Goal: Task Accomplishment & Management: Manage account settings

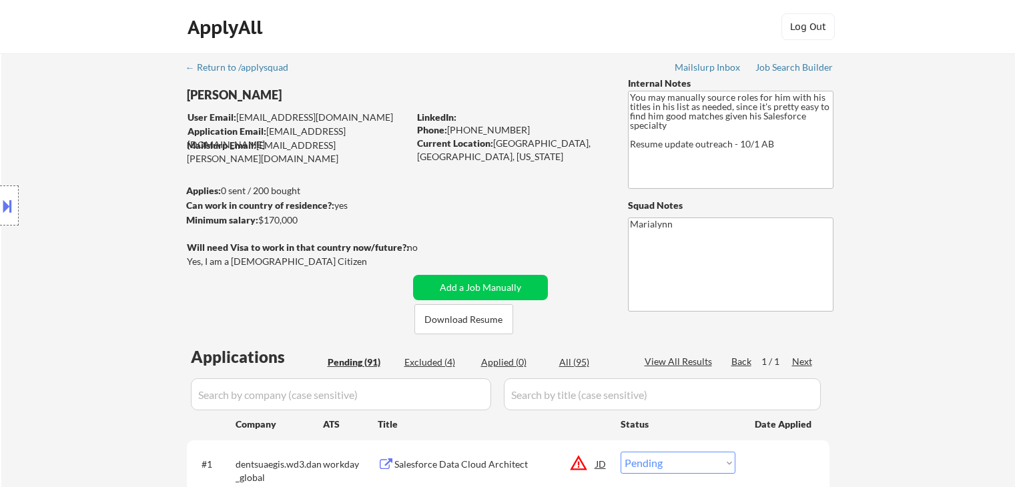
select select ""pending""
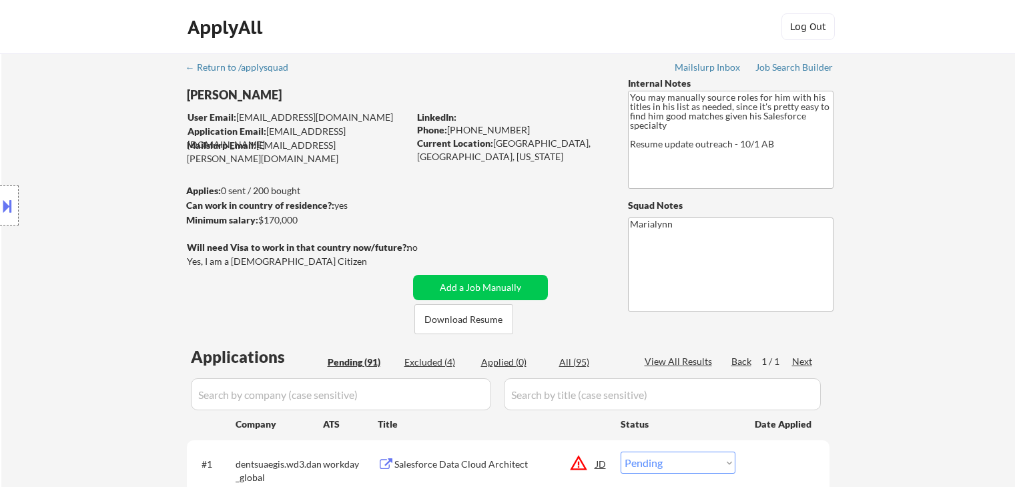
select select ""pending""
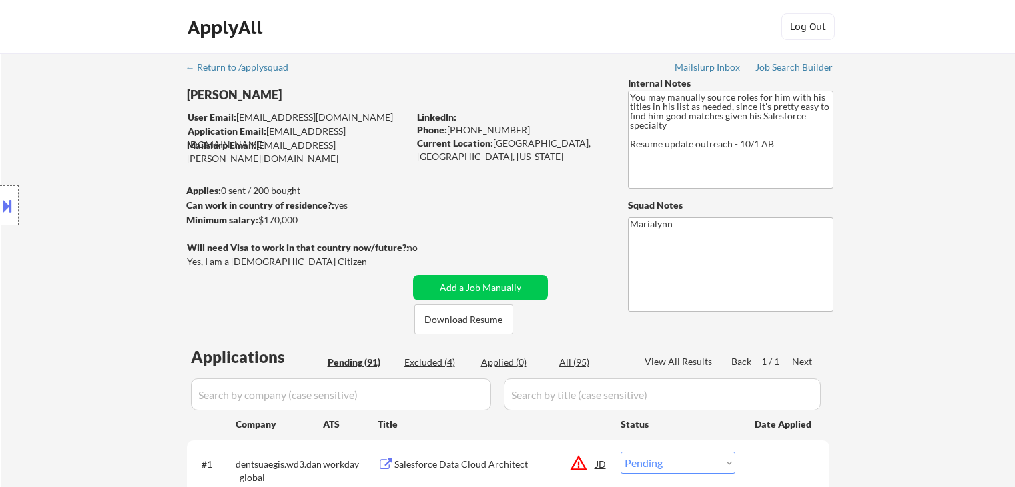
select select ""pending""
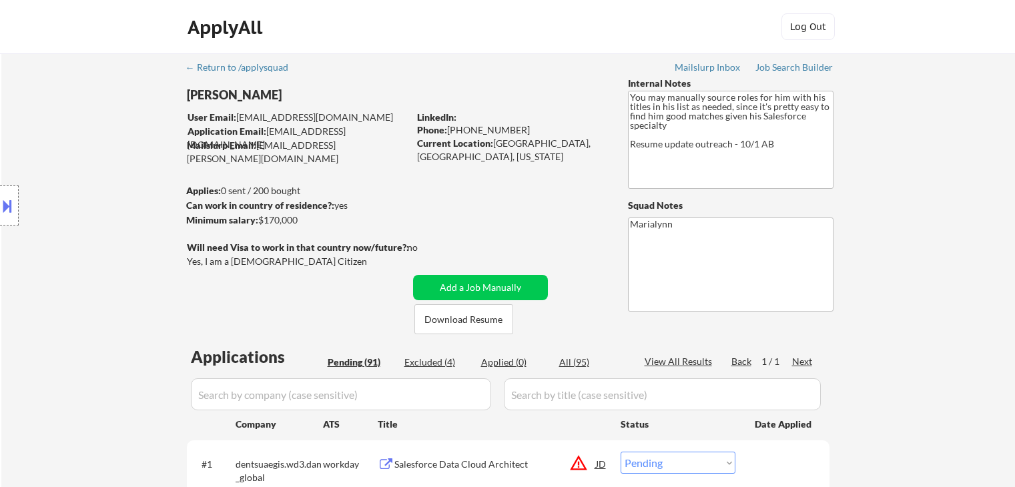
select select ""pending""
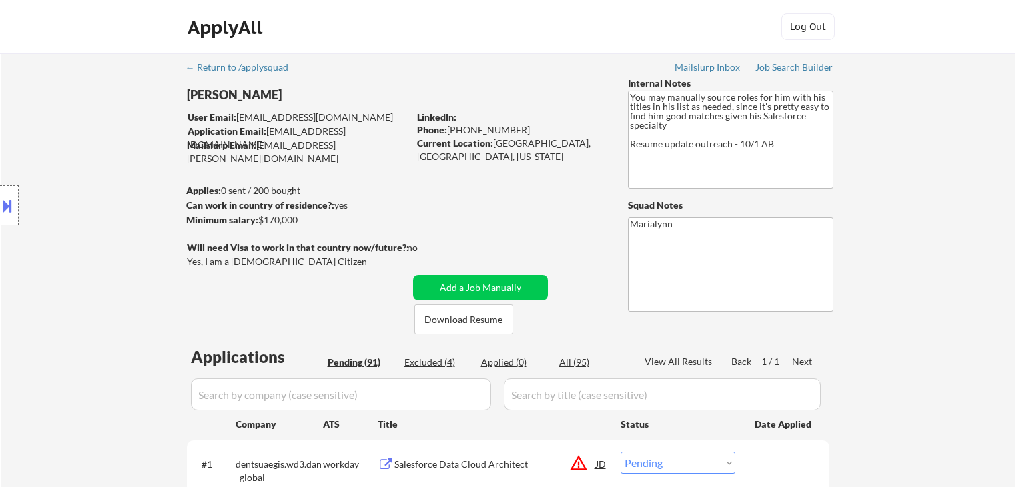
select select ""pending""
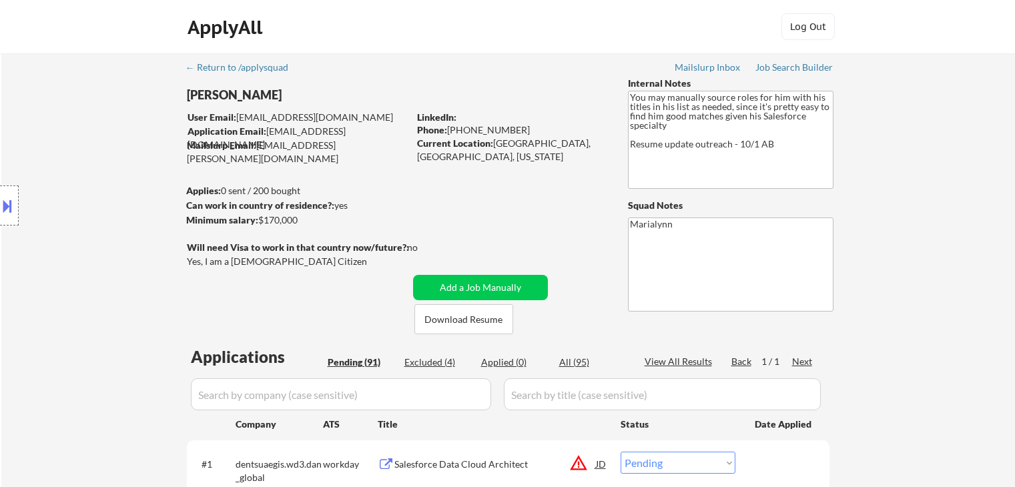
select select ""pending""
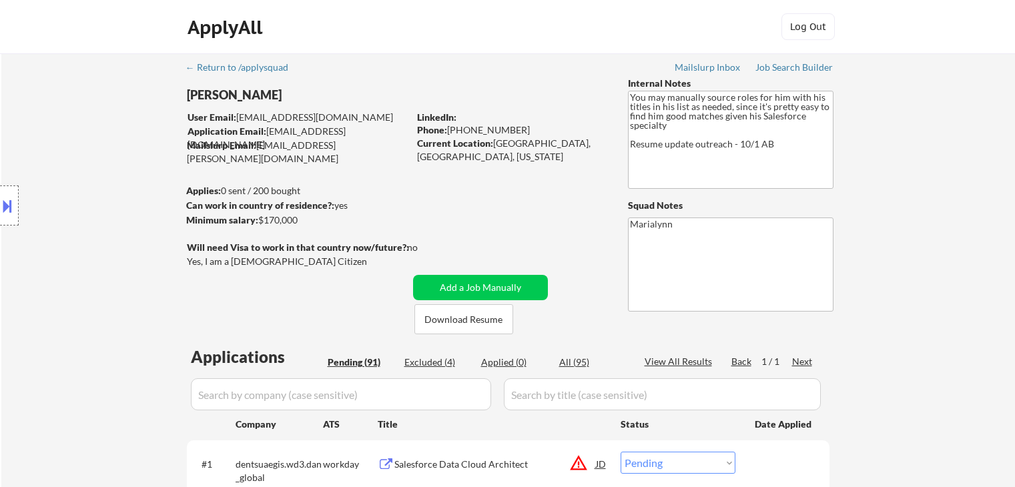
select select ""pending""
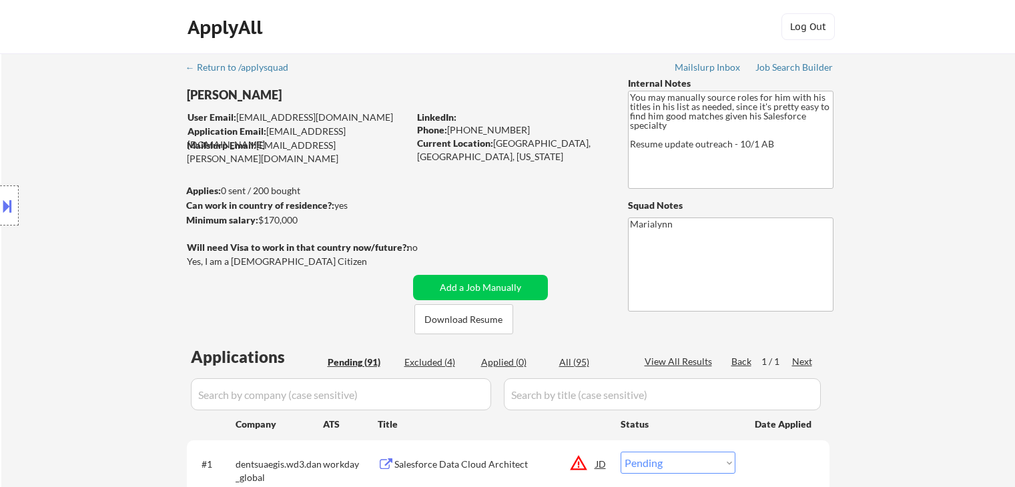
select select ""pending""
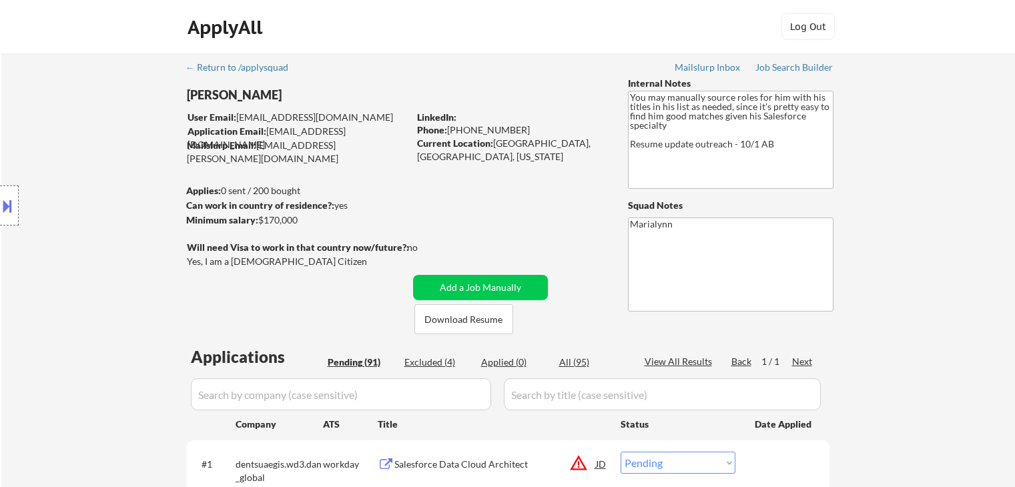
select select ""pending""
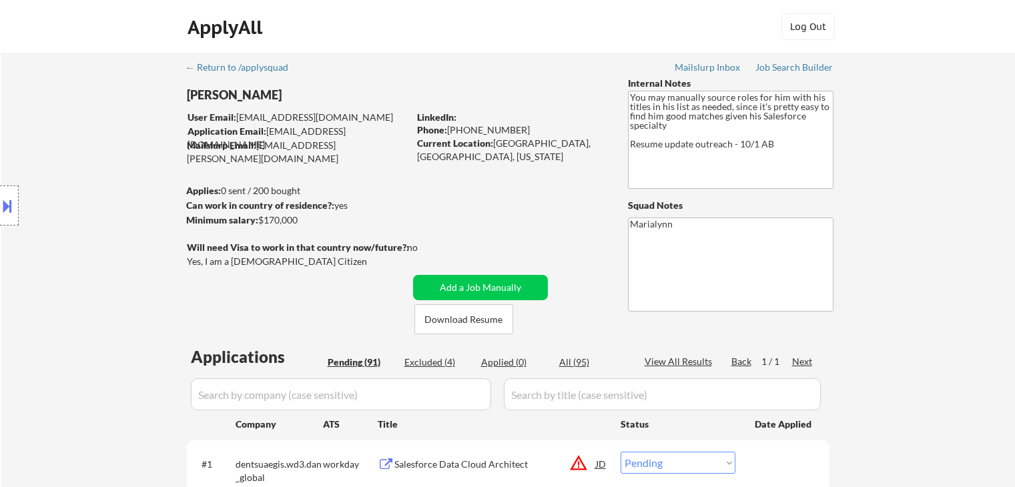
select select ""pending""
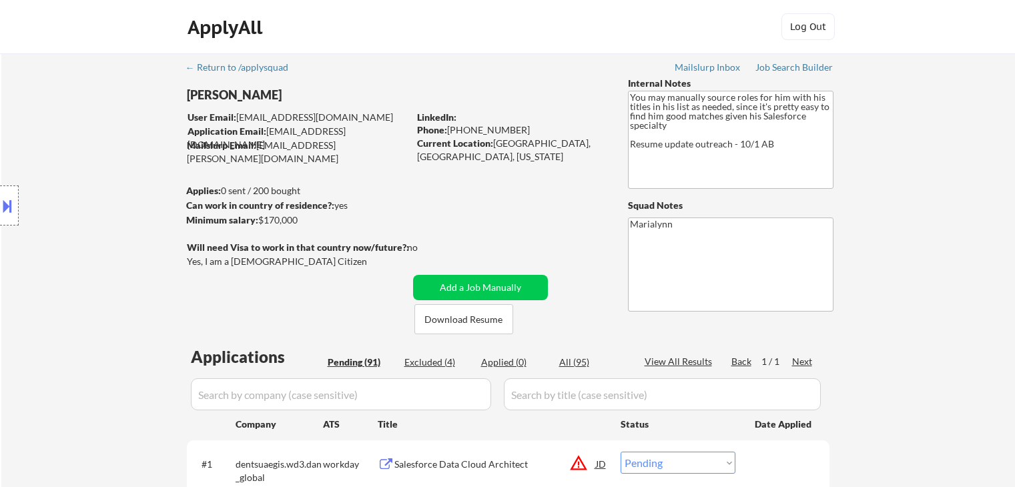
select select ""pending""
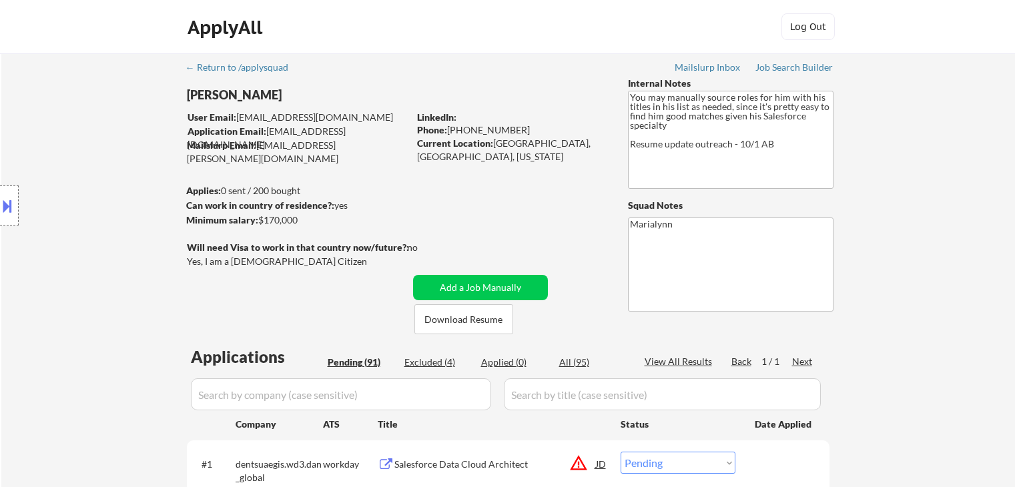
select select ""pending""
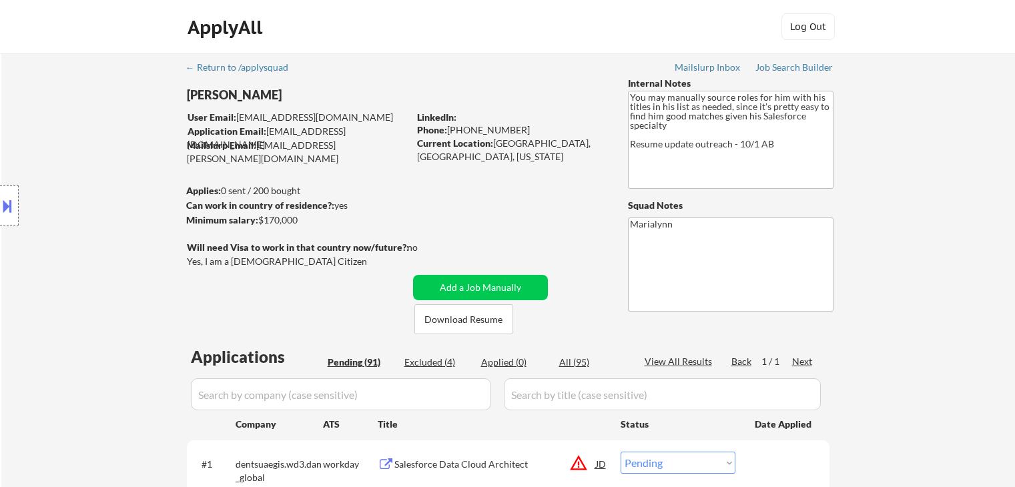
select select ""pending""
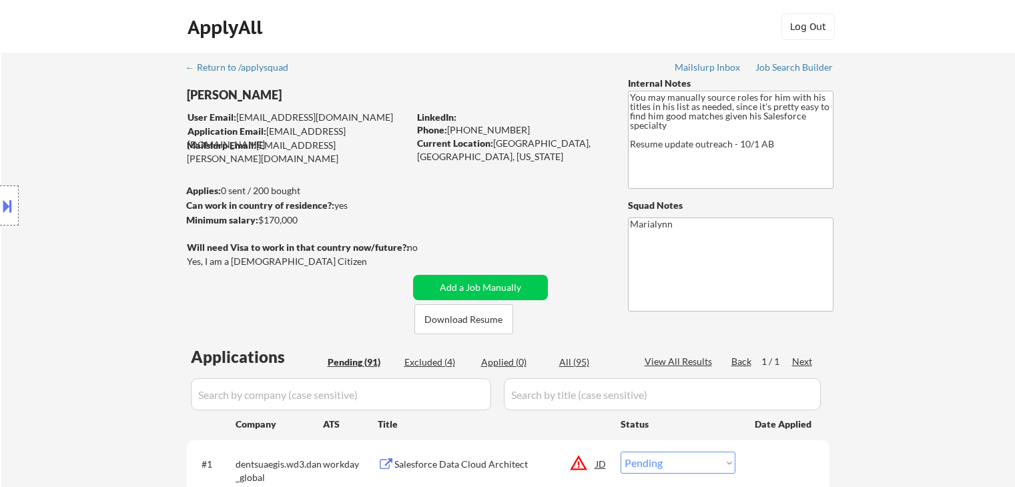
select select ""pending""
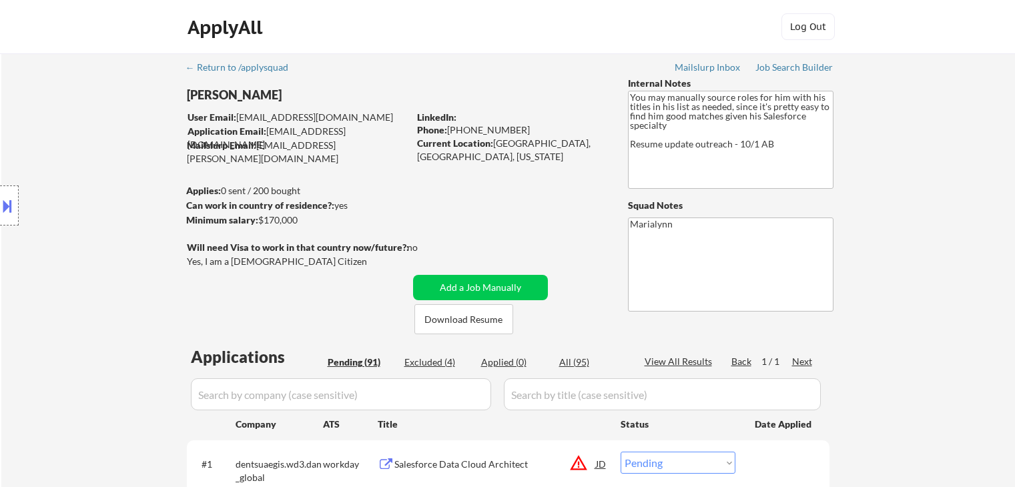
select select ""pending""
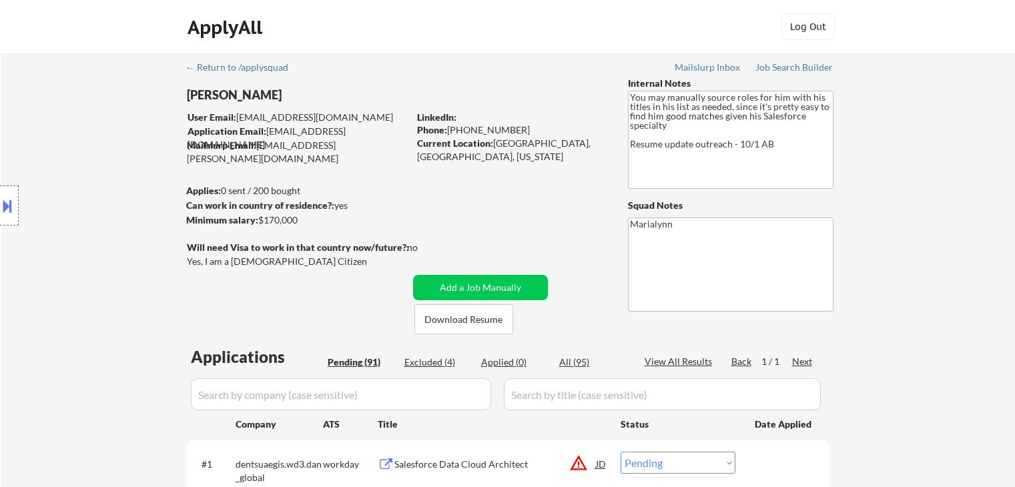
select select ""pending""
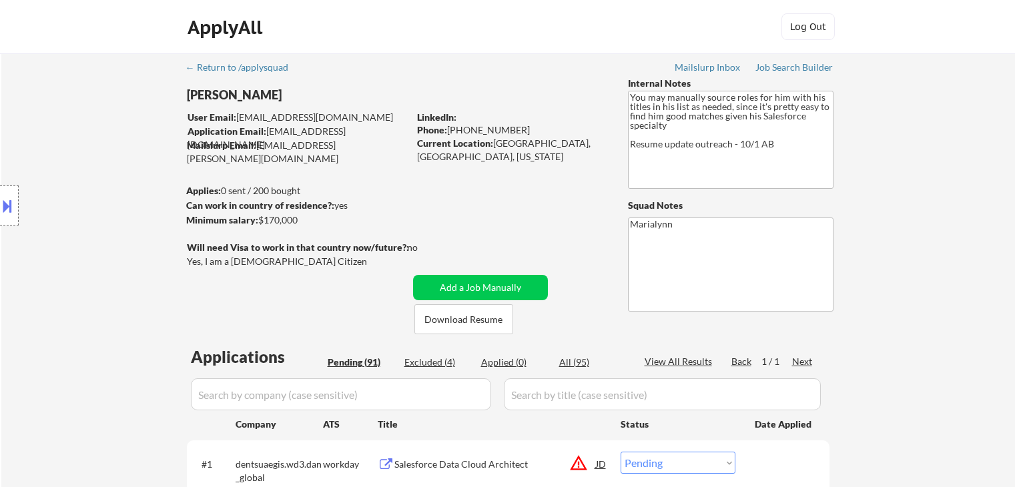
select select ""pending""
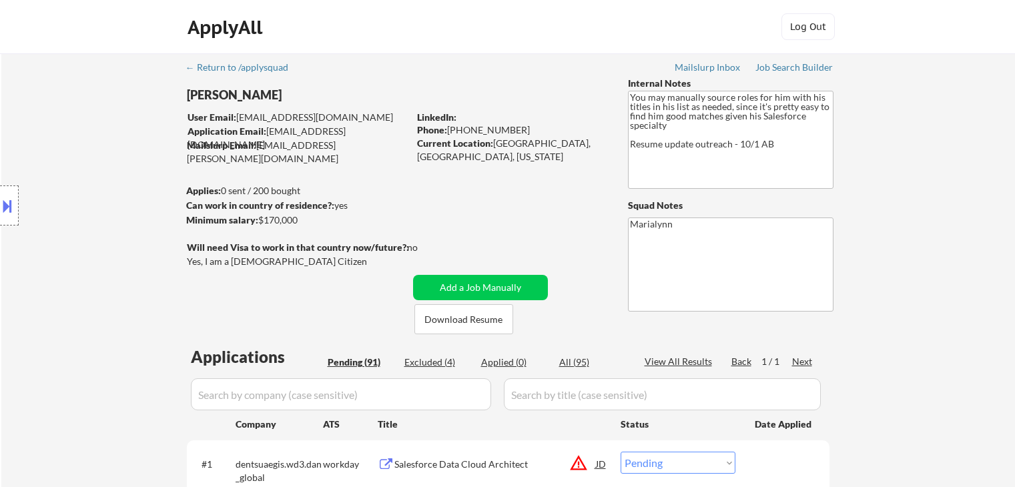
select select ""pending""
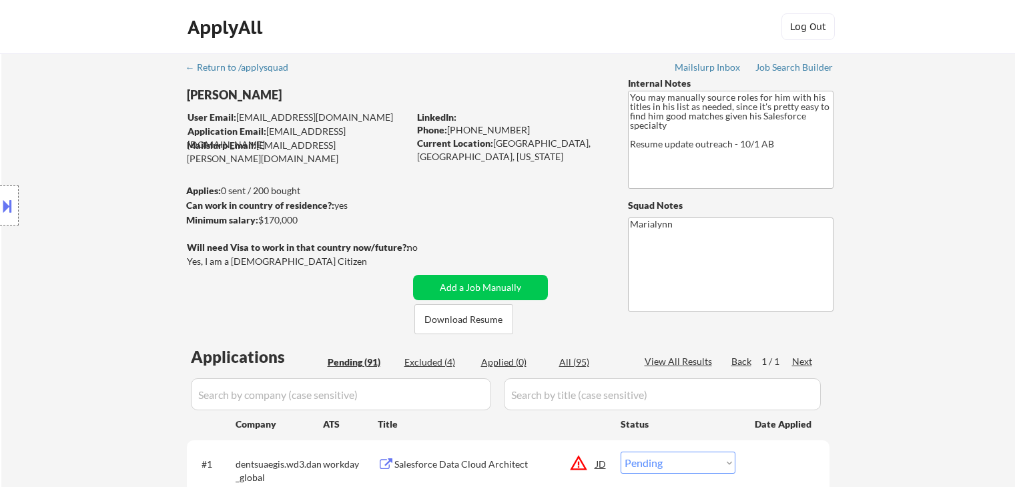
select select ""pending""
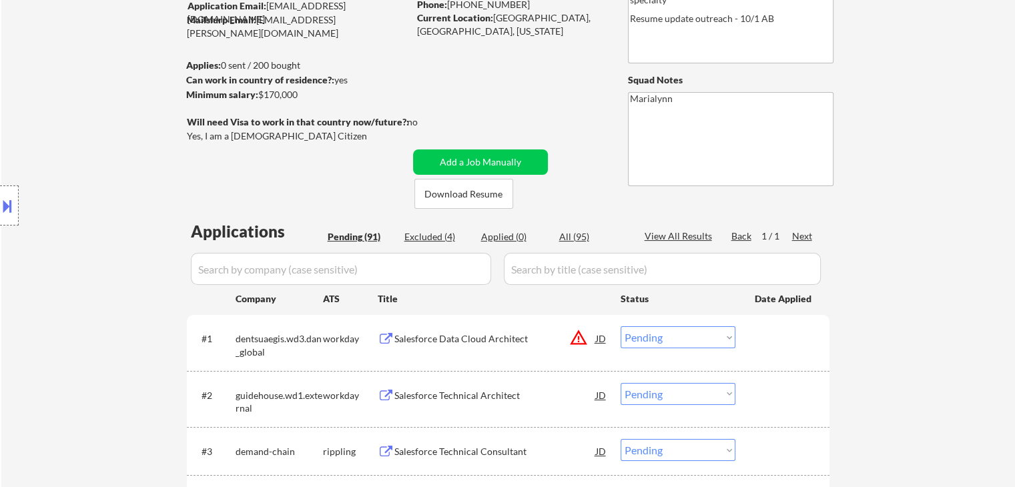
scroll to position [133, 0]
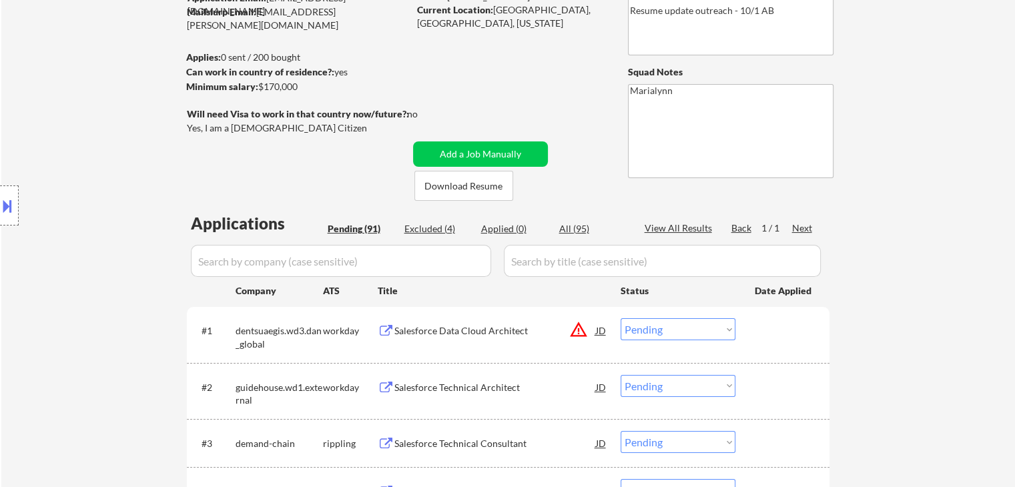
click at [440, 389] on div "Salesforce Technical Architect" at bounding box center [495, 387] width 202 height 13
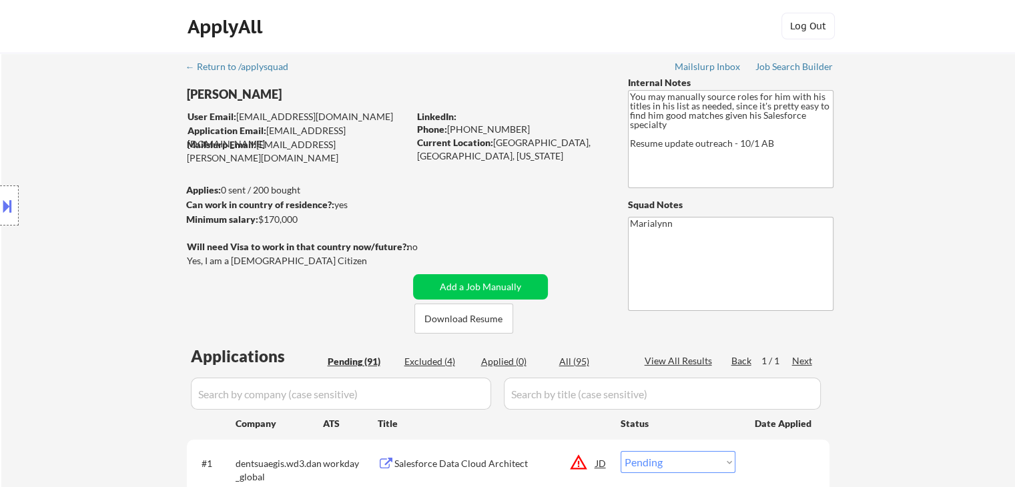
scroll to position [0, 0]
drag, startPoint x: 450, startPoint y: 127, endPoint x: 512, endPoint y: 125, distance: 62.1
click at [512, 125] on div "Phone: 720-271-2141" at bounding box center [511, 129] width 189 height 13
copy div "720-271-2141"
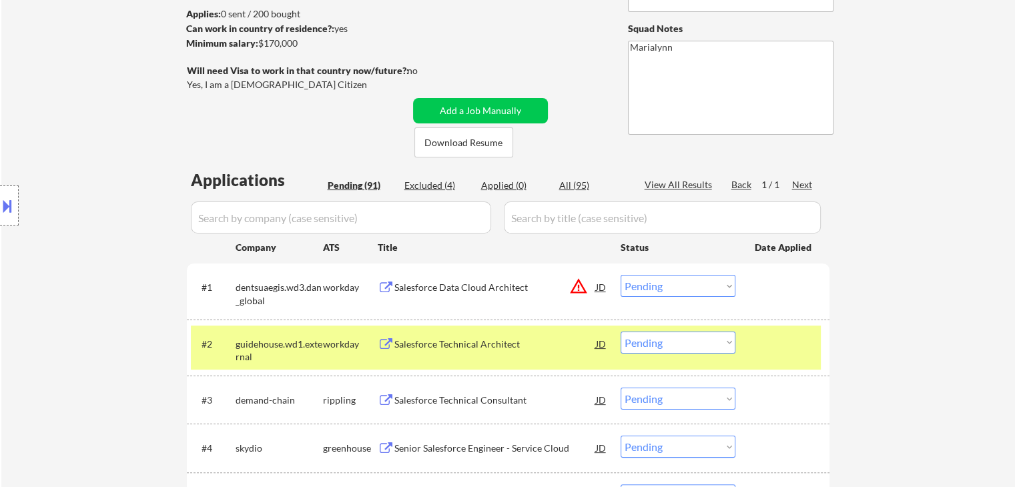
scroll to position [334, 0]
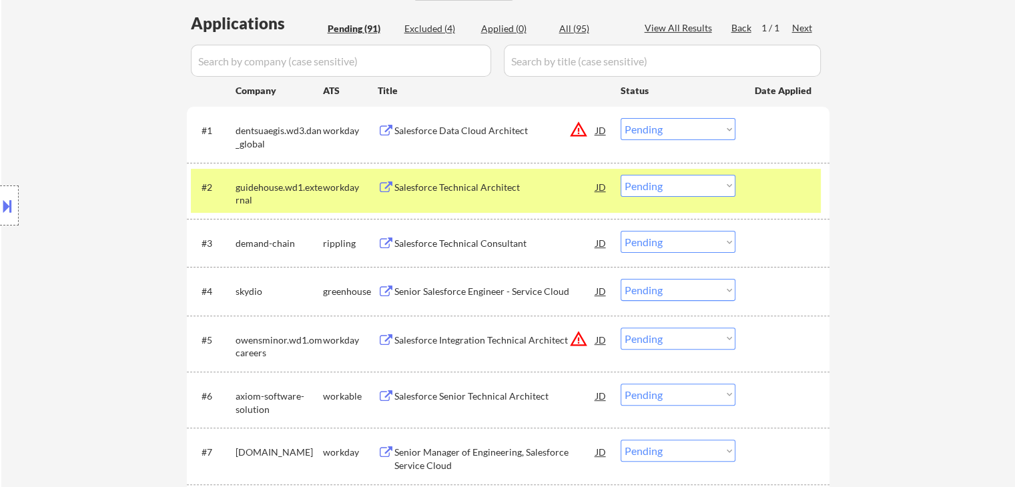
click at [697, 193] on select "Choose an option... Pending Applied Excluded (Questions) Excluded (Expired) Exc…" at bounding box center [678, 186] width 115 height 22
click at [621, 175] on select "Choose an option... Pending Applied Excluded (Questions) Excluded (Expired) Exc…" at bounding box center [678, 186] width 115 height 22
select select ""pending""
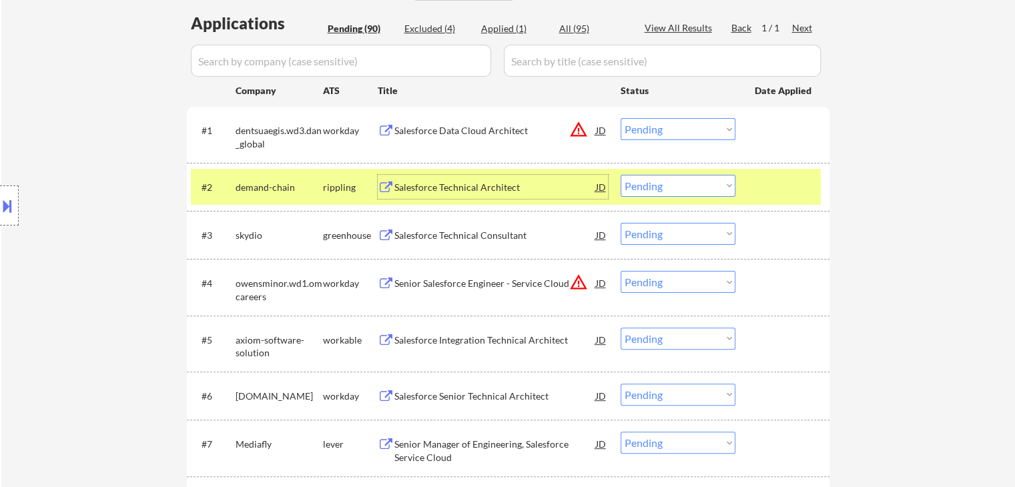
click at [462, 192] on div "Salesforce Technical Architect" at bounding box center [495, 187] width 202 height 13
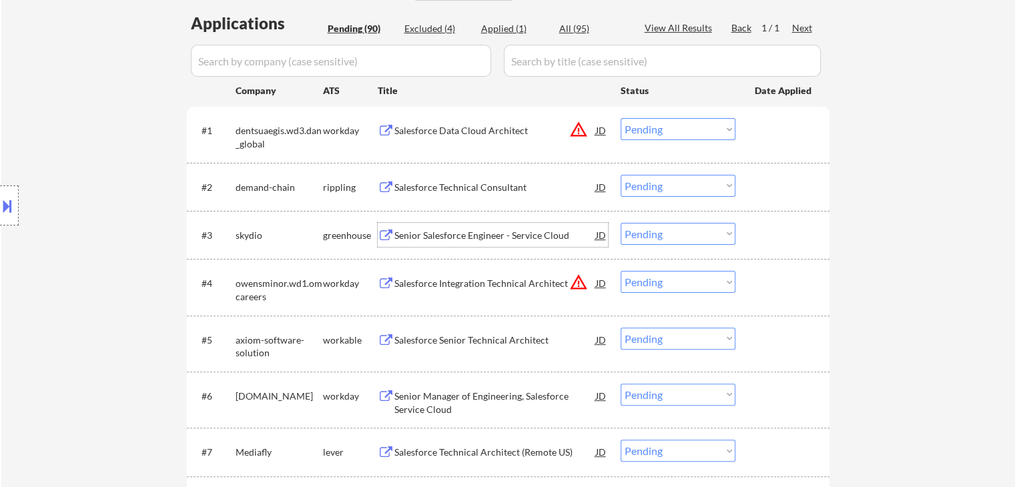
click at [466, 228] on div "Senior Salesforce Engineer - Service Cloud" at bounding box center [495, 235] width 202 height 24
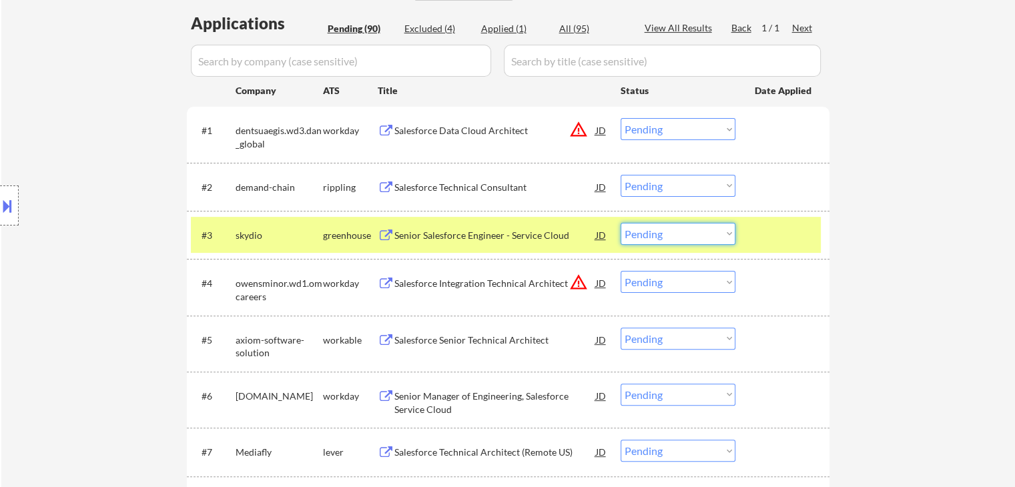
drag, startPoint x: 683, startPoint y: 232, endPoint x: 687, endPoint y: 241, distance: 9.6
click at [683, 234] on select "Choose an option... Pending Applied Excluded (Questions) Excluded (Expired) Exc…" at bounding box center [678, 234] width 115 height 22
click at [621, 223] on select "Choose an option... Pending Applied Excluded (Questions) Excluded (Expired) Exc…" at bounding box center [678, 234] width 115 height 22
select select ""pending""
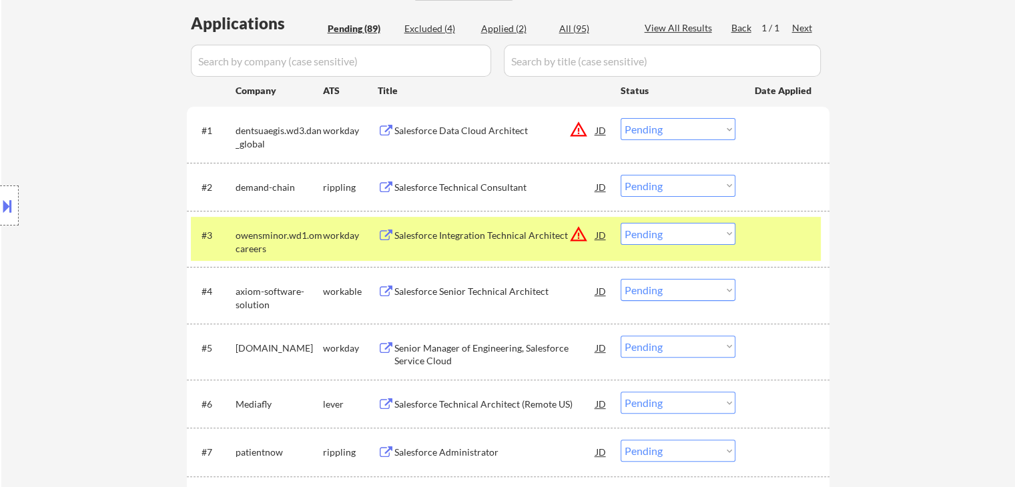
click at [303, 230] on div "owensminor.wd1.omcareers" at bounding box center [279, 242] width 87 height 26
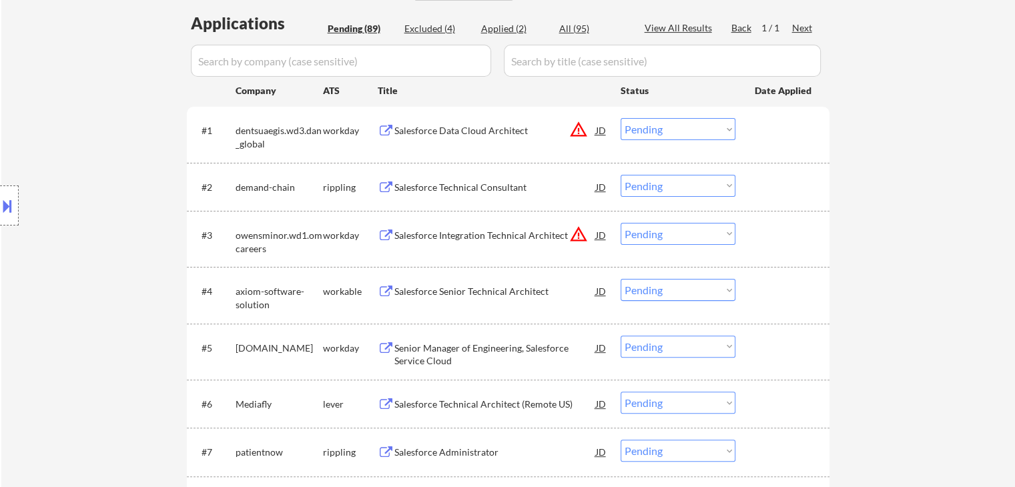
click at [442, 288] on div "Salesforce Senior Technical Architect" at bounding box center [495, 291] width 202 height 13
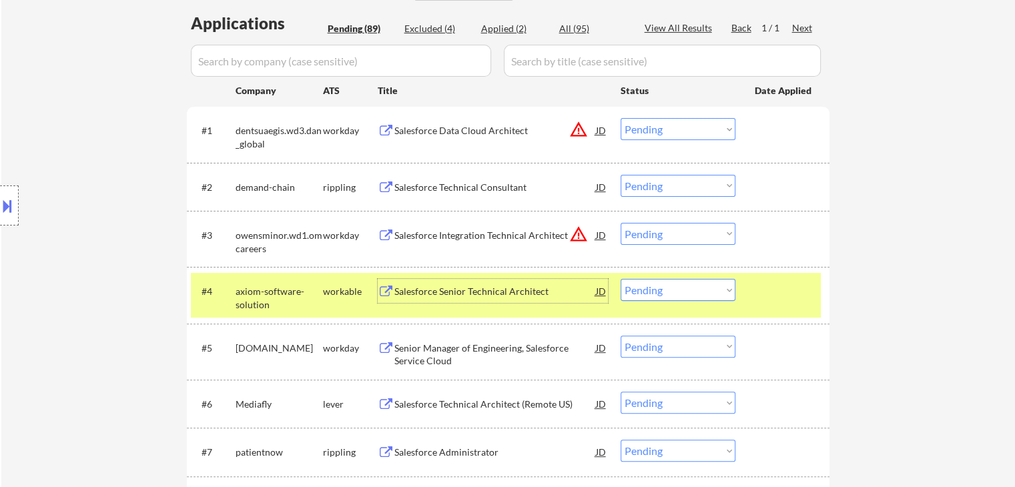
click at [711, 294] on select "Choose an option... Pending Applied Excluded (Questions) Excluded (Expired) Exc…" at bounding box center [678, 290] width 115 height 22
click at [621, 279] on select "Choose an option... Pending Applied Excluded (Questions) Excluded (Expired) Exc…" at bounding box center [678, 290] width 115 height 22
select select ""pending""
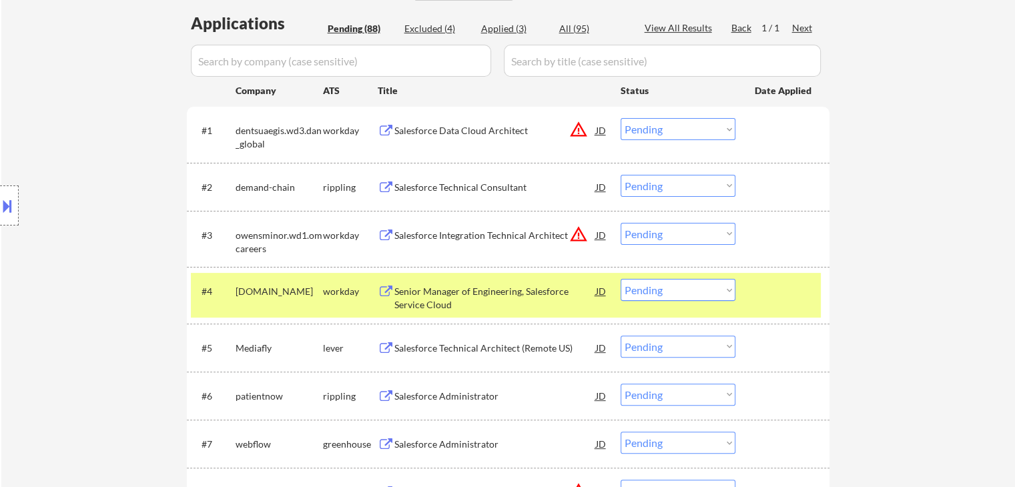
click at [492, 293] on div "Senior Manager of Engineering, Salesforce Service Cloud" at bounding box center [495, 298] width 202 height 26
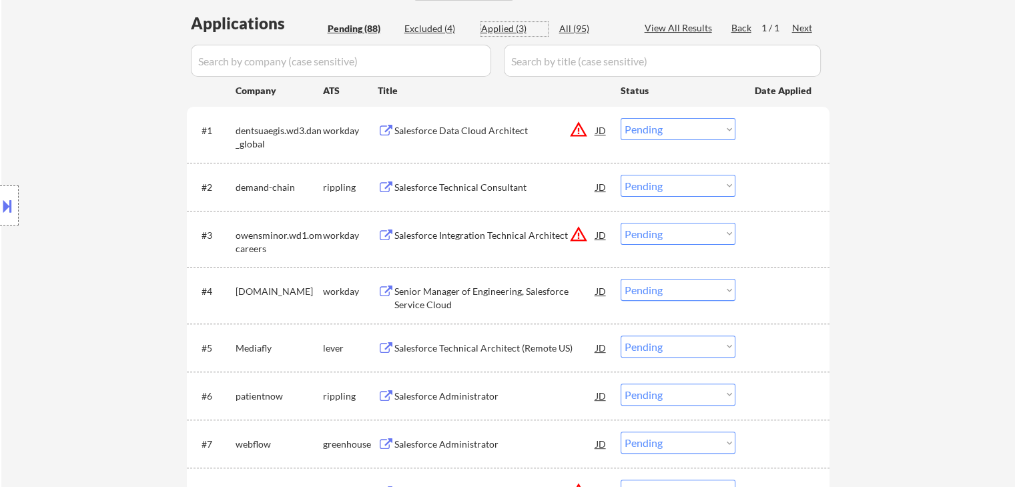
drag, startPoint x: 504, startPoint y: 31, endPoint x: 506, endPoint y: 40, distance: 9.4
click at [504, 33] on div "Applied (3)" at bounding box center [514, 28] width 67 height 13
select select ""applied""
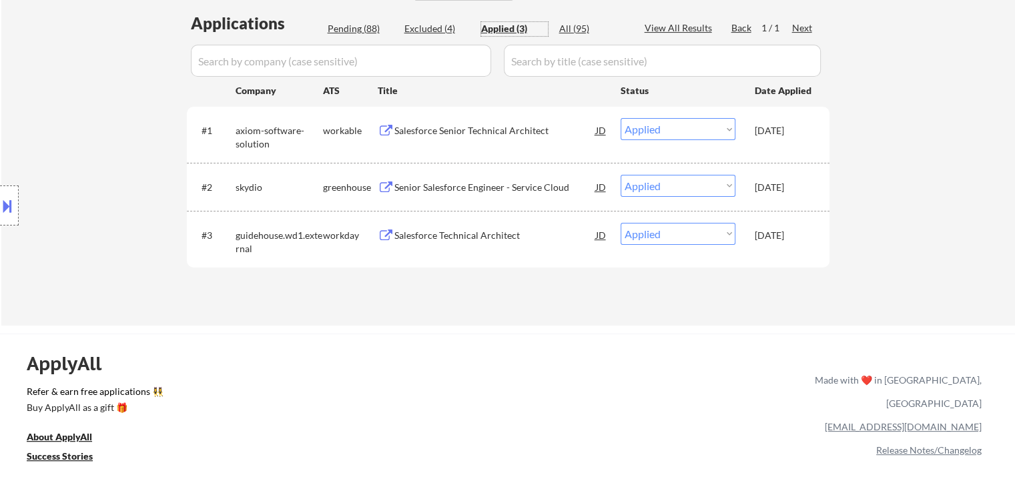
click at [345, 39] on div "Applications Pending (88) Excluded (4) Applied (3) All (95) View All Results Ba…" at bounding box center [508, 156] width 643 height 288
drag, startPoint x: 356, startPoint y: 31, endPoint x: 404, endPoint y: 0, distance: 57.9
click at [356, 31] on div "Pending (88)" at bounding box center [361, 28] width 67 height 13
select select ""pending""
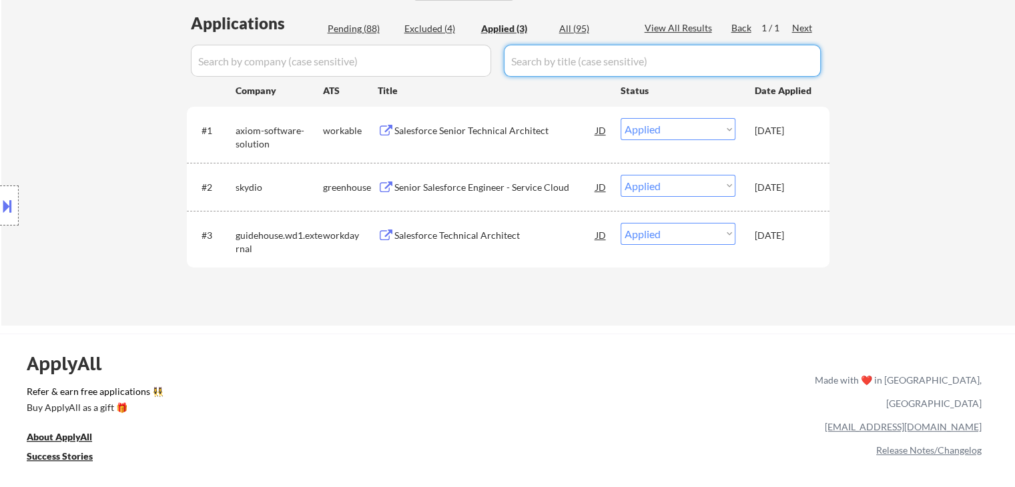
select select ""pending""
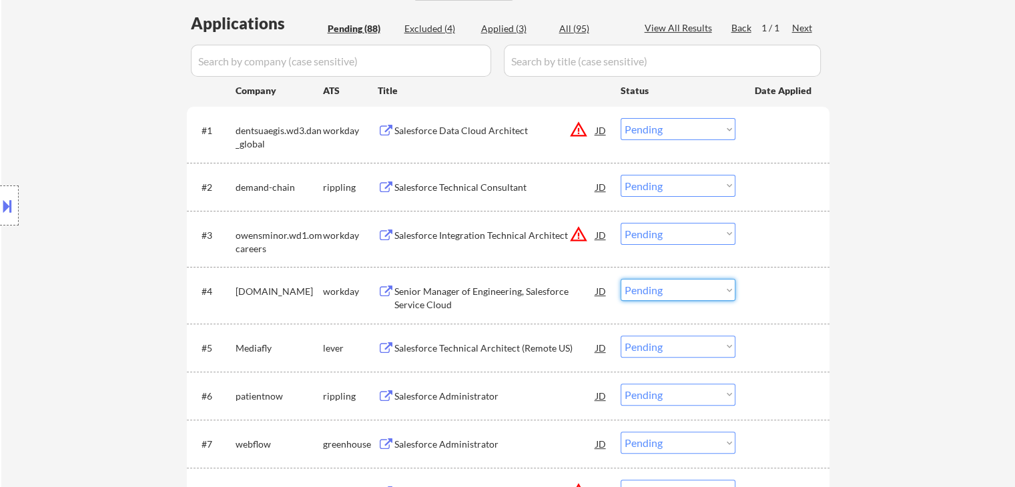
click at [667, 286] on select "Choose an option... Pending Applied Excluded (Questions) Excluded (Expired) Exc…" at bounding box center [678, 290] width 115 height 22
click at [621, 279] on select "Choose an option... Pending Applied Excluded (Questions) Excluded (Expired) Exc…" at bounding box center [678, 290] width 115 height 22
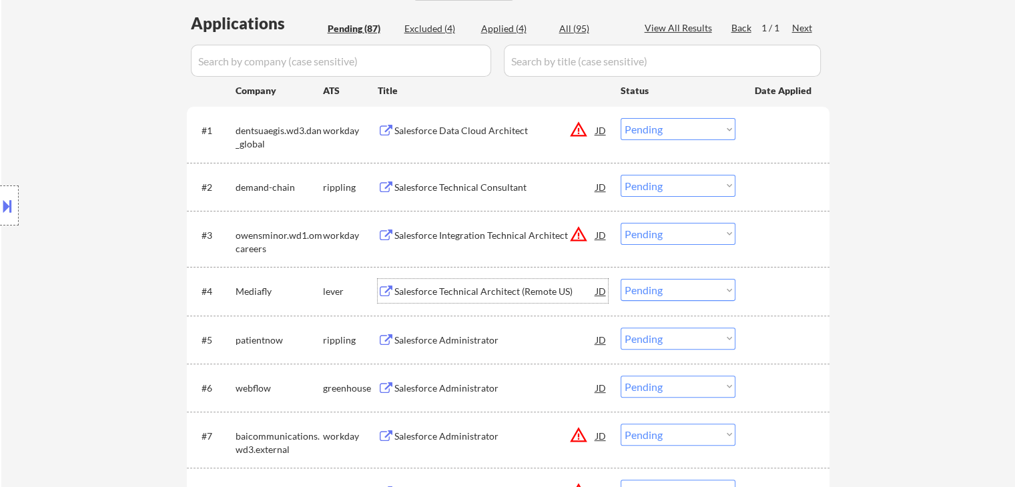
click at [476, 302] on div "Salesforce Technical Architect (Remote US)" at bounding box center [495, 291] width 202 height 24
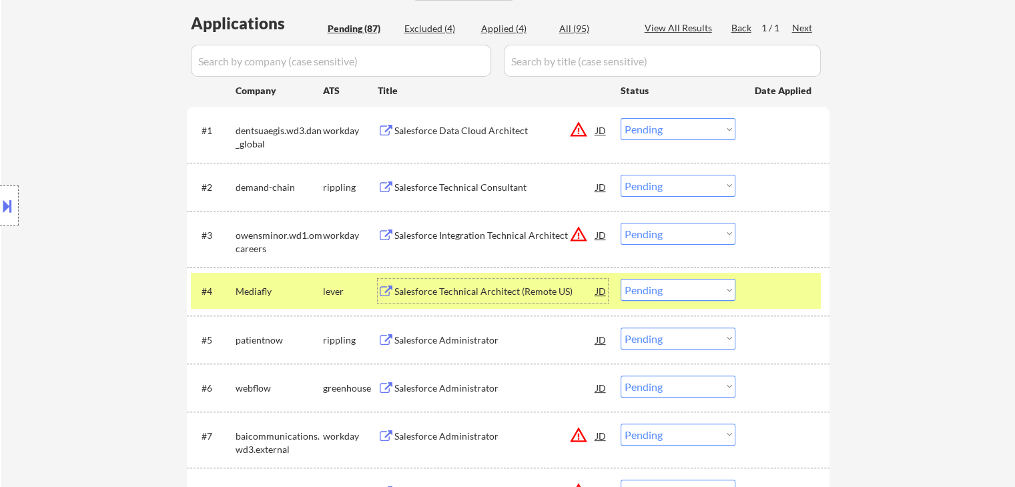
click at [672, 291] on select "Choose an option... Pending Applied Excluded (Questions) Excluded (Expired) Exc…" at bounding box center [678, 290] width 115 height 22
click at [621, 279] on select "Choose an option... Pending Applied Excluded (Questions) Excluded (Expired) Exc…" at bounding box center [678, 290] width 115 height 22
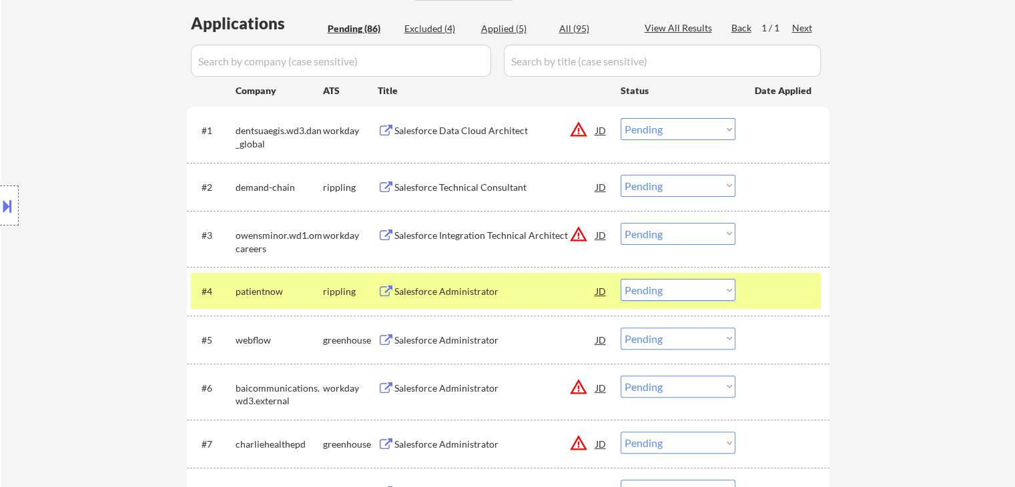
click at [452, 291] on div "Salesforce Administrator" at bounding box center [495, 291] width 202 height 13
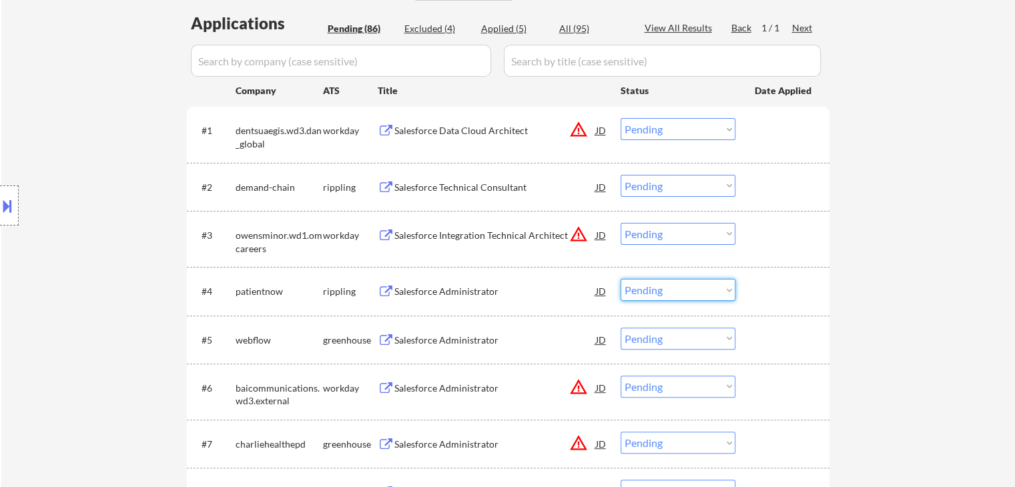
click at [691, 290] on select "Choose an option... Pending Applied Excluded (Questions) Excluded (Expired) Exc…" at bounding box center [678, 290] width 115 height 22
click at [621, 279] on select "Choose an option... Pending Applied Excluded (Questions) Excluded (Expired) Exc…" at bounding box center [678, 290] width 115 height 22
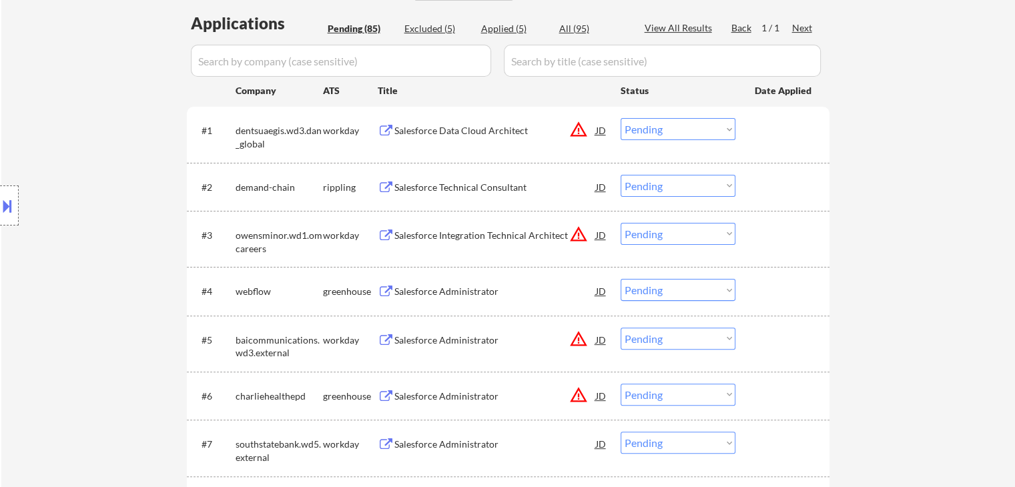
click at [435, 294] on div "Salesforce Administrator" at bounding box center [495, 291] width 202 height 13
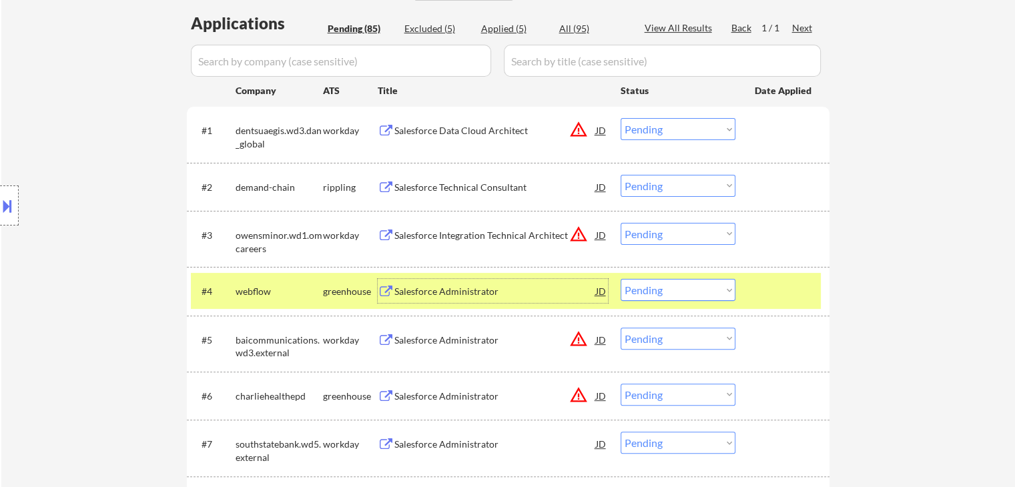
click at [669, 297] on select "Choose an option... Pending Applied Excluded (Questions) Excluded (Expired) Exc…" at bounding box center [678, 290] width 115 height 22
click at [621, 279] on select "Choose an option... Pending Applied Excluded (Questions) Excluded (Expired) Exc…" at bounding box center [678, 290] width 115 height 22
select select ""pending""
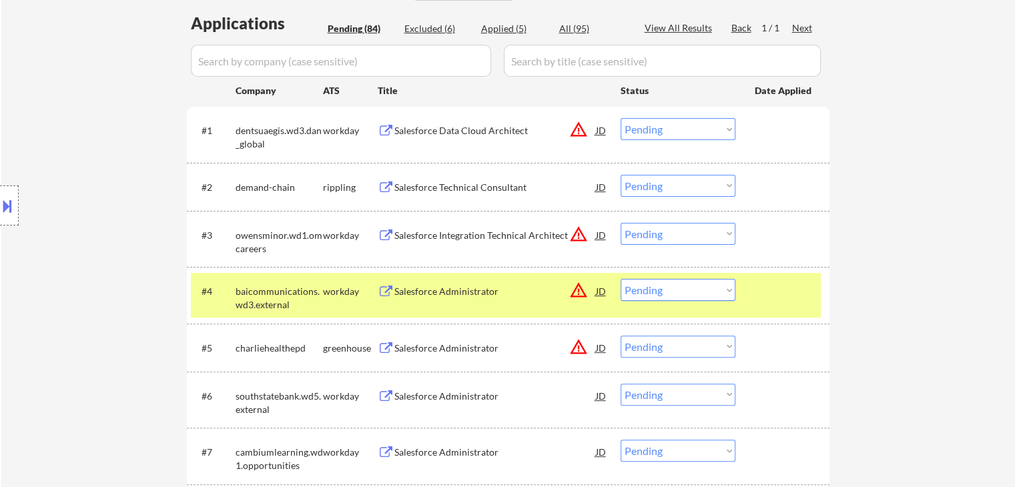
drag, startPoint x: 324, startPoint y: 282, endPoint x: 330, endPoint y: 289, distance: 8.5
click at [325, 284] on div "workday" at bounding box center [350, 291] width 55 height 24
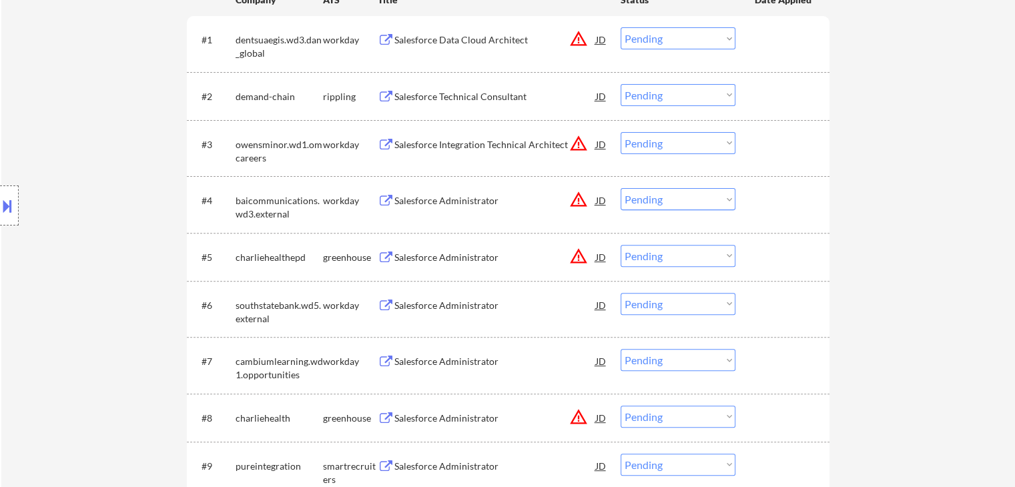
scroll to position [534, 0]
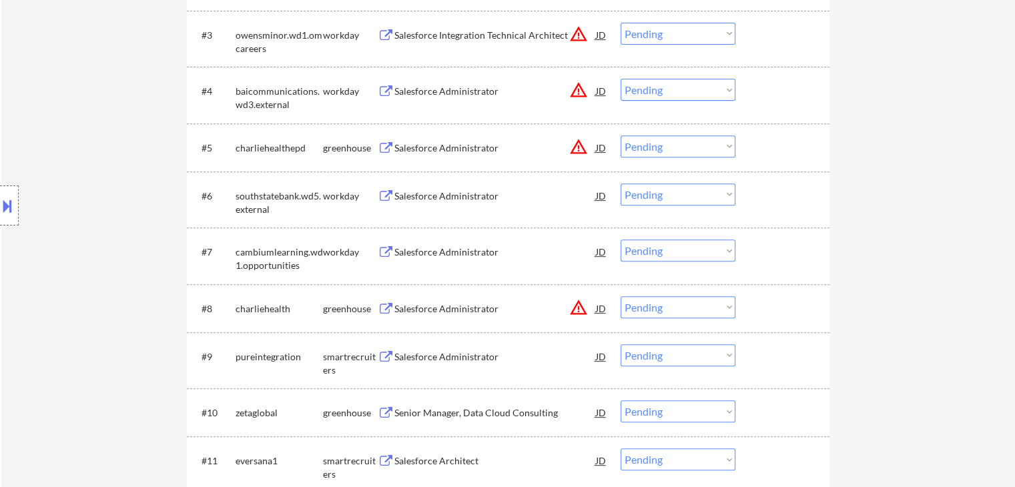
click at [452, 193] on div "Salesforce Administrator" at bounding box center [495, 196] width 202 height 13
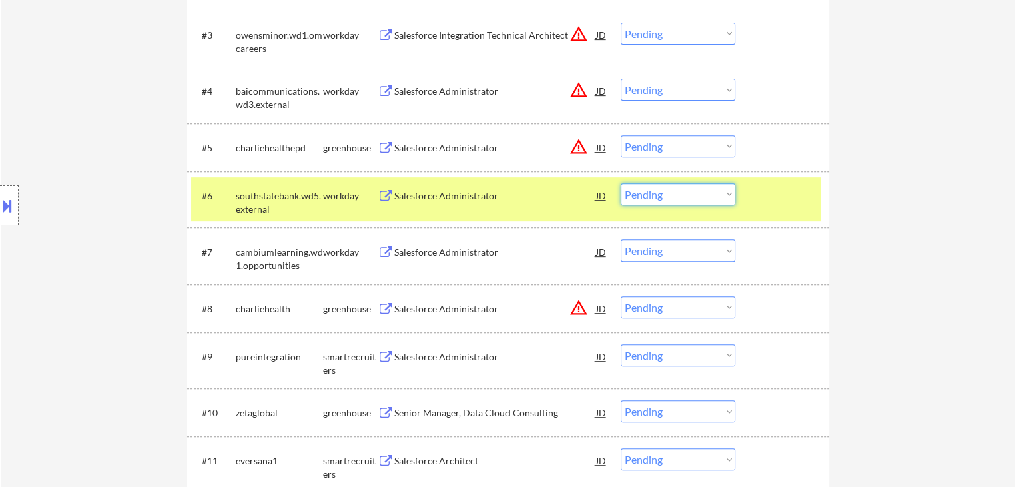
click at [673, 199] on select "Choose an option... Pending Applied Excluded (Questions) Excluded (Expired) Exc…" at bounding box center [678, 195] width 115 height 22
click at [621, 184] on select "Choose an option... Pending Applied Excluded (Questions) Excluded (Expired) Exc…" at bounding box center [678, 195] width 115 height 22
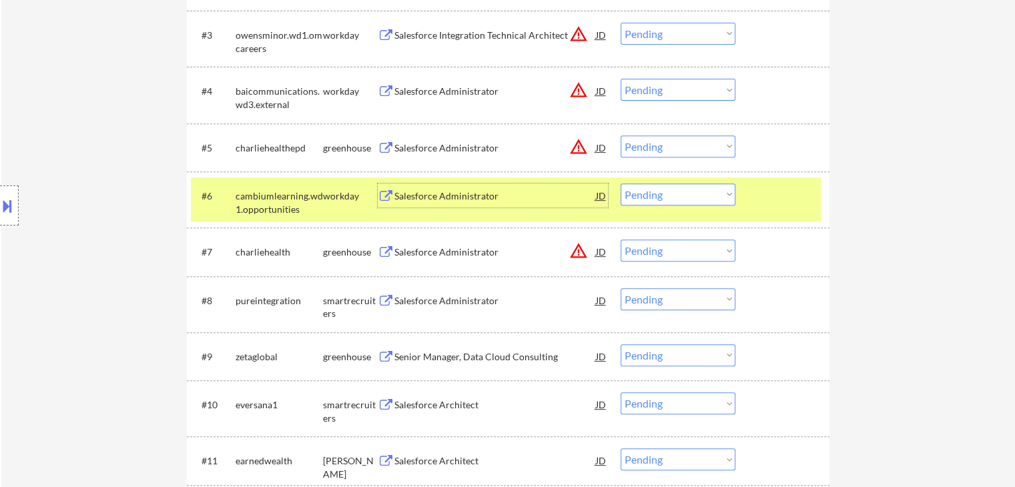
click at [445, 196] on div "Salesforce Administrator" at bounding box center [495, 196] width 202 height 13
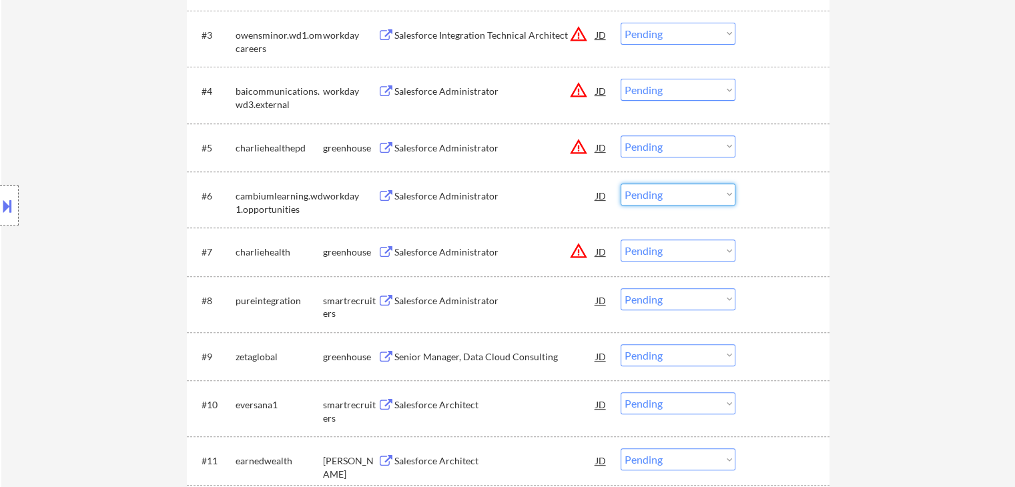
click at [689, 195] on select "Choose an option... Pending Applied Excluded (Questions) Excluded (Expired) Exc…" at bounding box center [678, 195] width 115 height 22
click at [621, 184] on select "Choose an option... Pending Applied Excluded (Questions) Excluded (Expired) Exc…" at bounding box center [678, 195] width 115 height 22
select select ""pending""
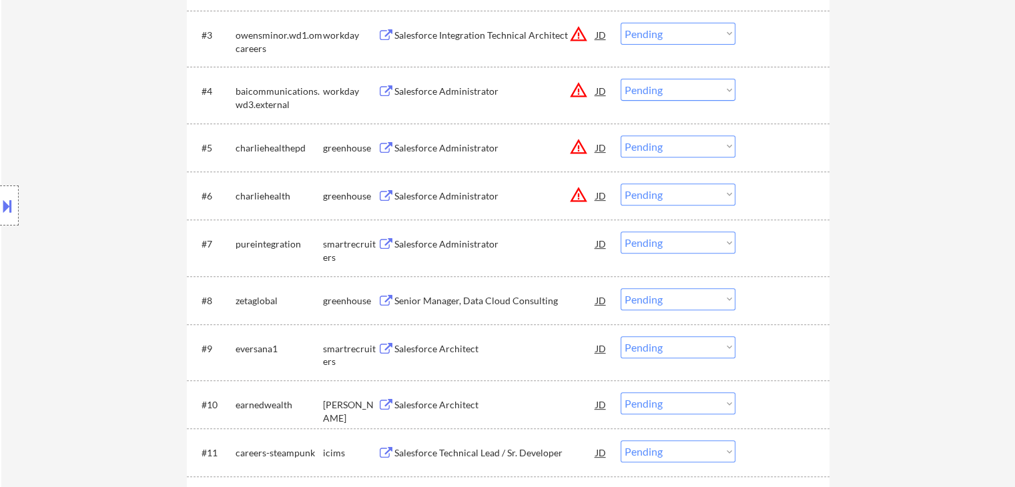
click at [454, 245] on div "Salesforce Administrator" at bounding box center [495, 244] width 202 height 13
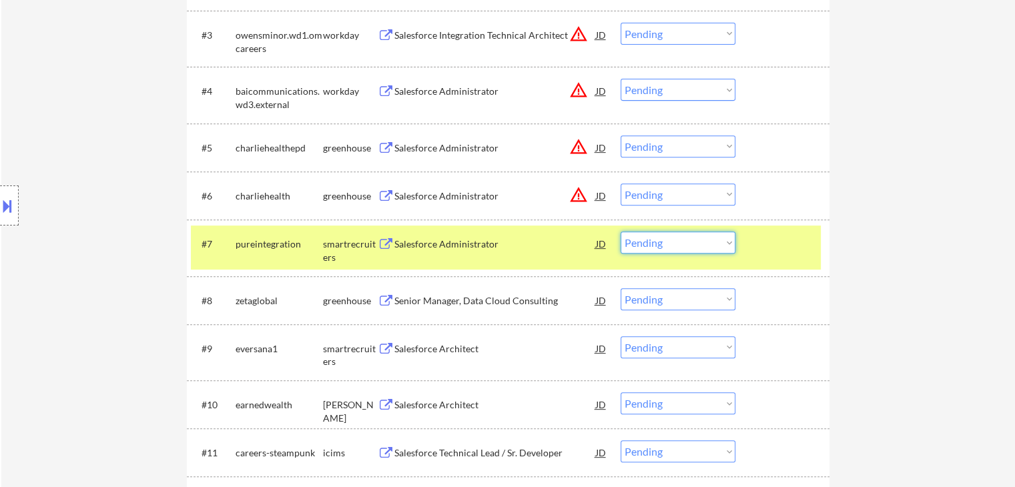
drag, startPoint x: 677, startPoint y: 234, endPoint x: 686, endPoint y: 252, distance: 19.4
click at [681, 244] on select "Choose an option... Pending Applied Excluded (Questions) Excluded (Expired) Exc…" at bounding box center [678, 243] width 115 height 22
click at [621, 232] on select "Choose an option... Pending Applied Excluded (Questions) Excluded (Expired) Exc…" at bounding box center [678, 243] width 115 height 22
select select ""pending""
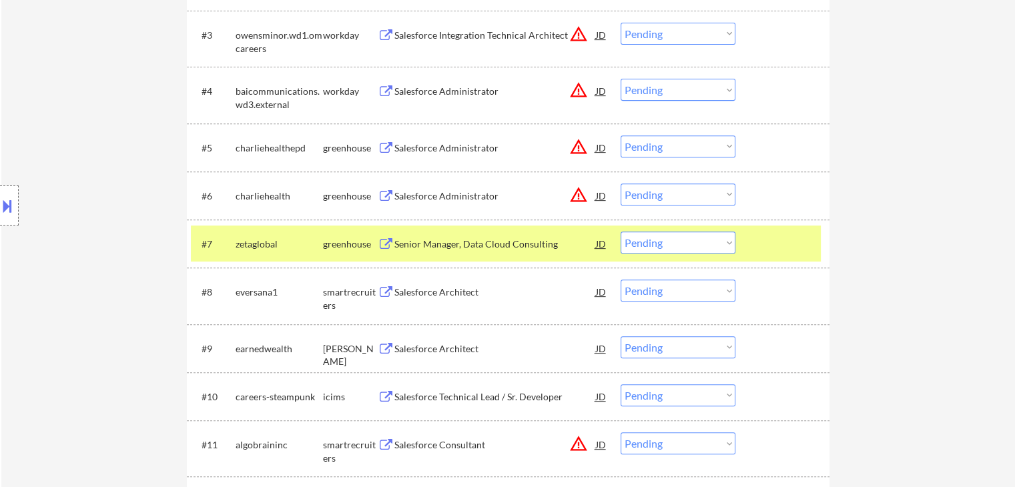
click at [462, 234] on div "Senior Manager, Data Cloud Consulting" at bounding box center [495, 244] width 202 height 24
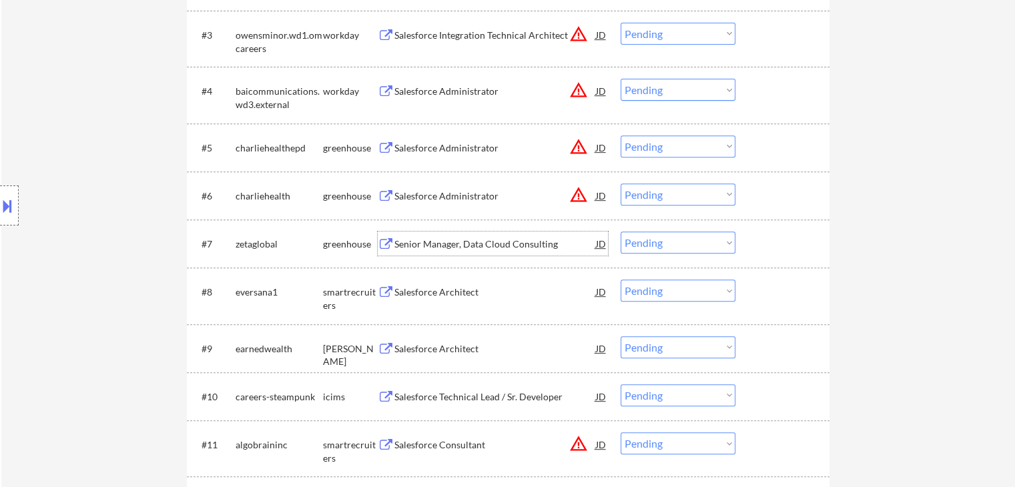
drag, startPoint x: 430, startPoint y: 240, endPoint x: 484, endPoint y: 186, distance: 77.4
click at [430, 238] on div "Senior Manager, Data Cloud Consulting" at bounding box center [495, 244] width 202 height 13
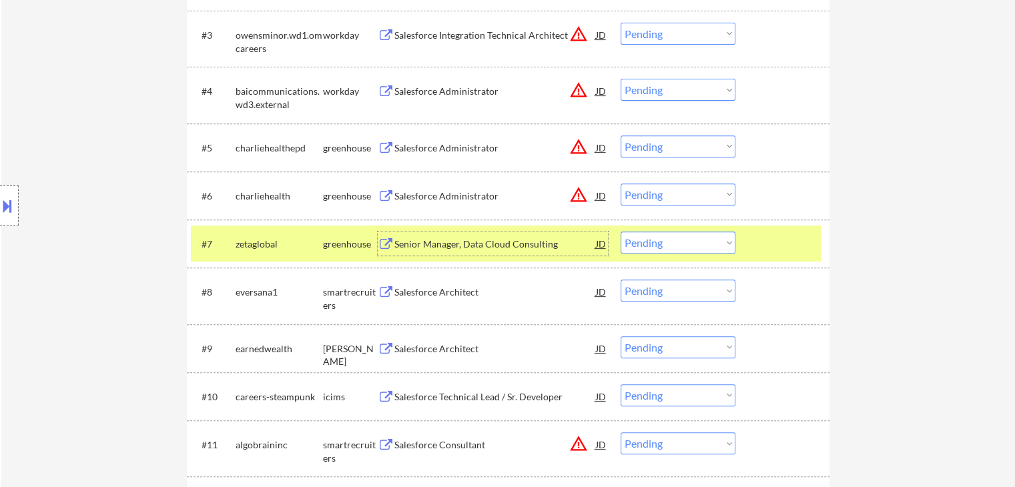
click at [443, 298] on div "Salesforce Architect" at bounding box center [495, 292] width 202 height 13
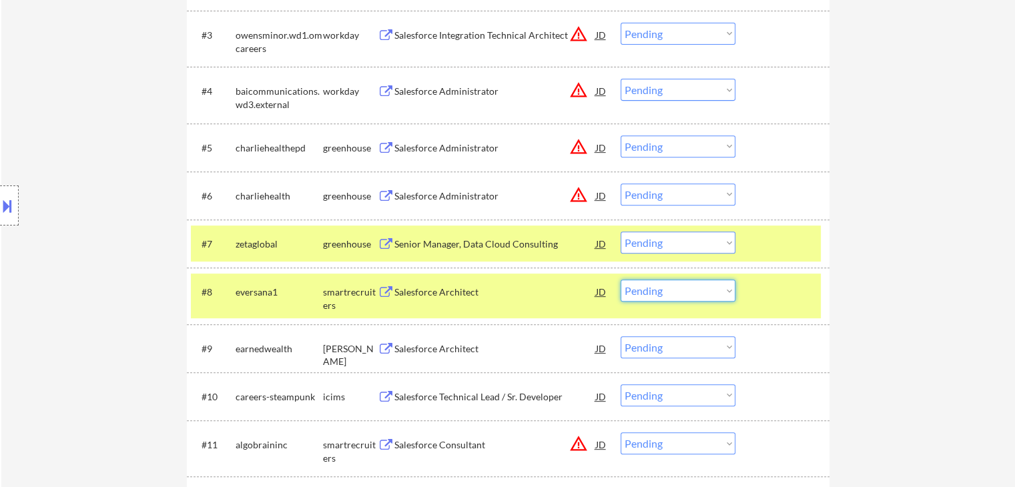
click at [659, 285] on select "Choose an option... Pending Applied Excluded (Questions) Excluded (Expired) Exc…" at bounding box center [678, 291] width 115 height 22
click at [621, 280] on select "Choose an option... Pending Applied Excluded (Questions) Excluded (Expired) Exc…" at bounding box center [678, 291] width 115 height 22
select select ""pending""
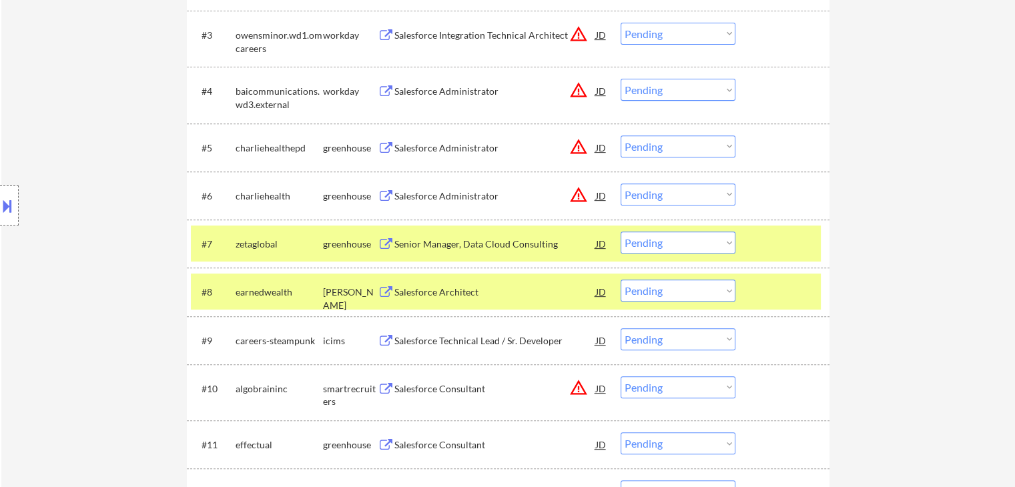
drag, startPoint x: 659, startPoint y: 242, endPoint x: 659, endPoint y: 249, distance: 7.4
click at [659, 243] on select "Choose an option... Pending Applied Excluded (Questions) Excluded (Expired) Exc…" at bounding box center [678, 243] width 115 height 22
click at [621, 232] on select "Choose an option... Pending Applied Excluded (Questions) Excluded (Expired) Exc…" at bounding box center [678, 243] width 115 height 22
drag, startPoint x: 309, startPoint y: 294, endPoint x: 320, endPoint y: 293, distance: 11.4
click at [307, 294] on div "earnedwealth" at bounding box center [279, 292] width 87 height 13
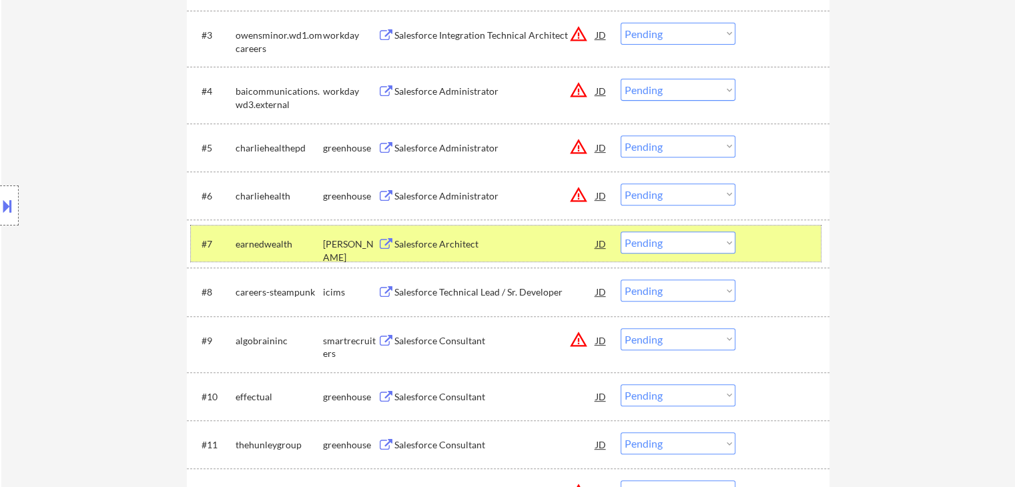
drag, startPoint x: 326, startPoint y: 245, endPoint x: 416, endPoint y: 236, distance: 90.6
click at [330, 246] on div "[PERSON_NAME]" at bounding box center [350, 251] width 55 height 26
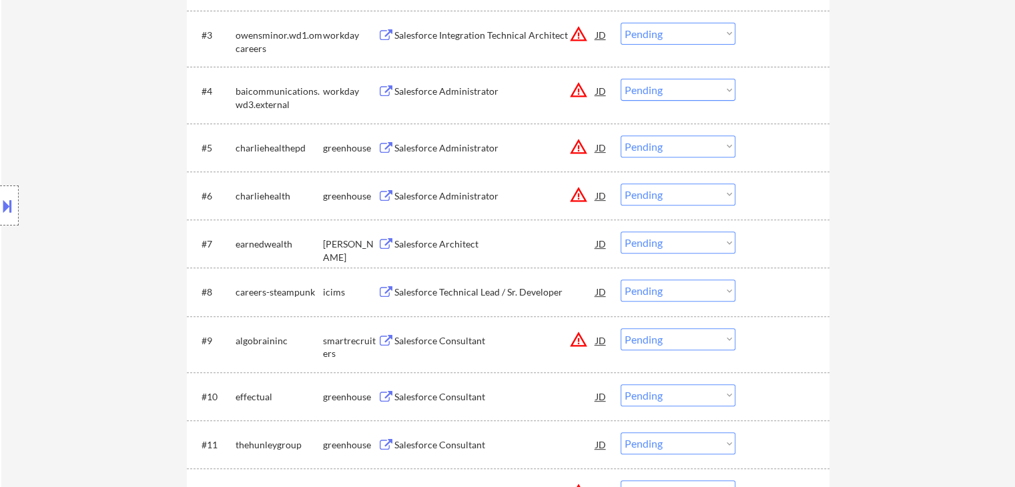
click at [448, 236] on div "Salesforce Architect" at bounding box center [495, 244] width 202 height 24
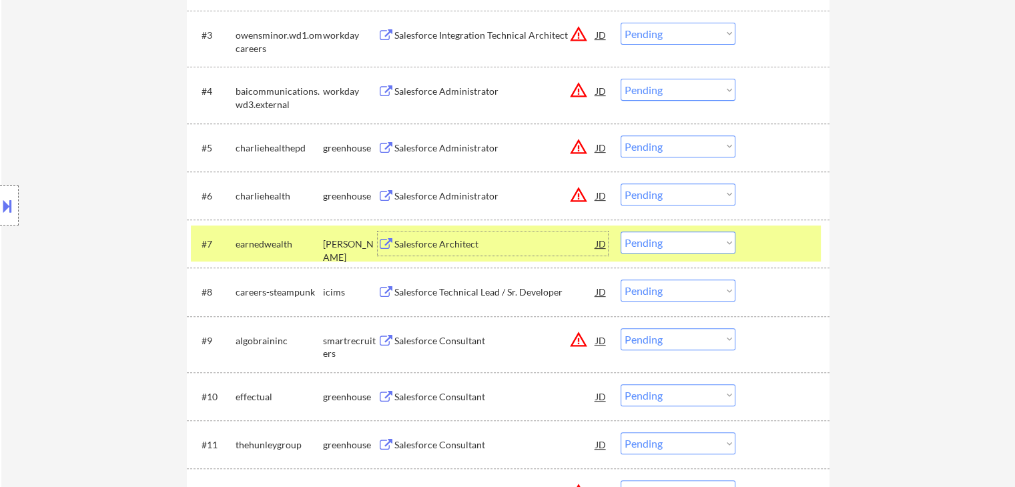
drag, startPoint x: 641, startPoint y: 242, endPoint x: 646, endPoint y: 252, distance: 11.7
click at [641, 242] on select "Choose an option... Pending Applied Excluded (Questions) Excluded (Expired) Exc…" at bounding box center [678, 243] width 115 height 22
click at [621, 232] on select "Choose an option... Pending Applied Excluded (Questions) Excluded (Expired) Exc…" at bounding box center [678, 243] width 115 height 22
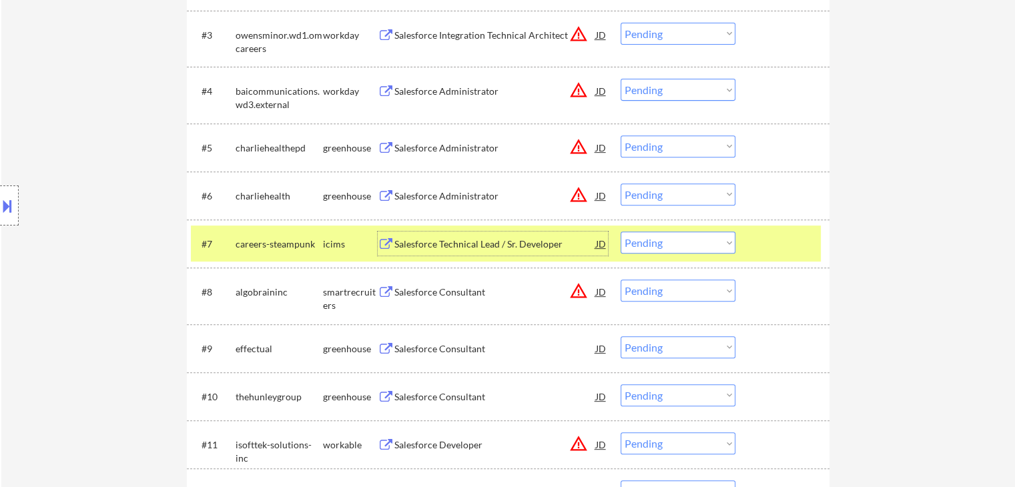
click at [427, 245] on div "Salesforce Technical Lead / Sr. Developer" at bounding box center [495, 244] width 202 height 13
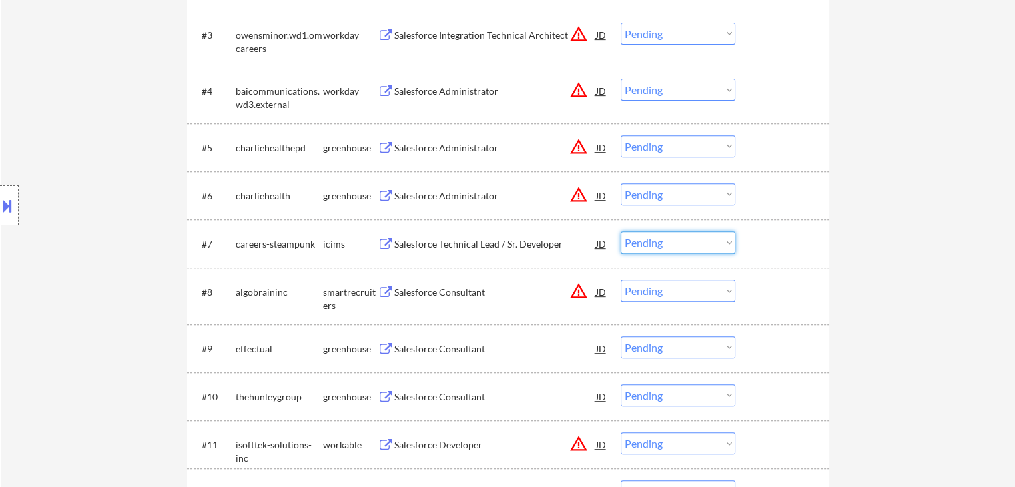
drag, startPoint x: 667, startPoint y: 244, endPoint x: 670, endPoint y: 252, distance: 9.3
click at [667, 246] on select "Choose an option... Pending Applied Excluded (Questions) Excluded (Expired) Exc…" at bounding box center [678, 243] width 115 height 22
click at [621, 232] on select "Choose an option... Pending Applied Excluded (Questions) Excluded (Expired) Exc…" at bounding box center [678, 243] width 115 height 22
select select ""pending""
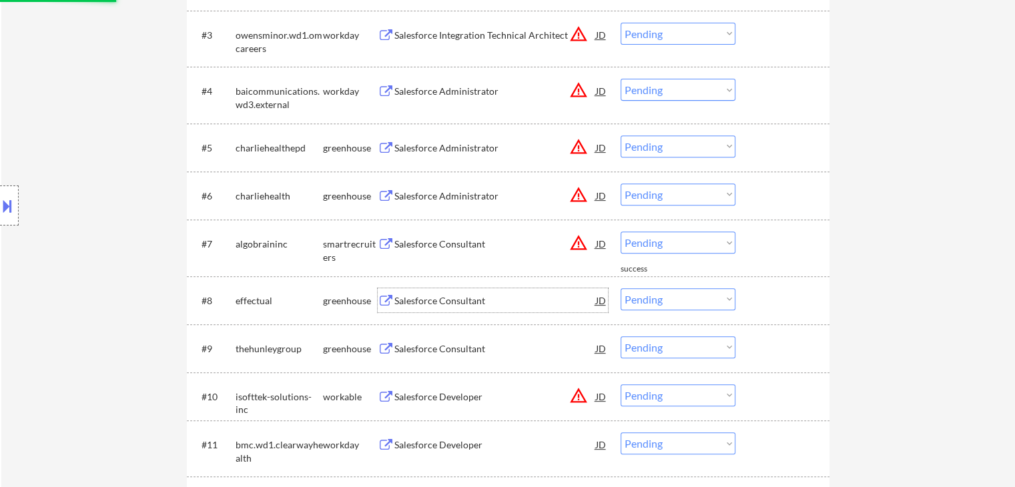
click at [425, 300] on div "Salesforce Consultant" at bounding box center [495, 300] width 202 height 13
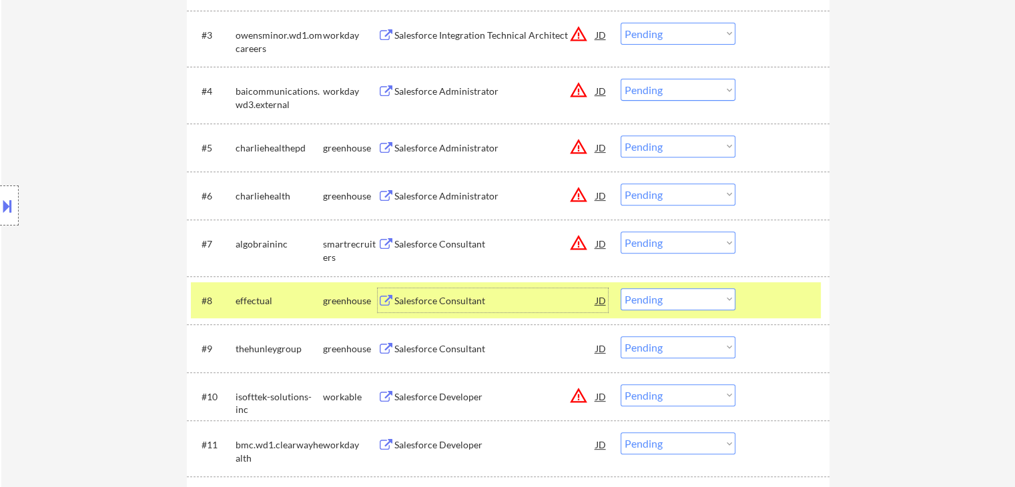
click at [683, 303] on select "Choose an option... Pending Applied Excluded (Questions) Excluded (Expired) Exc…" at bounding box center [678, 299] width 115 height 22
click at [621, 288] on select "Choose an option... Pending Applied Excluded (Questions) Excluded (Expired) Exc…" at bounding box center [678, 299] width 115 height 22
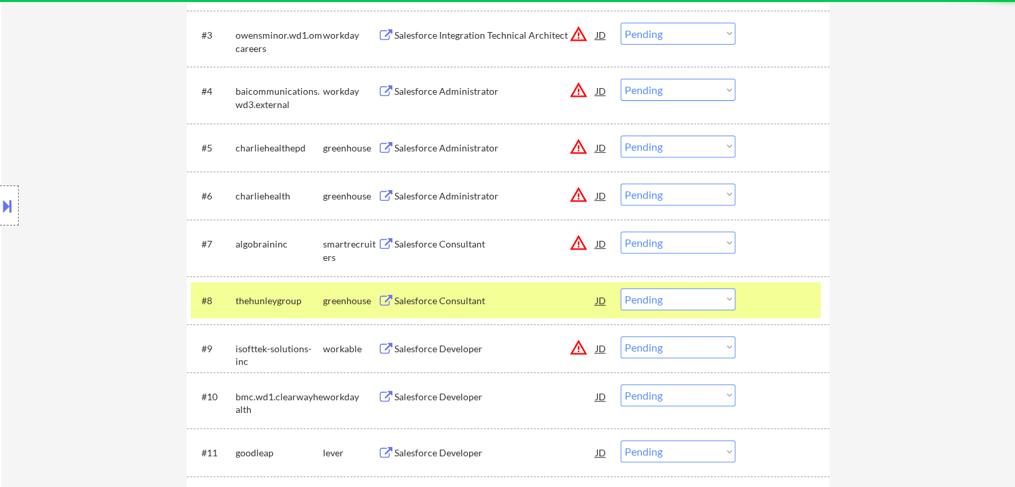
click at [429, 297] on div "Salesforce Consultant" at bounding box center [495, 300] width 202 height 13
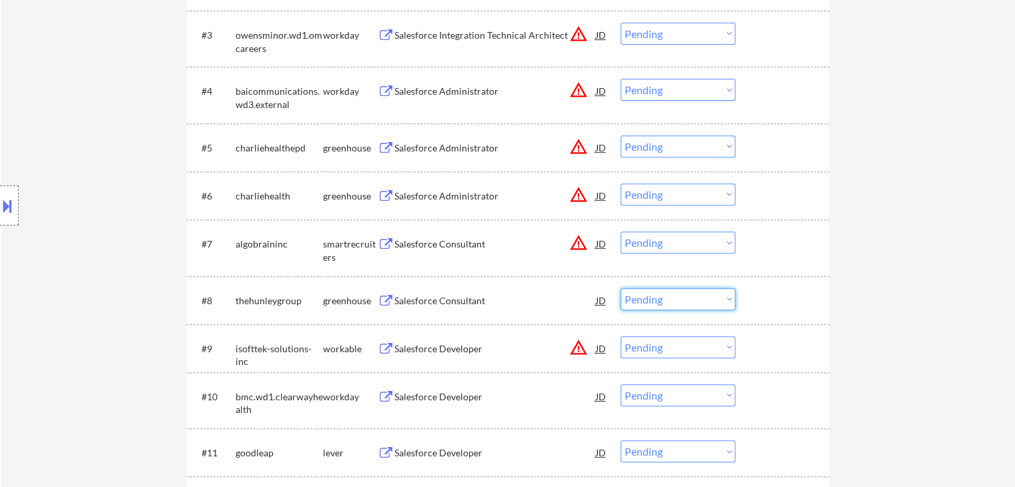
click at [678, 292] on select "Choose an option... Pending Applied Excluded (Questions) Excluded (Expired) Exc…" at bounding box center [678, 299] width 115 height 22
click at [621, 288] on select "Choose an option... Pending Applied Excluded (Questions) Excluded (Expired) Exc…" at bounding box center [678, 299] width 115 height 22
select select ""pending""
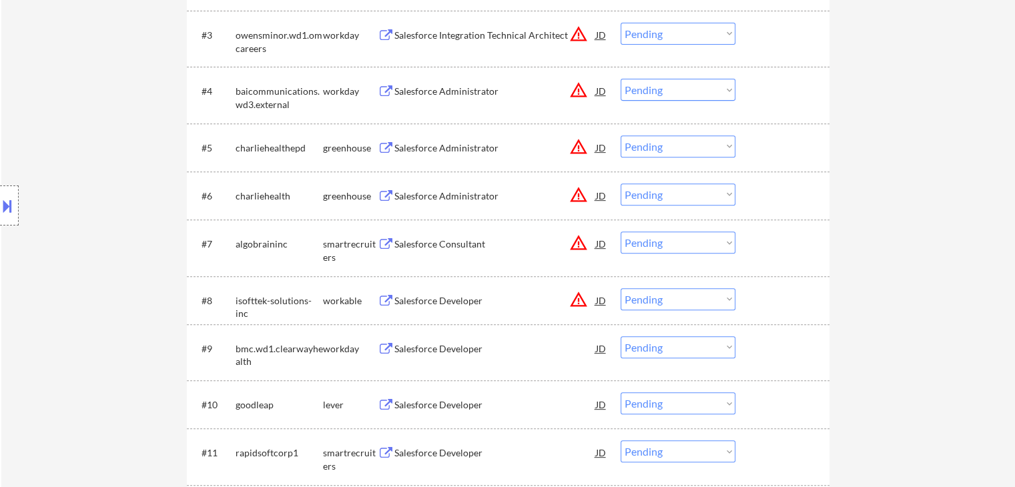
click at [428, 355] on div "Salesforce Developer" at bounding box center [495, 348] width 202 height 24
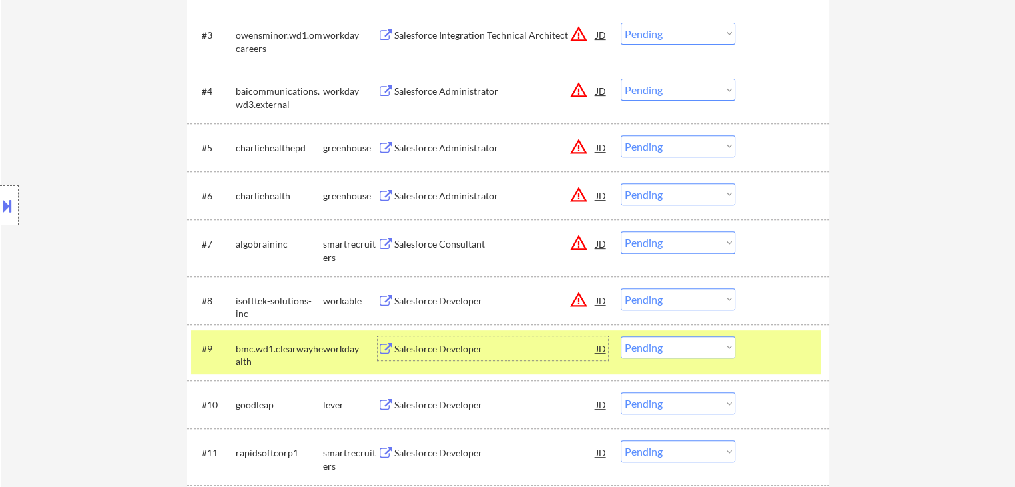
click at [651, 352] on select "Choose an option... Pending Applied Excluded (Questions) Excluded (Expired) Exc…" at bounding box center [678, 347] width 115 height 22
click at [621, 336] on select "Choose an option... Pending Applied Excluded (Questions) Excluded (Expired) Exc…" at bounding box center [678, 347] width 115 height 22
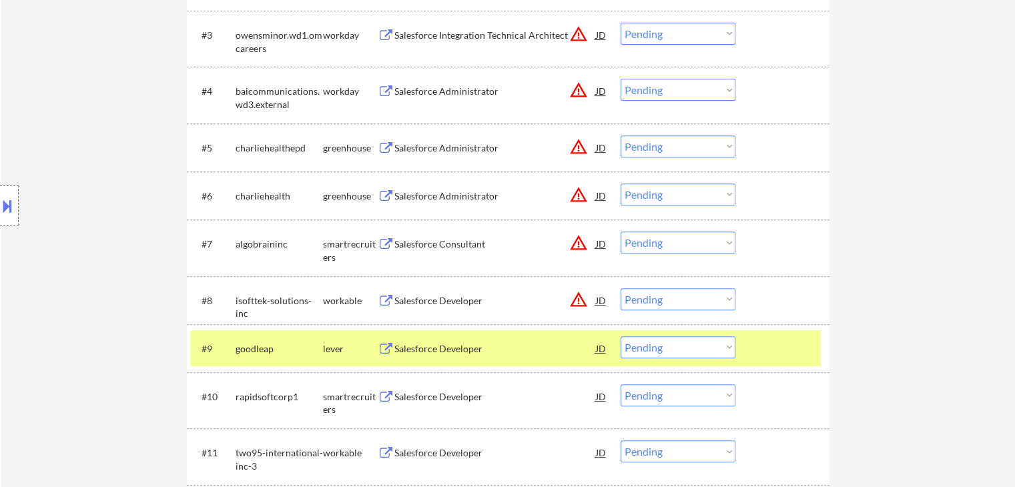
click at [478, 353] on div "Salesforce Developer" at bounding box center [495, 348] width 202 height 13
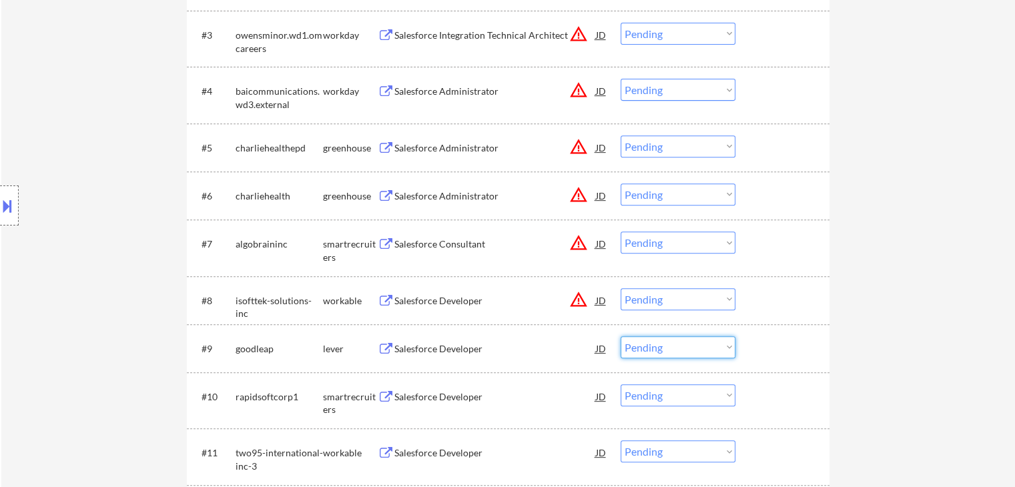
click at [676, 346] on select "Choose an option... Pending Applied Excluded (Questions) Excluded (Expired) Exc…" at bounding box center [678, 347] width 115 height 22
click at [621, 336] on select "Choose an option... Pending Applied Excluded (Questions) Excluded (Expired) Exc…" at bounding box center [678, 347] width 115 height 22
select select ""pending""
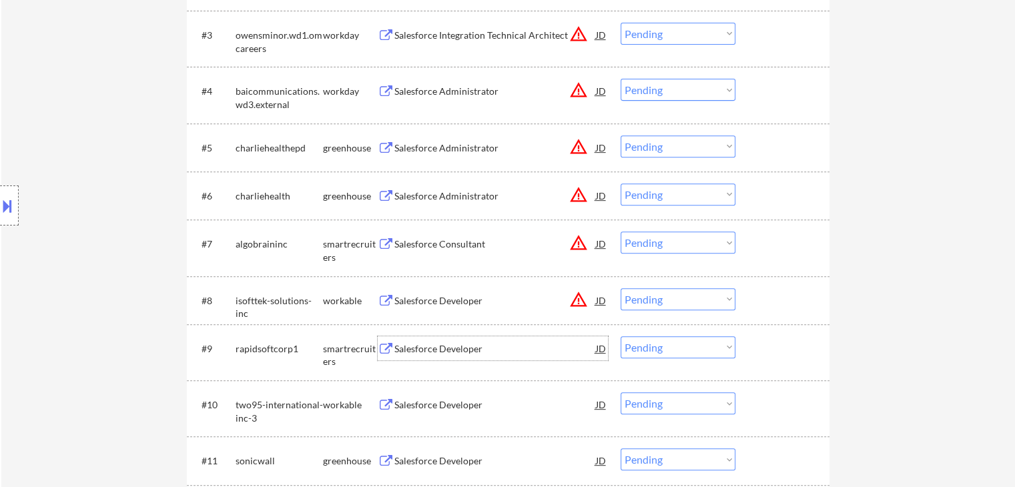
click at [427, 347] on div "Salesforce Developer" at bounding box center [495, 348] width 202 height 13
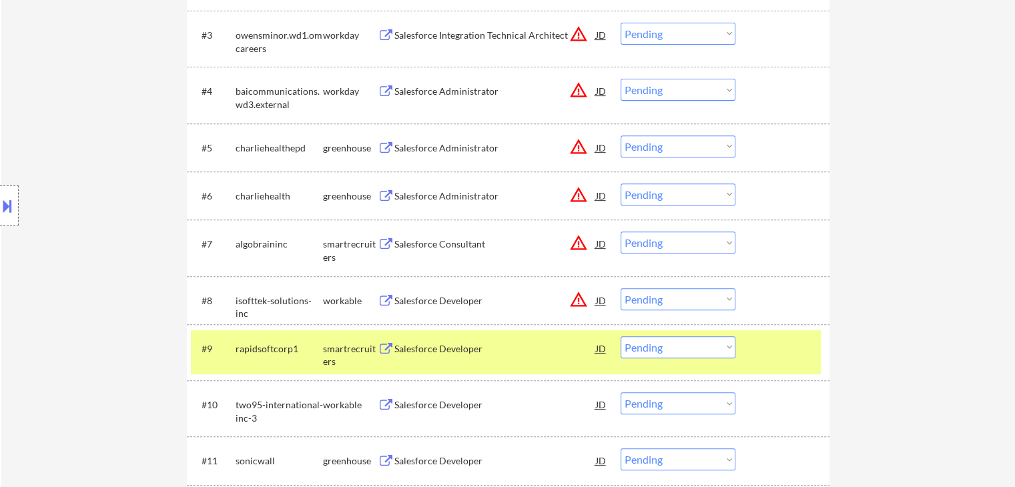
type textarea "You may manually source roles for him with his titles in his list as needed, si…"
click at [673, 347] on select "Choose an option... Pending Applied Excluded (Questions) Excluded (Expired) Exc…" at bounding box center [678, 347] width 115 height 22
click at [621, 336] on select "Choose an option... Pending Applied Excluded (Questions) Excluded (Expired) Exc…" at bounding box center [678, 347] width 115 height 22
select select ""pending""
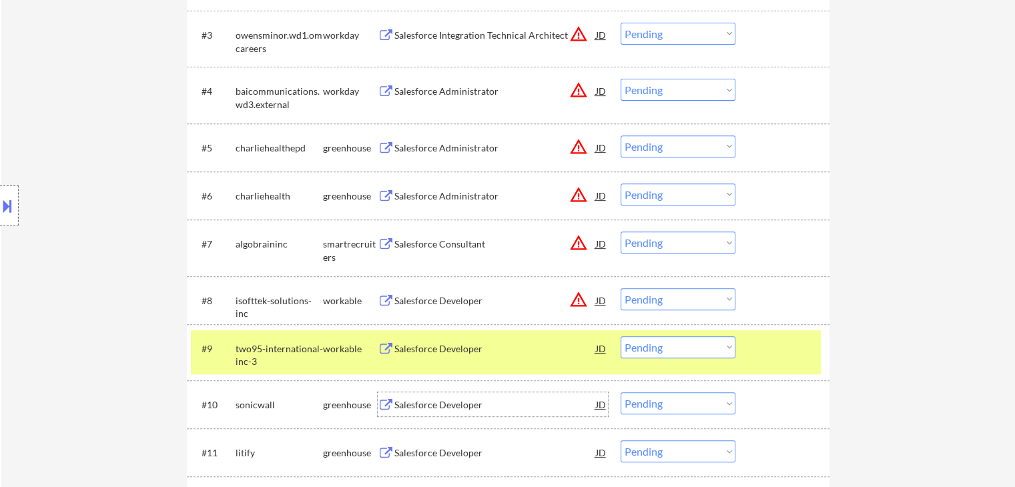
click at [418, 409] on div "Salesforce Developer" at bounding box center [495, 404] width 202 height 13
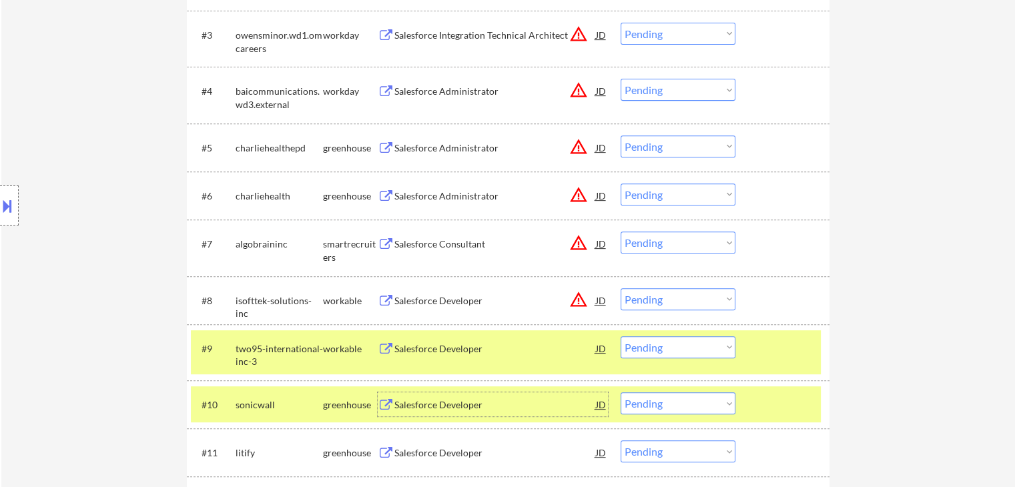
click at [295, 410] on div "sonicwall" at bounding box center [279, 404] width 87 height 13
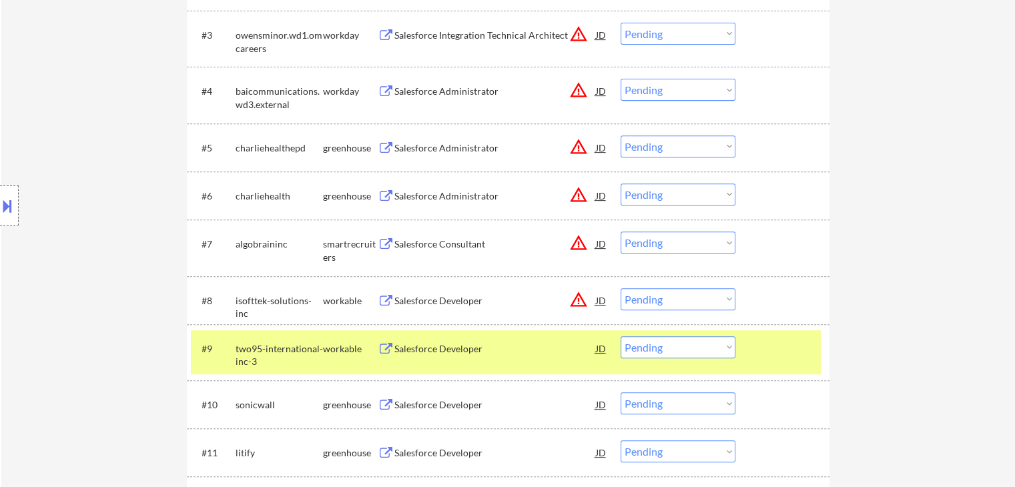
click at [323, 358] on div "workable" at bounding box center [350, 348] width 55 height 24
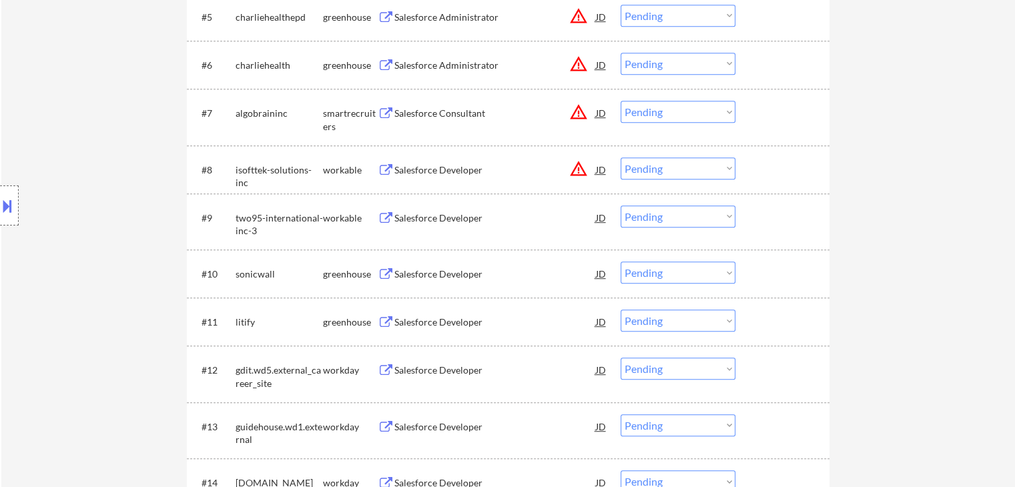
scroll to position [667, 0]
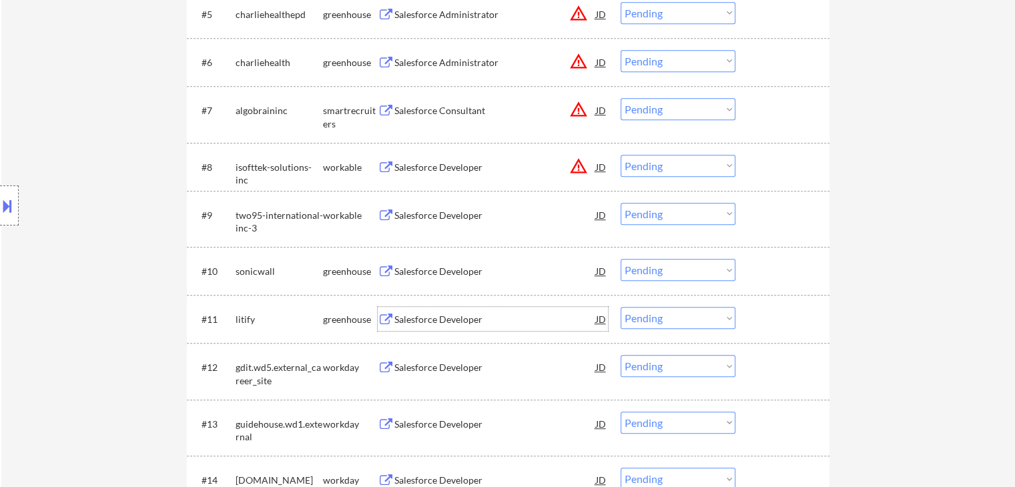
click at [446, 325] on div "Salesforce Developer" at bounding box center [495, 319] width 202 height 13
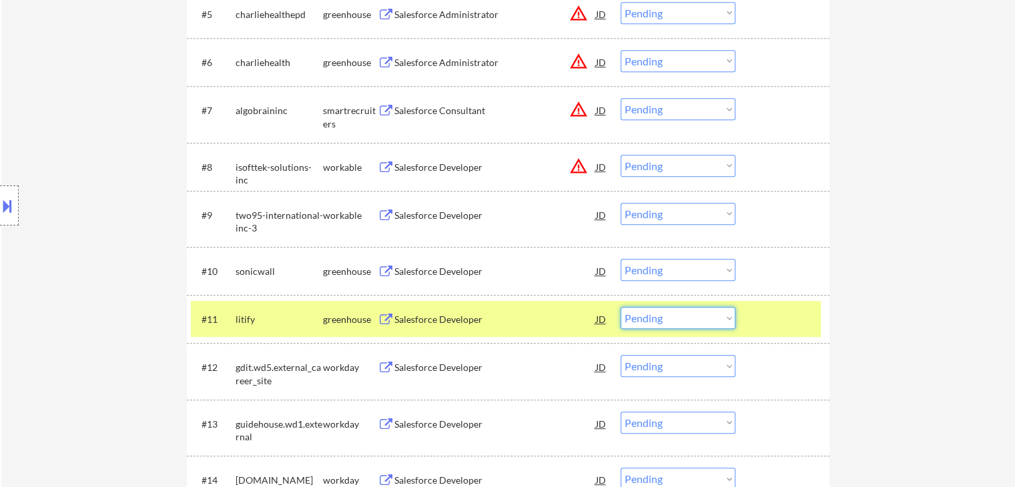
click at [681, 318] on select "Choose an option... Pending Applied Excluded (Questions) Excluded (Expired) Exc…" at bounding box center [678, 318] width 115 height 22
click at [621, 307] on select "Choose an option... Pending Applied Excluded (Questions) Excluded (Expired) Exc…" at bounding box center [678, 318] width 115 height 22
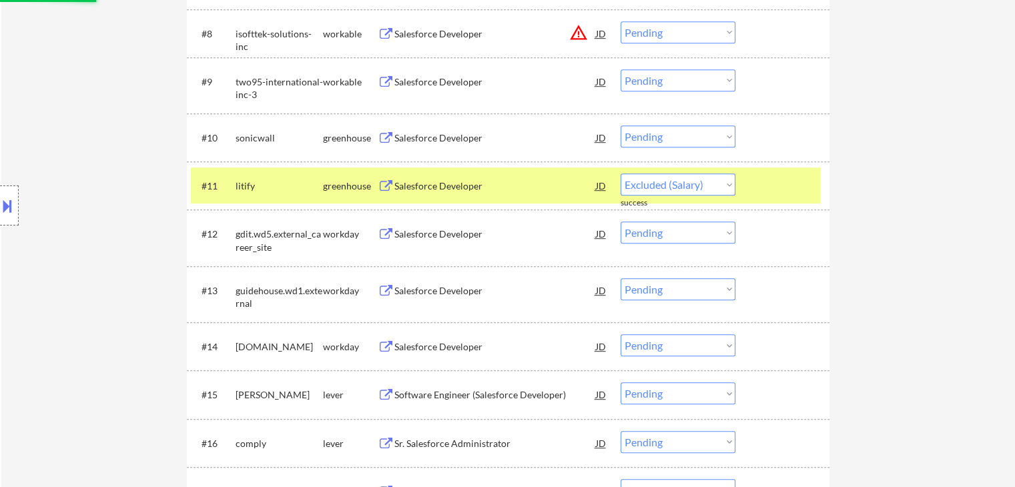
scroll to position [934, 0]
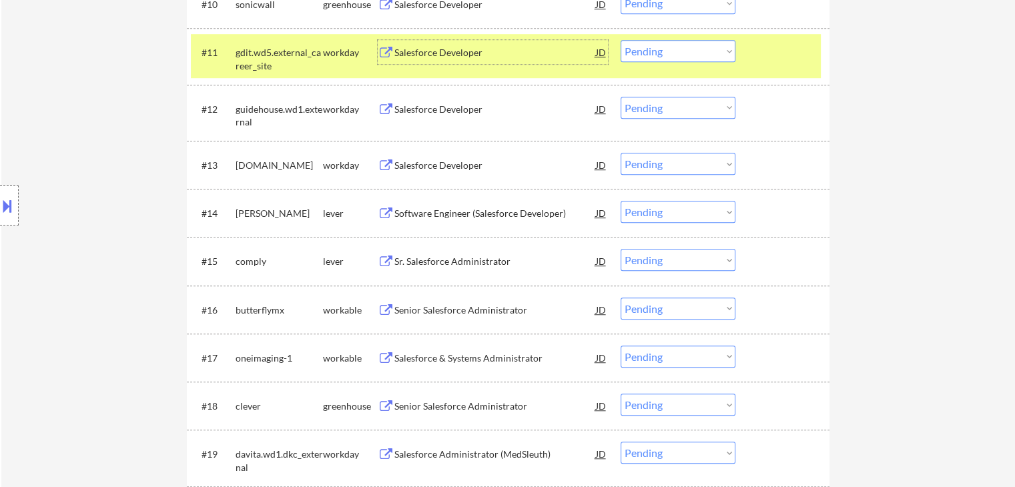
click at [426, 51] on div "Salesforce Developer" at bounding box center [495, 52] width 202 height 13
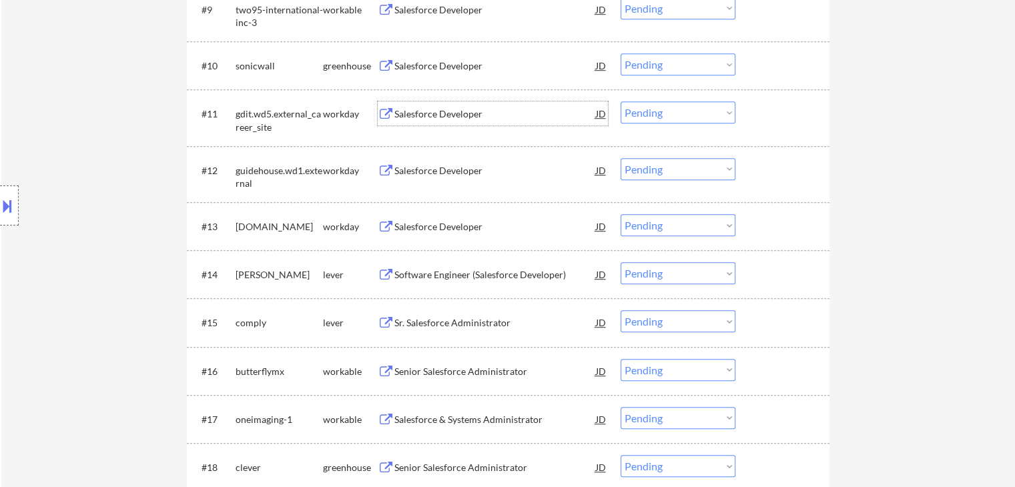
scroll to position [734, 0]
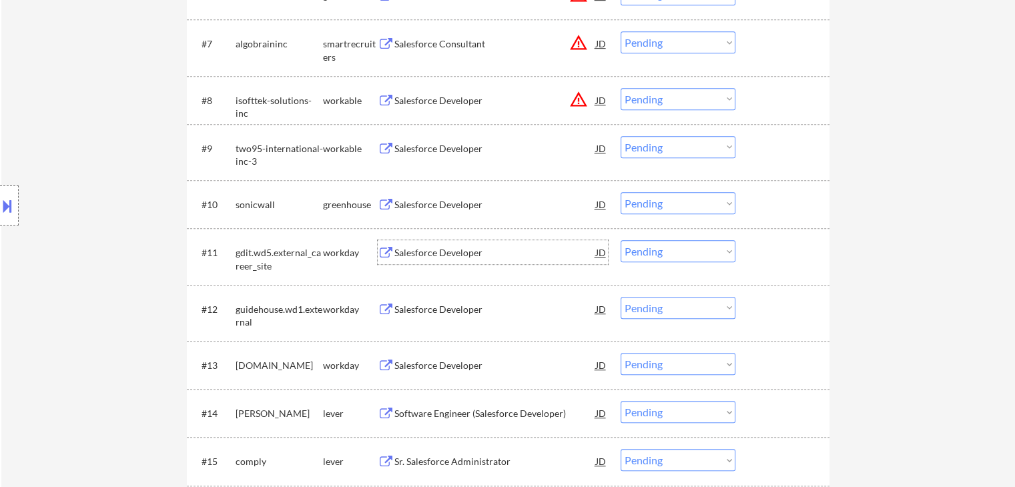
click at [661, 257] on select "Choose an option... Pending Applied Excluded (Questions) Excluded (Expired) Exc…" at bounding box center [678, 251] width 115 height 22
click at [621, 240] on select "Choose an option... Pending Applied Excluded (Questions) Excluded (Expired) Exc…" at bounding box center [678, 251] width 115 height 22
select select ""pending""
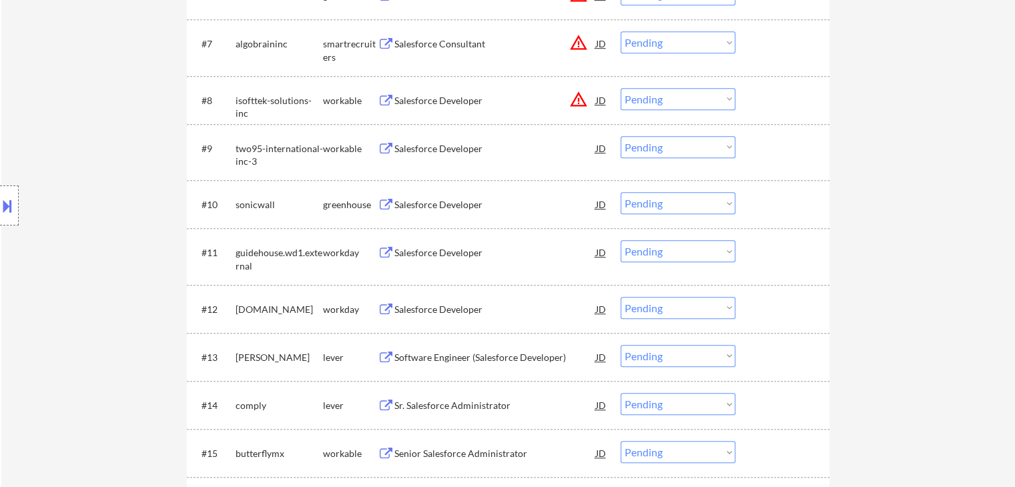
click at [395, 256] on div "Salesforce Developer" at bounding box center [495, 252] width 202 height 13
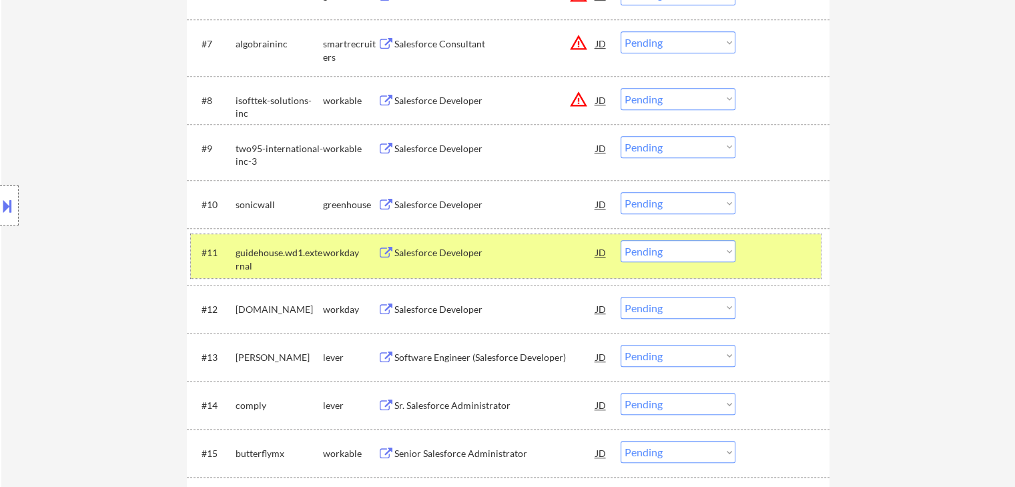
click at [296, 249] on div "guidehouse.wd1.external" at bounding box center [279, 259] width 87 height 26
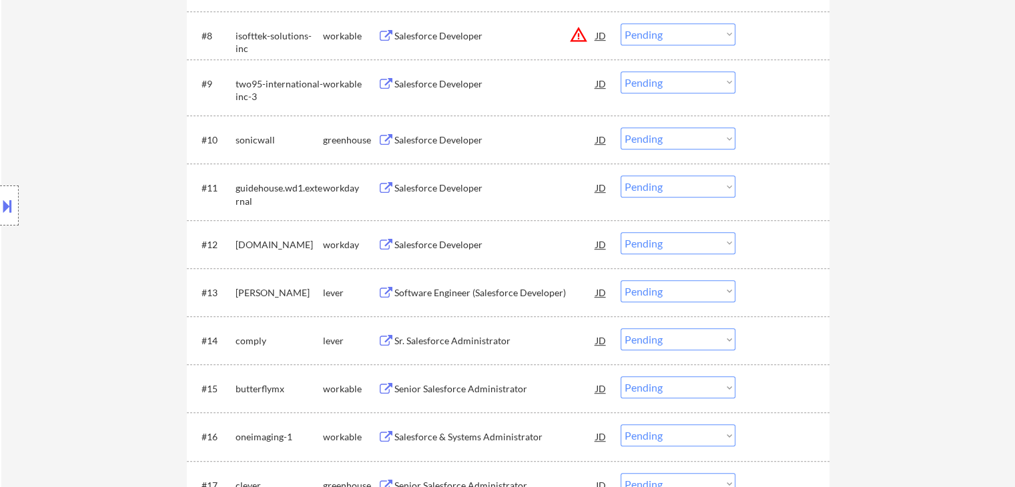
scroll to position [867, 0]
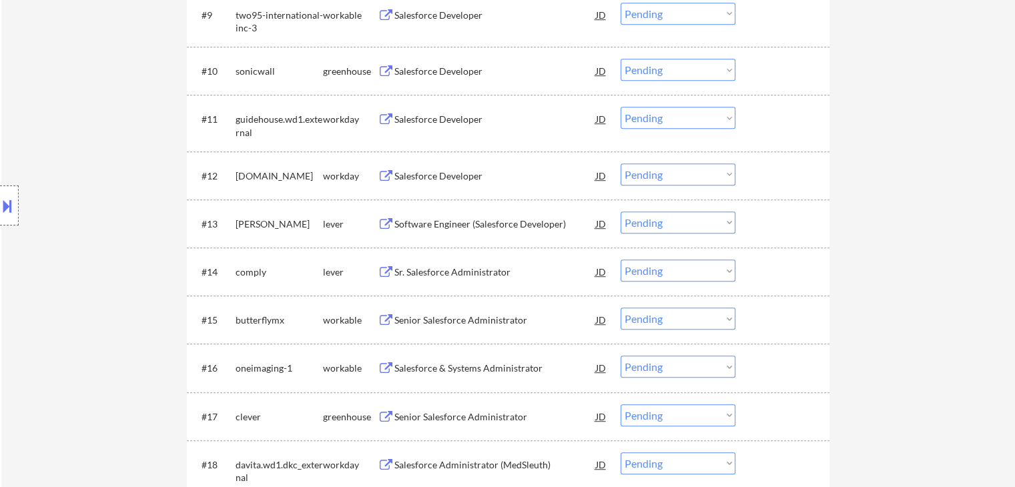
click at [451, 173] on div "Salesforce Developer" at bounding box center [495, 175] width 202 height 13
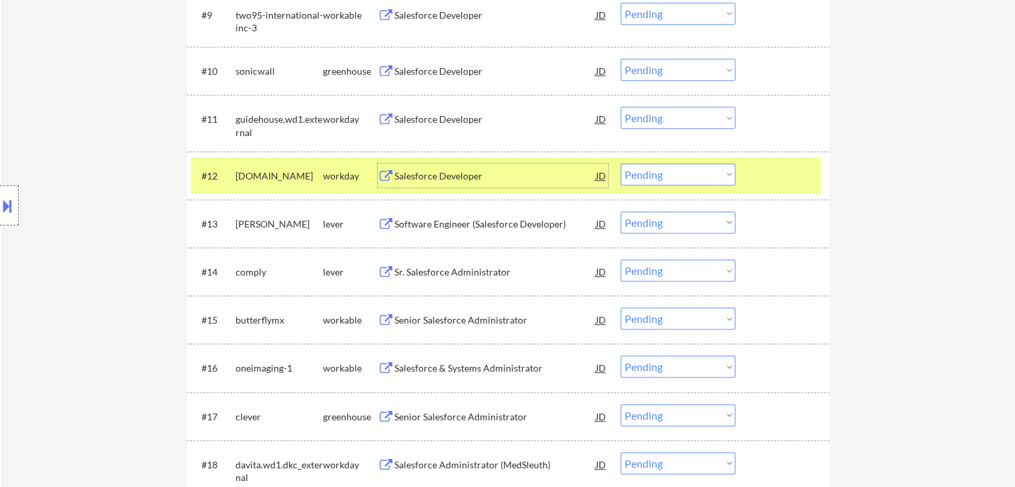
click at [695, 175] on select "Choose an option... Pending Applied Excluded (Questions) Excluded (Expired) Exc…" at bounding box center [678, 174] width 115 height 22
click at [621, 163] on select "Choose an option... Pending Applied Excluded (Questions) Excluded (Expired) Exc…" at bounding box center [678, 174] width 115 height 22
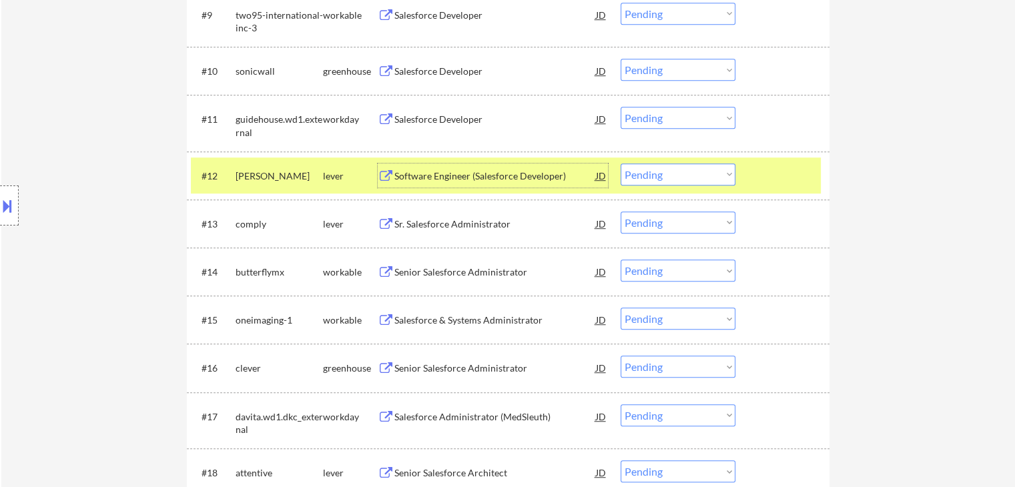
click at [474, 176] on div "Software Engineer (Salesforce Developer)" at bounding box center [495, 175] width 202 height 13
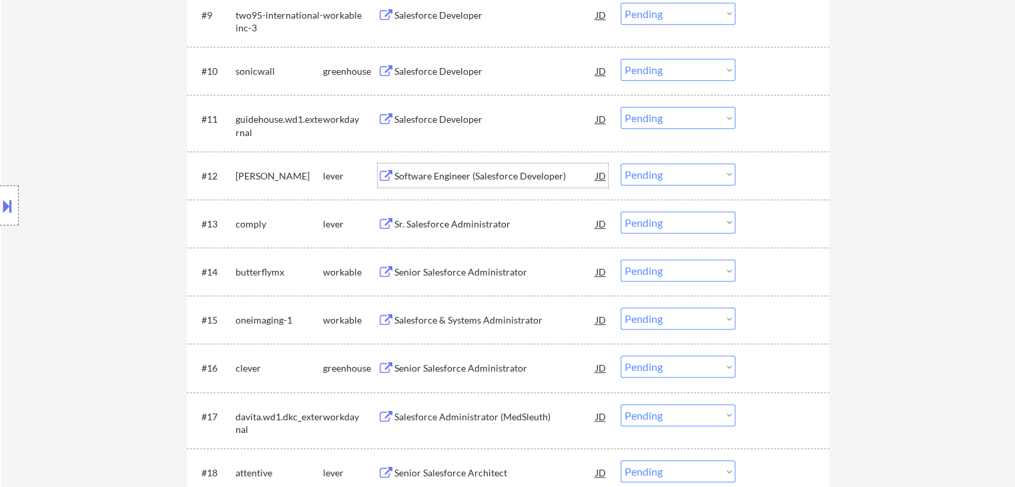
drag, startPoint x: 671, startPoint y: 170, endPoint x: 677, endPoint y: 184, distance: 14.6
click at [673, 177] on select "Choose an option... Pending Applied Excluded (Questions) Excluded (Expired) Exc…" at bounding box center [678, 174] width 115 height 22
click at [621, 163] on select "Choose an option... Pending Applied Excluded (Questions) Excluded (Expired) Exc…" at bounding box center [678, 174] width 115 height 22
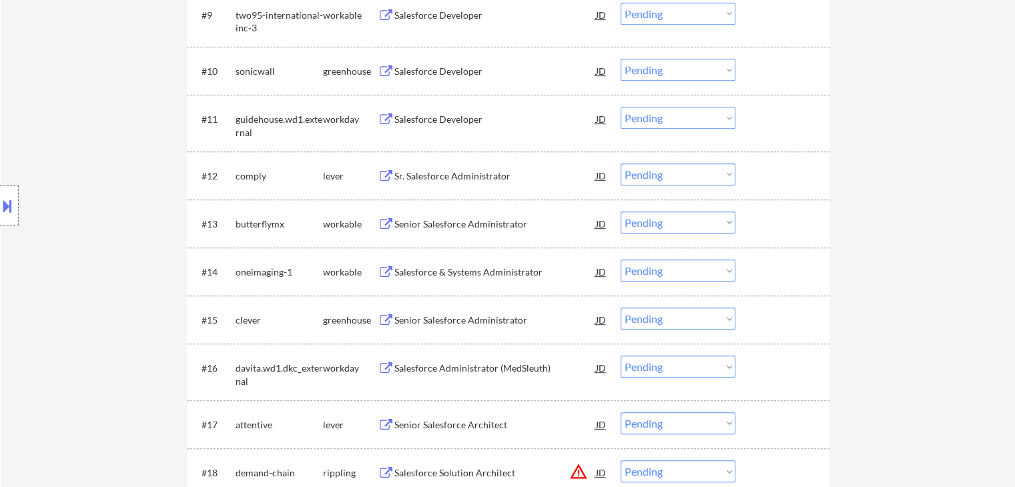
click at [446, 183] on div "Sr. Salesforce Administrator" at bounding box center [495, 175] width 202 height 24
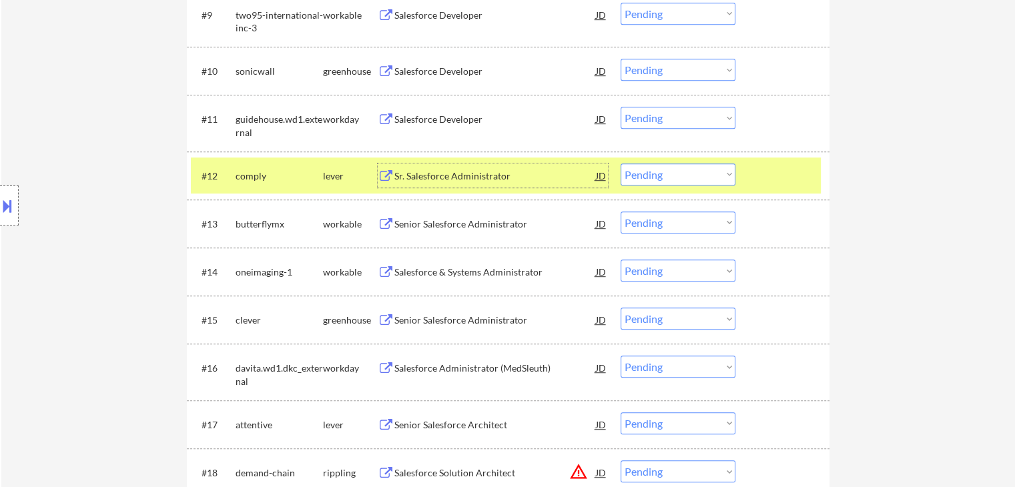
click at [686, 182] on select "Choose an option... Pending Applied Excluded (Questions) Excluded (Expired) Exc…" at bounding box center [678, 174] width 115 height 22
click at [621, 163] on select "Choose an option... Pending Applied Excluded (Questions) Excluded (Expired) Exc…" at bounding box center [678, 174] width 115 height 22
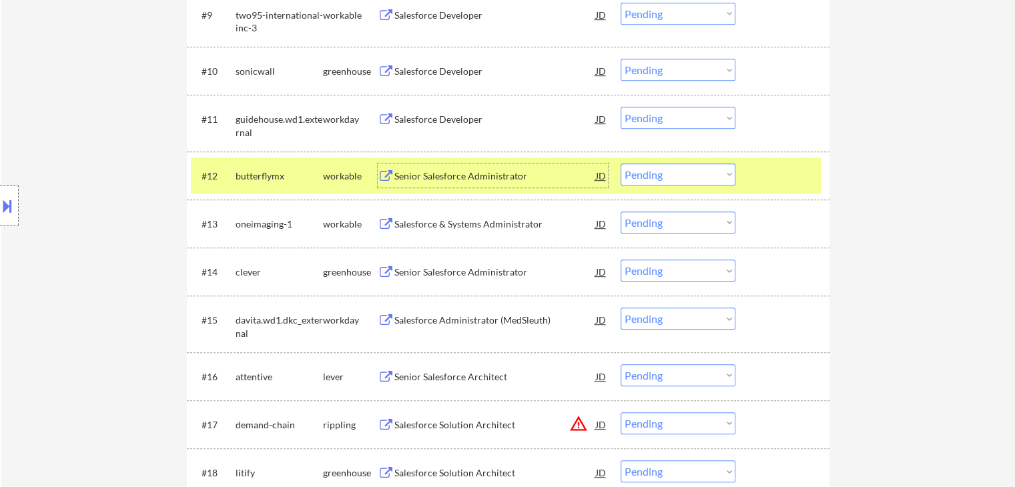
click at [452, 177] on div "Senior Salesforce Administrator" at bounding box center [495, 175] width 202 height 13
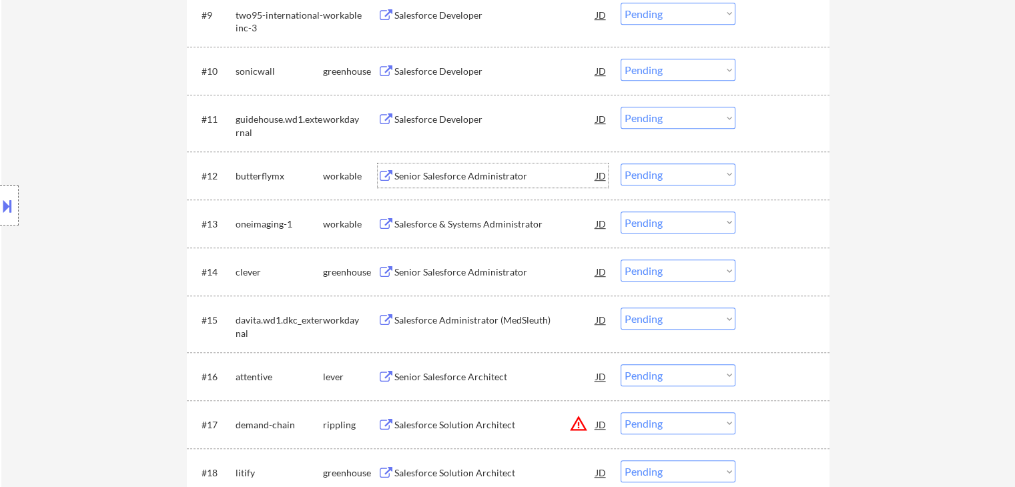
click at [667, 175] on select "Choose an option... Pending Applied Excluded (Questions) Excluded (Expired) Exc…" at bounding box center [678, 174] width 115 height 22
click at [621, 163] on select "Choose an option... Pending Applied Excluded (Questions) Excluded (Expired) Exc…" at bounding box center [678, 174] width 115 height 22
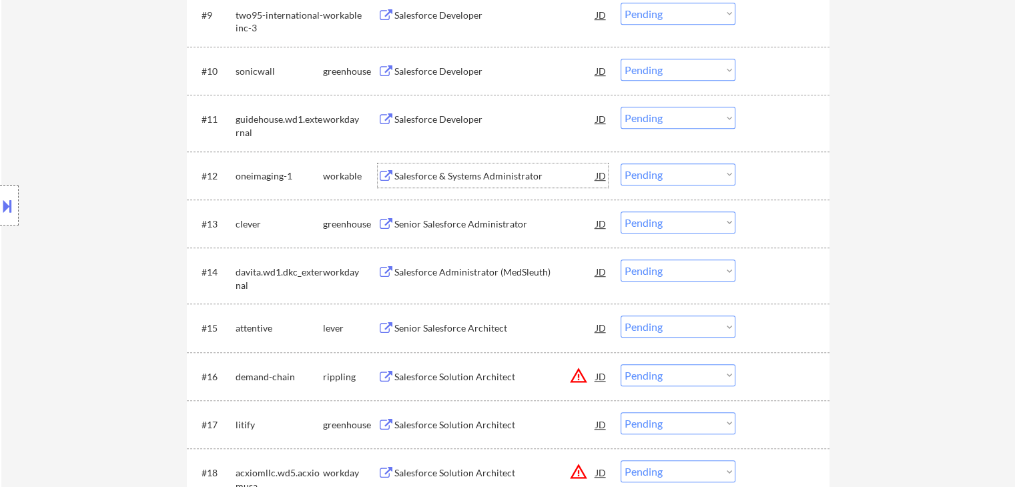
click at [477, 175] on div "Salesforce & Systems Administrator" at bounding box center [495, 175] width 202 height 13
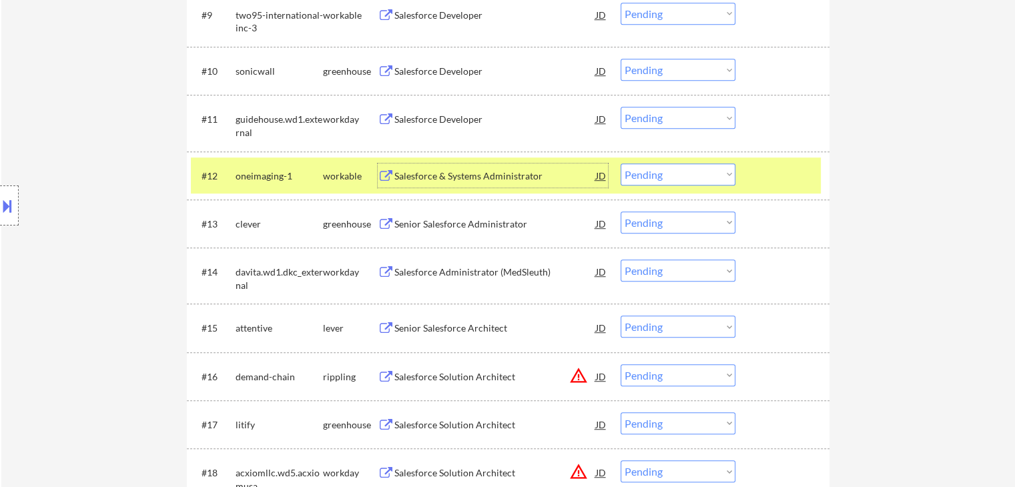
click at [663, 167] on select "Choose an option... Pending Applied Excluded (Questions) Excluded (Expired) Exc…" at bounding box center [678, 174] width 115 height 22
click at [621, 163] on select "Choose an option... Pending Applied Excluded (Questions) Excluded (Expired) Exc…" at bounding box center [678, 174] width 115 height 22
select select ""pending""
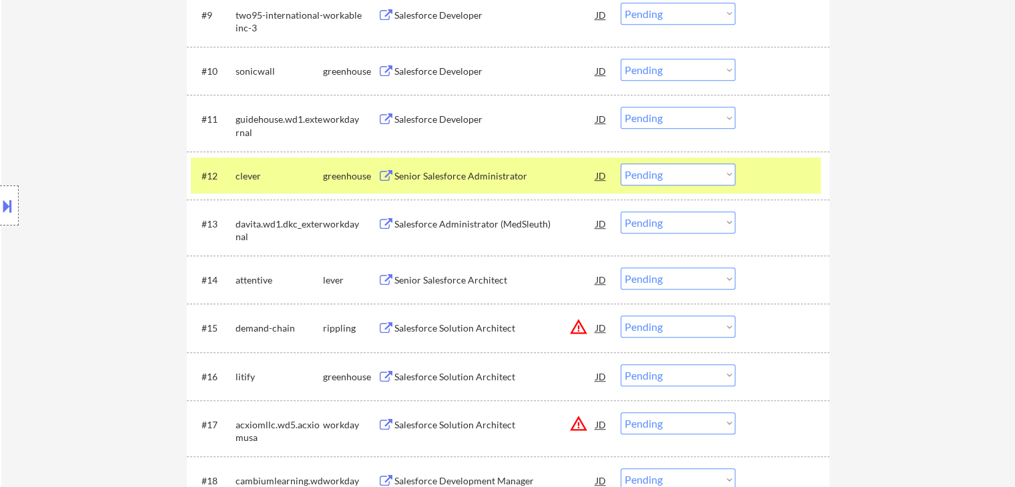
click at [453, 177] on div "Senior Salesforce Administrator" at bounding box center [495, 175] width 202 height 13
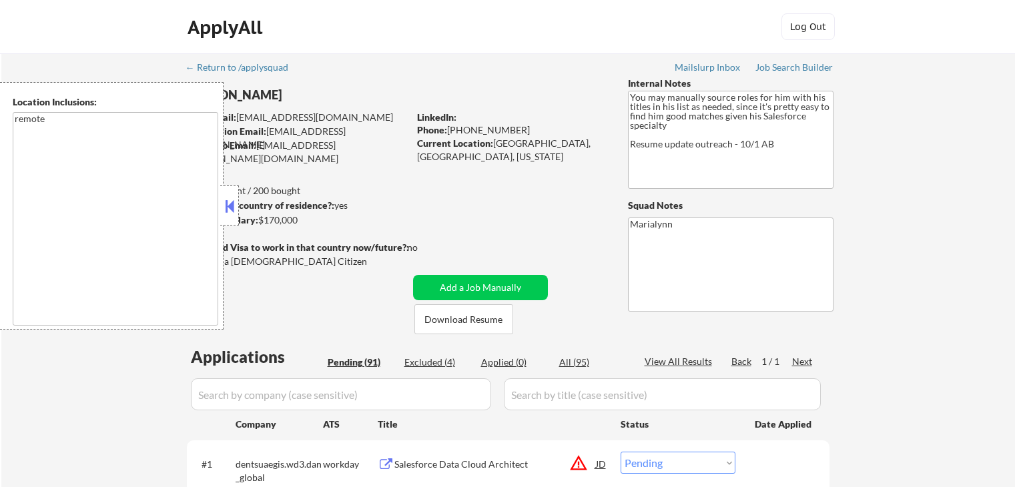
select select ""pending""
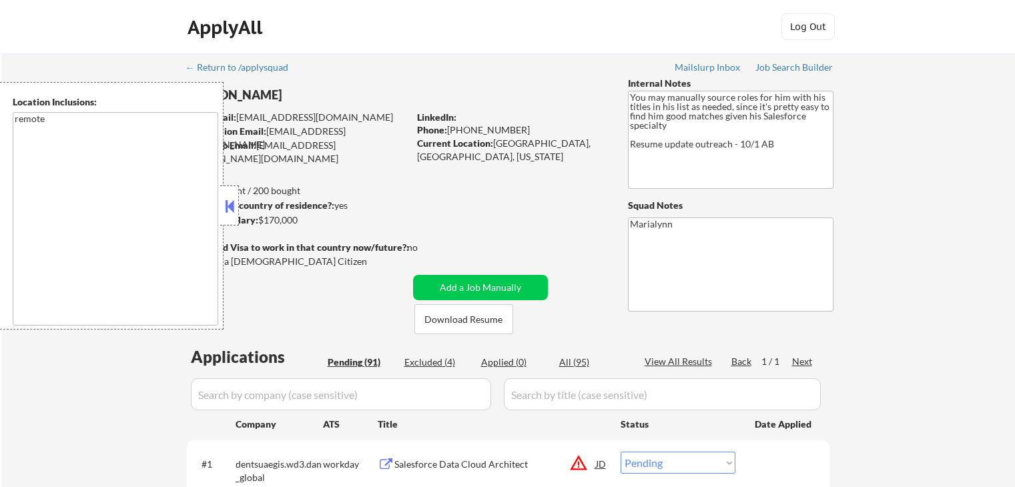
select select ""pending""
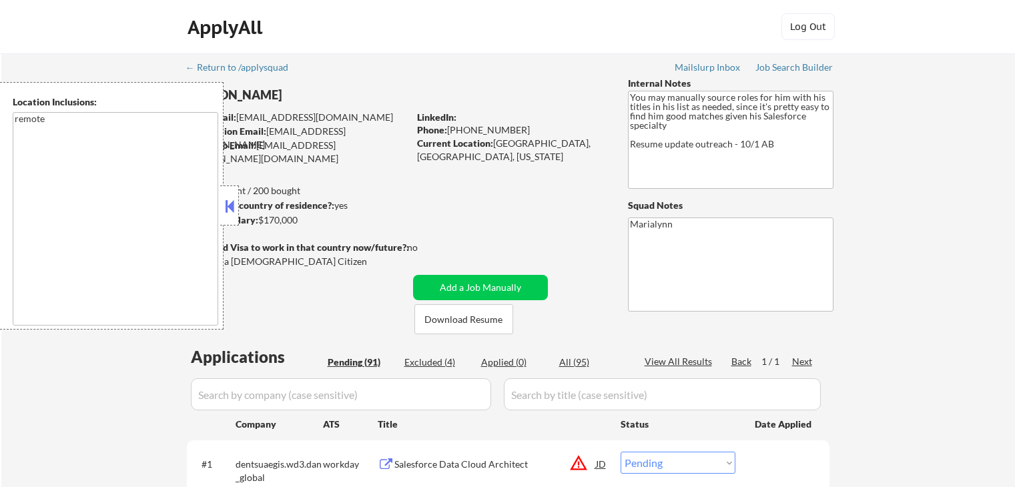
select select ""pending""
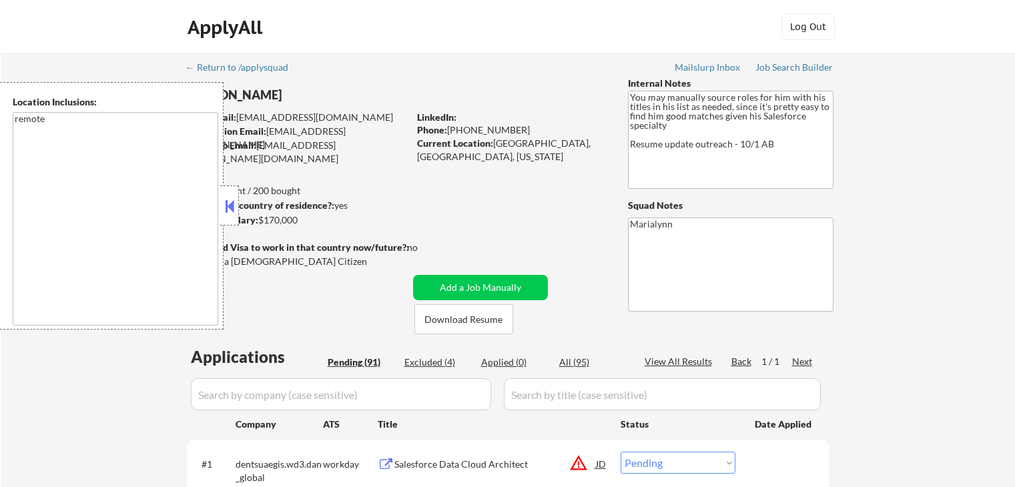
select select ""pending""
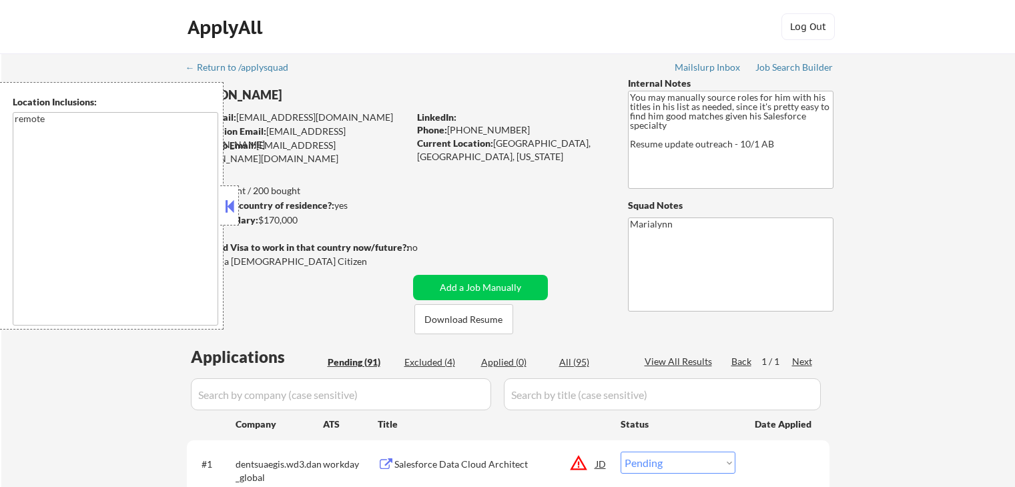
select select ""pending""
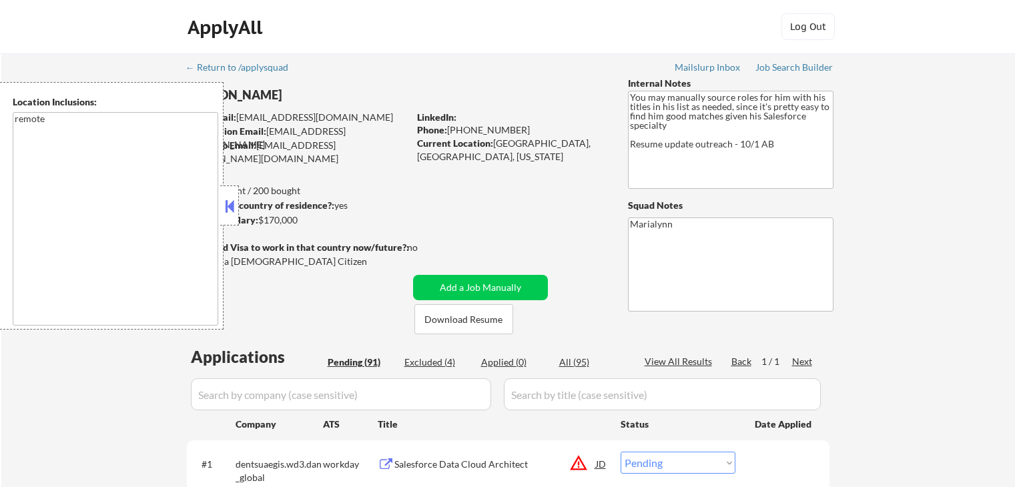
select select ""pending""
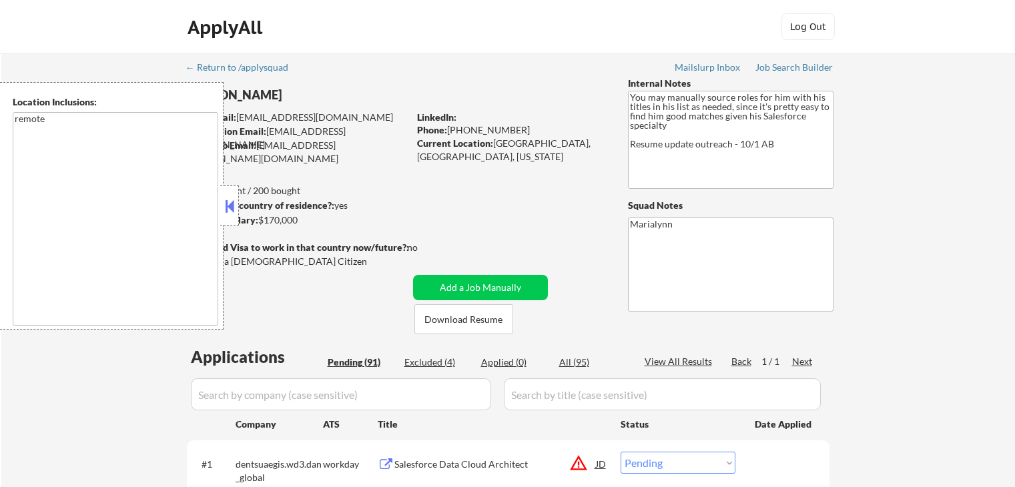
select select ""pending""
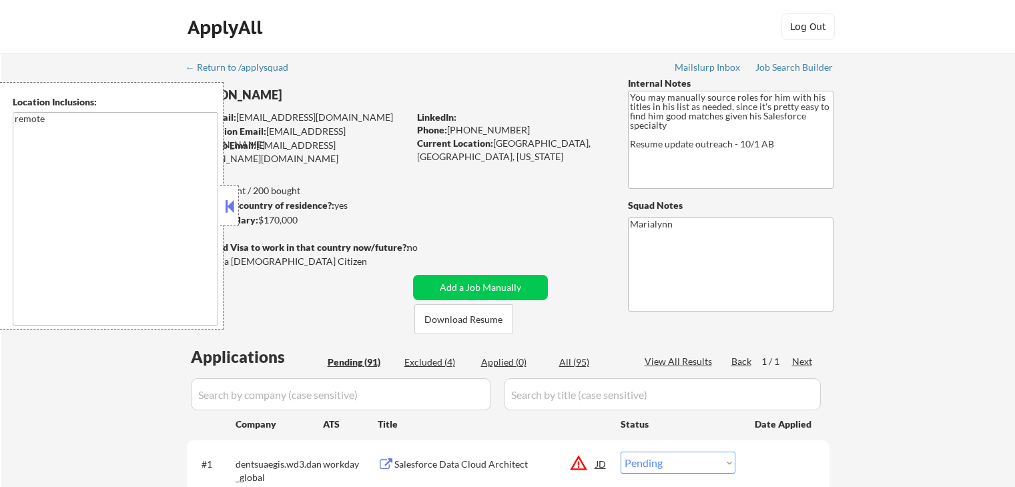
select select ""pending""
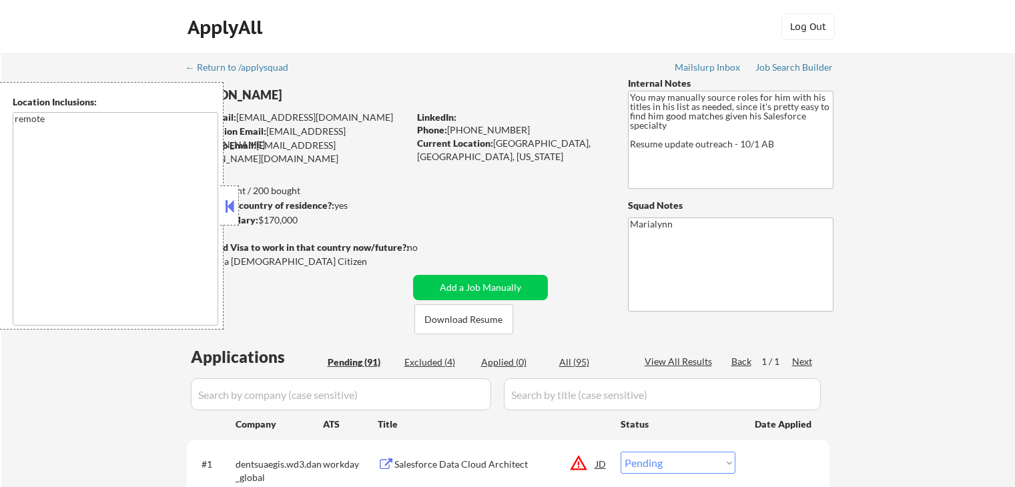
select select ""pending""
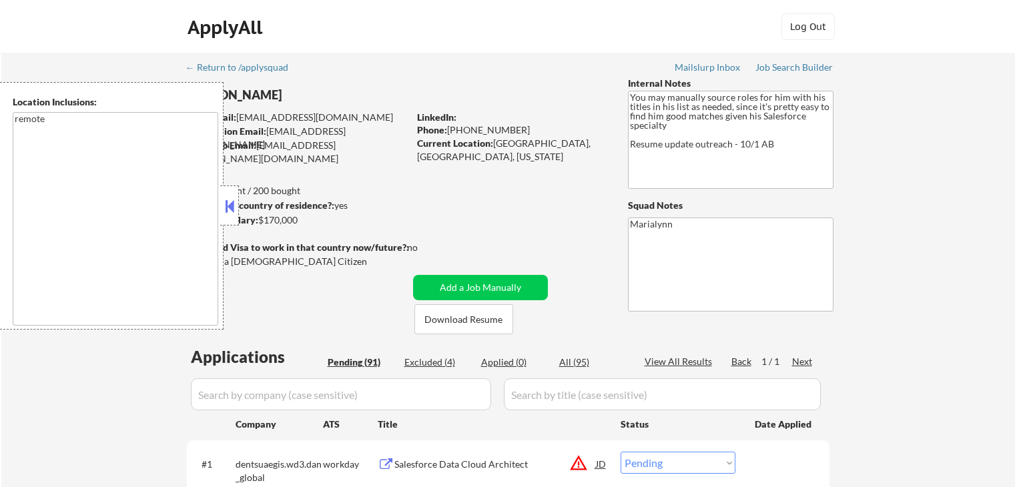
select select ""pending""
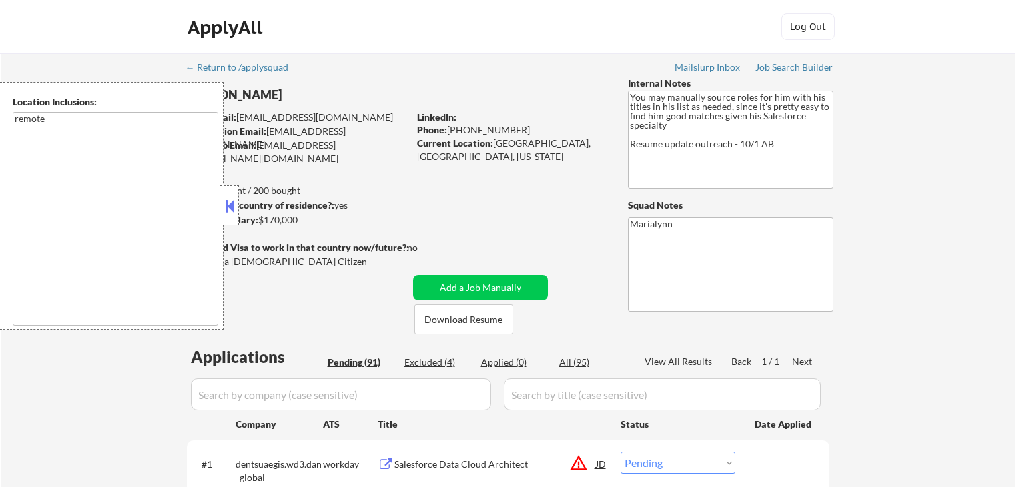
select select ""pending""
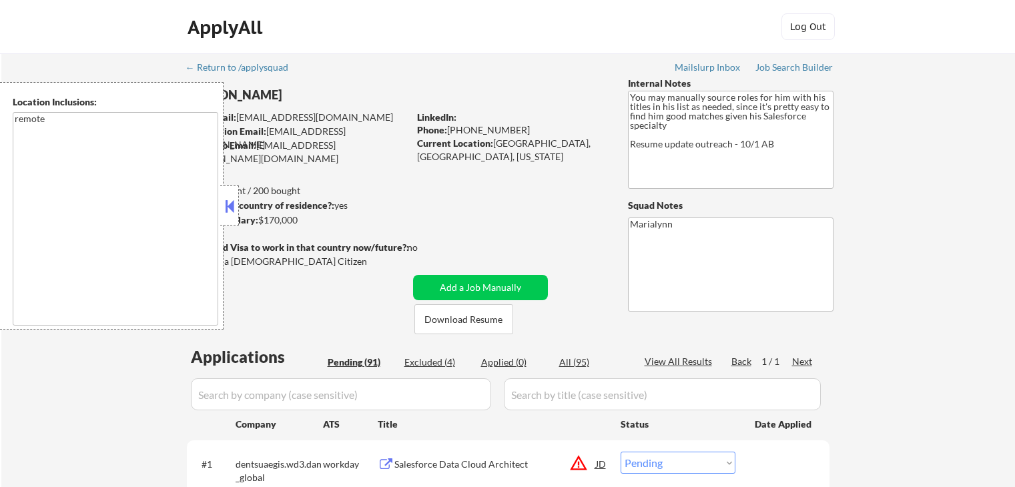
select select ""pending""
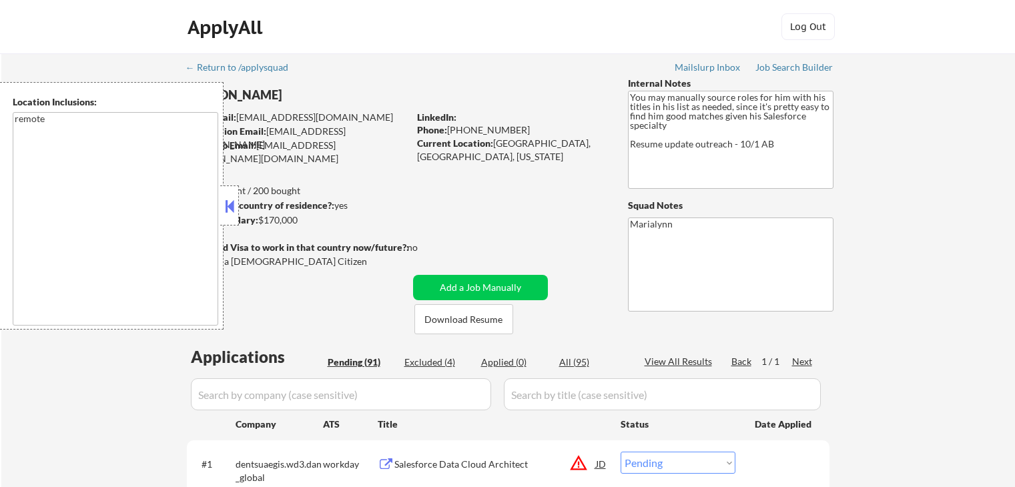
select select ""pending""
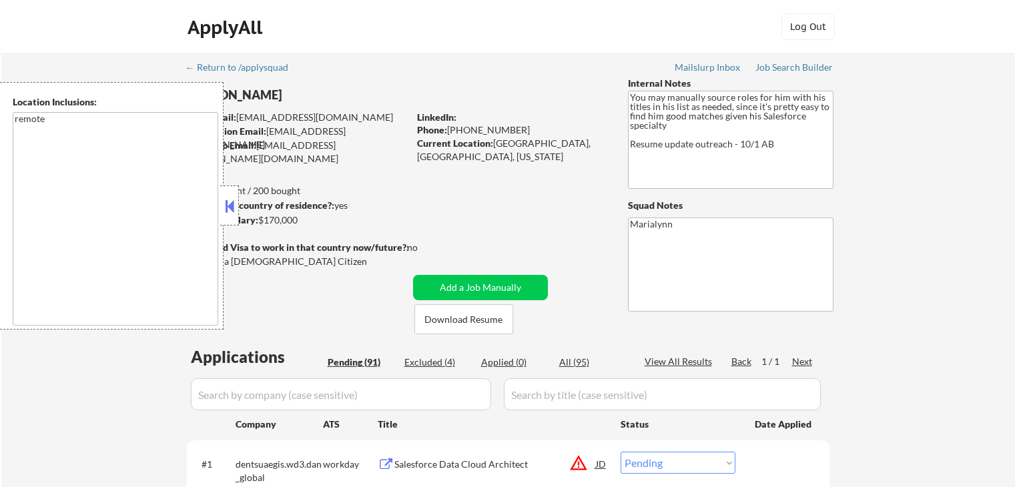
select select ""pending""
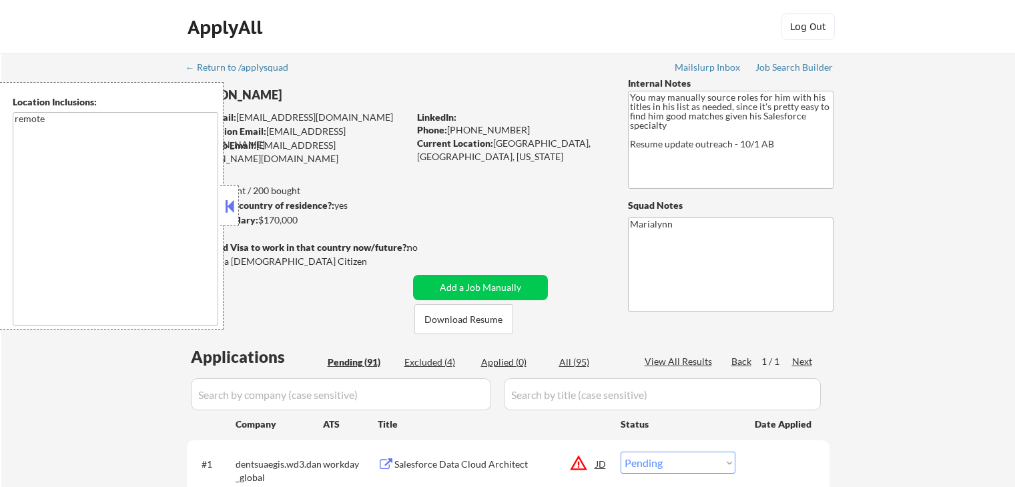
select select ""pending""
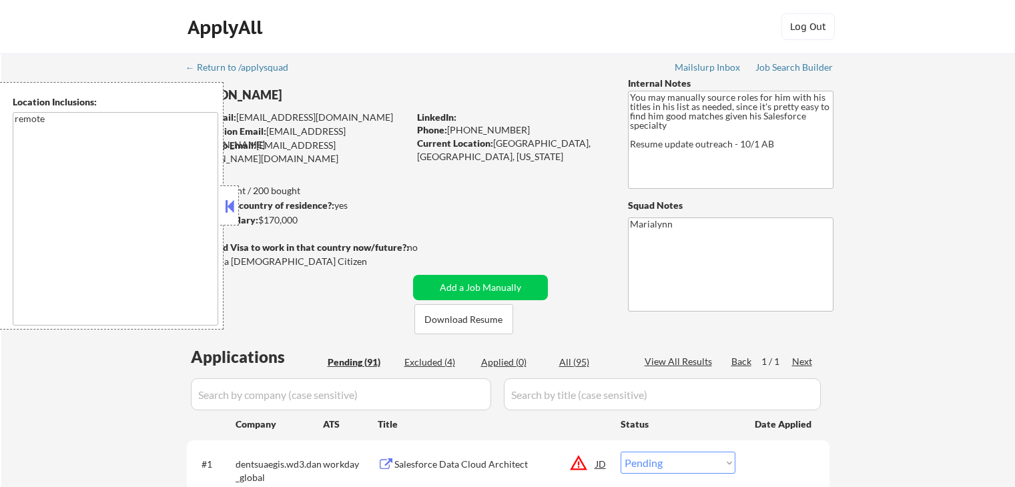
select select ""pending""
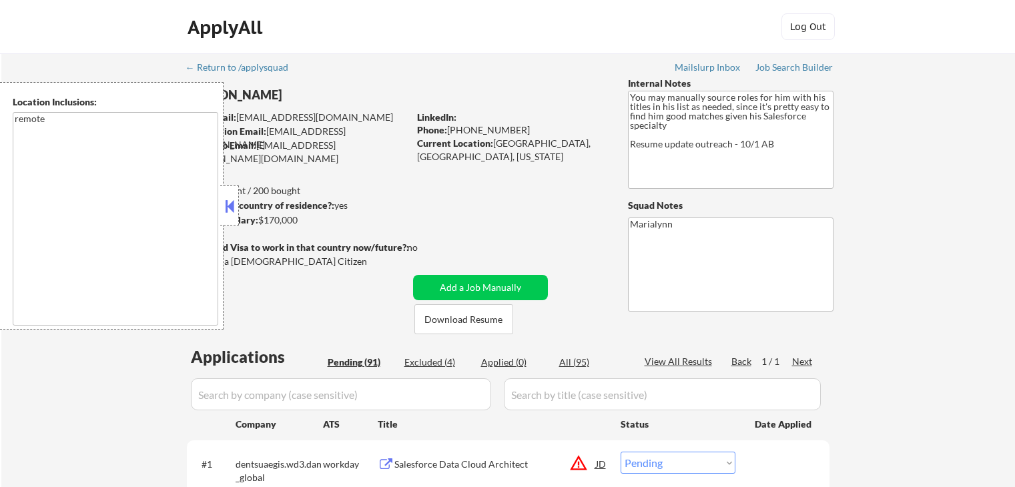
select select ""pending""
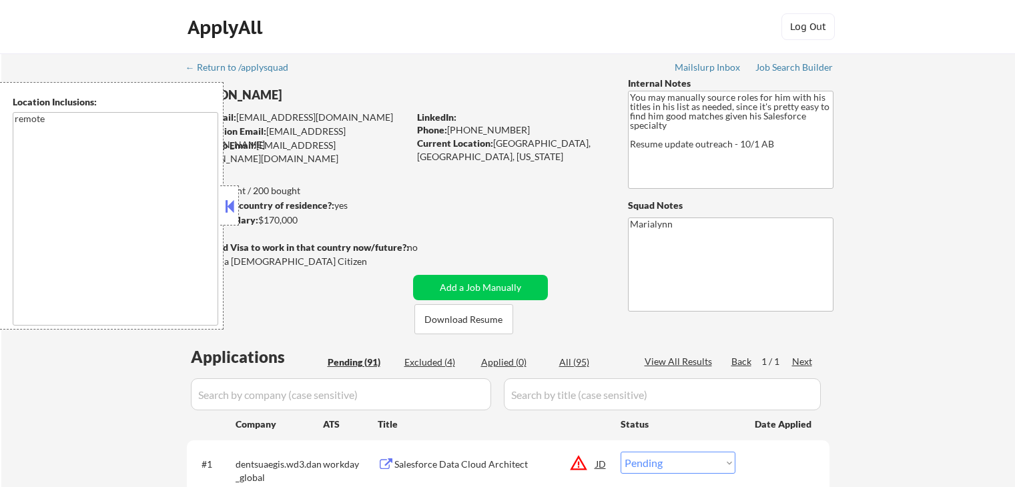
select select ""pending""
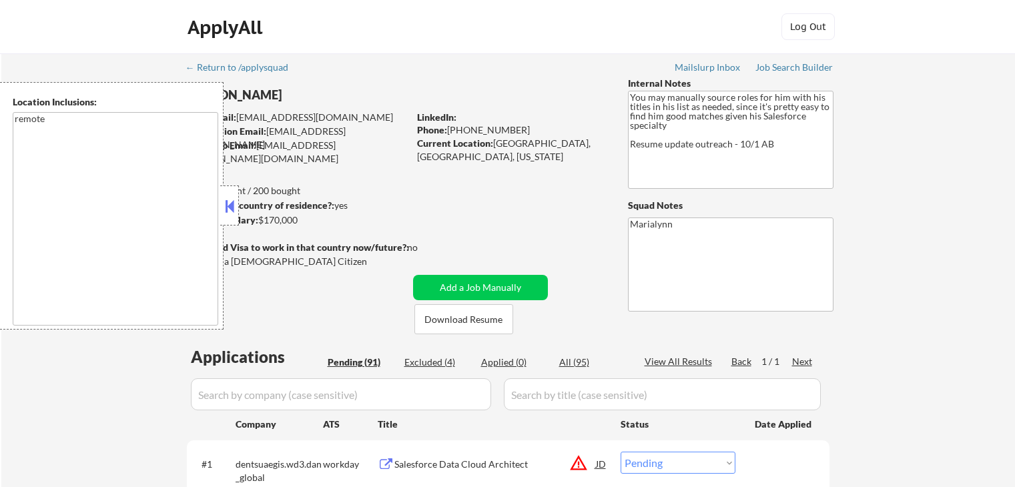
select select ""pending""
select select ""applied""
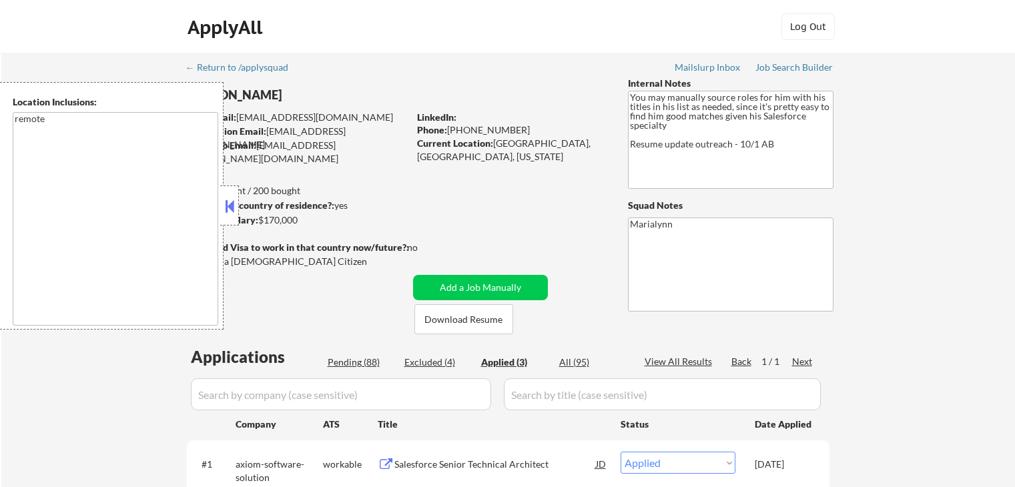
select select ""applied""
click at [233, 201] on button at bounding box center [229, 206] width 15 height 20
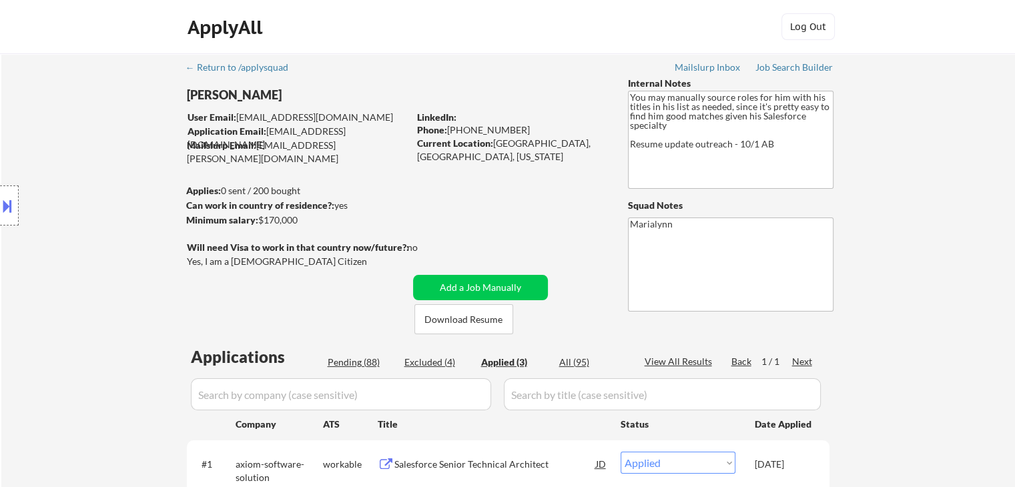
click at [451, 126] on div "Phone: [PHONE_NUMBER]" at bounding box center [511, 129] width 189 height 13
drag, startPoint x: 473, startPoint y: 123, endPoint x: 520, endPoint y: 142, distance: 50.3
click at [518, 139] on div "LinkedIn: Phone: 720-271-2141 Current Location: Denver, United States, Colorado" at bounding box center [512, 137] width 191 height 52
click at [487, 126] on div "Phone: [PHONE_NUMBER]" at bounding box center [511, 129] width 189 height 13
drag, startPoint x: 462, startPoint y: 129, endPoint x: 447, endPoint y: 129, distance: 14.7
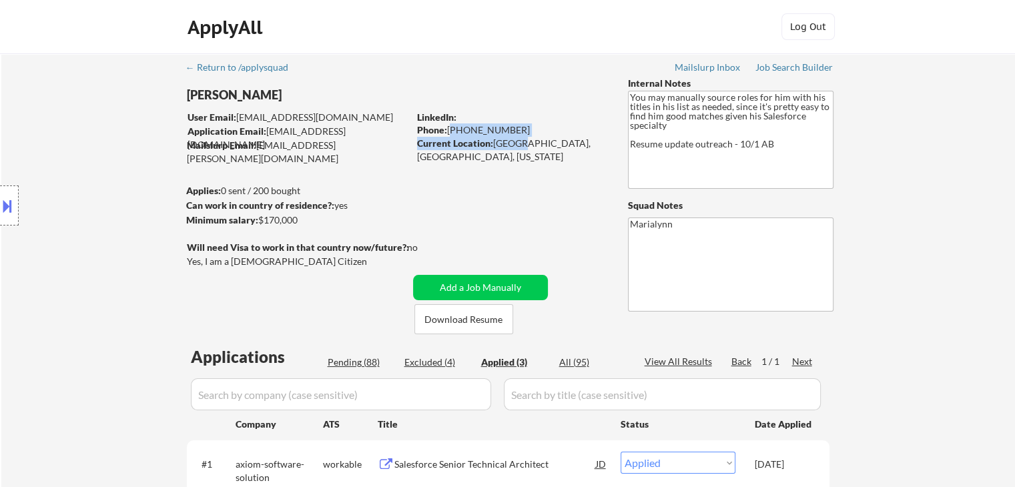
click at [461, 130] on div "Phone: [PHONE_NUMBER]" at bounding box center [511, 129] width 189 height 13
click at [430, 101] on div "[PERSON_NAME]" at bounding box center [324, 95] width 274 height 17
drag, startPoint x: 454, startPoint y: 126, endPoint x: 464, endPoint y: 125, distance: 9.4
click at [466, 125] on div "Phone: [PHONE_NUMBER]" at bounding box center [511, 129] width 189 height 13
drag, startPoint x: 452, startPoint y: 129, endPoint x: 515, endPoint y: 133, distance: 62.9
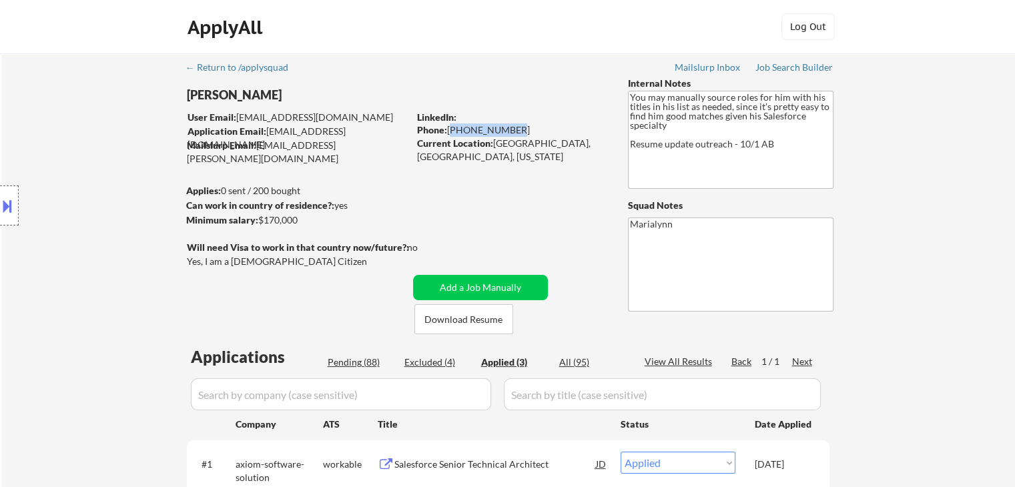
click at [514, 133] on div "Phone: [PHONE_NUMBER]" at bounding box center [511, 129] width 189 height 13
copy div "[PHONE_NUMBER]"
select select ""applied""
drag, startPoint x: 263, startPoint y: 216, endPoint x: 300, endPoint y: 222, distance: 37.3
click at [300, 220] on div "Minimum salary: $170,000" at bounding box center [297, 220] width 222 height 13
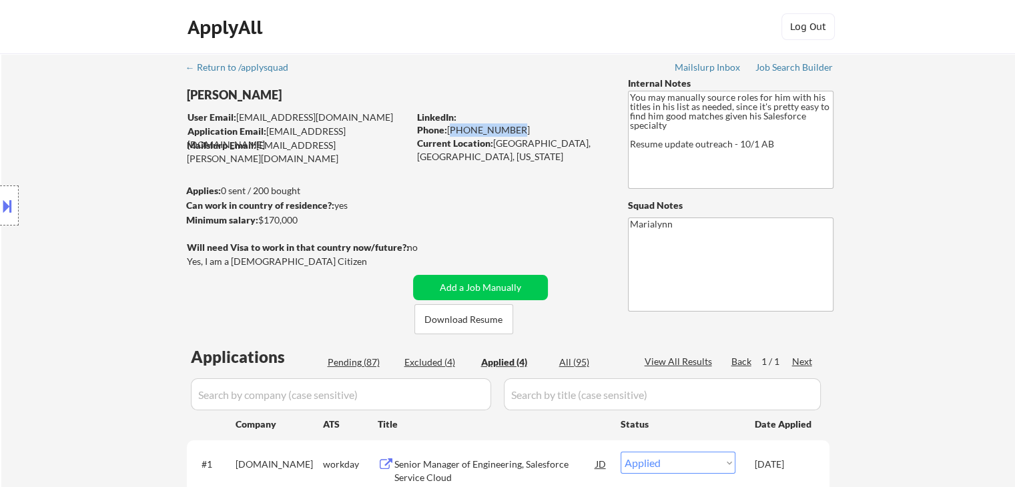
copy div "$170,000"
select select ""applied""
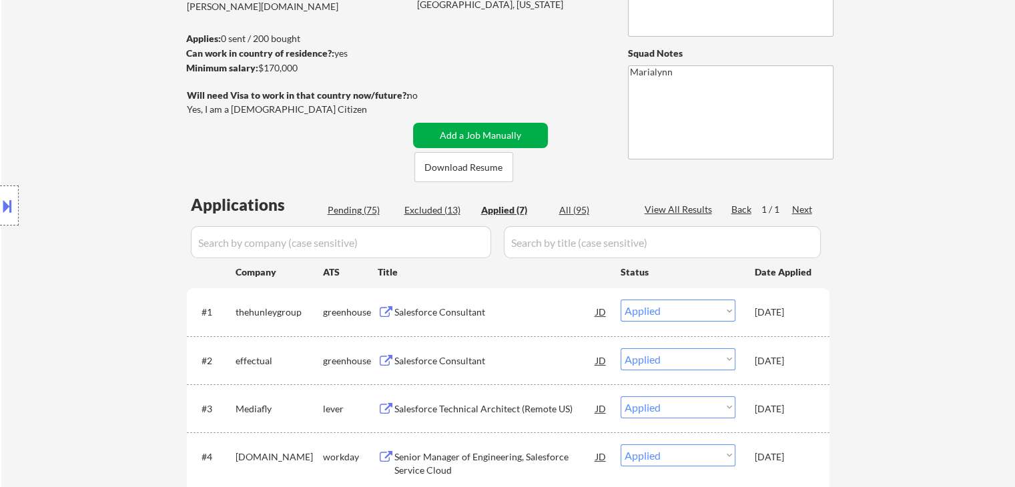
scroll to position [67, 0]
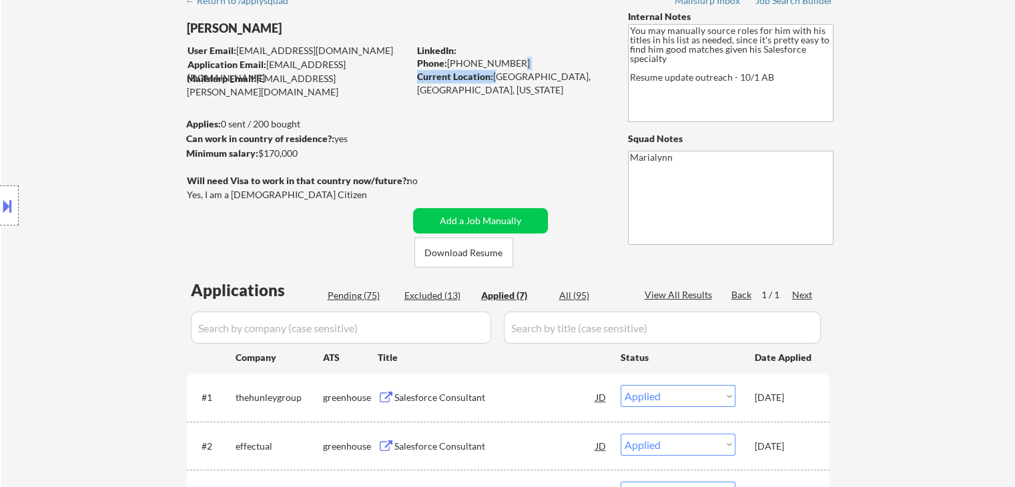
drag, startPoint x: 494, startPoint y: 73, endPoint x: 534, endPoint y: 67, distance: 40.4
click at [534, 67] on div "LinkedIn: Phone: 720-271-2141 Current Location: Denver, United States, Colorado" at bounding box center [512, 70] width 191 height 52
drag, startPoint x: 451, startPoint y: 60, endPoint x: 513, endPoint y: 58, distance: 62.1
click at [516, 58] on div "Phone: 720-271-2141" at bounding box center [511, 63] width 189 height 13
copy div "720-271-2141"
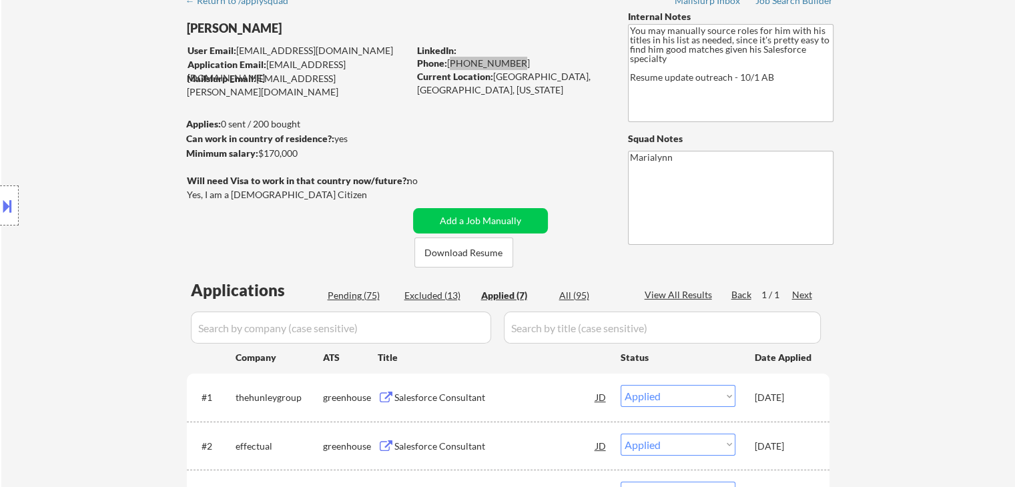
select select ""applied""
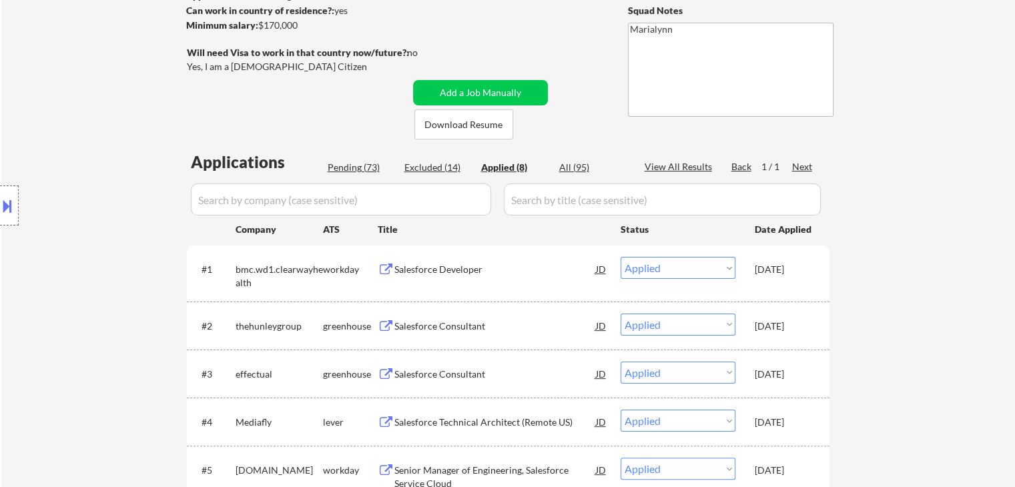
scroll to position [200, 0]
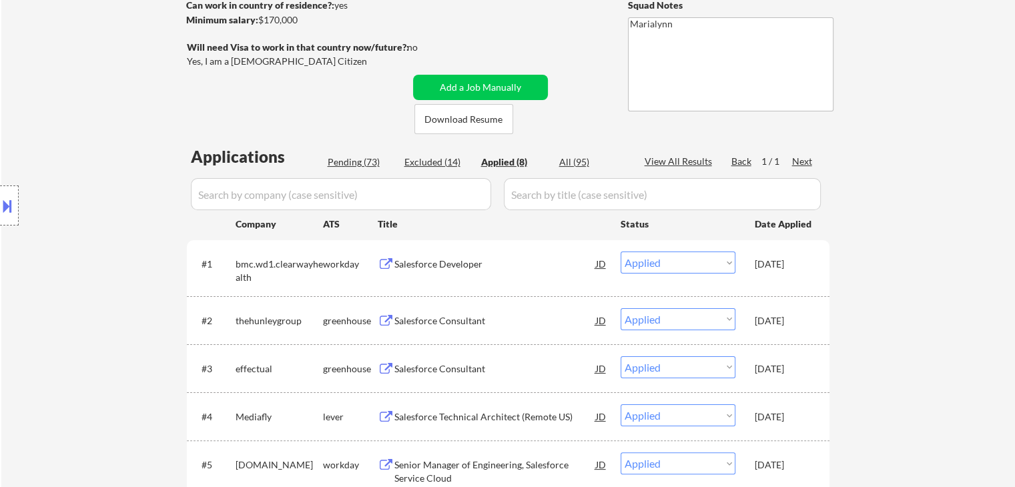
type textarea "You may manually source roles for him with his titles in his list as needed, si…"
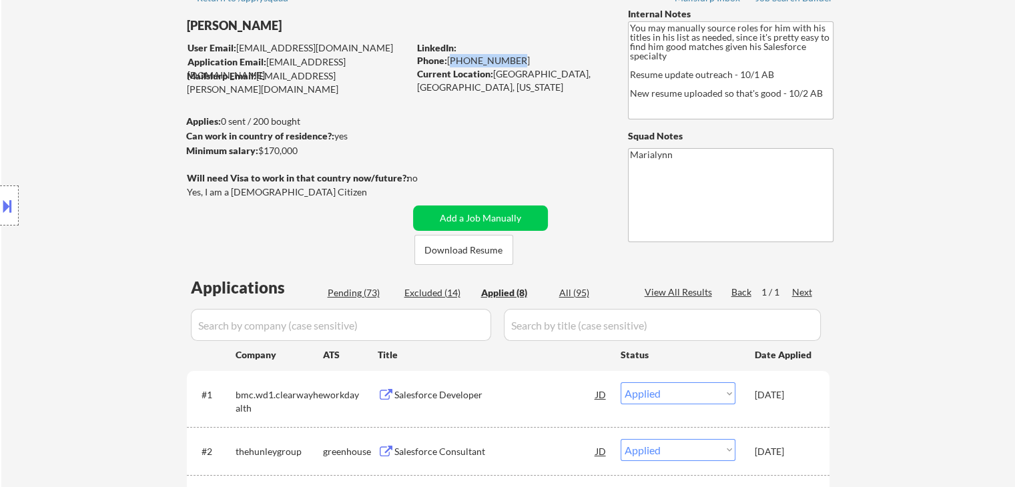
scroll to position [67, 0]
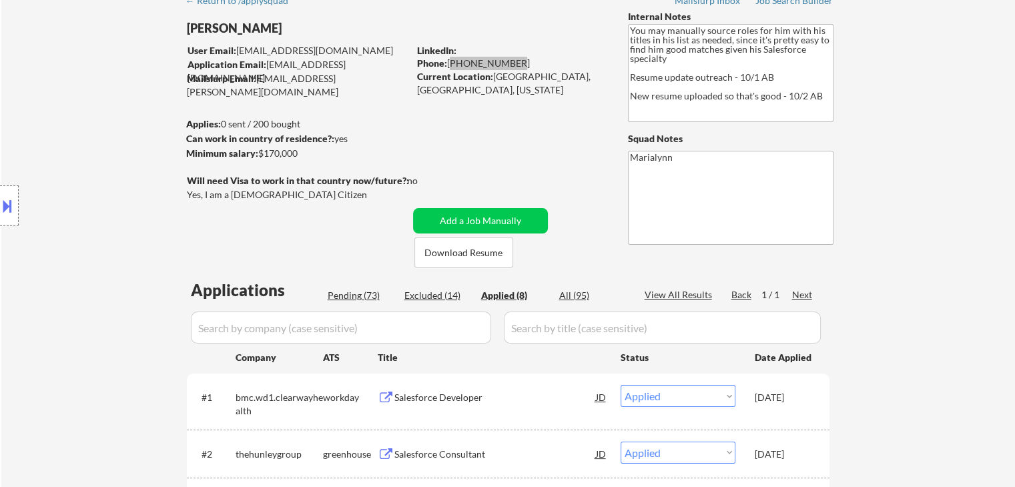
select select ""applied""
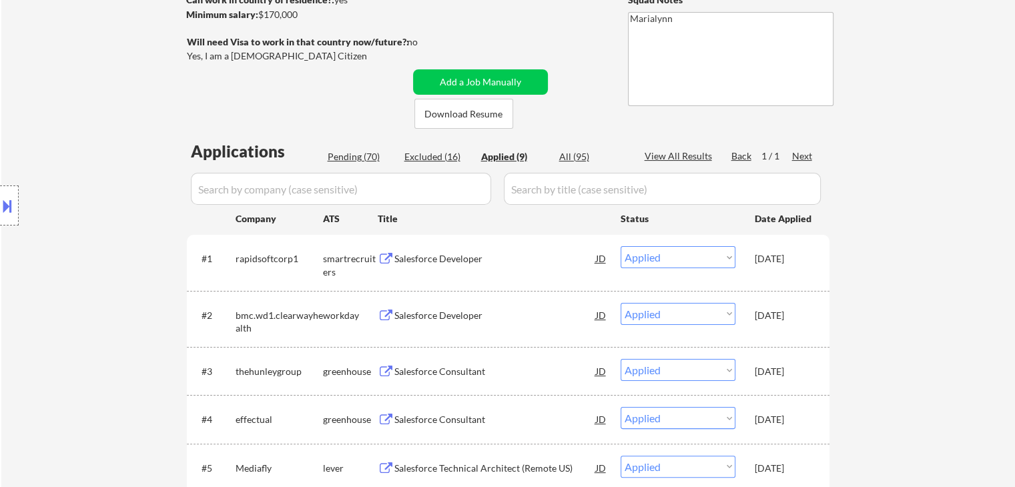
scroll to position [200, 0]
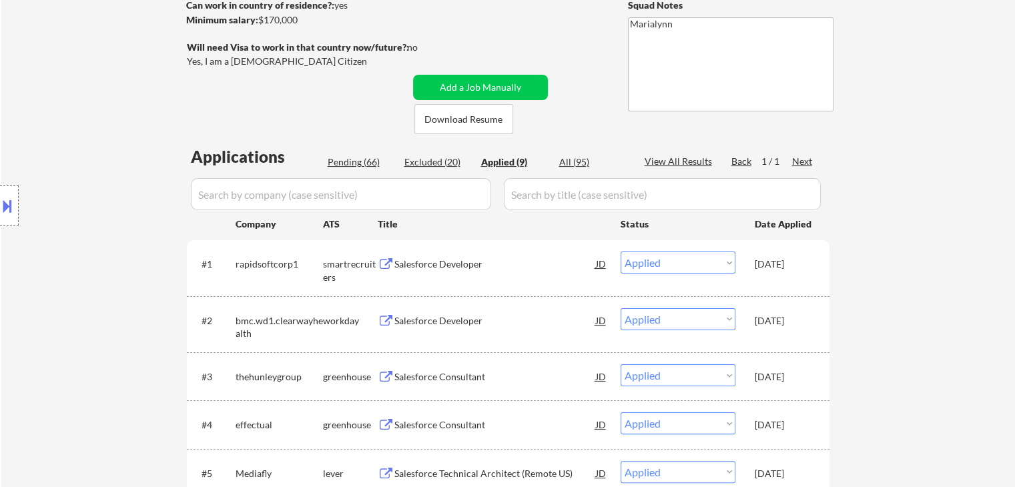
select select ""applied""
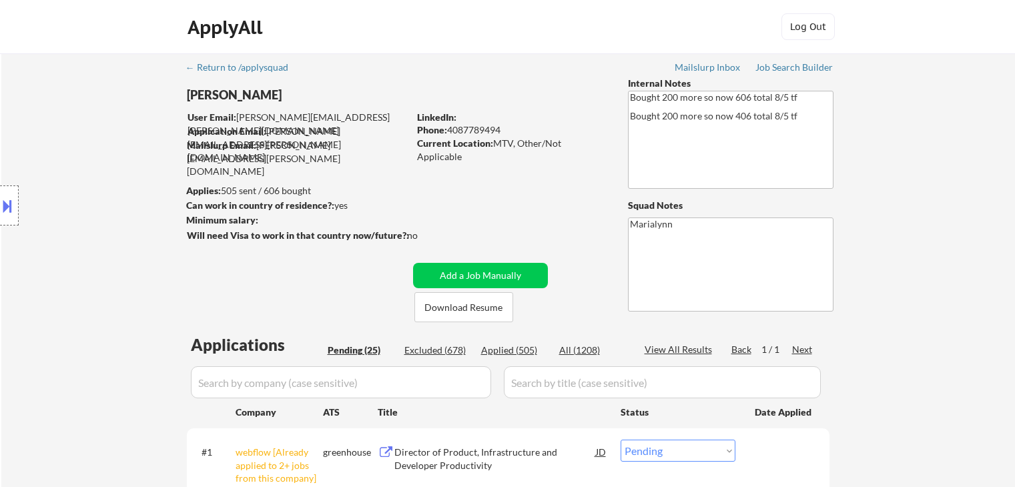
select select ""pending""
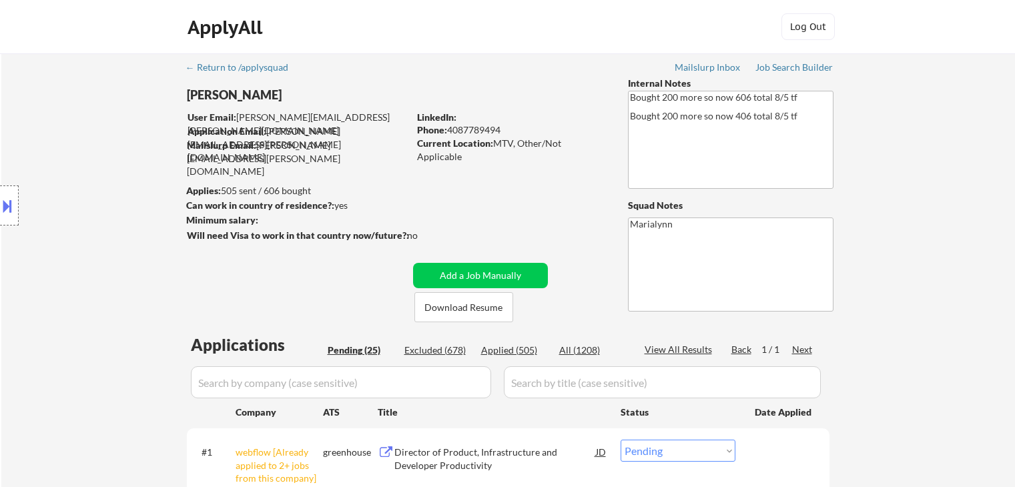
select select ""pending""
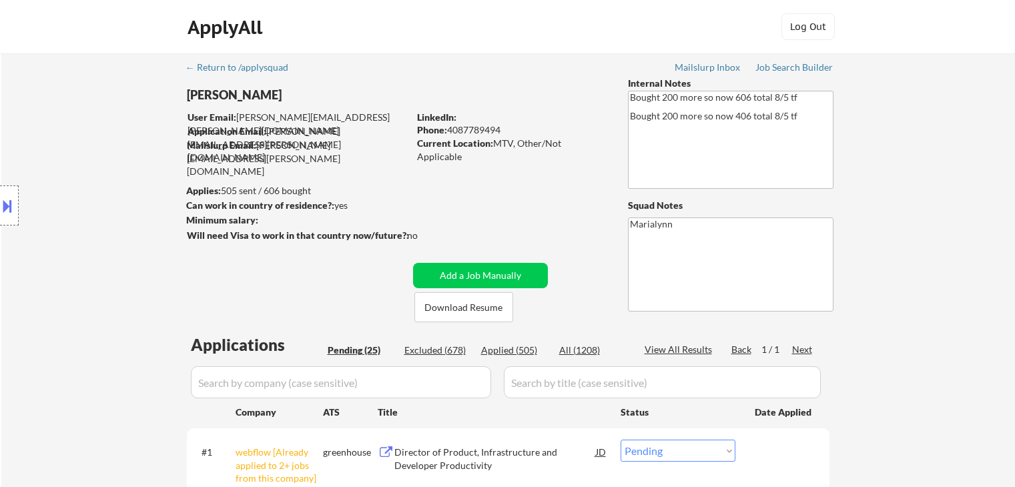
select select ""pending""
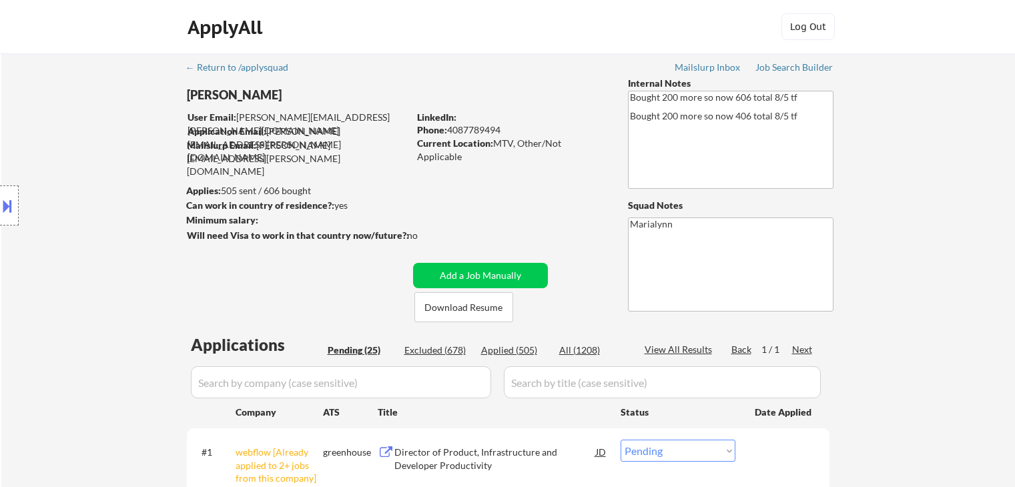
select select ""pending""
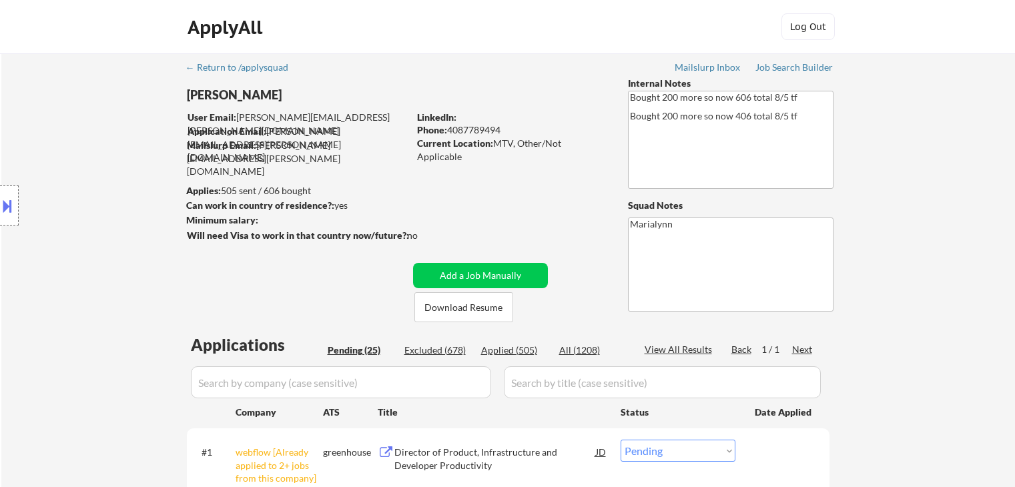
select select ""pending""
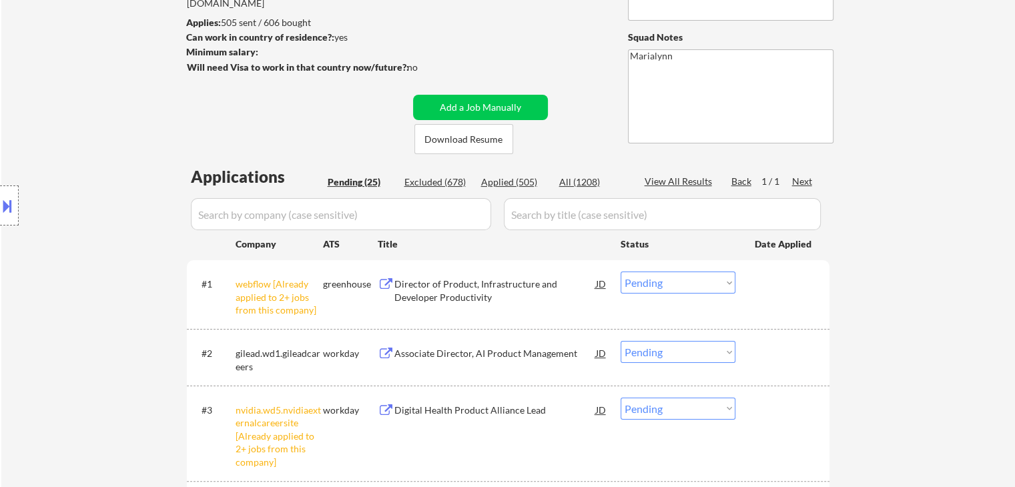
scroll to position [267, 0]
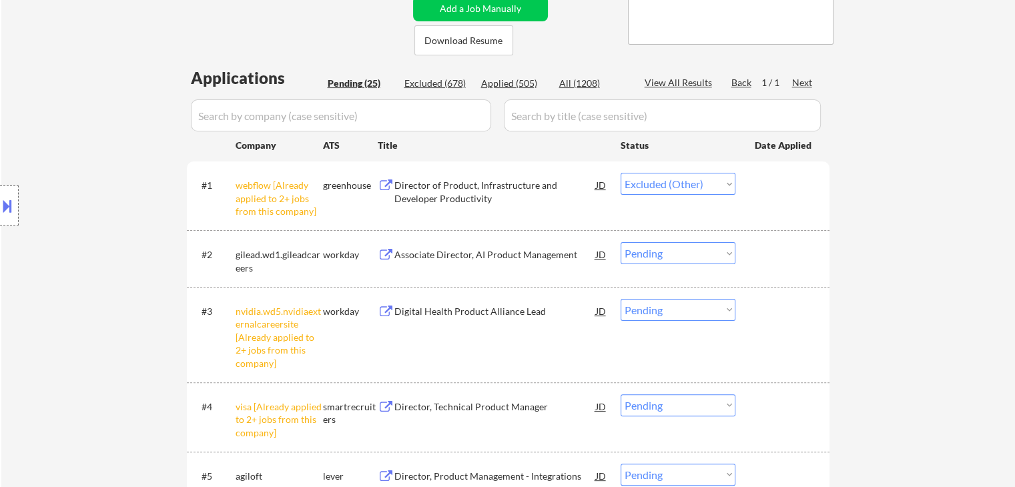
select select ""pending""
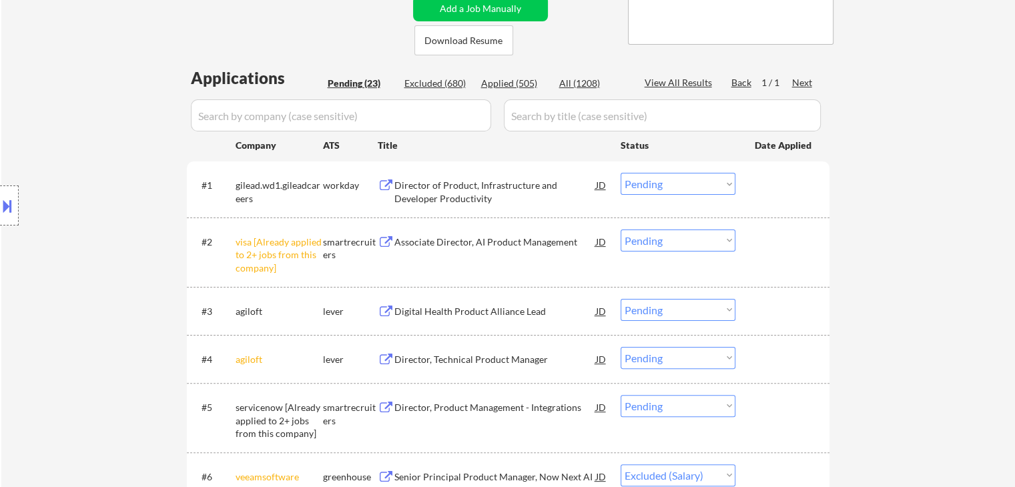
select select ""pending""
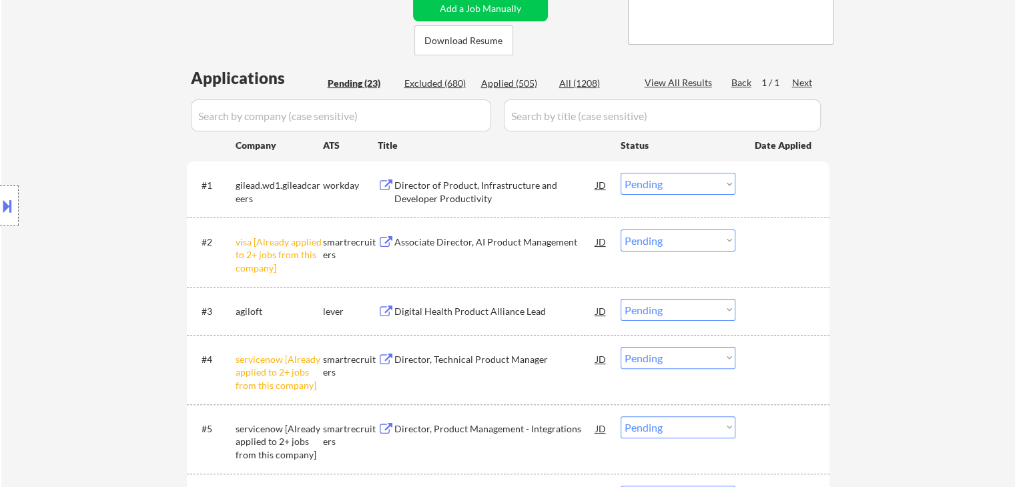
select select ""pending""
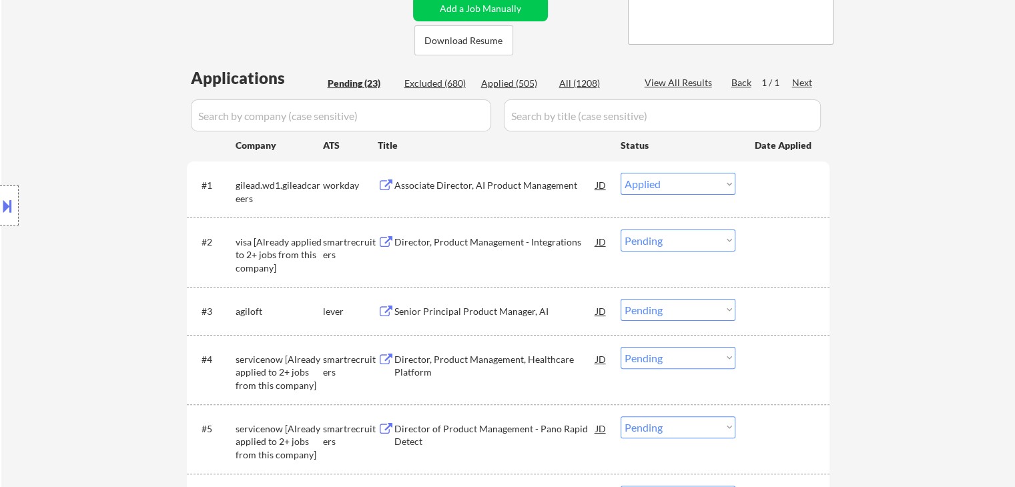
select select ""pending""
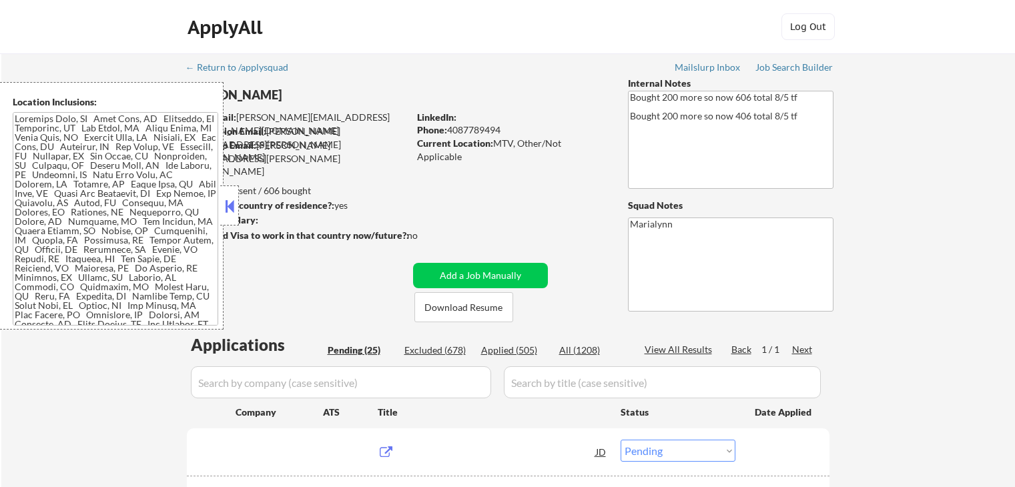
select select ""pending""
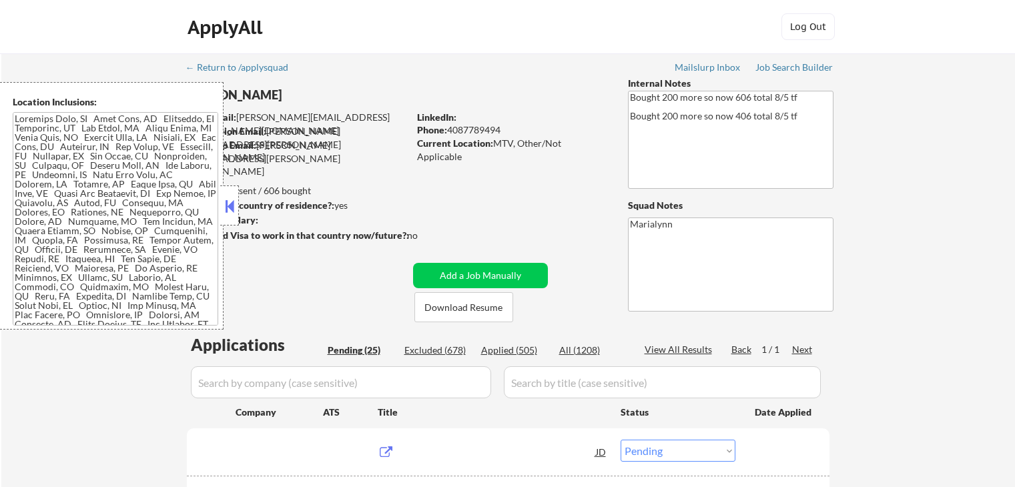
select select ""pending""
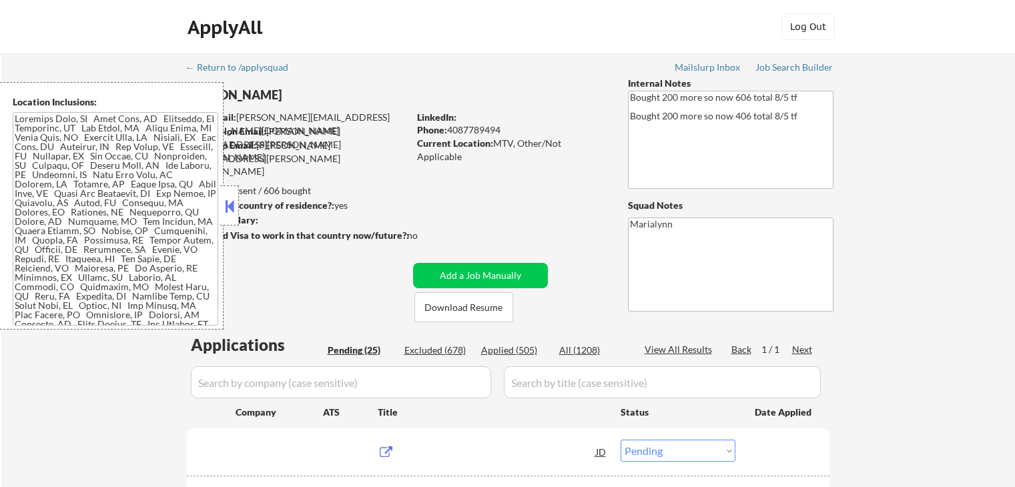
select select ""pending""
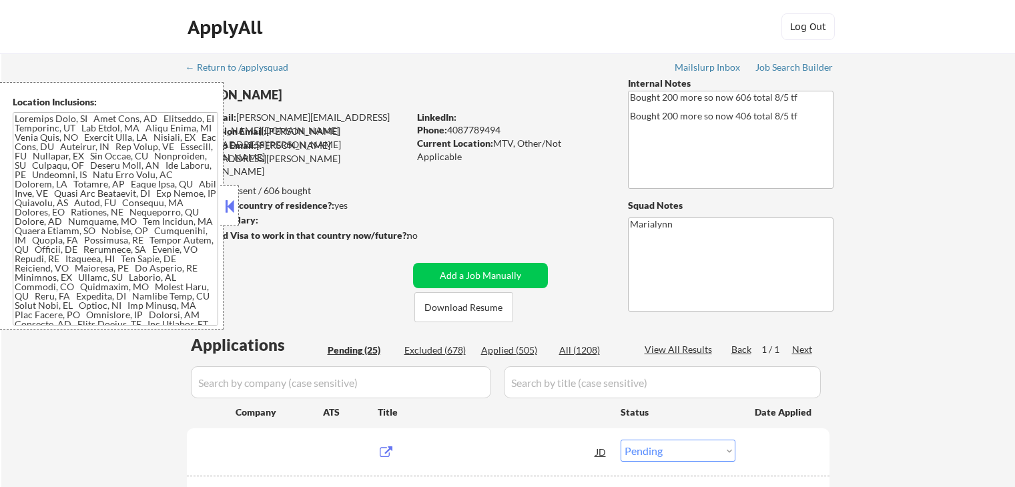
select select ""pending""
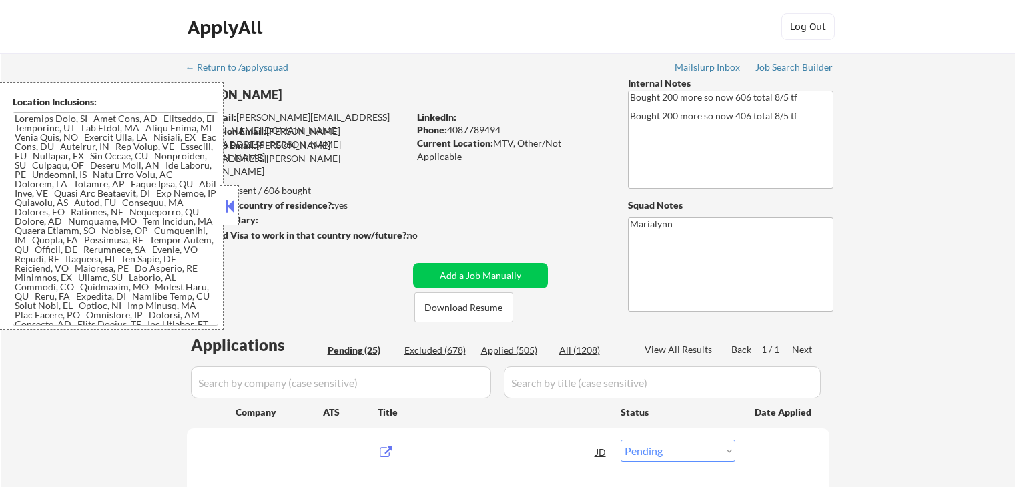
select select ""pending""
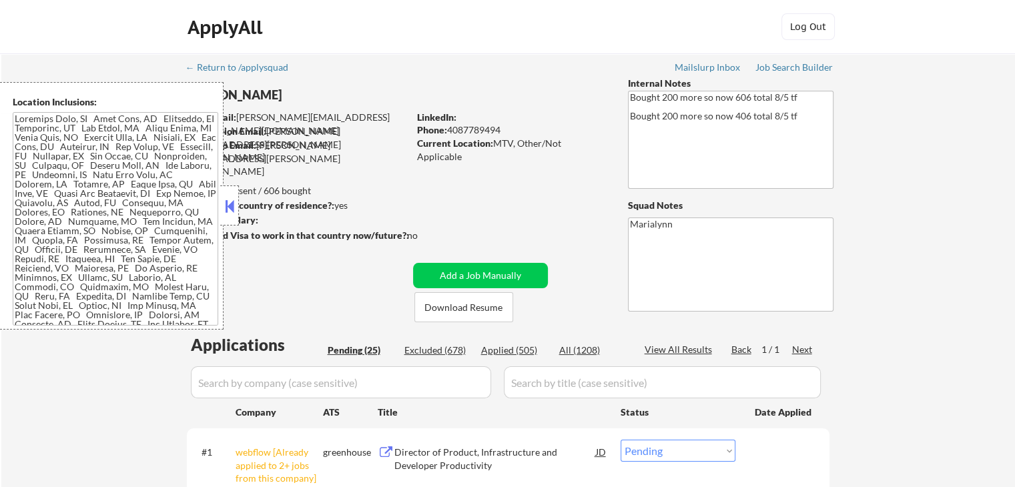
drag, startPoint x: 227, startPoint y: 210, endPoint x: 234, endPoint y: 210, distance: 7.3
click at [227, 210] on button at bounding box center [229, 206] width 15 height 20
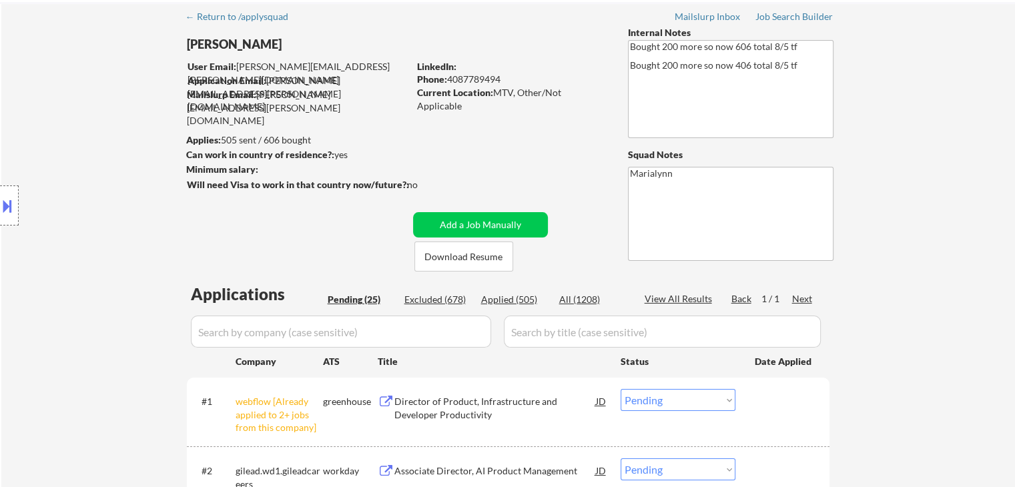
scroll to position [200, 0]
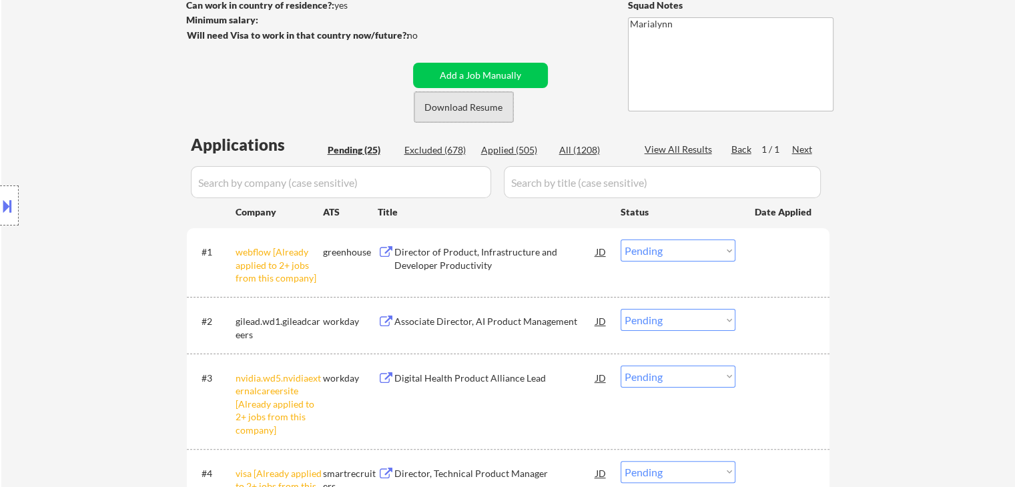
click at [483, 113] on button "Download Resume" at bounding box center [463, 107] width 99 height 30
click at [657, 249] on select "Choose an option... Pending Applied Excluded (Questions) Excluded (Expired) Exc…" at bounding box center [678, 251] width 115 height 22
click at [621, 240] on select "Choose an option... Pending Applied Excluded (Questions) Excluded (Expired) Exc…" at bounding box center [678, 251] width 115 height 22
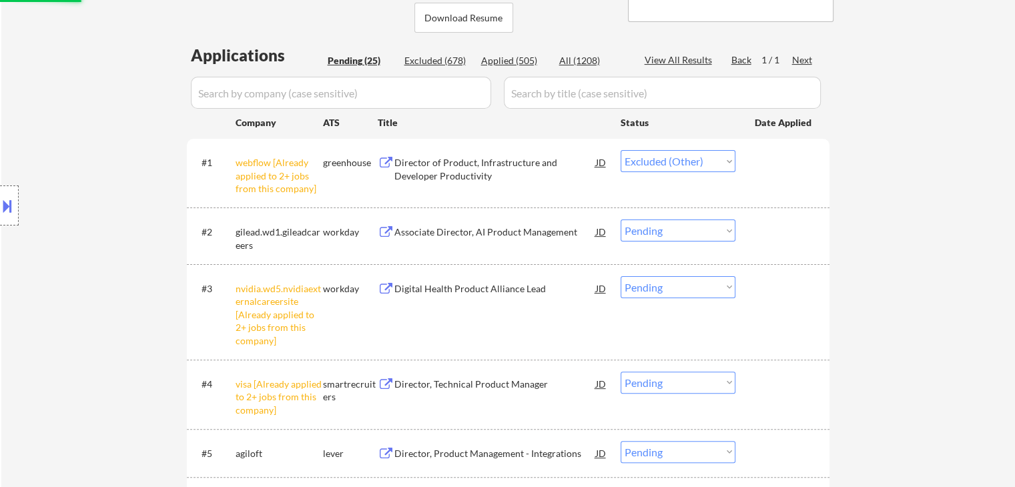
scroll to position [400, 0]
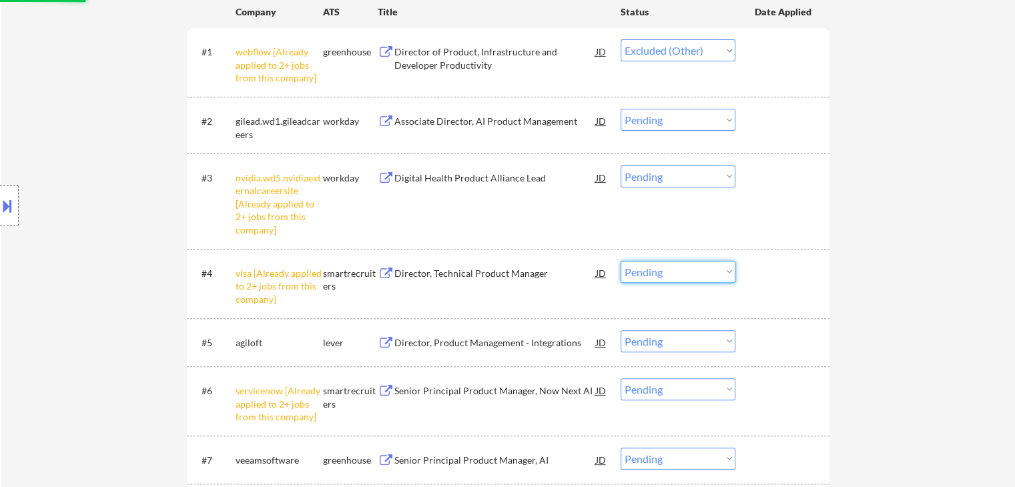
click at [665, 271] on select "Choose an option... Pending Applied Excluded (Questions) Excluded (Expired) Exc…" at bounding box center [678, 272] width 115 height 22
select select ""pending""
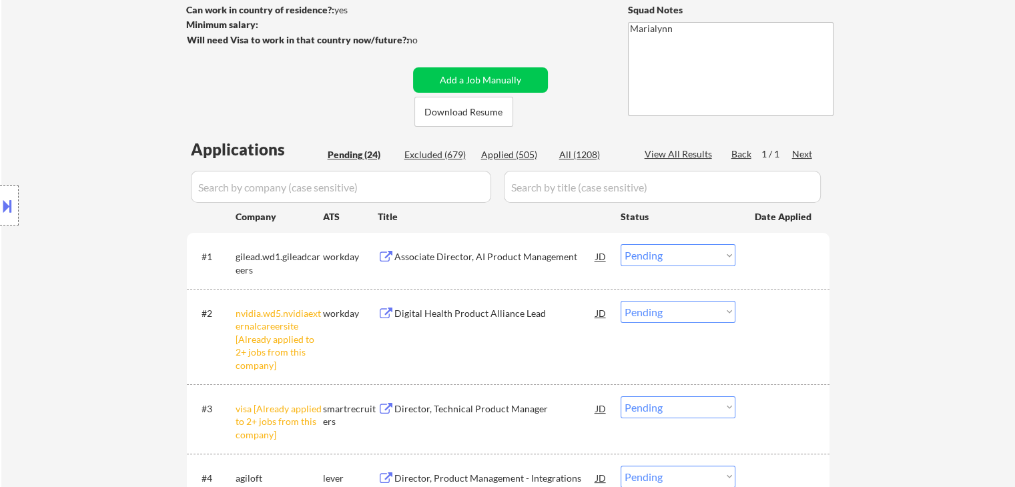
scroll to position [267, 0]
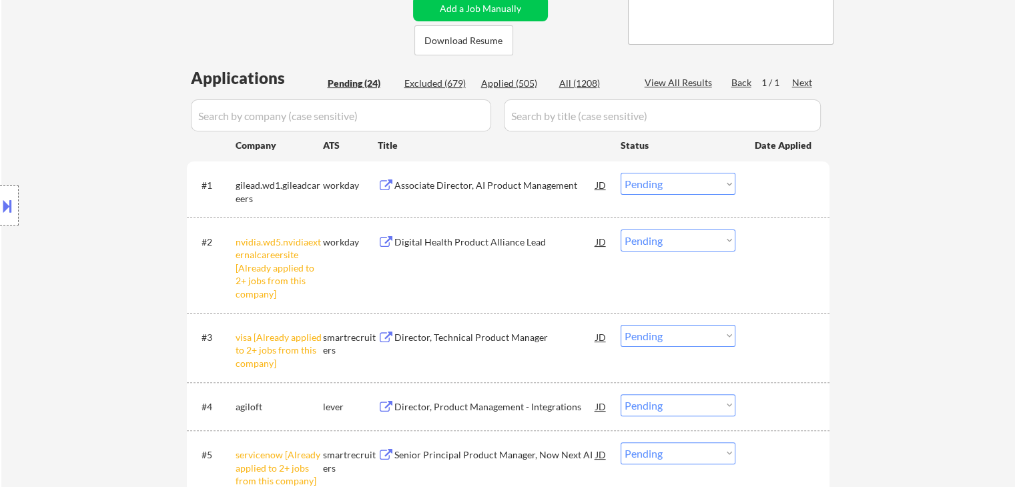
click at [660, 251] on select "Choose an option... Pending Applied Excluded (Questions) Excluded (Expired) Exc…" at bounding box center [678, 241] width 115 height 22
drag, startPoint x: 669, startPoint y: 243, endPoint x: 678, endPoint y: 246, distance: 9.7
click at [669, 244] on select "Choose an option... Pending Applied Excluded (Questions) Excluded (Expired) Exc…" at bounding box center [678, 241] width 115 height 22
click at [679, 246] on select "Choose an option... Pending Applied Excluded (Questions) Excluded (Expired) Exc…" at bounding box center [678, 241] width 115 height 22
click at [621, 230] on select "Choose an option... Pending Applied Excluded (Questions) Excluded (Expired) Exc…" at bounding box center [678, 241] width 115 height 22
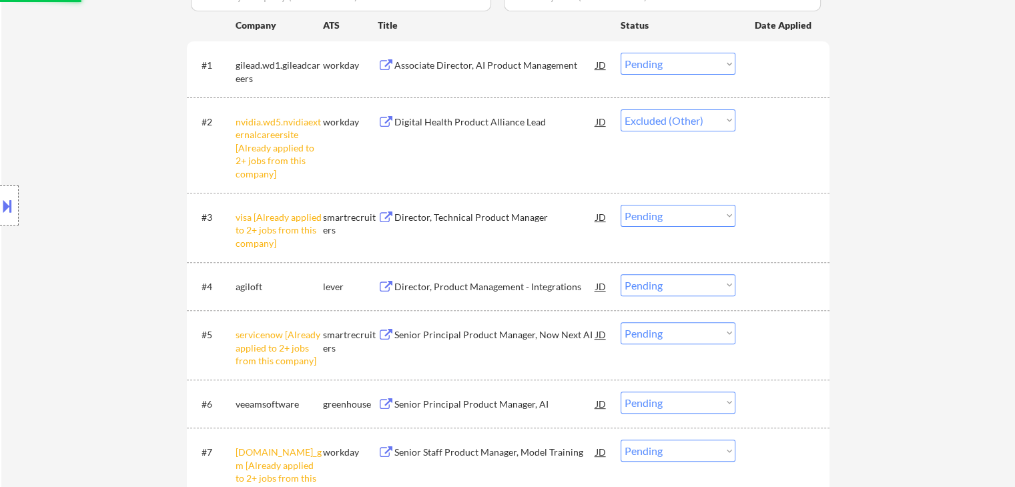
scroll to position [534, 0]
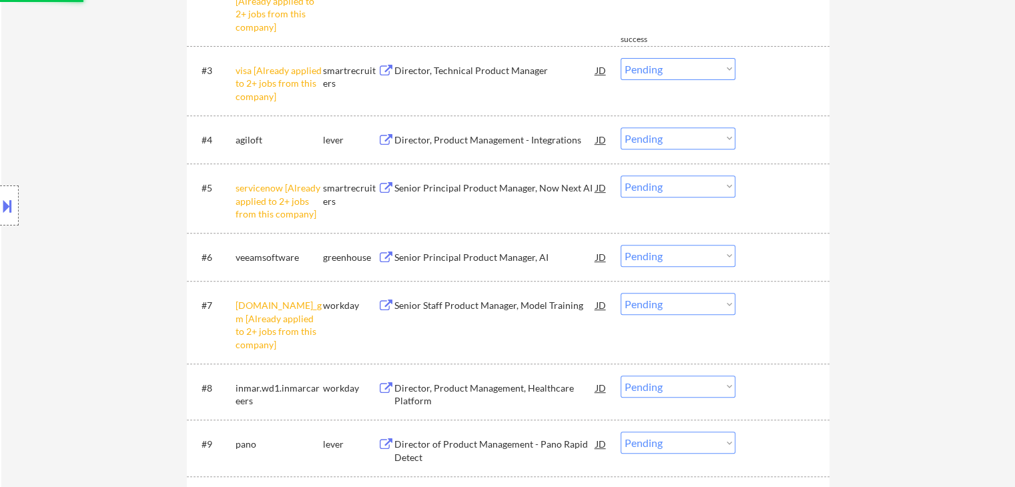
click at [683, 310] on select "Choose an option... Pending Applied Excluded (Questions) Excluded (Expired) Exc…" at bounding box center [678, 304] width 115 height 22
select select ""pending""
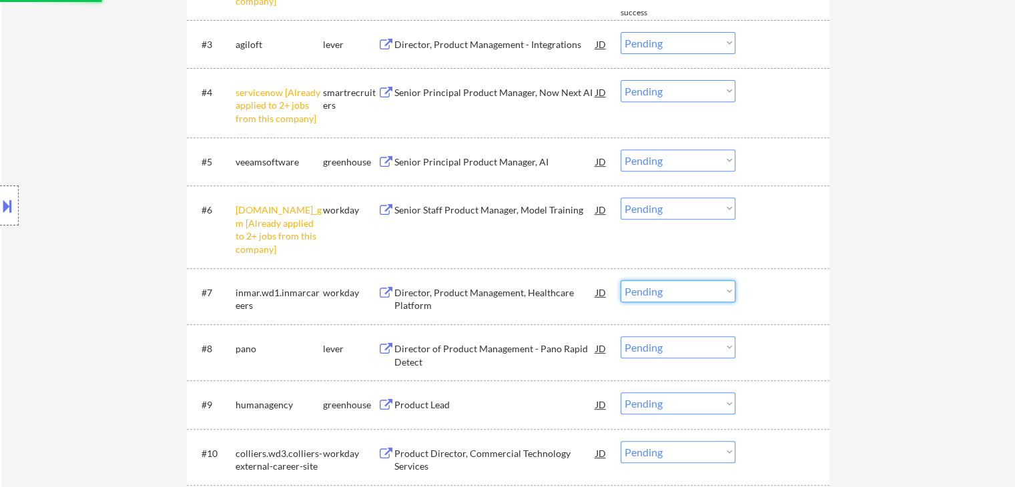
drag, startPoint x: 895, startPoint y: 247, endPoint x: 816, endPoint y: 235, distance: 79.7
click at [893, 247] on div "← Return to /applysquad Mailslurp Inbox Job Search Builder Lucien Avramov User …" at bounding box center [508, 407] width 1014 height 1775
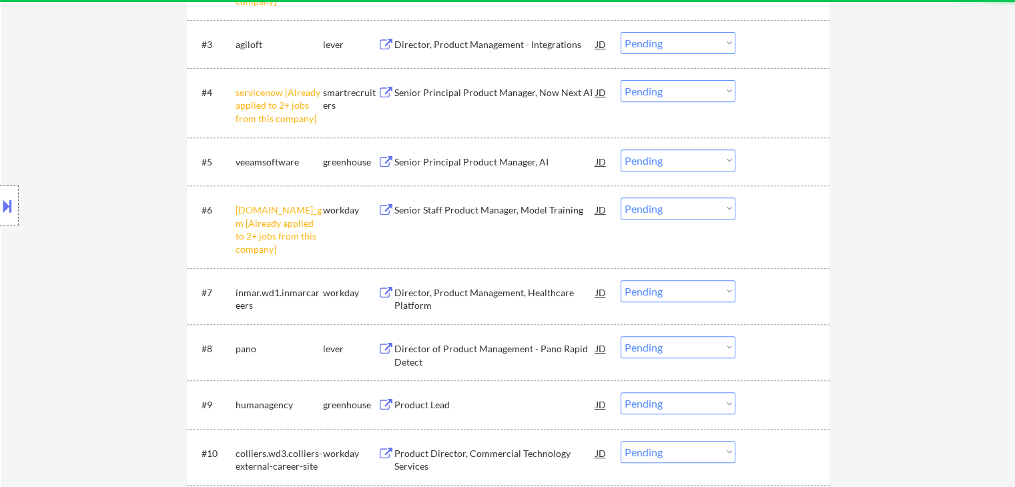
drag, startPoint x: 665, startPoint y: 208, endPoint x: 683, endPoint y: 218, distance: 19.7
click at [671, 212] on select "Choose an option... Pending Applied Excluded (Questions) Excluded (Expired) Exc…" at bounding box center [678, 209] width 115 height 22
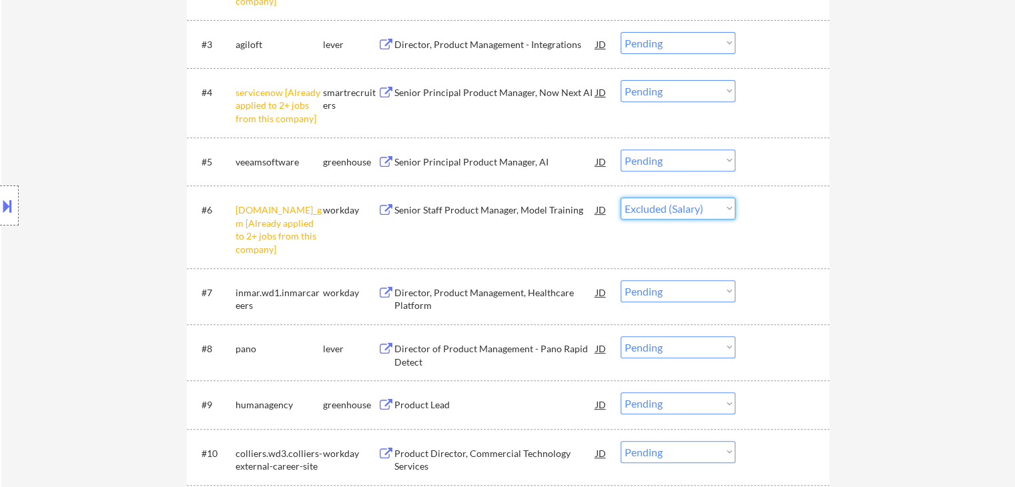
click at [621, 198] on select "Choose an option... Pending Applied Excluded (Questions) Excluded (Expired) Exc…" at bounding box center [678, 209] width 115 height 22
click at [682, 99] on select "Choose an option... Pending Applied Excluded (Questions) Excluded (Expired) Exc…" at bounding box center [678, 91] width 115 height 22
select select ""pending""
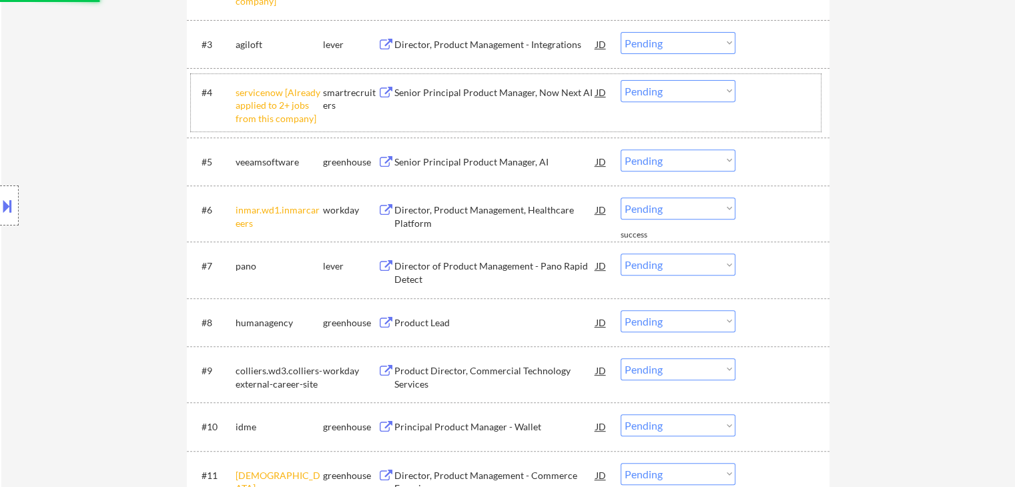
click at [677, 77] on div "#4 servicenow [Already applied to 2+ jobs from this company] smartrecruiters Se…" at bounding box center [506, 102] width 630 height 57
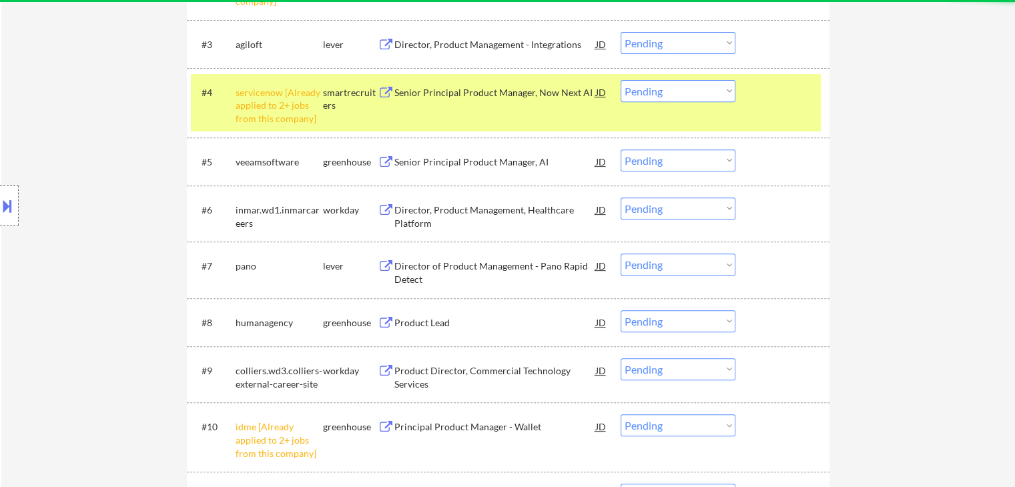
click at [683, 100] on select "Choose an option... Pending Applied Excluded (Questions) Excluded (Expired) Exc…" at bounding box center [678, 91] width 115 height 22
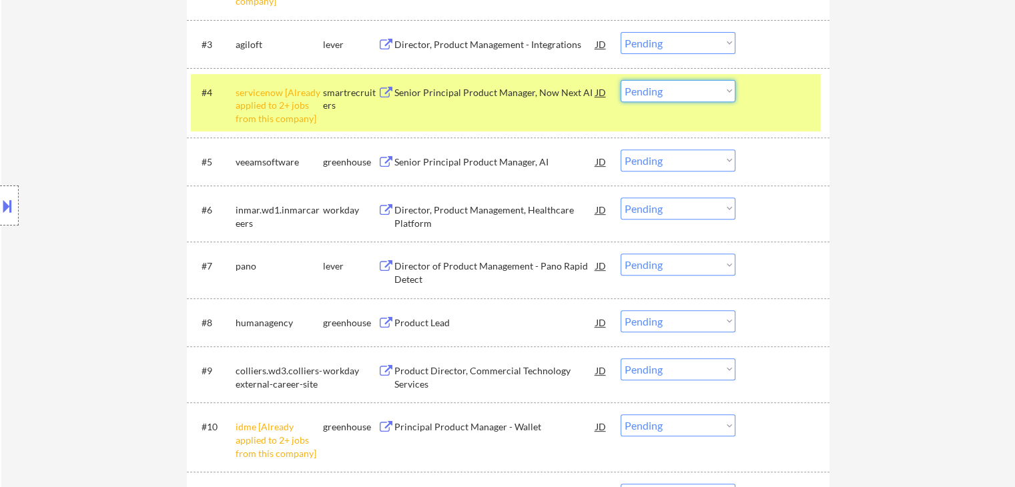
drag, startPoint x: 881, startPoint y: 158, endPoint x: 808, endPoint y: 134, distance: 76.6
click at [875, 156] on div "← Return to /applysquad Mailslurp Inbox Job Search Builder Lucien Avramov User …" at bounding box center [508, 366] width 1014 height 1693
drag, startPoint x: 627, startPoint y: 78, endPoint x: 641, endPoint y: 83, distance: 14.8
click at [630, 80] on div "#4 servicenow [Already applied to 2+ jobs from this company] smartrecruiters Se…" at bounding box center [506, 102] width 630 height 57
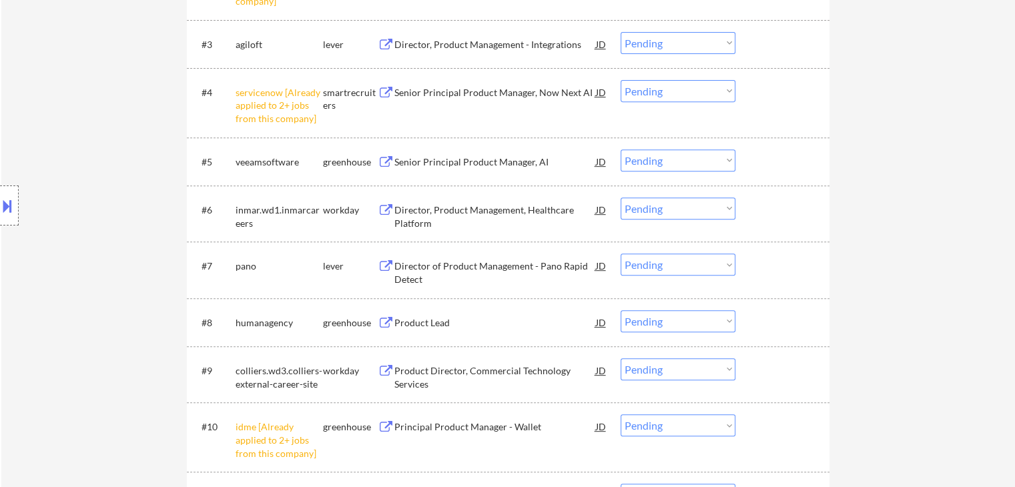
click at [657, 89] on select "Choose an option... Pending Applied Excluded (Questions) Excluded (Expired) Exc…" at bounding box center [678, 91] width 115 height 22
click at [621, 80] on select "Choose an option... Pending Applied Excluded (Questions) Excluded (Expired) Exc…" at bounding box center [678, 91] width 115 height 22
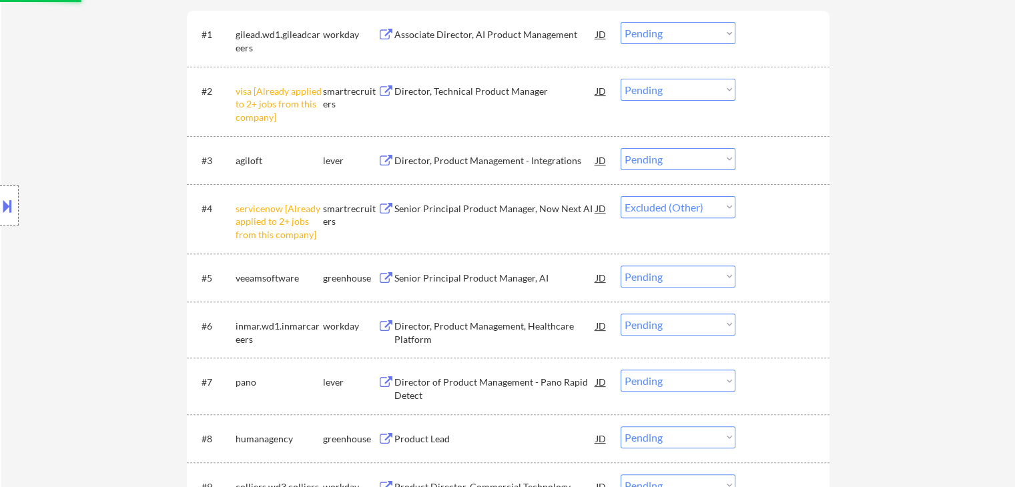
scroll to position [334, 0]
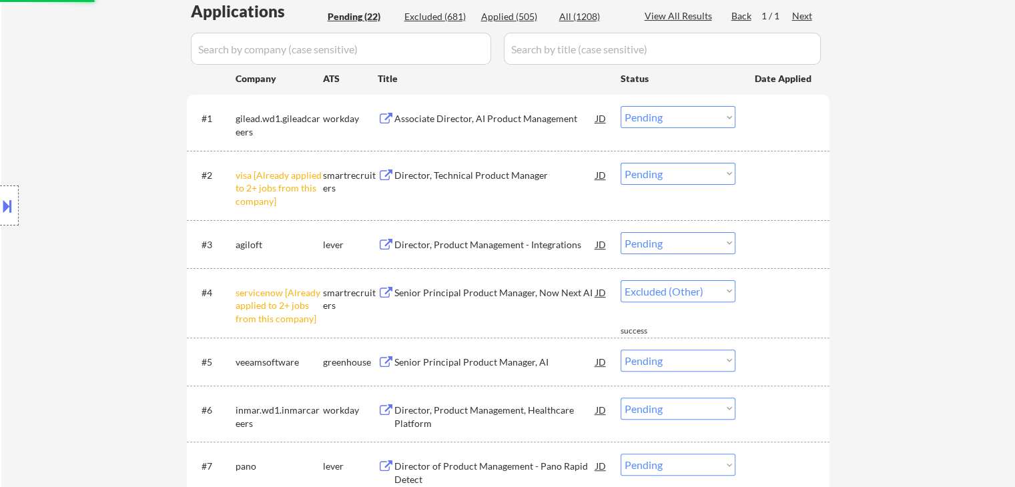
click at [696, 169] on select "Choose an option... Pending Applied Excluded (Questions) Excluded (Expired) Exc…" at bounding box center [678, 174] width 115 height 22
select select ""pending""
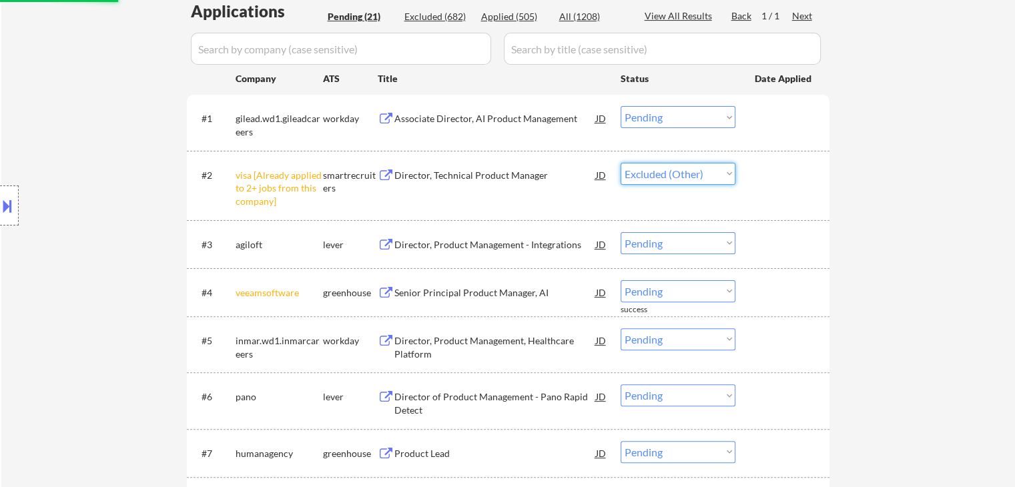
click at [621, 163] on select "Choose an option... Pending Applied Excluded (Questions) Excluded (Expired) Exc…" at bounding box center [678, 174] width 115 height 22
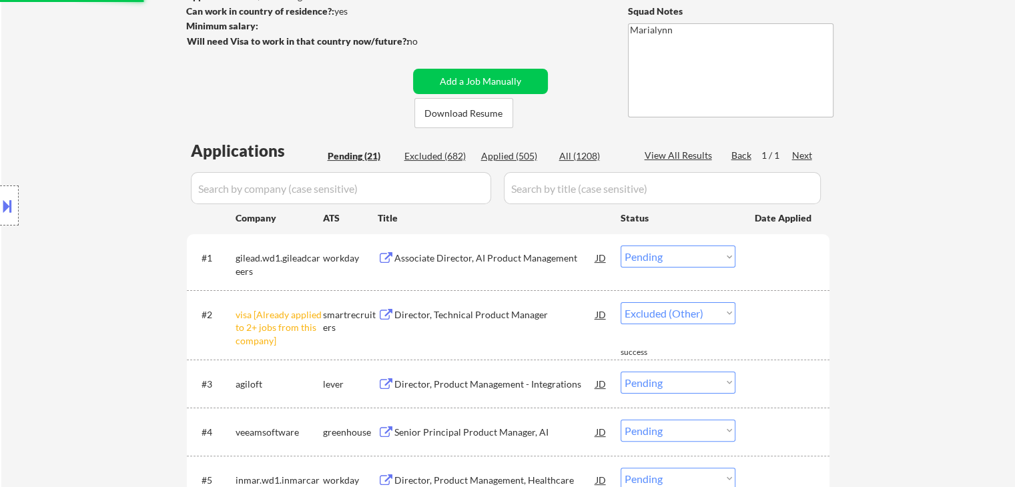
select select ""pending""
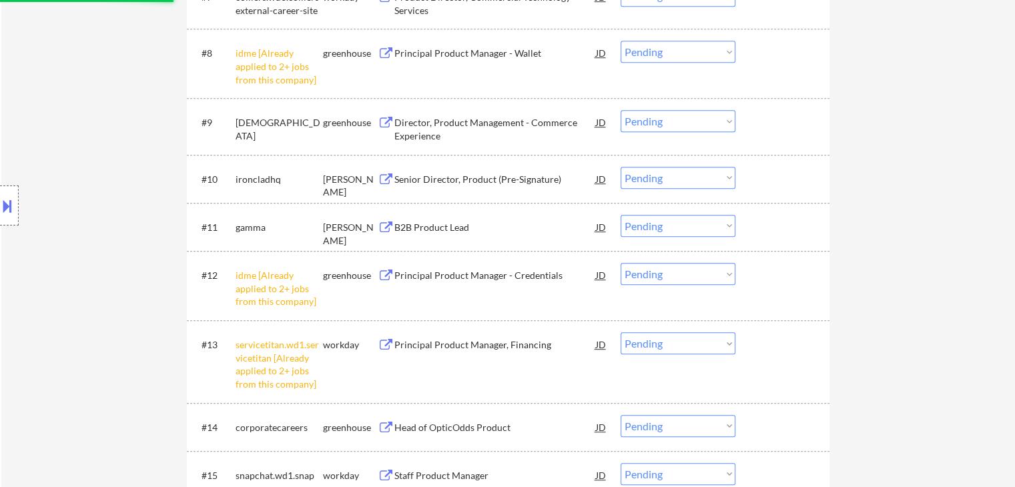
scroll to position [867, 0]
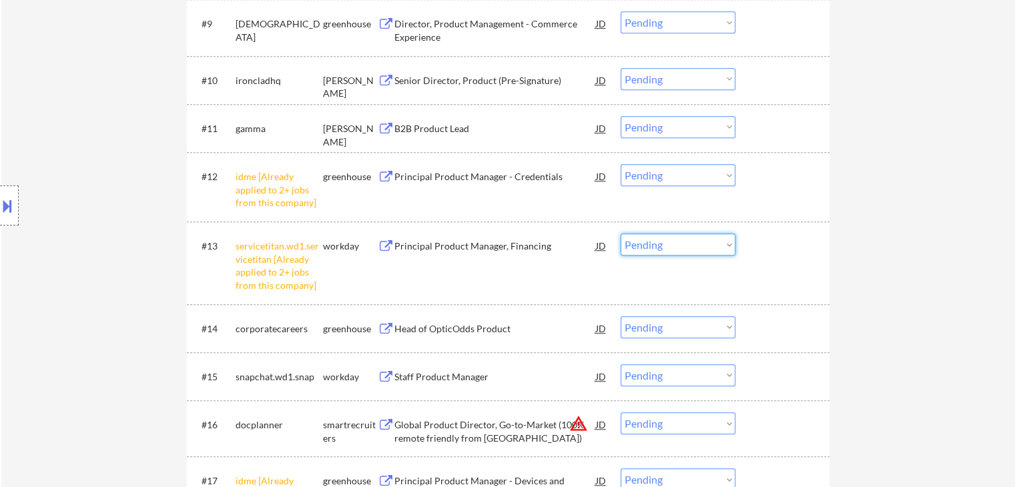
click at [671, 246] on select "Choose an option... Pending Applied Excluded (Questions) Excluded (Expired) Exc…" at bounding box center [678, 245] width 115 height 22
click at [621, 234] on select "Choose an option... Pending Applied Excluded (Questions) Excluded (Expired) Exc…" at bounding box center [678, 245] width 115 height 22
click at [726, 169] on select "Choose an option... Pending Applied Excluded (Questions) Excluded (Expired) Exc…" at bounding box center [678, 175] width 115 height 22
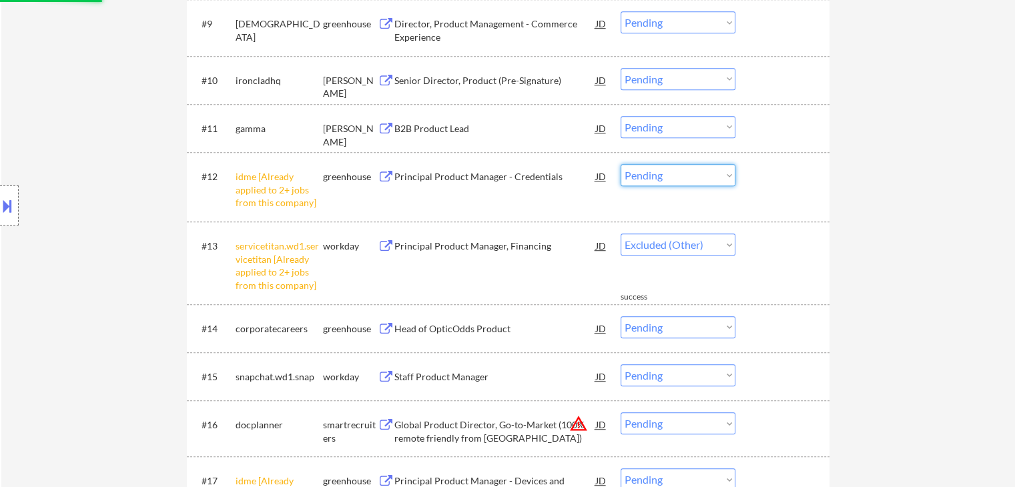
select select ""pending""
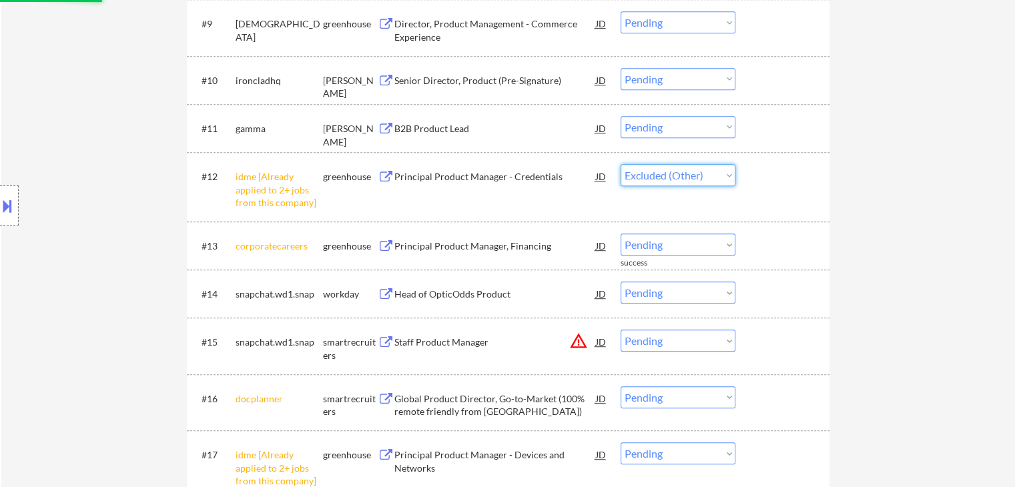
click at [621, 164] on select "Choose an option... Pending Applied Excluded (Questions) Excluded (Expired) Exc…" at bounding box center [678, 175] width 115 height 22
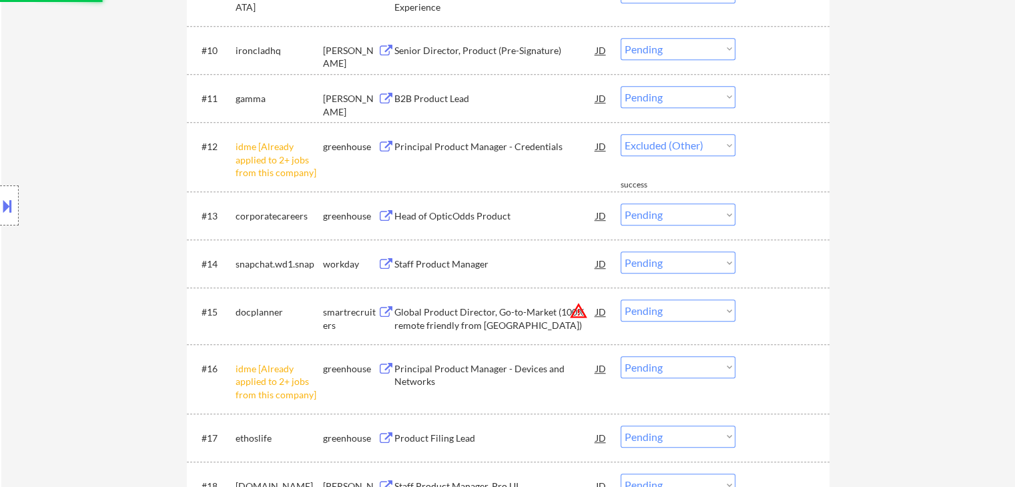
select select ""pending""
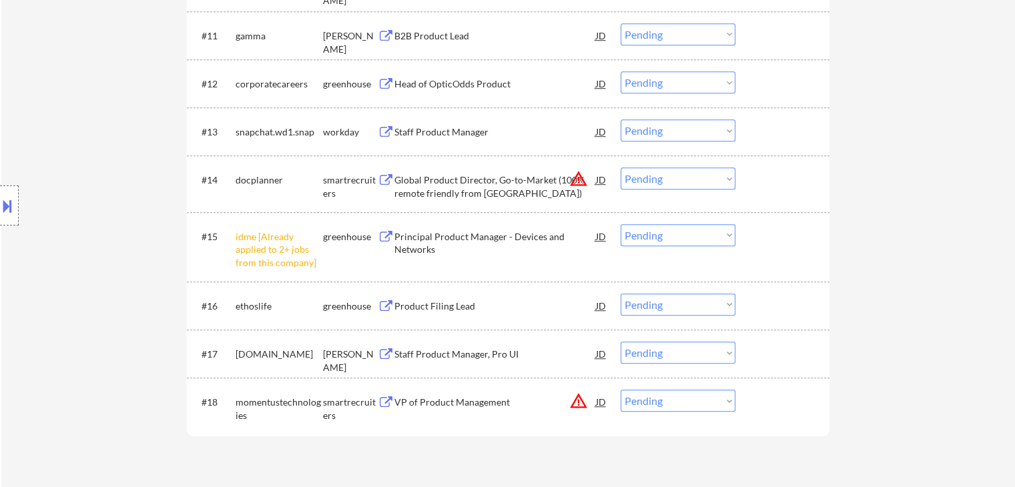
scroll to position [1001, 0]
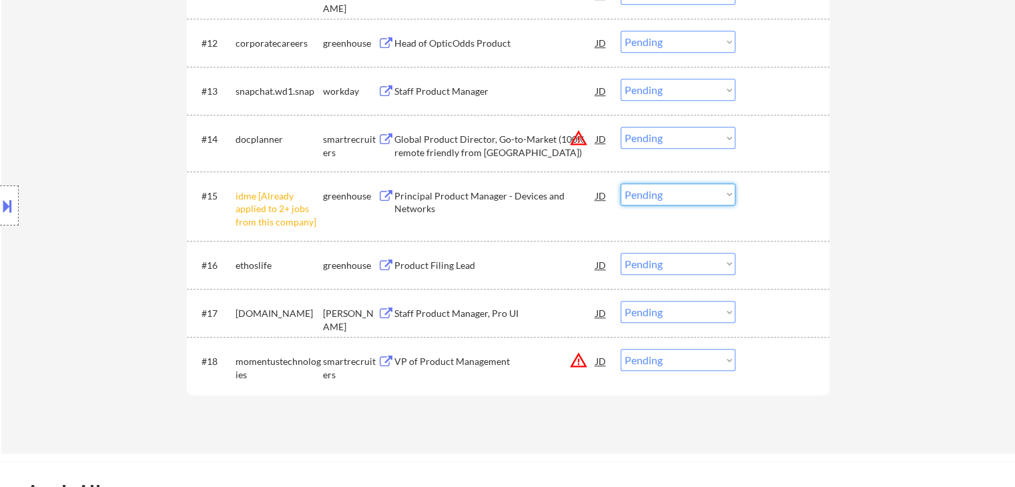
click at [679, 201] on select "Choose an option... Pending Applied Excluded (Questions) Excluded (Expired) Exc…" at bounding box center [678, 195] width 115 height 22
click at [621, 184] on select "Choose an option... Pending Applied Excluded (Questions) Excluded (Expired) Exc…" at bounding box center [678, 195] width 115 height 22
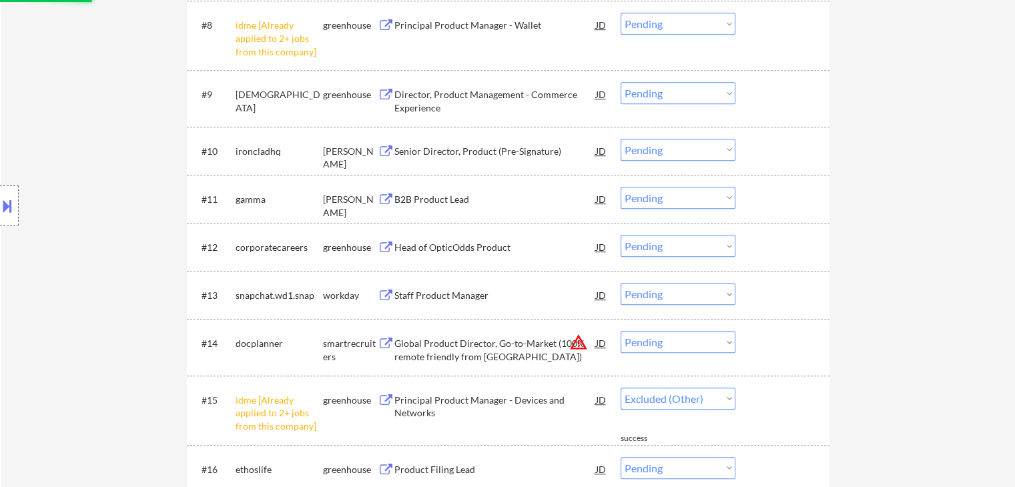
select select ""pending""
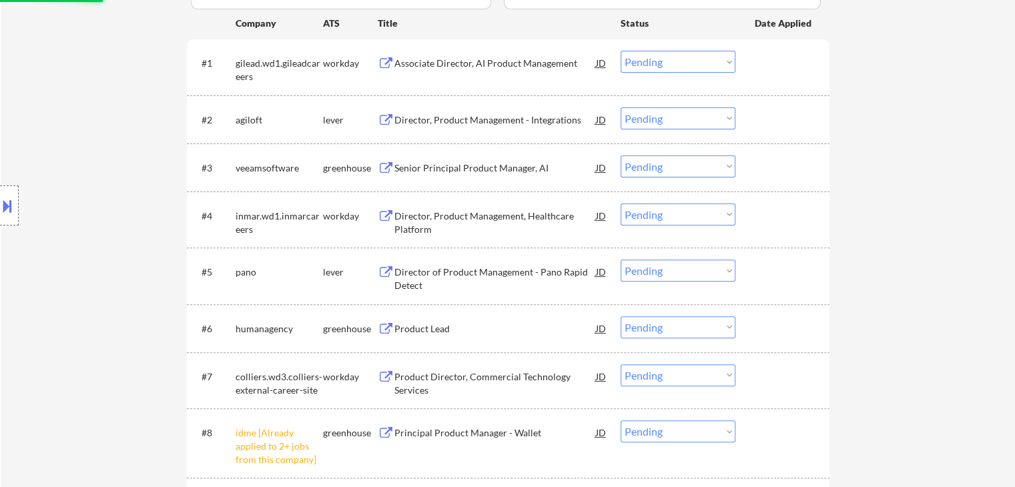
scroll to position [467, 0]
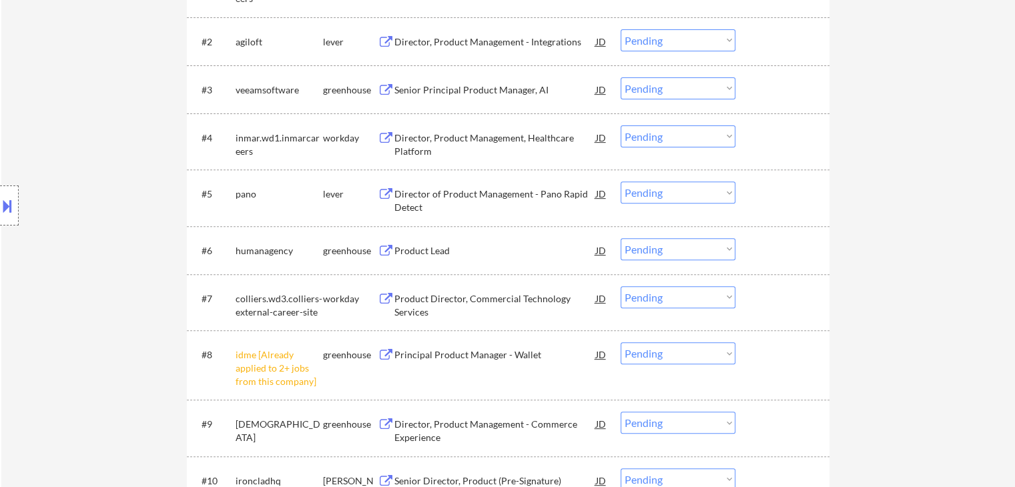
click at [649, 348] on select "Choose an option... Pending Applied Excluded (Questions) Excluded (Expired) Exc…" at bounding box center [678, 353] width 115 height 22
click at [621, 342] on select "Choose an option... Pending Applied Excluded (Questions) Excluded (Expired) Exc…" at bounding box center [678, 353] width 115 height 22
select select ""pending""
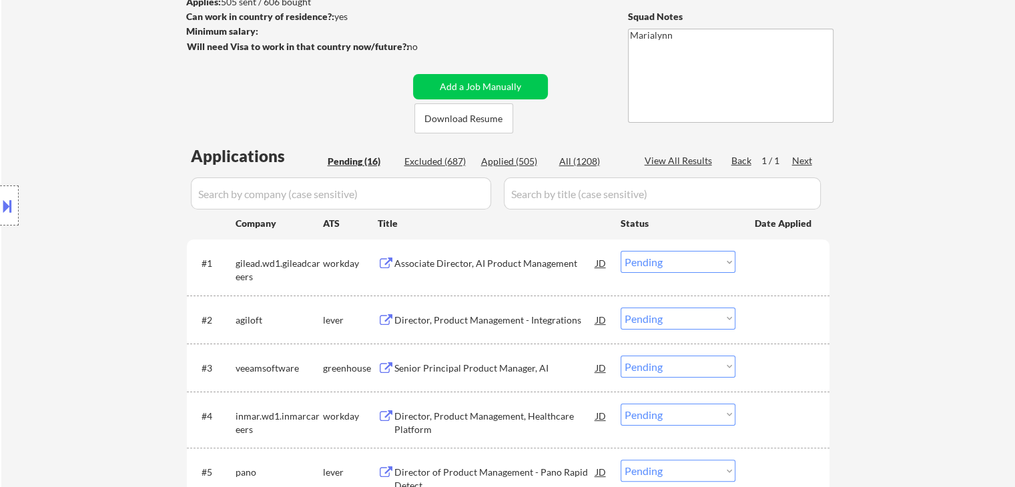
scroll to position [0, 0]
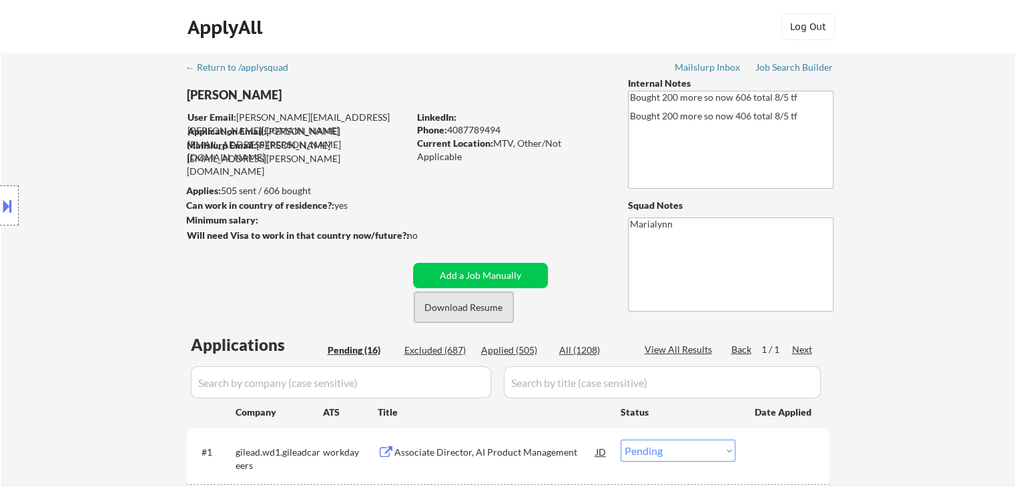
click at [441, 300] on button "Download Resume" at bounding box center [463, 307] width 99 height 30
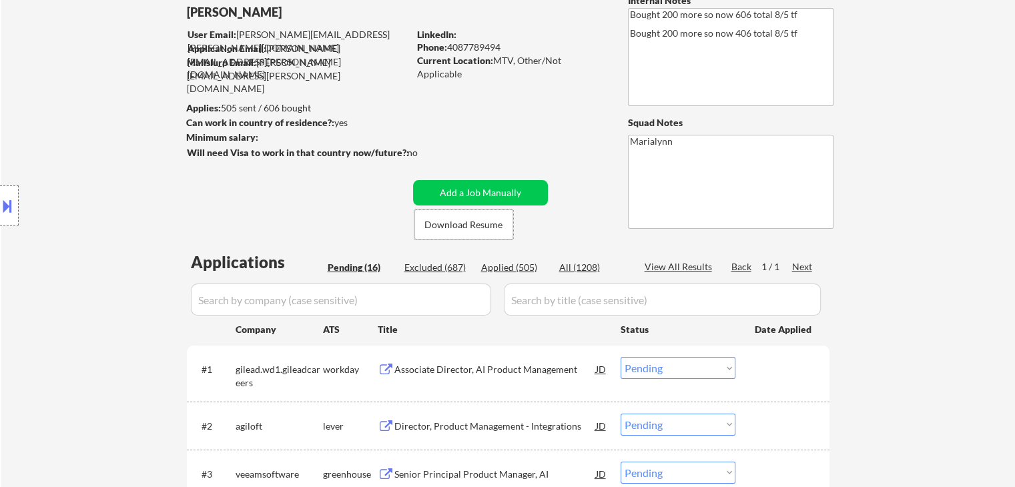
scroll to position [267, 0]
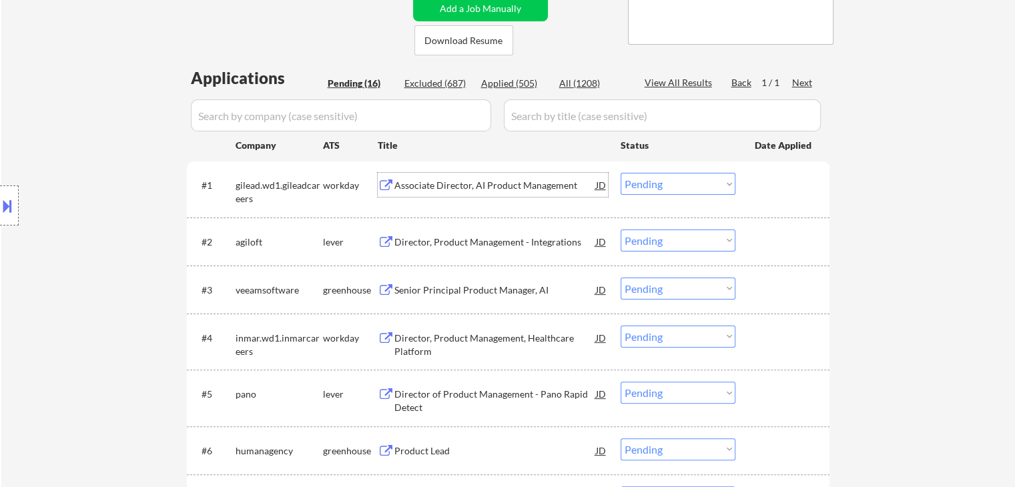
click at [438, 190] on div "Associate Director, AI Product Management" at bounding box center [495, 185] width 202 height 13
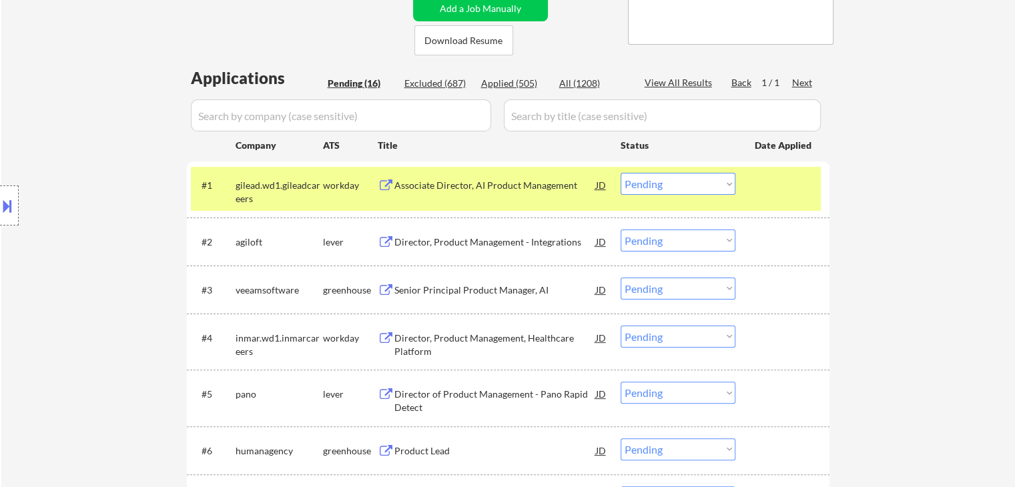
drag, startPoint x: 2, startPoint y: 209, endPoint x: 15, endPoint y: 201, distance: 15.6
click at [6, 208] on button at bounding box center [7, 206] width 15 height 22
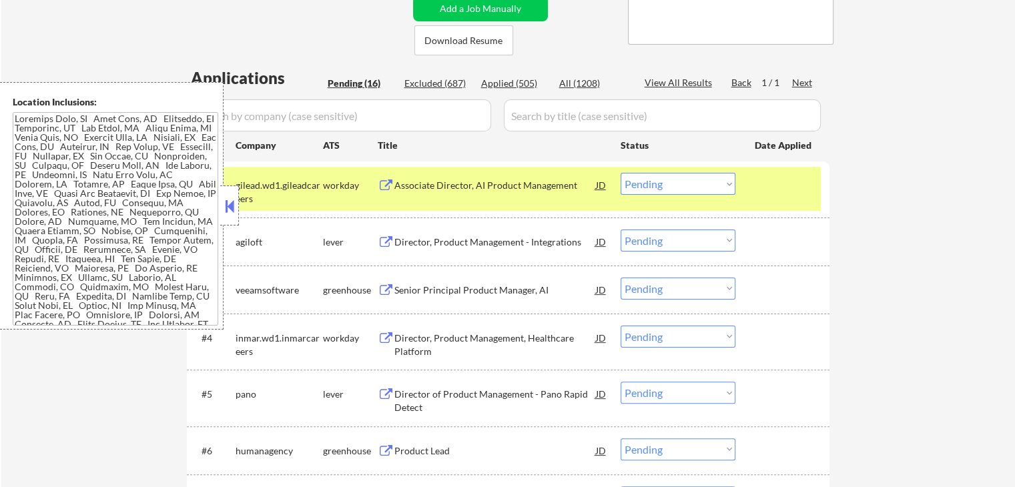
drag, startPoint x: 226, startPoint y: 200, endPoint x: 291, endPoint y: 181, distance: 67.4
click at [227, 200] on button at bounding box center [229, 206] width 15 height 20
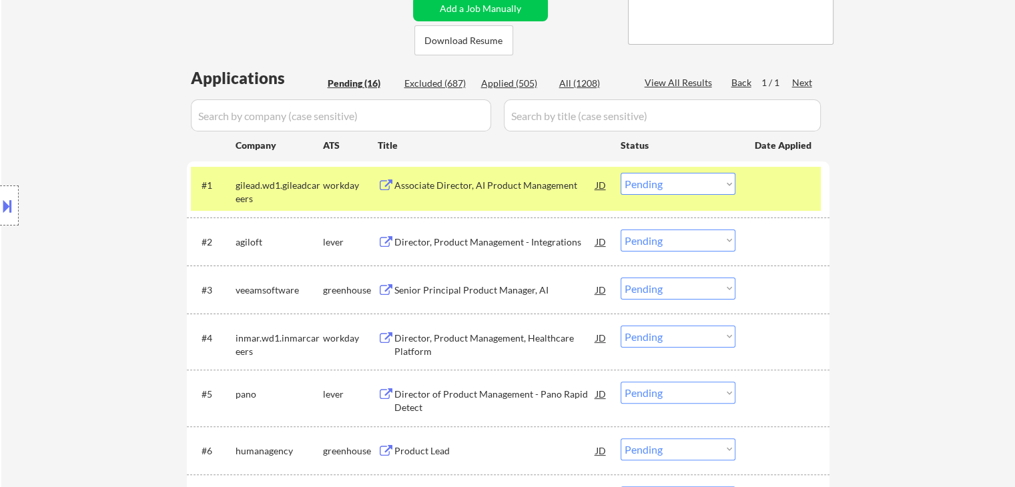
click at [655, 181] on select "Choose an option... Pending Applied Excluded (Questions) Excluded (Expired) Exc…" at bounding box center [678, 184] width 115 height 22
click at [621, 173] on select "Choose an option... Pending Applied Excluded (Questions) Excluded (Expired) Exc…" at bounding box center [678, 184] width 115 height 22
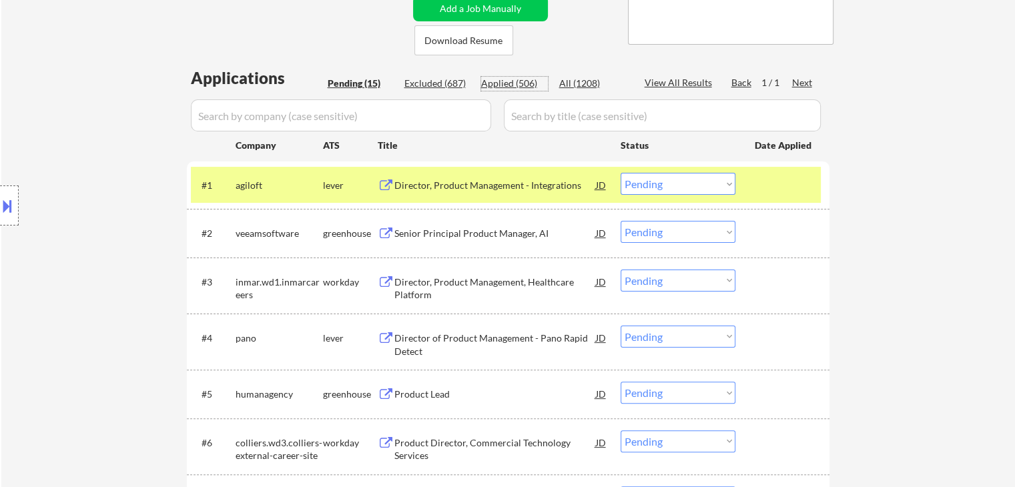
click at [504, 83] on div "Applied (506)" at bounding box center [514, 83] width 67 height 13
select select ""applied""
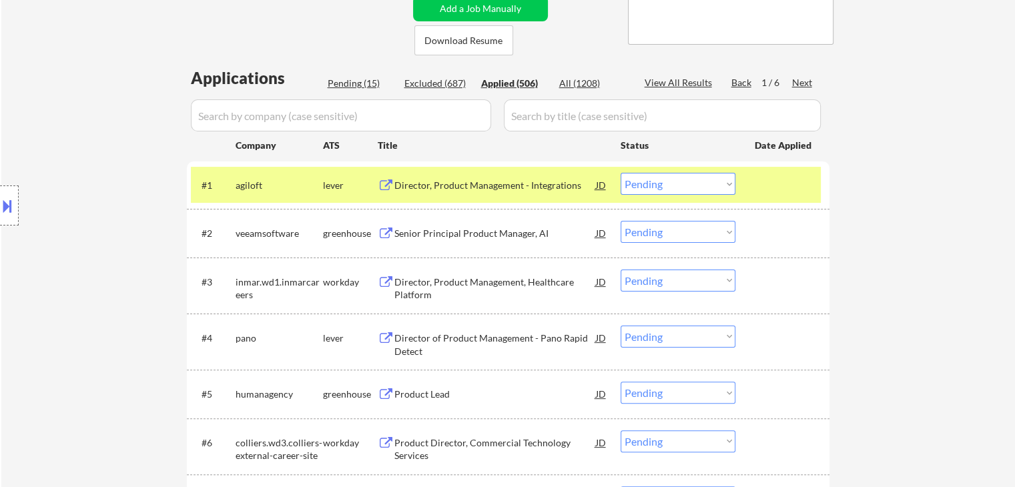
select select ""applied""
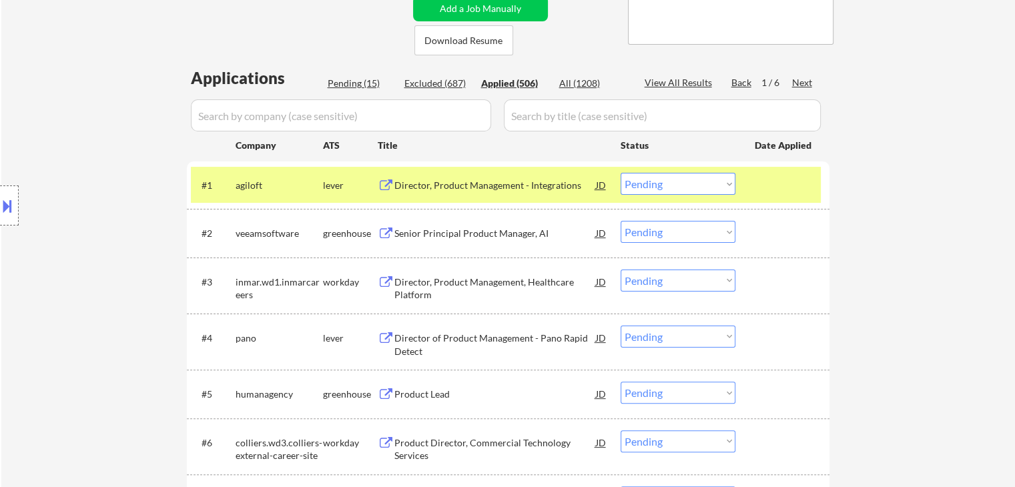
select select ""applied""
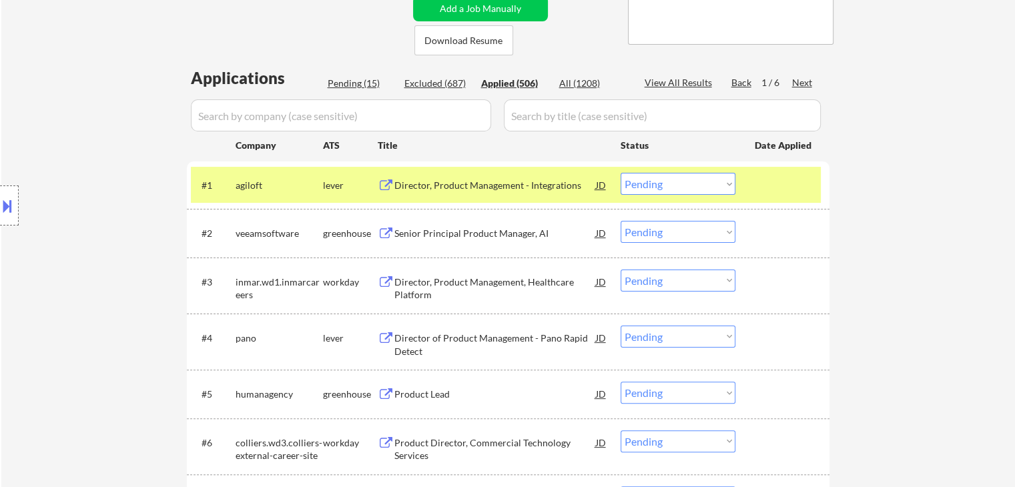
select select ""applied""
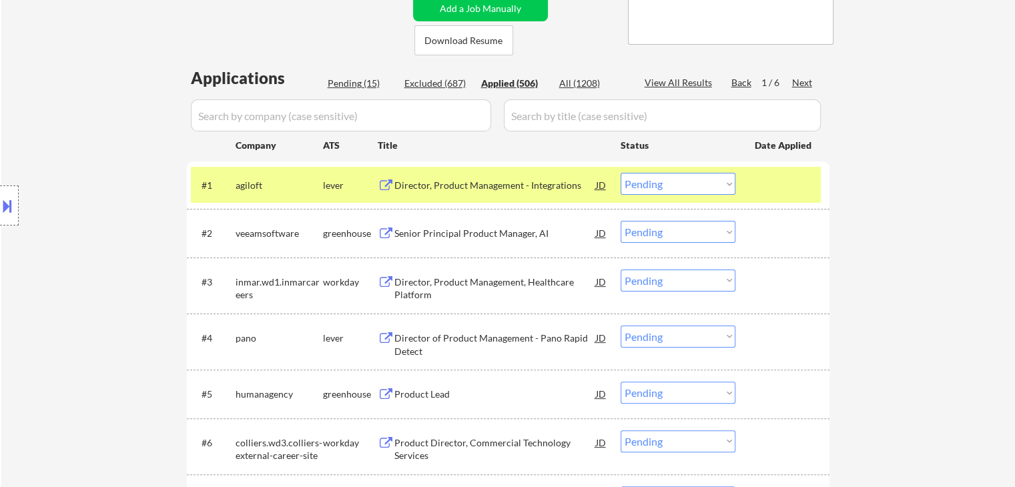
select select ""applied""
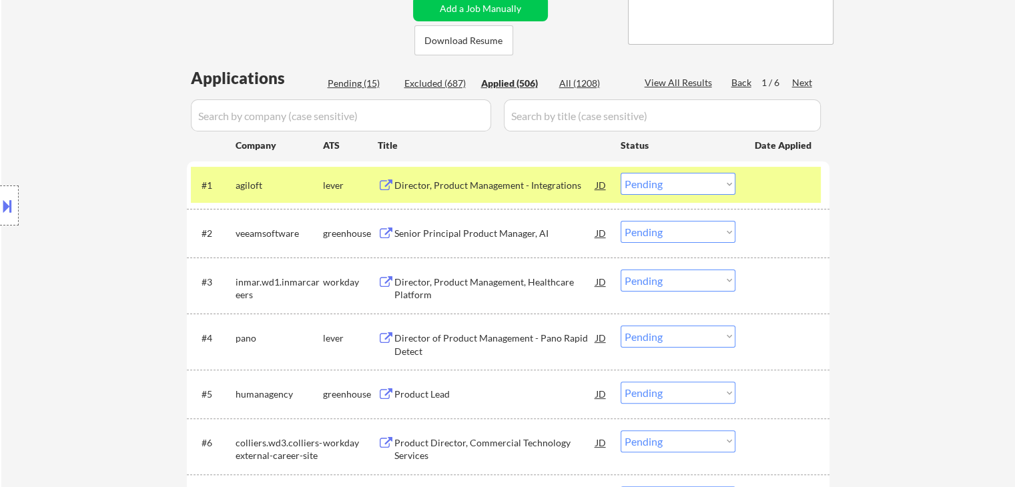
select select ""applied""
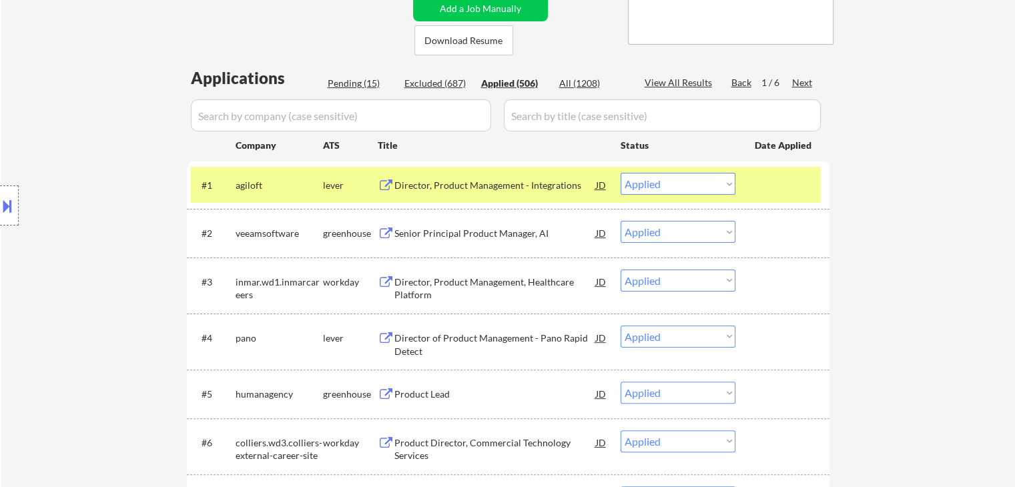
select select ""applied""
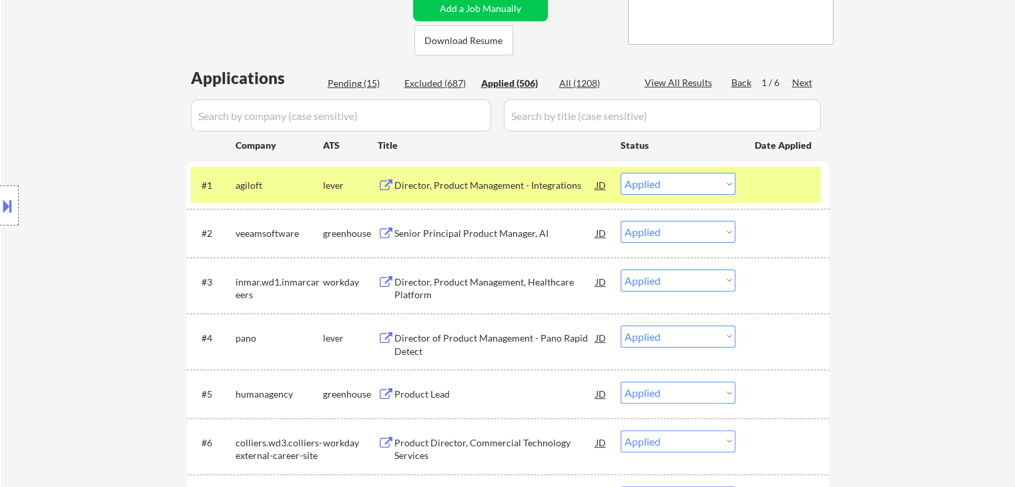
select select ""applied""
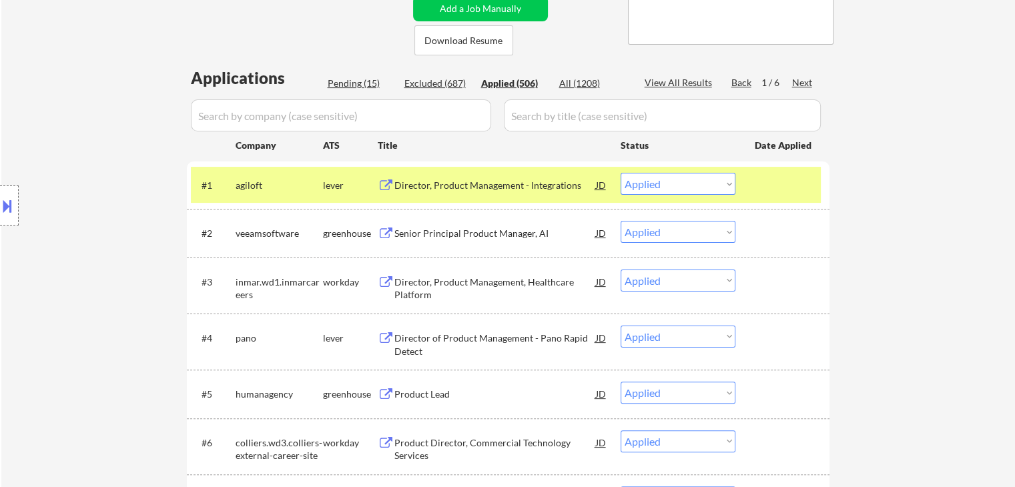
select select ""applied""
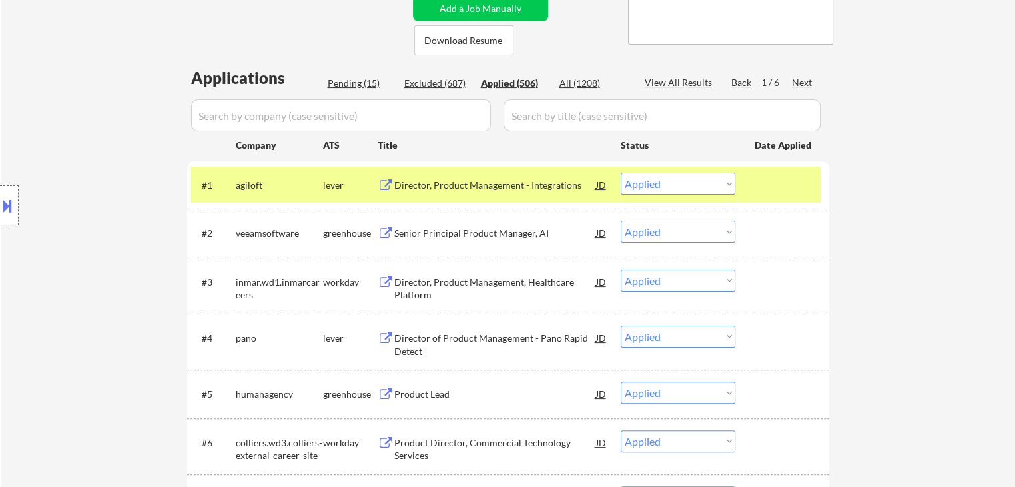
select select ""applied""
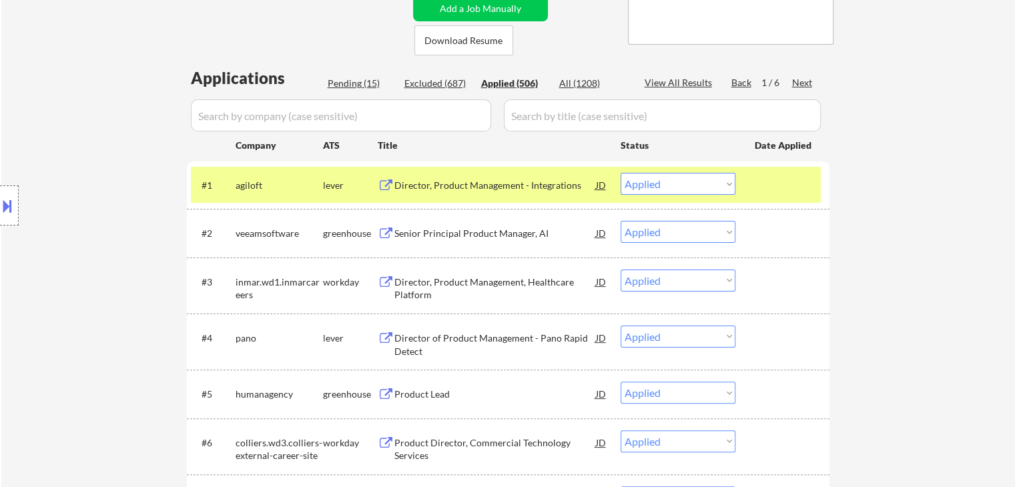
select select ""applied""
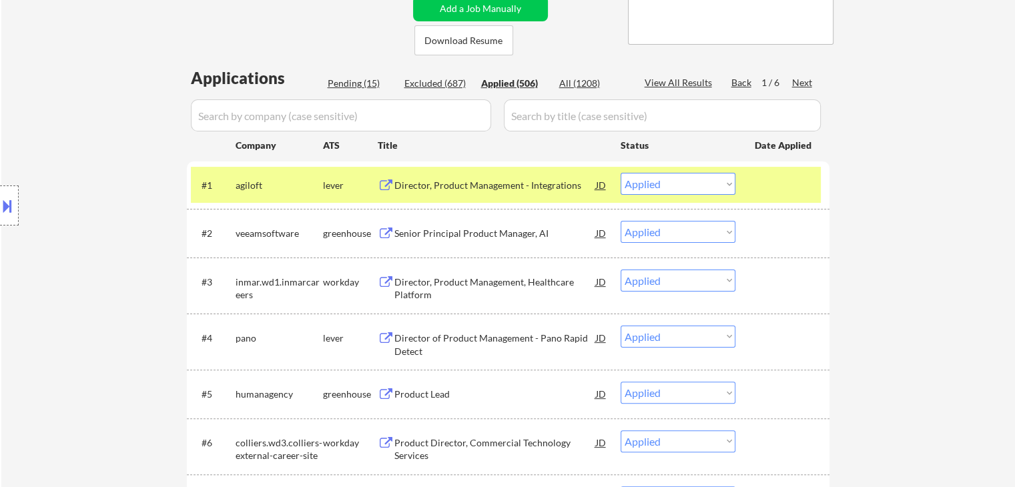
select select ""applied""
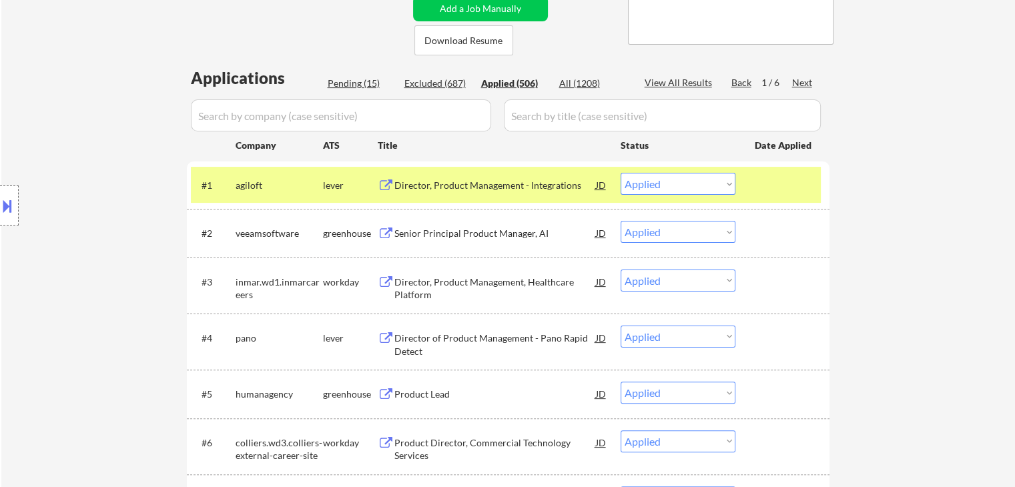
select select ""applied""
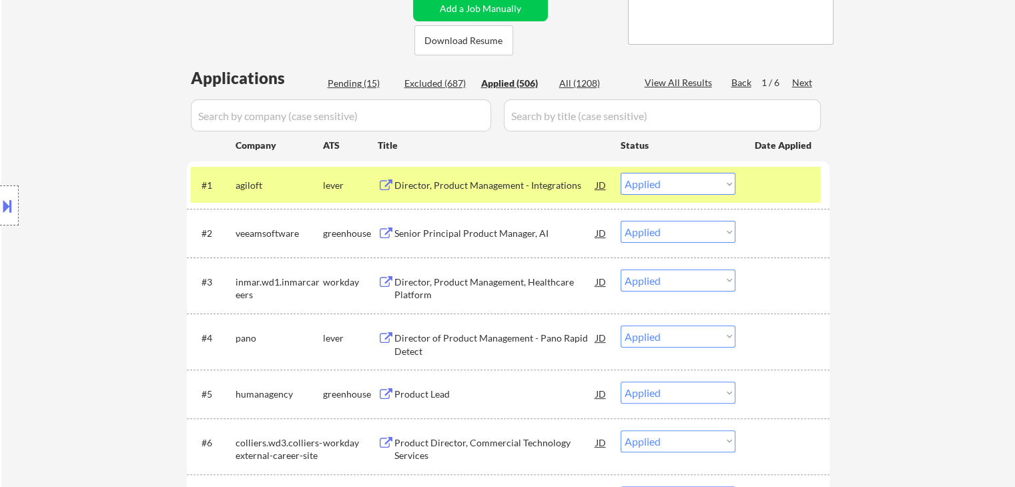
select select ""applied""
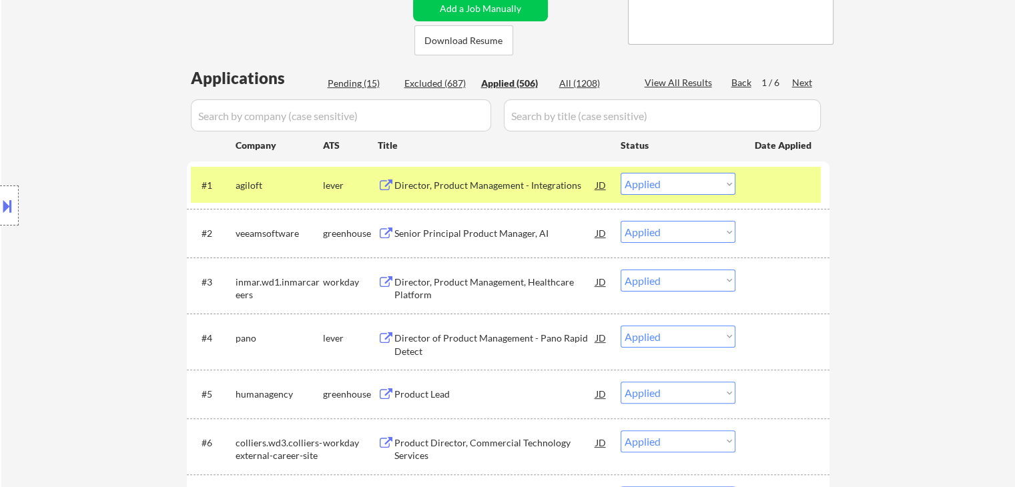
select select ""applied""
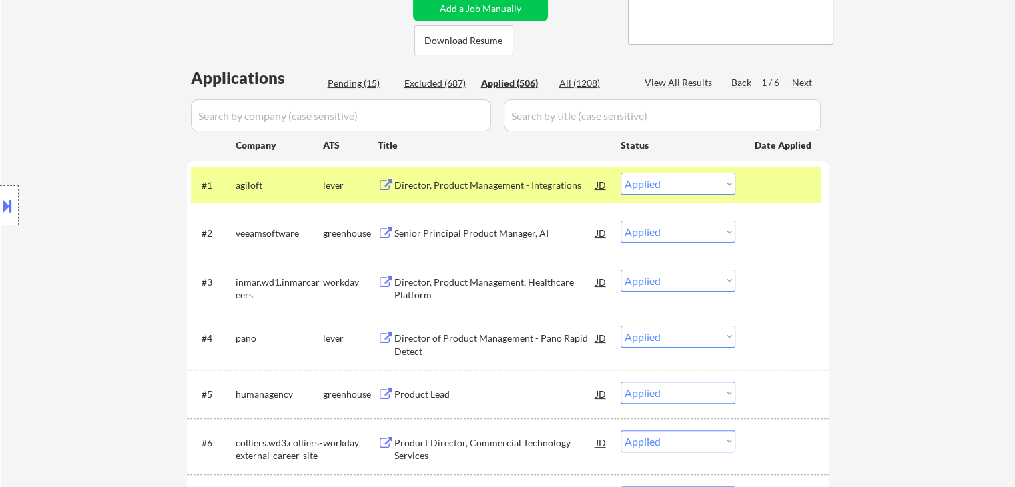
select select ""applied""
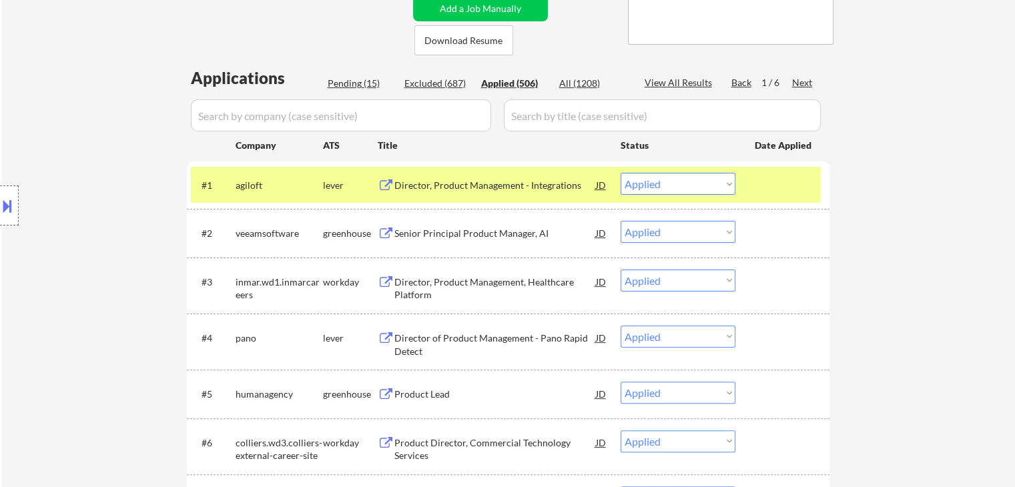
select select ""applied""
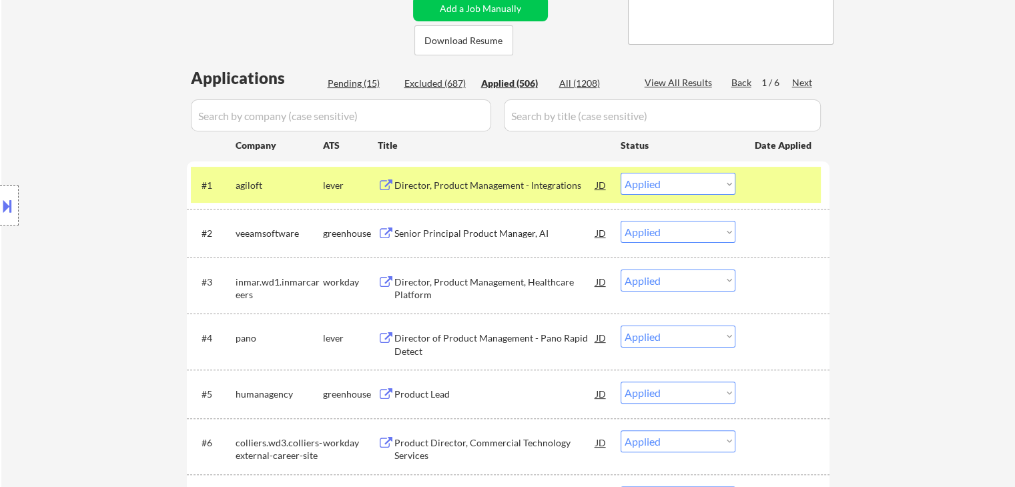
select select ""applied""
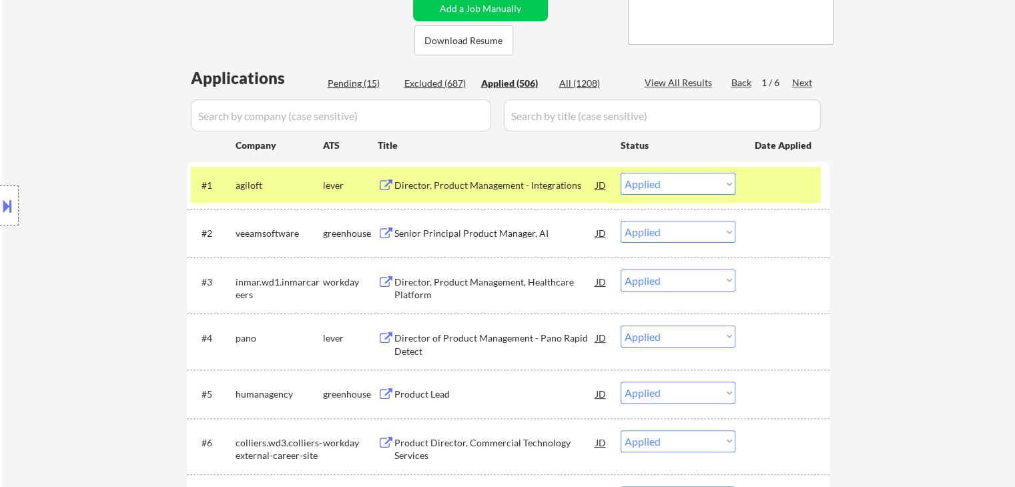
select select ""applied""
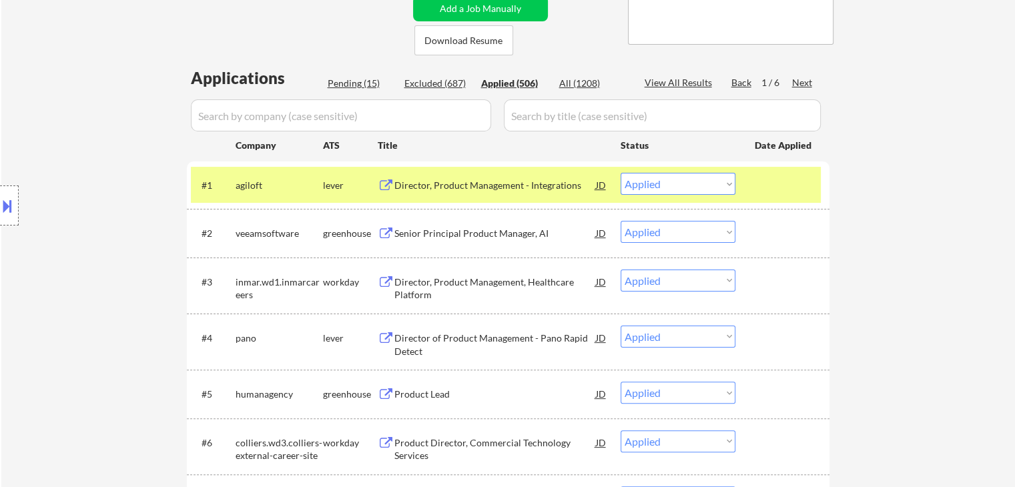
select select ""applied""
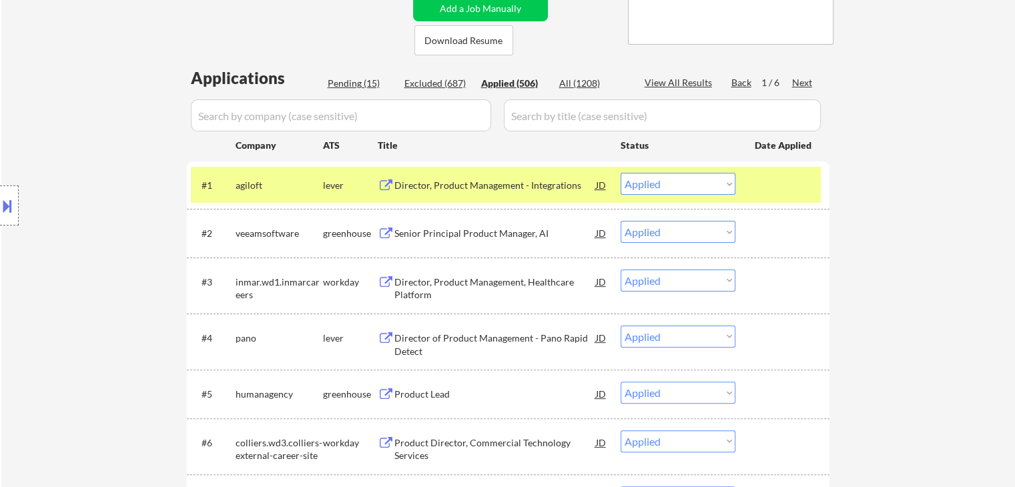
select select ""applied""
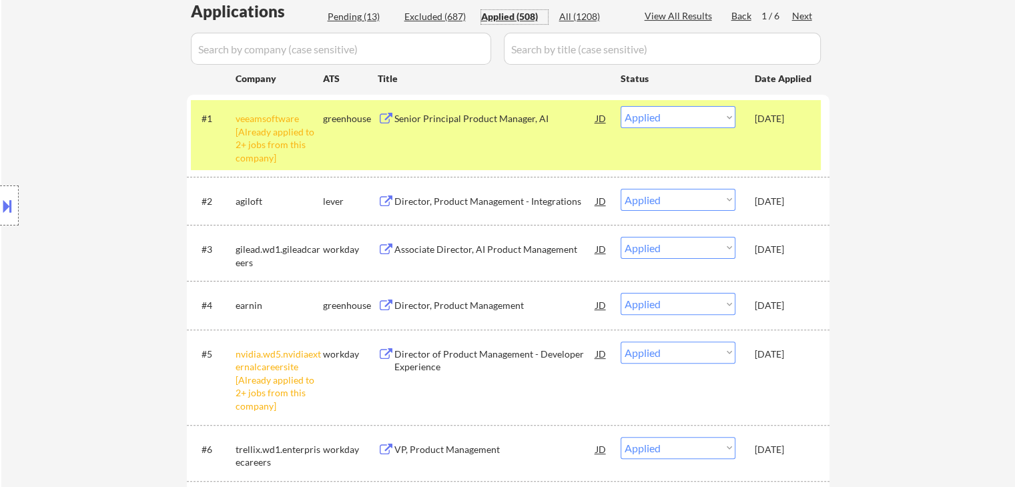
drag, startPoint x: 759, startPoint y: 116, endPoint x: 760, endPoint y: 134, distance: 18.1
click at [759, 119] on div "[DATE]" at bounding box center [784, 118] width 59 height 13
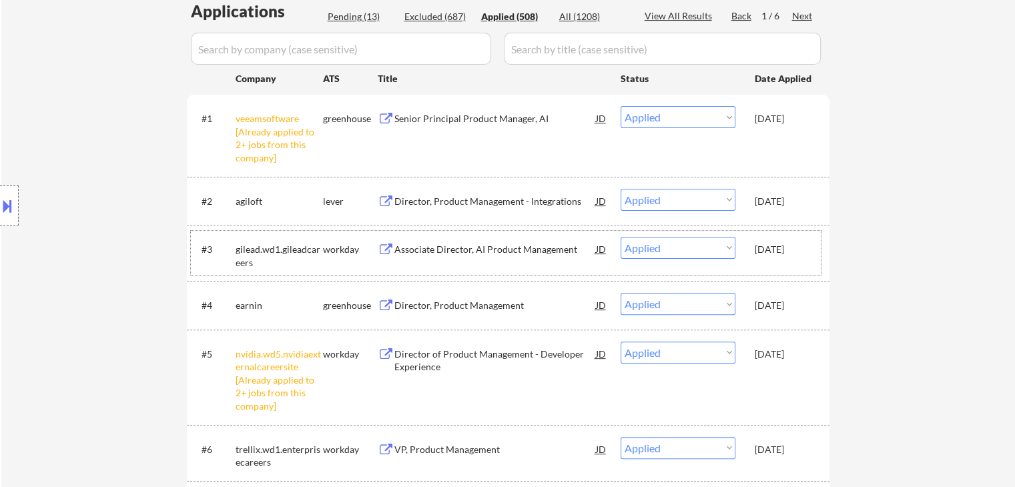
click at [781, 258] on div "[DATE]" at bounding box center [784, 249] width 59 height 24
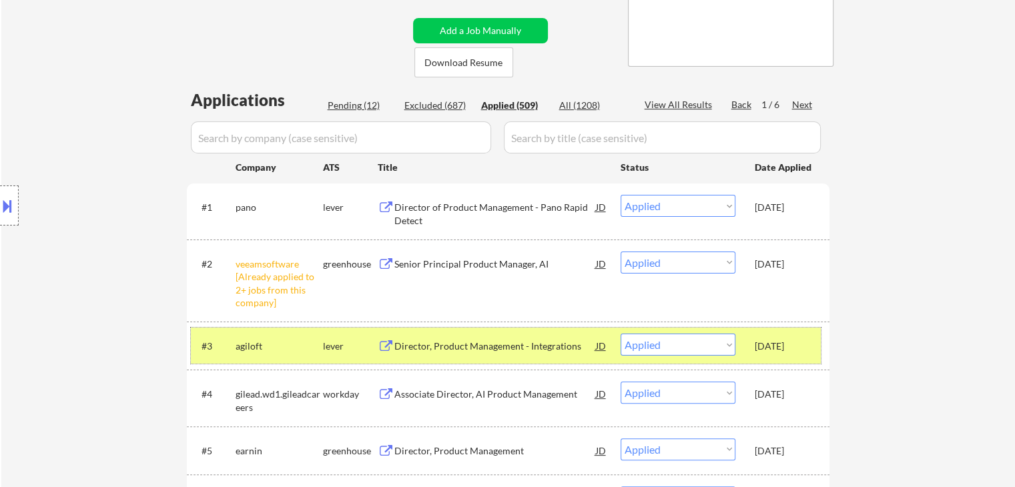
scroll to position [200, 0]
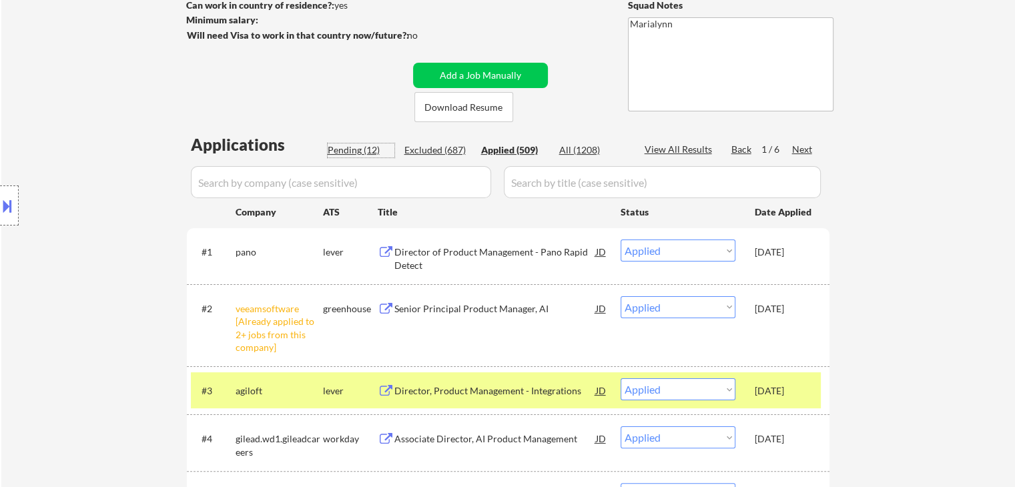
click at [364, 151] on div "Pending (12)" at bounding box center [361, 149] width 67 height 13
select select ""pending""
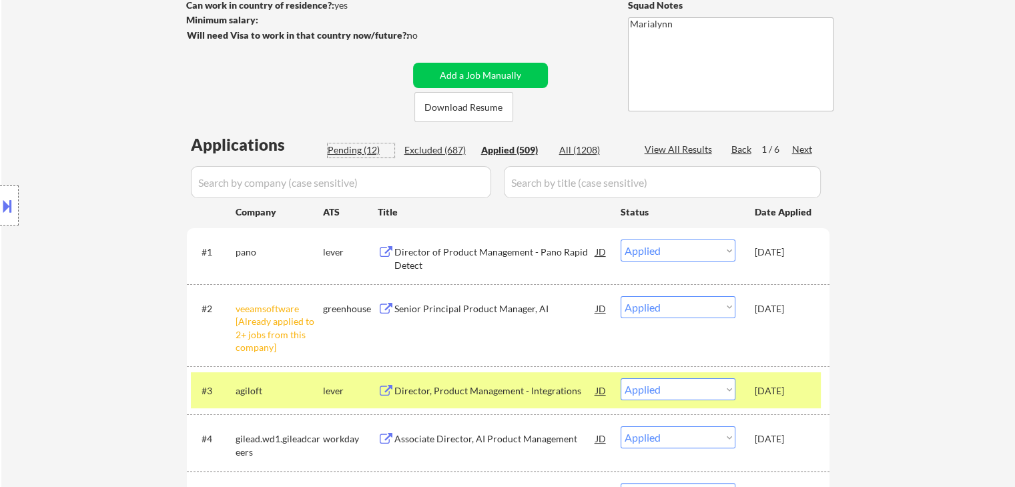
select select ""pending""
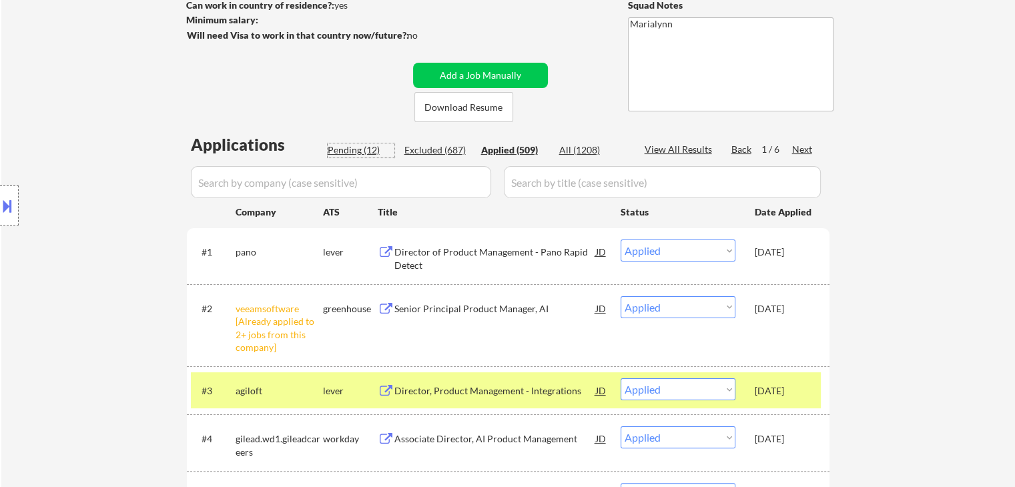
select select ""pending""
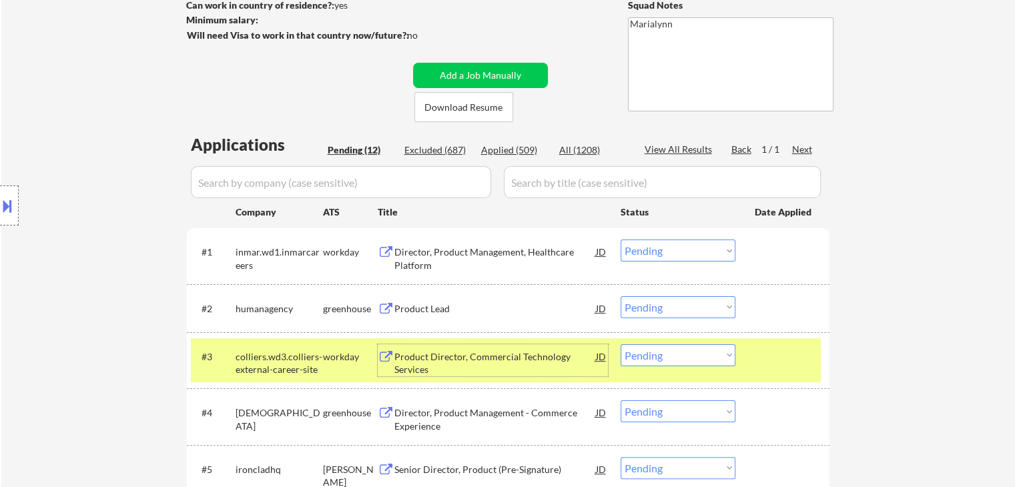
click at [484, 362] on div "Product Director, Commercial Technology Services" at bounding box center [495, 363] width 202 height 26
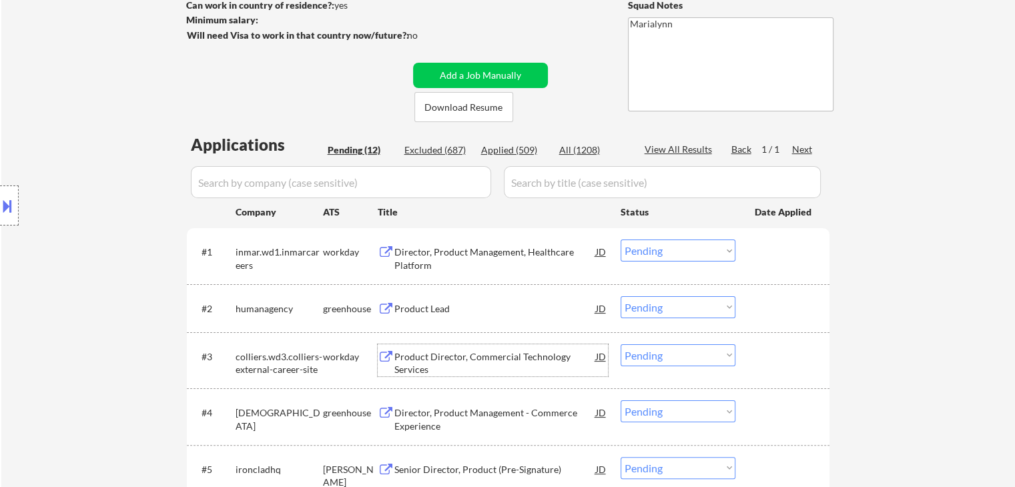
drag, startPoint x: 687, startPoint y: 356, endPoint x: 694, endPoint y: 373, distance: 18.0
click at [687, 358] on select "Choose an option... Pending Applied Excluded (Questions) Excluded (Expired) Exc…" at bounding box center [678, 355] width 115 height 22
click at [621, 344] on select "Choose an option... Pending Applied Excluded (Questions) Excluded (Expired) Exc…" at bounding box center [678, 355] width 115 height 22
select select ""pending""
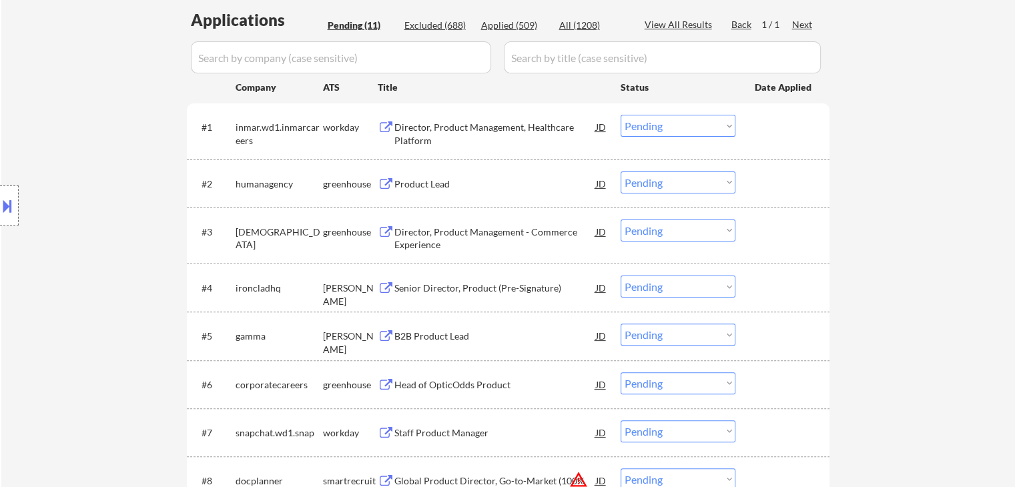
scroll to position [334, 0]
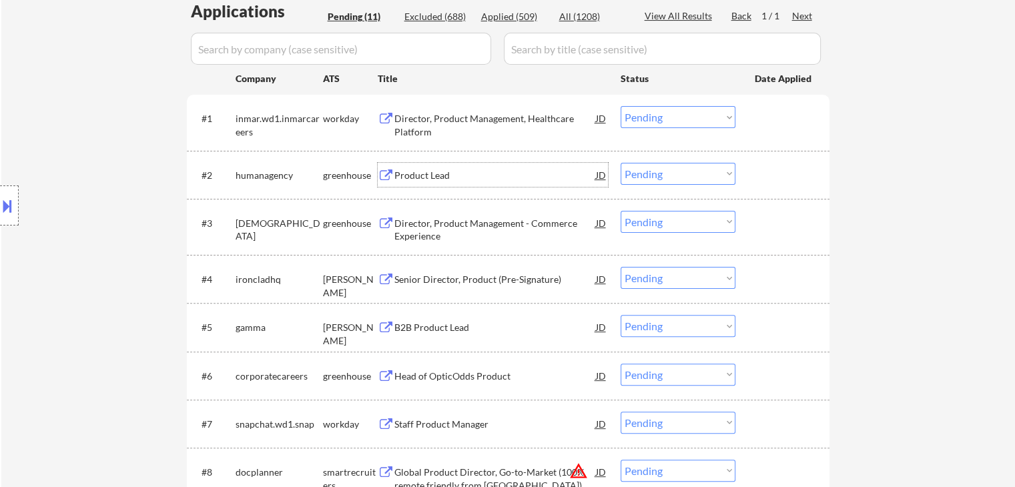
click at [427, 182] on div "Product Lead" at bounding box center [495, 175] width 202 height 24
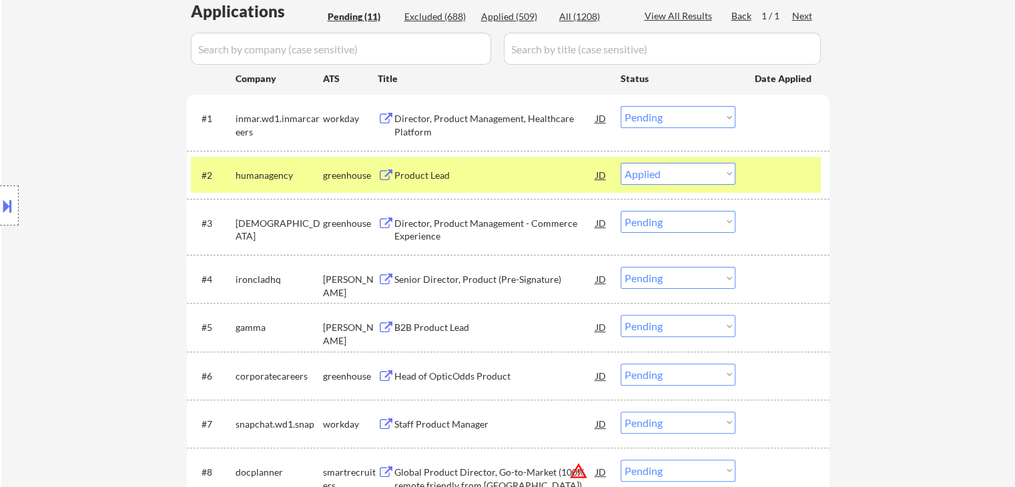
select select ""pending""
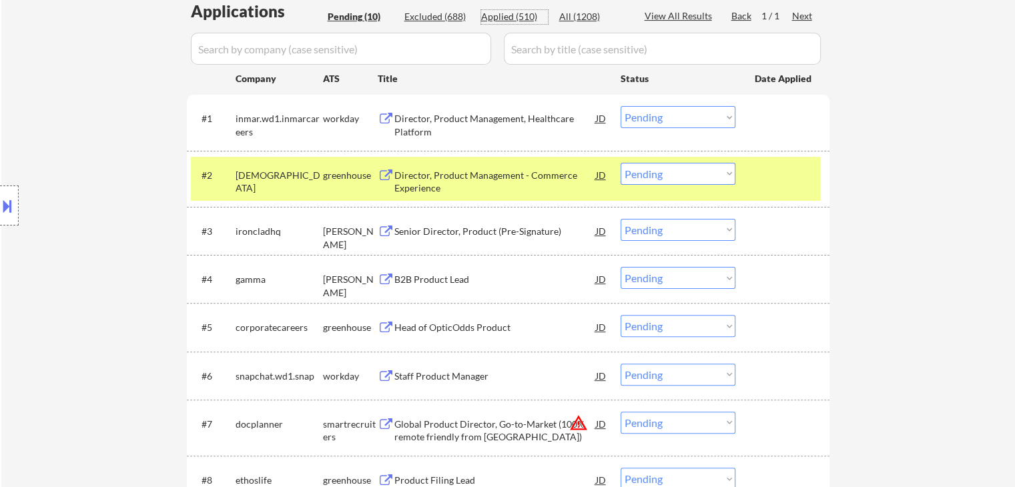
drag, startPoint x: 528, startPoint y: 17, endPoint x: 466, endPoint y: 0, distance: 64.9
click at [529, 19] on div "Applied (510)" at bounding box center [514, 16] width 67 height 13
select select ""applied""
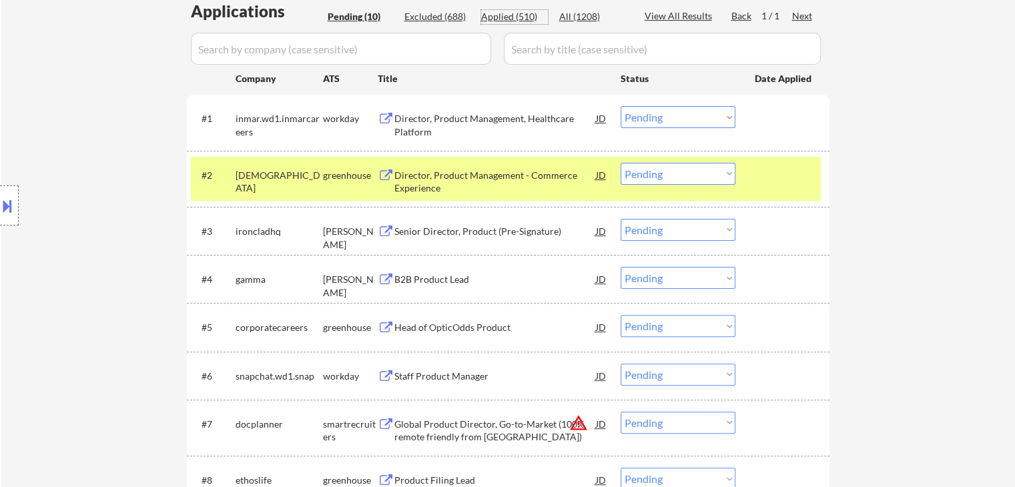
select select ""applied""
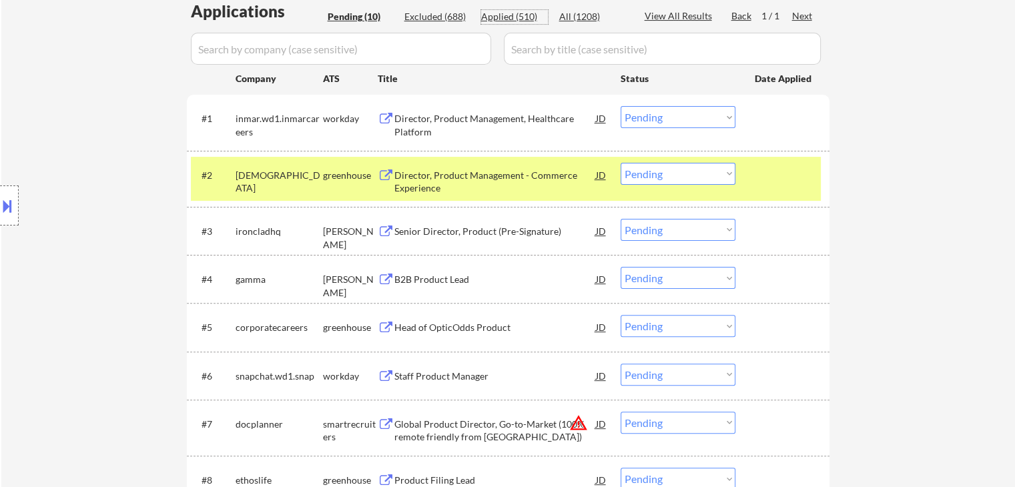
select select ""applied""
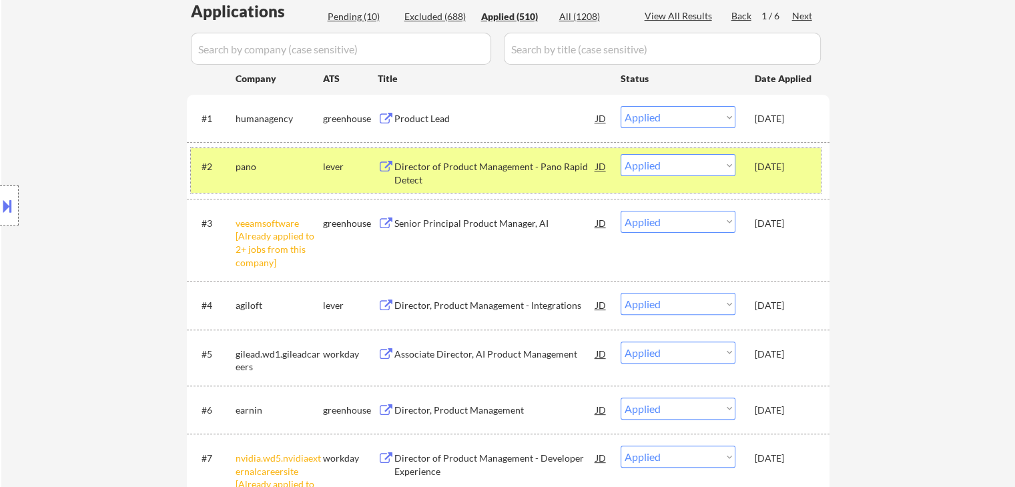
drag, startPoint x: 332, startPoint y: 163, endPoint x: 350, endPoint y: 169, distance: 19.0
click at [334, 163] on div "lever" at bounding box center [350, 166] width 55 height 13
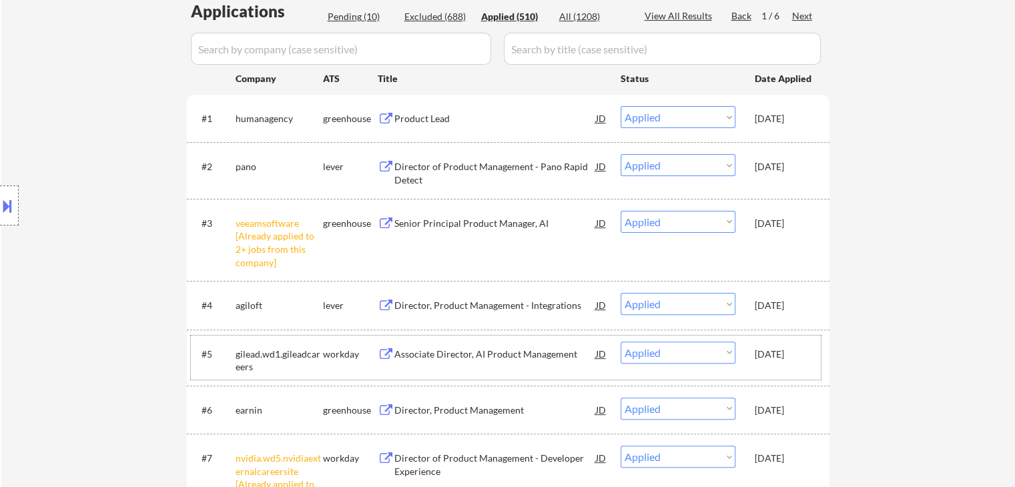
click at [772, 356] on div "[DATE]" at bounding box center [784, 354] width 59 height 13
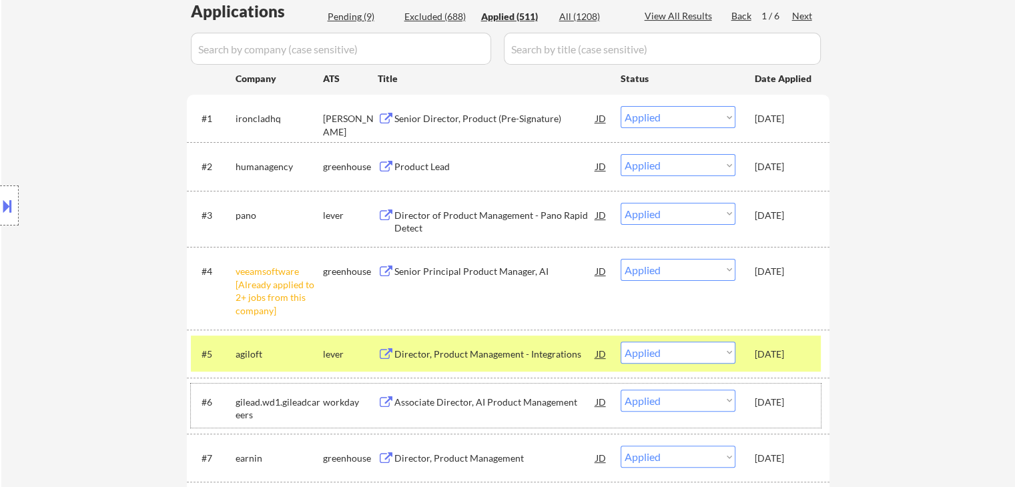
drag, startPoint x: 787, startPoint y: 409, endPoint x: 775, endPoint y: 382, distance: 30.2
click at [783, 408] on div "[DATE]" at bounding box center [784, 402] width 59 height 24
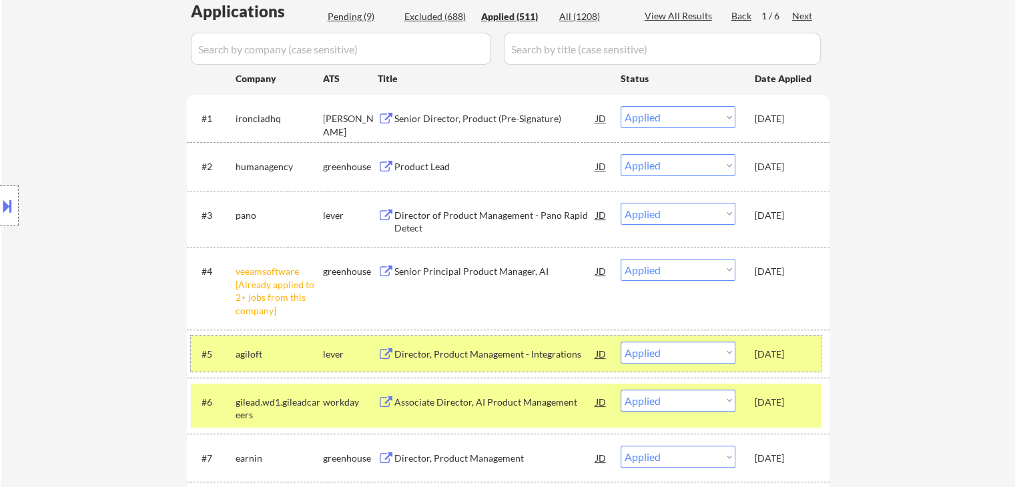
drag, startPoint x: 775, startPoint y: 356, endPoint x: 767, endPoint y: 358, distance: 7.5
click at [775, 358] on div "[DATE]" at bounding box center [784, 354] width 59 height 13
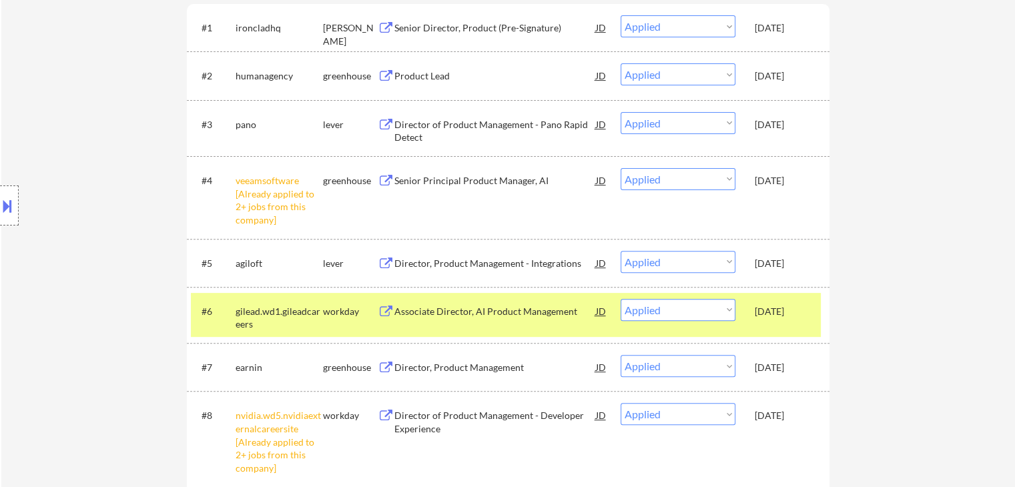
scroll to position [534, 0]
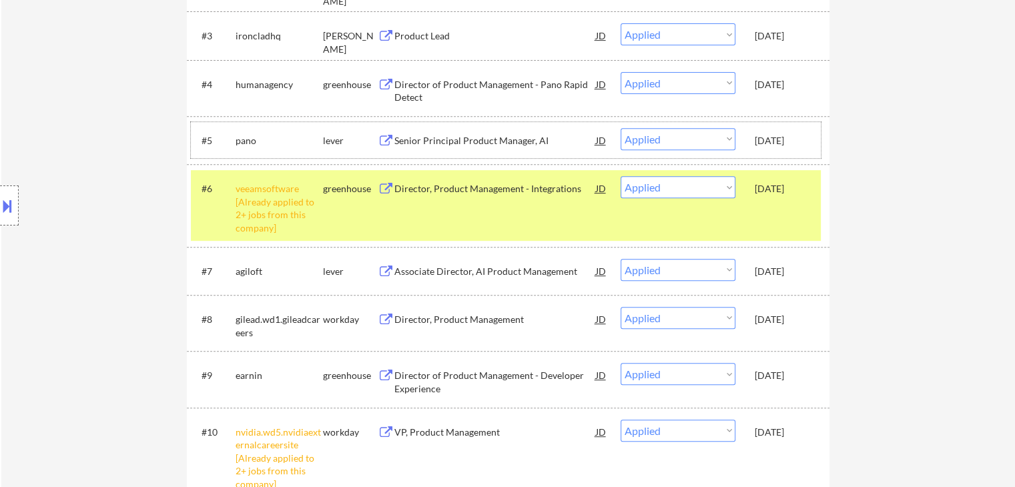
click at [763, 320] on div "[DATE]" at bounding box center [784, 319] width 59 height 13
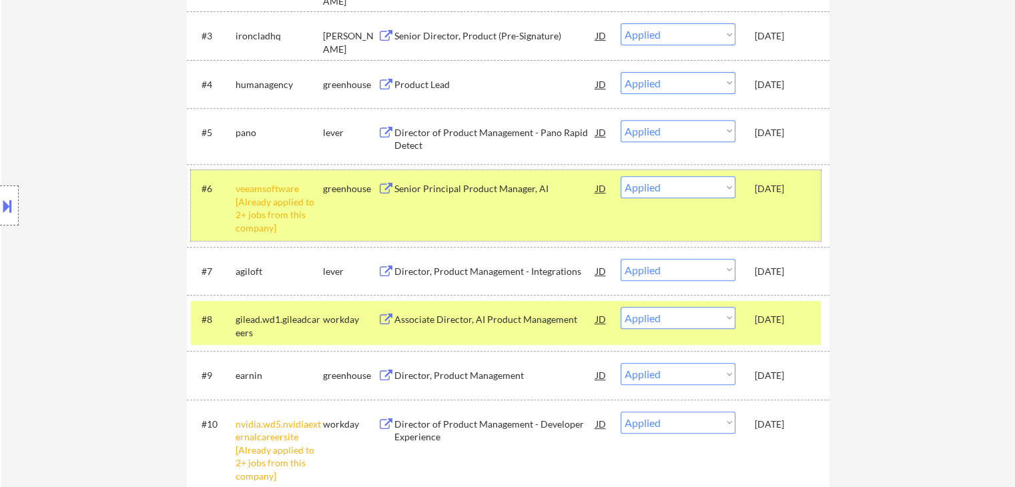
click at [780, 190] on div "[DATE]" at bounding box center [784, 188] width 59 height 13
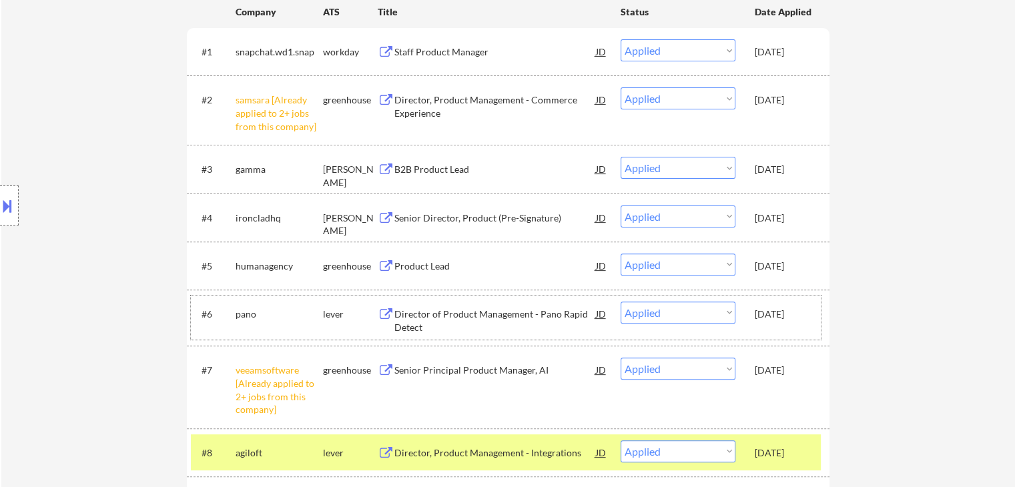
scroll to position [601, 0]
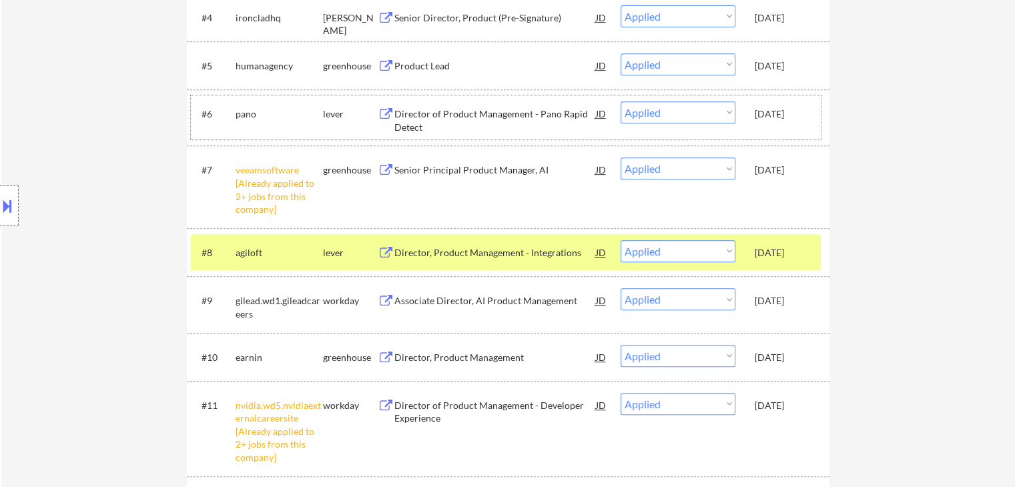
drag, startPoint x: 770, startPoint y: 302, endPoint x: 764, endPoint y: 280, distance: 22.8
click at [765, 301] on div "[DATE]" at bounding box center [784, 300] width 59 height 13
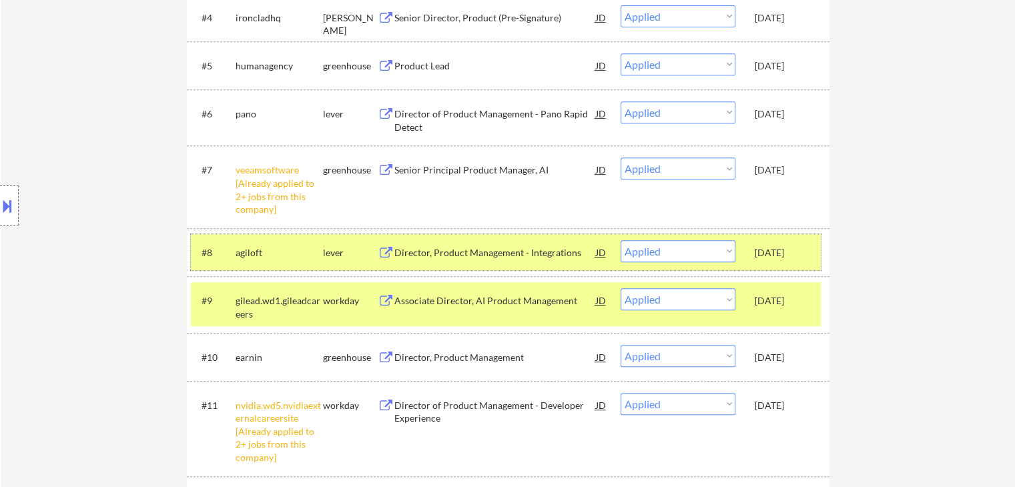
click at [764, 249] on div "[DATE]" at bounding box center [784, 252] width 59 height 13
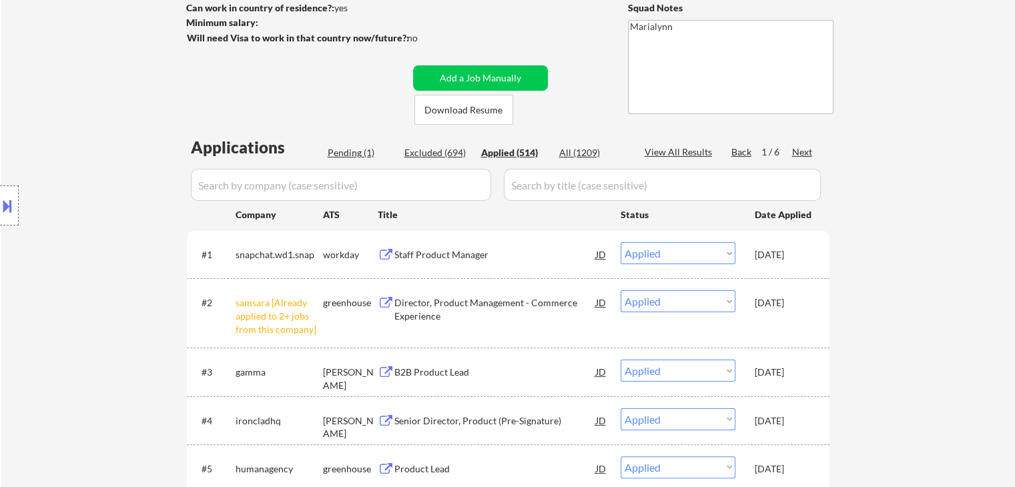
scroll to position [133, 0]
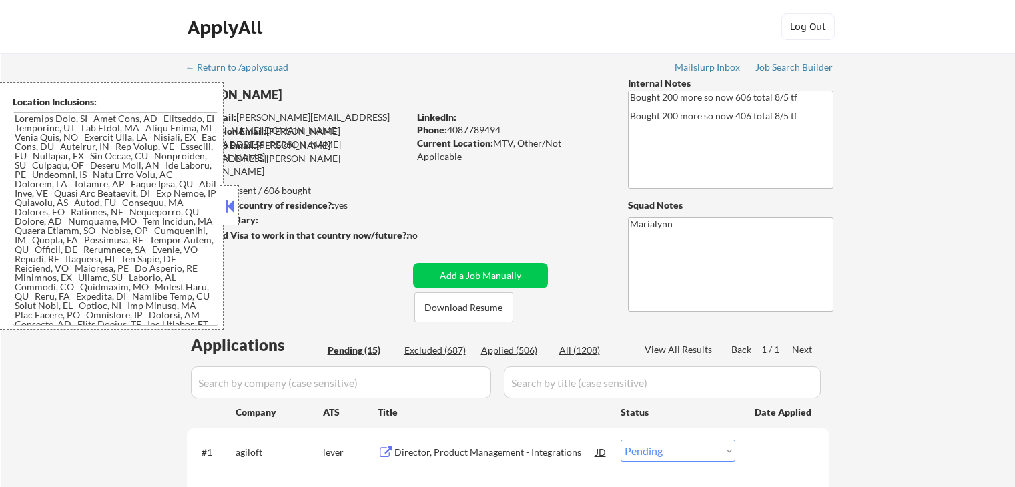
select select ""pending""
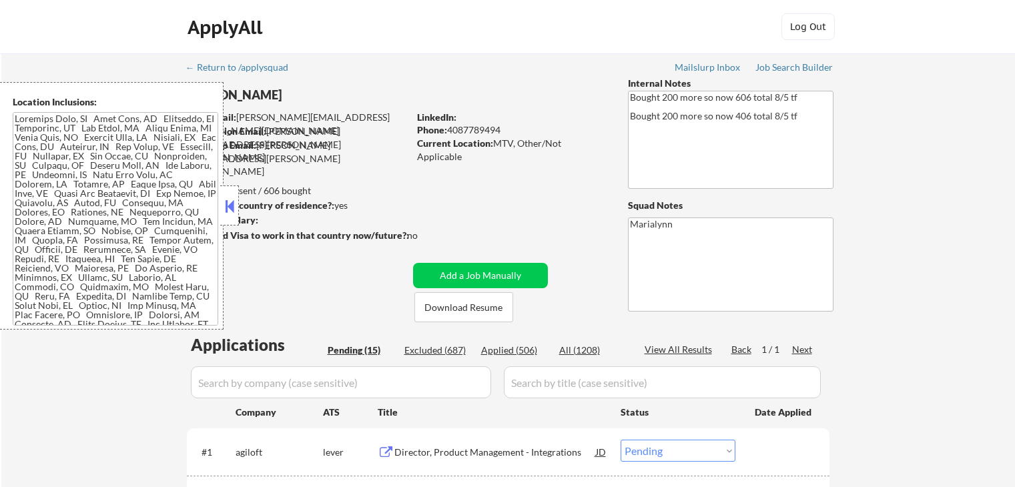
select select ""pending""
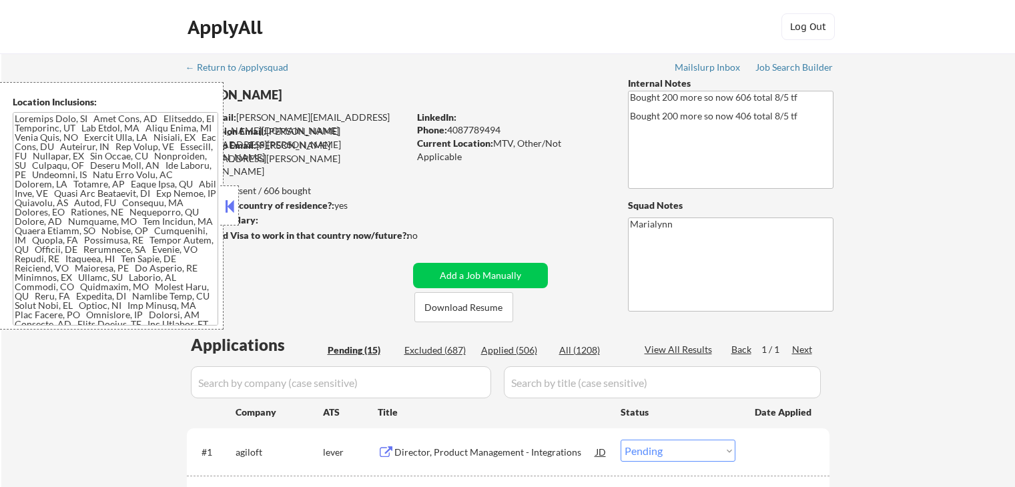
select select ""pending""
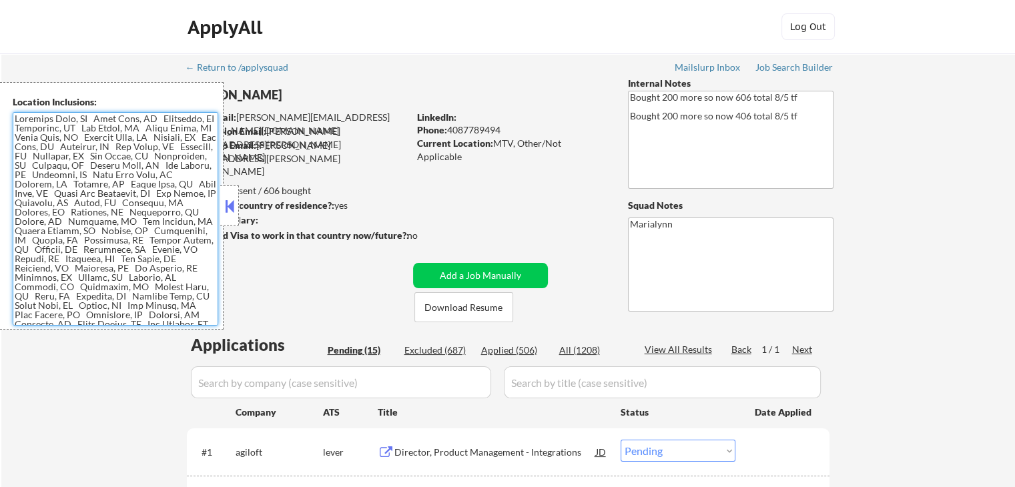
click at [224, 206] on button at bounding box center [229, 206] width 15 height 20
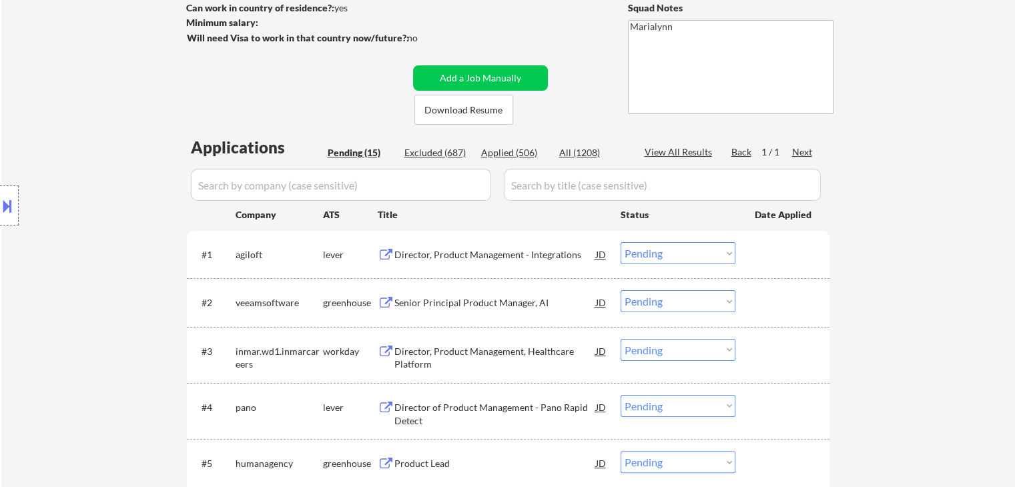
scroll to position [200, 0]
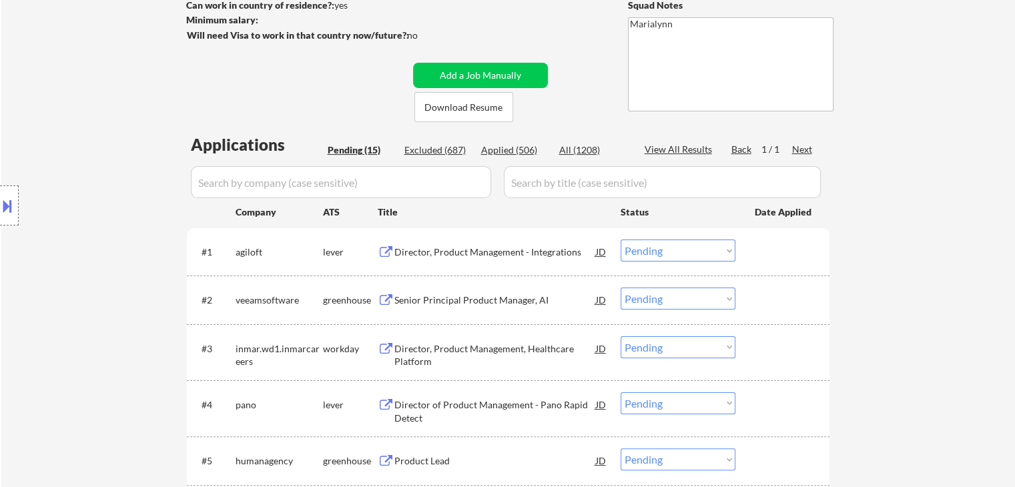
click at [452, 253] on div "Director, Product Management - Integrations" at bounding box center [495, 252] width 202 height 13
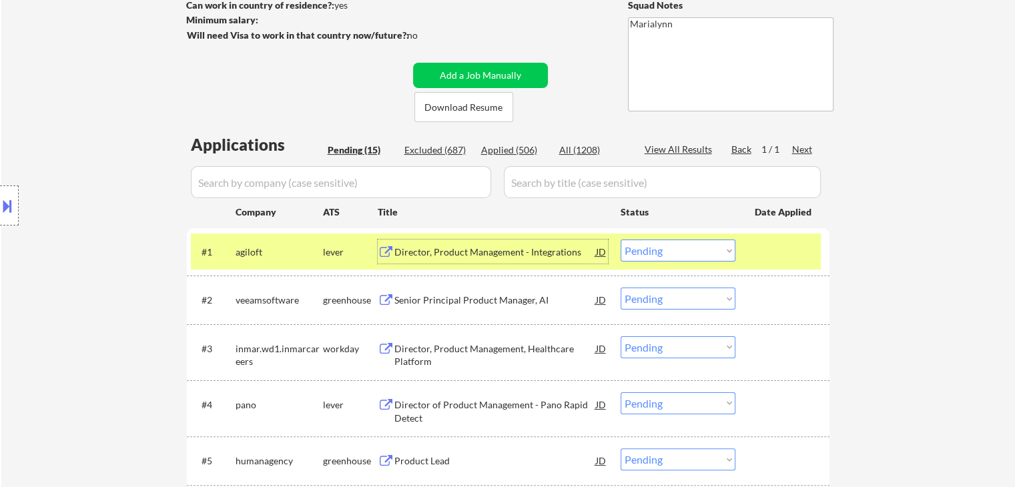
click at [523, 252] on div "Director, Product Management - Integrations" at bounding box center [495, 252] width 202 height 13
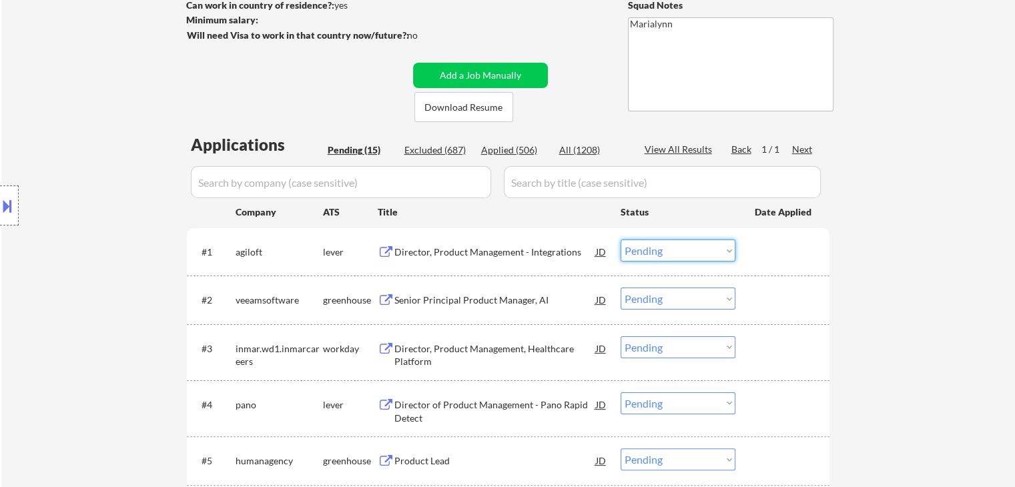
click at [697, 255] on select "Choose an option... Pending Applied Excluded (Questions) Excluded (Expired) Exc…" at bounding box center [678, 251] width 115 height 22
click at [621, 240] on select "Choose an option... Pending Applied Excluded (Questions) Excluded (Expired) Exc…" at bounding box center [678, 251] width 115 height 22
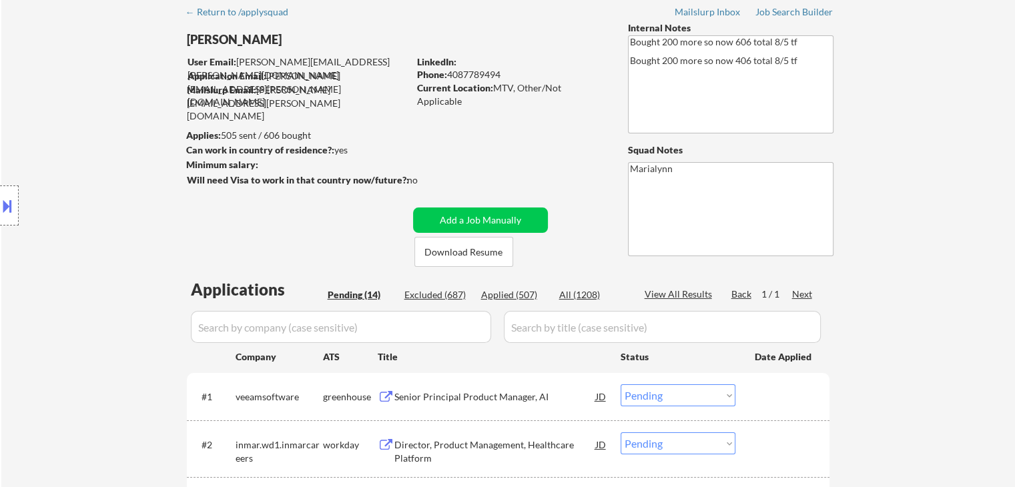
scroll to position [133, 0]
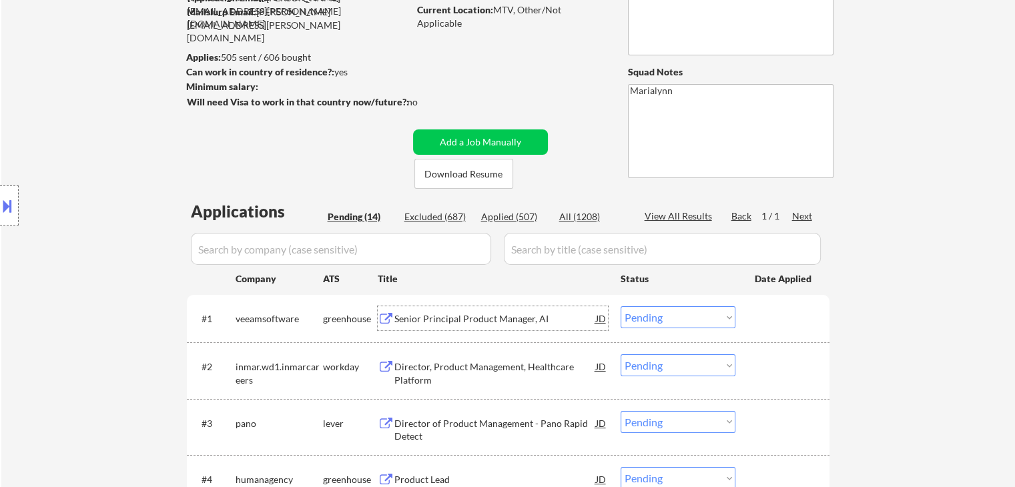
click at [409, 324] on div "Senior Principal Product Manager, AI" at bounding box center [495, 318] width 202 height 13
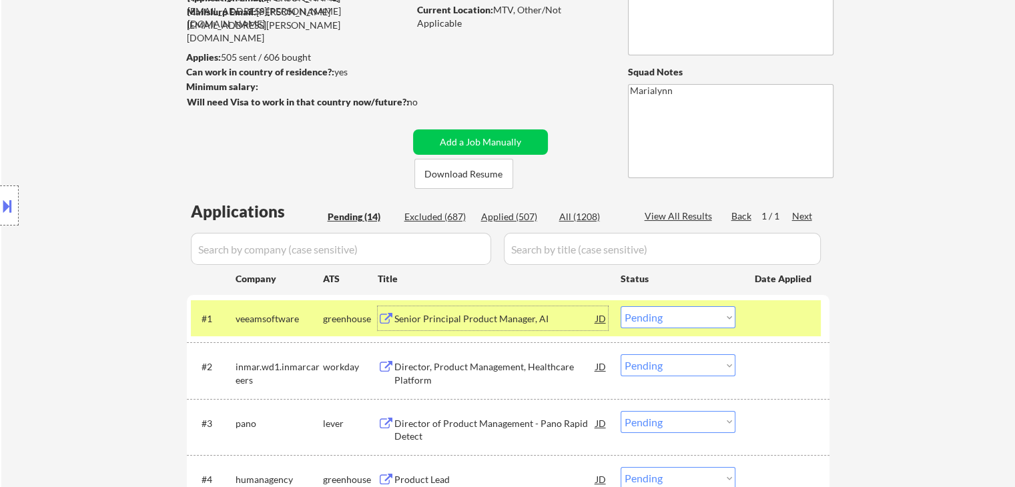
click at [689, 321] on select "Choose an option... Pending Applied Excluded (Questions) Excluded (Expired) Exc…" at bounding box center [678, 317] width 115 height 22
click at [621, 306] on select "Choose an option... Pending Applied Excluded (Questions) Excluded (Expired) Exc…" at bounding box center [678, 317] width 115 height 22
select select ""pending""
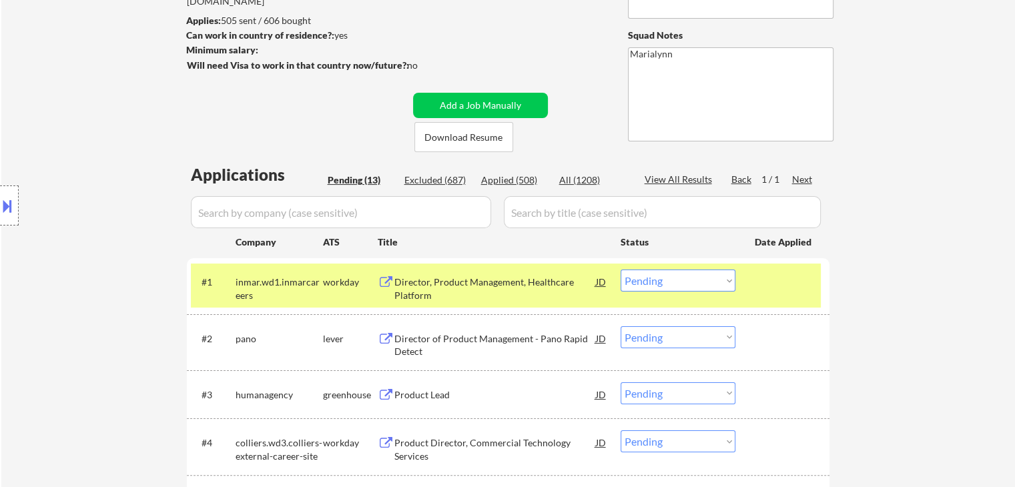
scroll to position [200, 0]
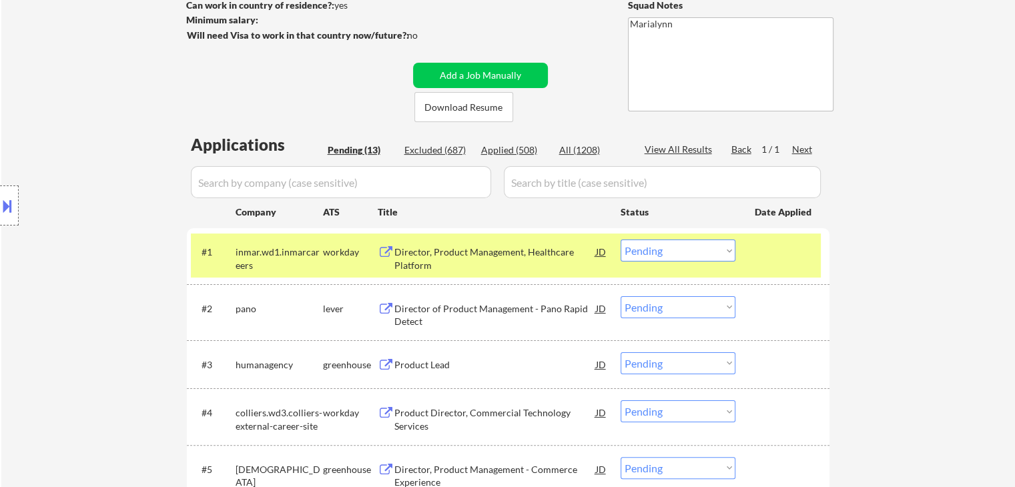
drag, startPoint x: 344, startPoint y: 252, endPoint x: 464, endPoint y: 292, distance: 126.2
click at [356, 255] on div "workday" at bounding box center [350, 252] width 55 height 13
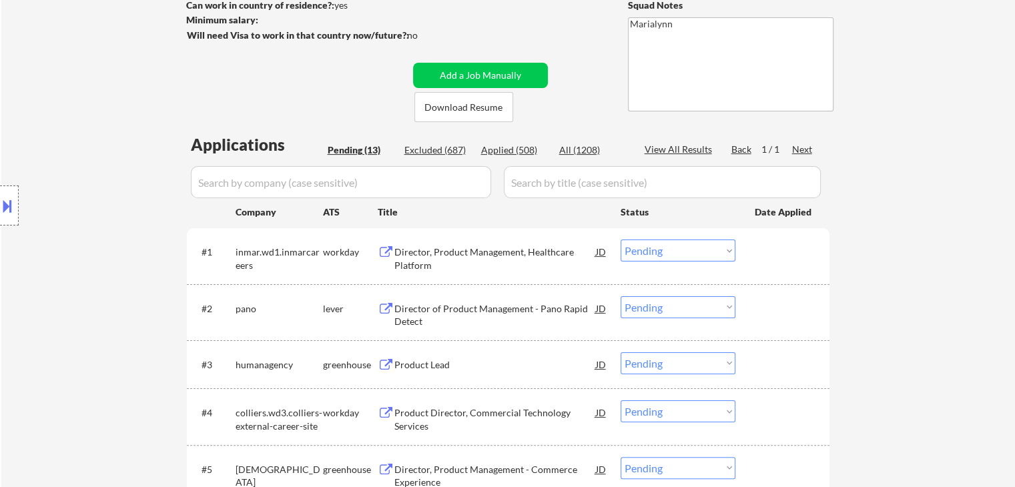
click at [509, 310] on div "Director of Product Management - Pano Rapid Detect" at bounding box center [495, 315] width 202 height 26
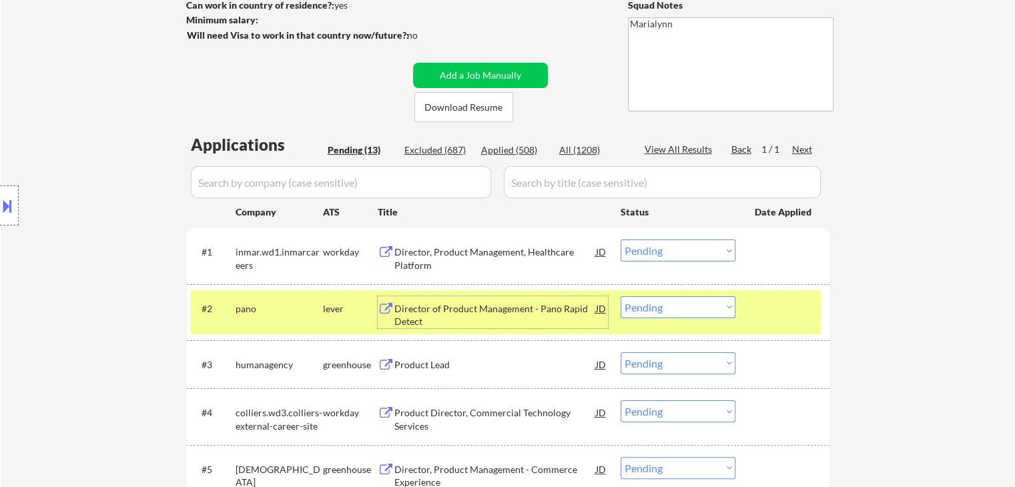
click at [677, 308] on select "Choose an option... Pending Applied Excluded (Questions) Excluded (Expired) Exc…" at bounding box center [678, 307] width 115 height 22
click at [621, 296] on select "Choose an option... Pending Applied Excluded (Questions) Excluded (Expired) Exc…" at bounding box center [678, 307] width 115 height 22
select select ""pending""
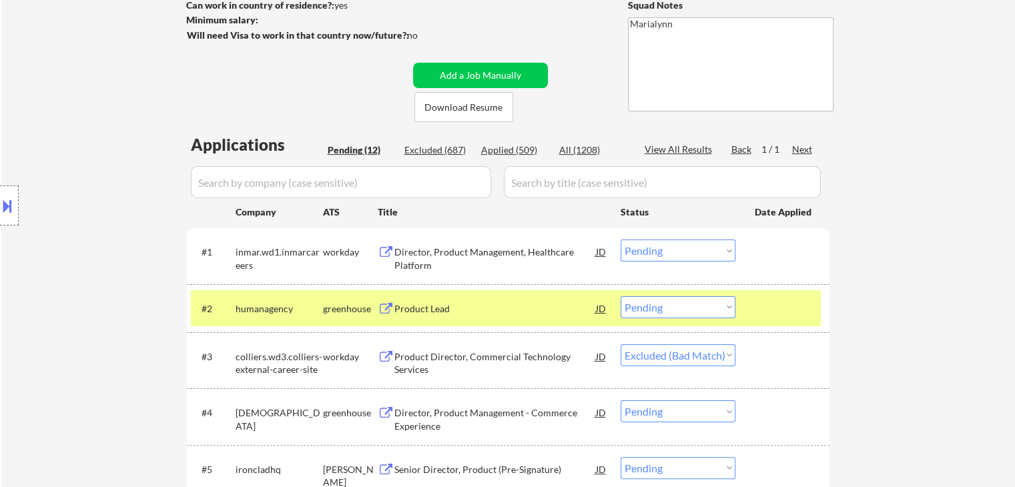
select select ""pending""
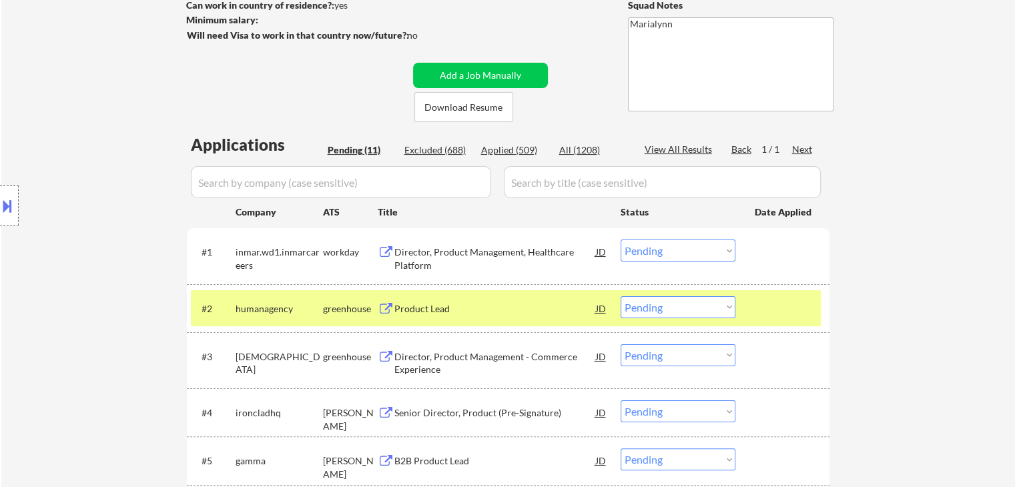
click at [676, 305] on select "Choose an option... Pending Applied Excluded (Questions) Excluded (Expired) Exc…" at bounding box center [678, 307] width 115 height 22
click at [621, 296] on select "Choose an option... Pending Applied Excluded (Questions) Excluded (Expired) Exc…" at bounding box center [678, 307] width 115 height 22
select select ""pending""
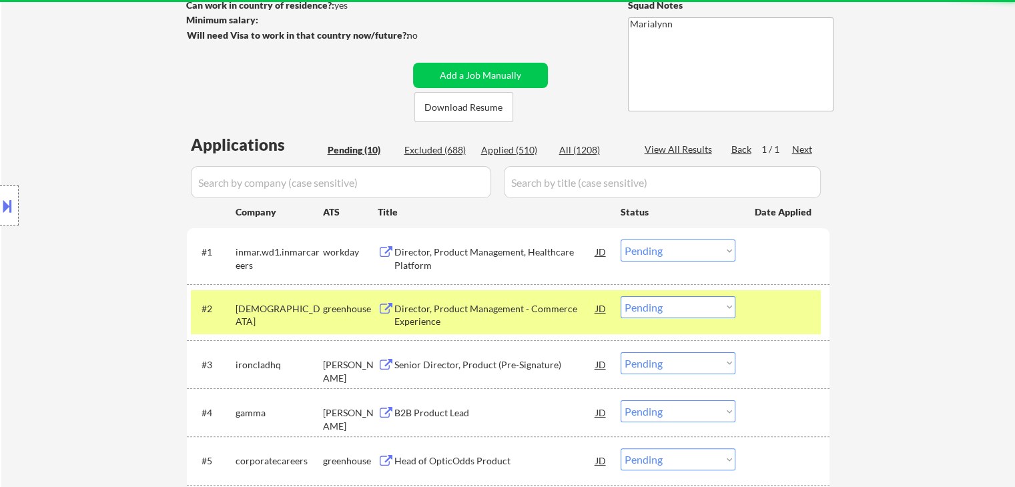
drag, startPoint x: 302, startPoint y: 321, endPoint x: 318, endPoint y: 305, distance: 22.6
click at [304, 320] on div "#2 samsara greenhouse Director, Product Management - Commerce Experience JD Cho…" at bounding box center [506, 312] width 630 height 44
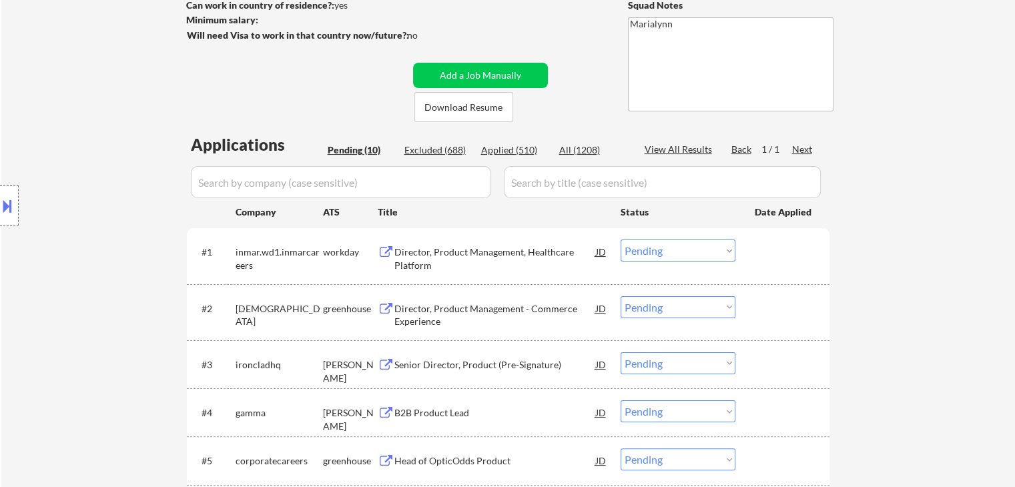
scroll to position [334, 0]
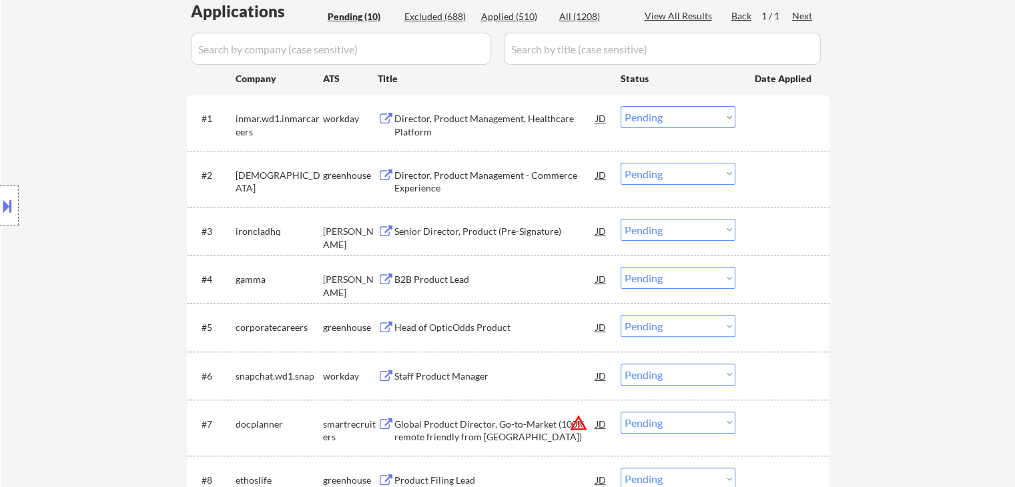
click at [424, 233] on div "Senior Director, Product (Pre-Signature)" at bounding box center [495, 231] width 202 height 13
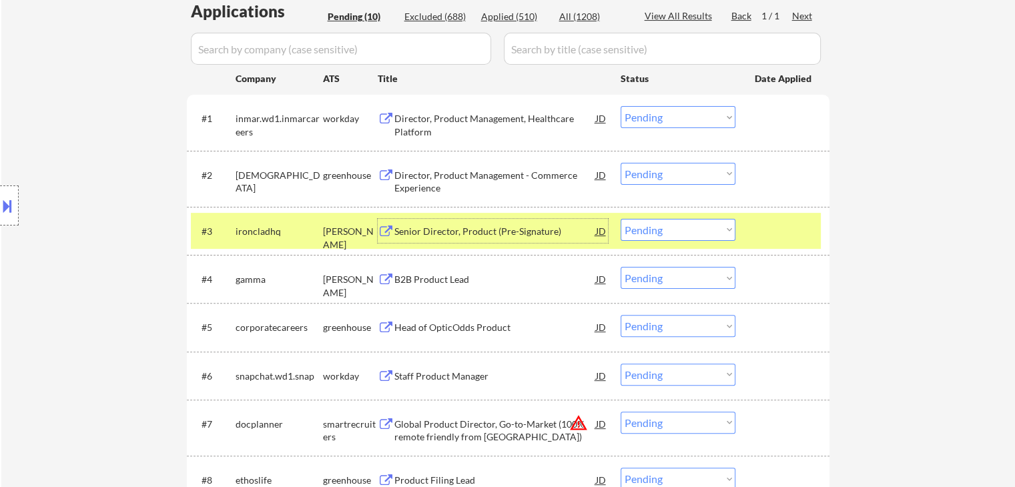
click at [705, 232] on select "Choose an option... Pending Applied Excluded (Questions) Excluded (Expired) Exc…" at bounding box center [678, 230] width 115 height 22
click at [621, 219] on select "Choose an option... Pending Applied Excluded (Questions) Excluded (Expired) Exc…" at bounding box center [678, 230] width 115 height 22
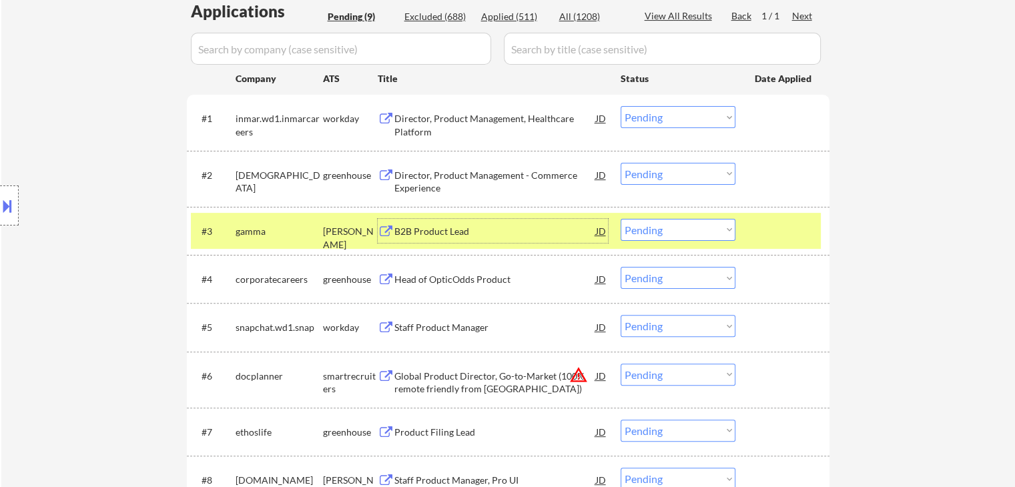
click at [446, 235] on div "B2B Product Lead" at bounding box center [495, 231] width 202 height 13
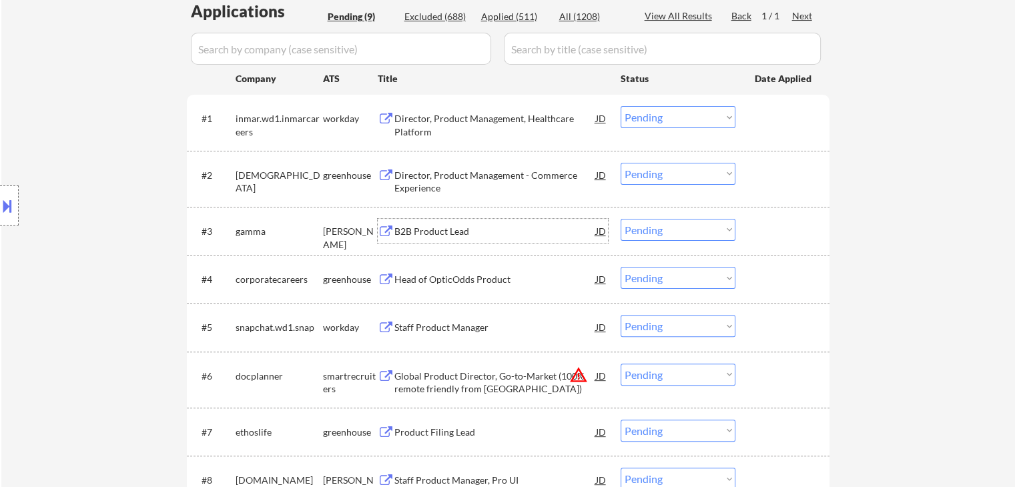
drag, startPoint x: 691, startPoint y: 226, endPoint x: 694, endPoint y: 238, distance: 11.7
click at [691, 227] on select "Choose an option... Pending Applied Excluded (Questions) Excluded (Expired) Exc…" at bounding box center [678, 230] width 115 height 22
click at [621, 219] on select "Choose an option... Pending Applied Excluded (Questions) Excluded (Expired) Exc…" at bounding box center [678, 230] width 115 height 22
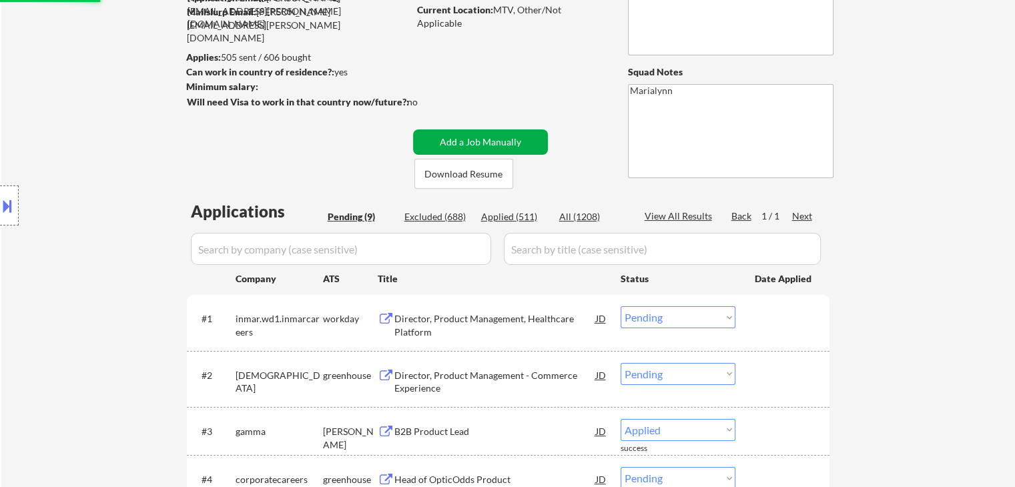
scroll to position [0, 0]
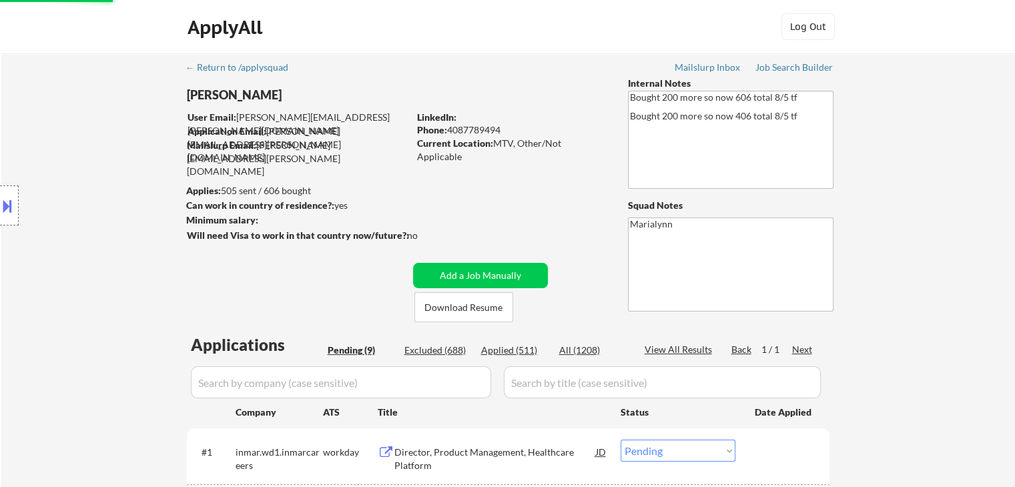
select select ""pending""
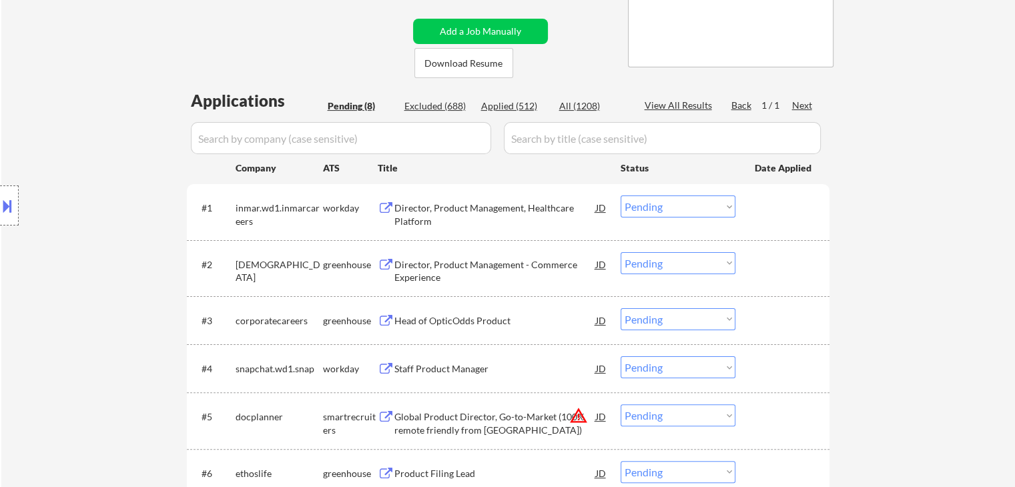
scroll to position [334, 0]
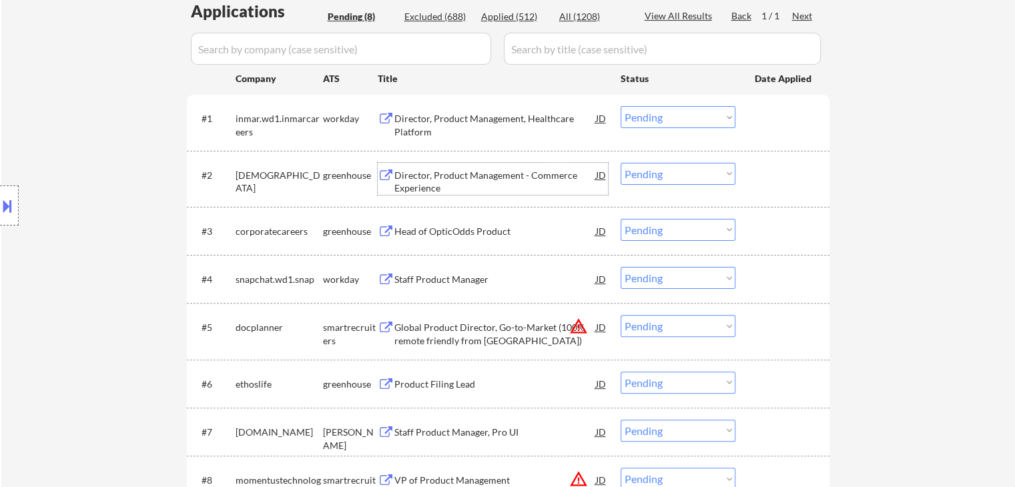
click at [436, 170] on div "Director, Product Management - Commerce Experience" at bounding box center [495, 182] width 202 height 26
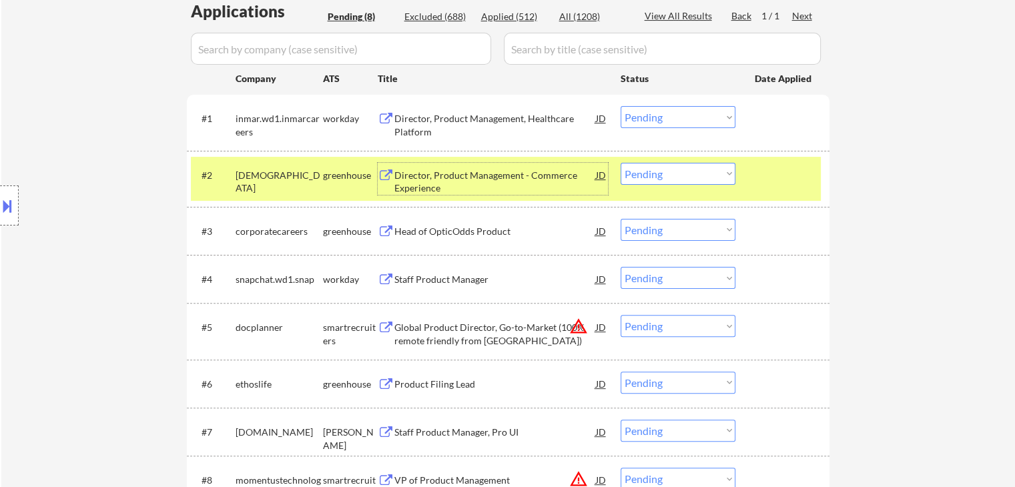
click at [533, 173] on div "Director, Product Management - Commerce Experience" at bounding box center [495, 182] width 202 height 26
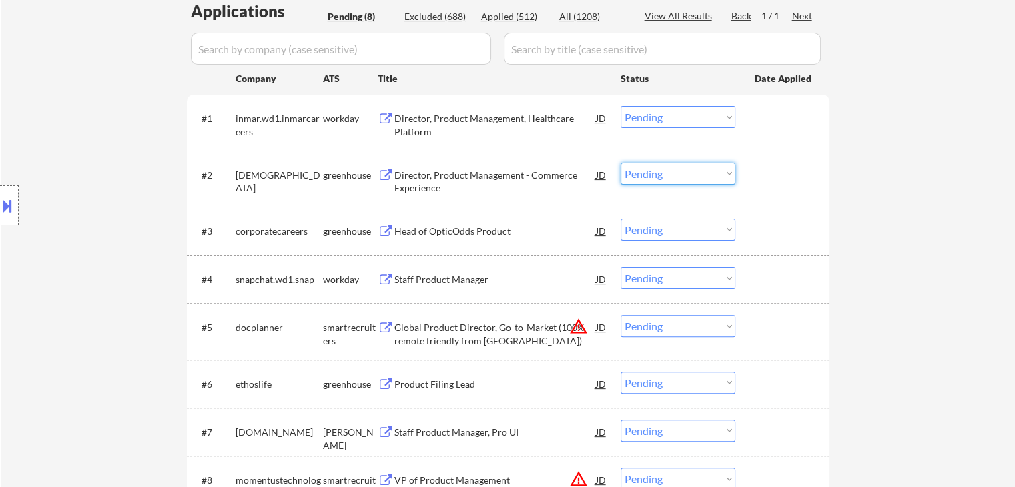
click at [657, 175] on select "Choose an option... Pending Applied Excluded (Questions) Excluded (Expired) Exc…" at bounding box center [678, 174] width 115 height 22
click at [621, 163] on select "Choose an option... Pending Applied Excluded (Questions) Excluded (Expired) Exc…" at bounding box center [678, 174] width 115 height 22
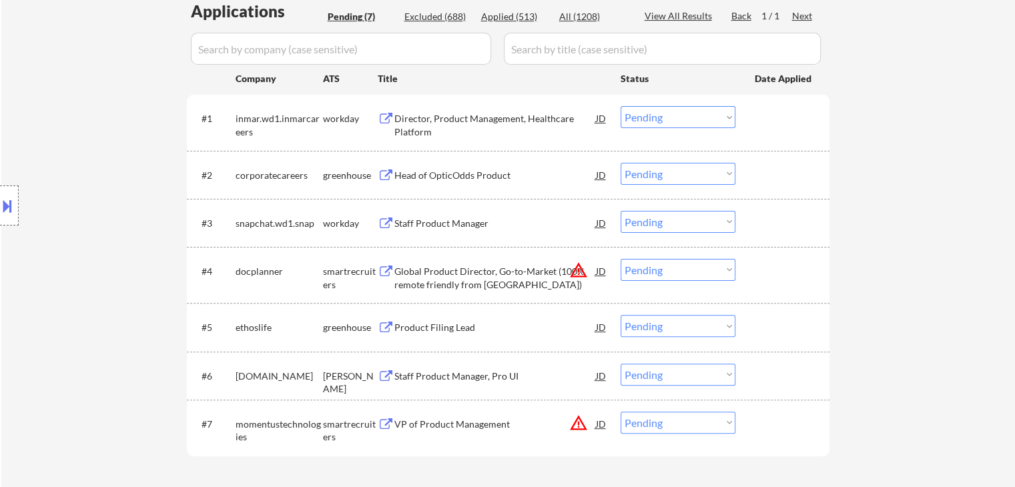
click at [464, 175] on div "Head of OpticOdds Product" at bounding box center [495, 175] width 202 height 13
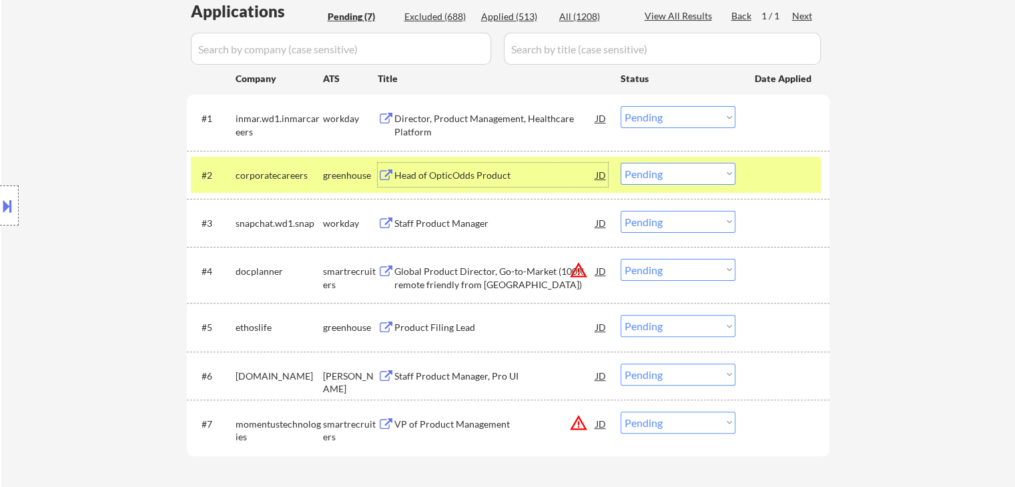
click at [430, 339] on div "#5 ethoslife greenhouse Product Filing Lead JD warning_amber Choose an option..…" at bounding box center [506, 327] width 630 height 36
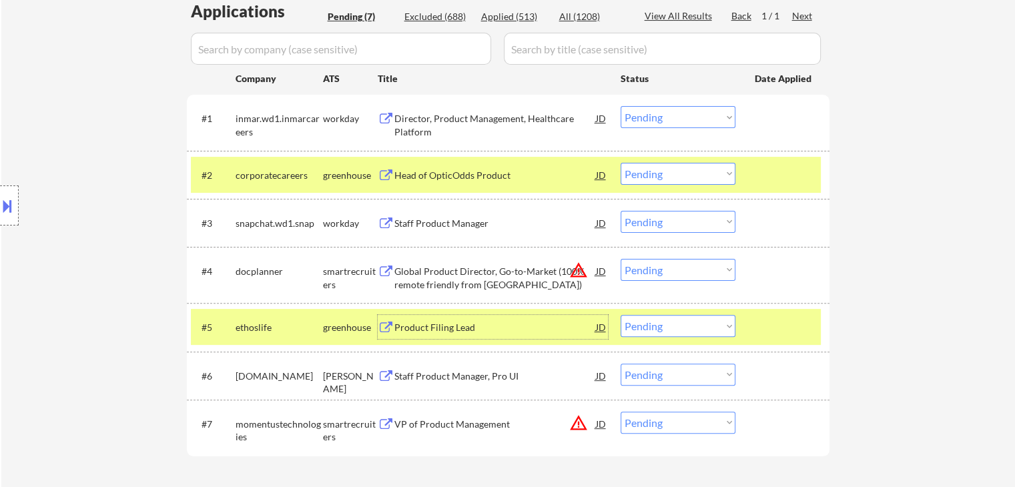
click at [422, 328] on div "Product Filing Lead" at bounding box center [495, 327] width 202 height 13
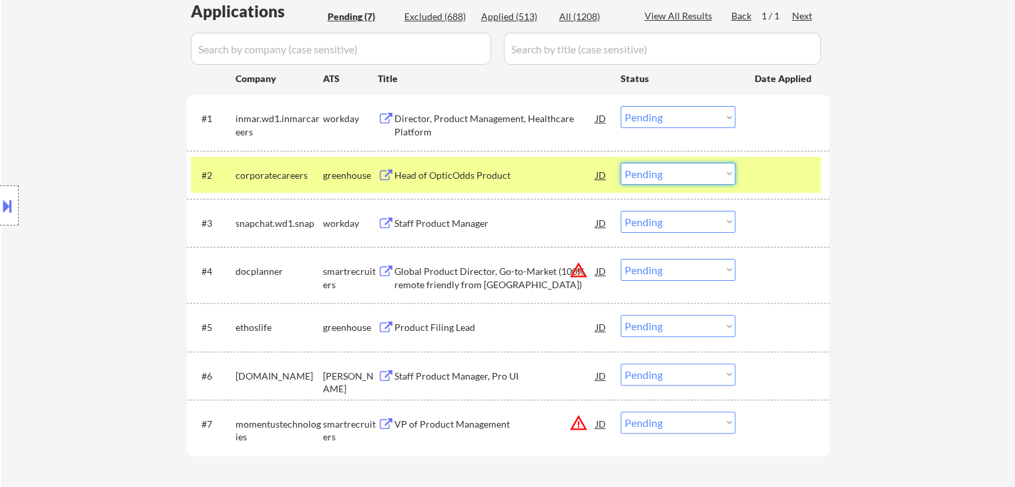
click at [676, 172] on select "Choose an option... Pending Applied Excluded (Questions) Excluded (Expired) Exc…" at bounding box center [678, 174] width 115 height 22
click at [621, 163] on select "Choose an option... Pending Applied Excluded (Questions) Excluded (Expired) Exc…" at bounding box center [678, 174] width 115 height 22
select select ""pending""
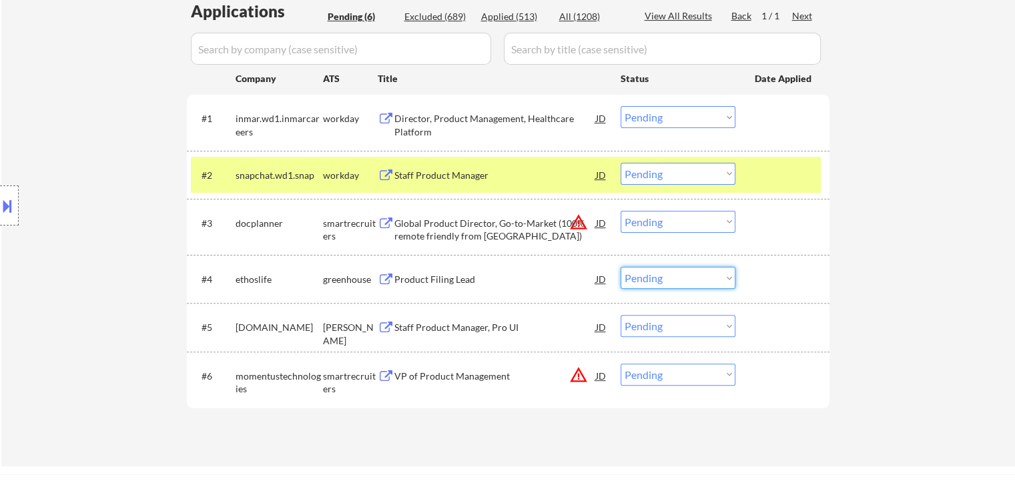
click at [687, 283] on select "Choose an option... Pending Applied Excluded (Questions) Excluded (Expired) Exc…" at bounding box center [678, 278] width 115 height 22
click at [621, 267] on select "Choose an option... Pending Applied Excluded (Questions) Excluded (Expired) Exc…" at bounding box center [678, 278] width 115 height 22
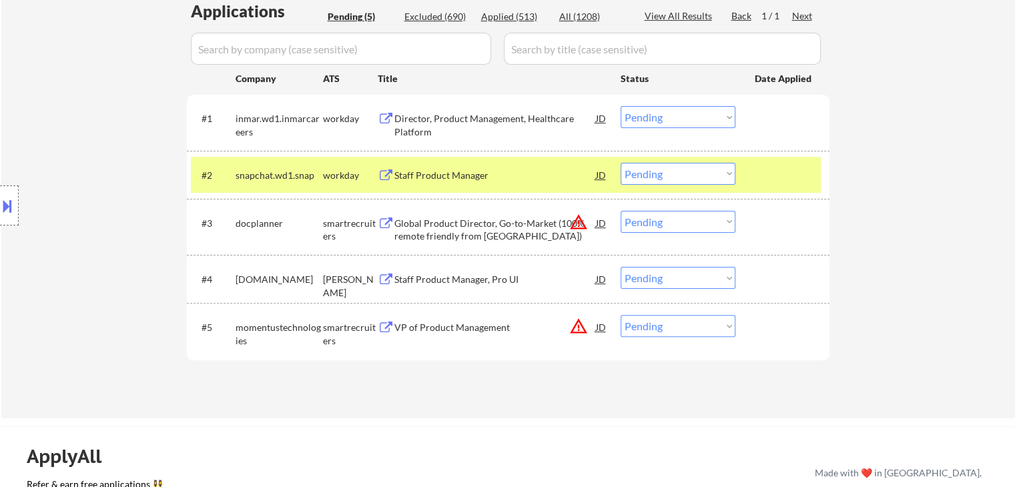
drag, startPoint x: 332, startPoint y: 163, endPoint x: 372, endPoint y: 165, distance: 40.1
click at [335, 163] on div "workday" at bounding box center [350, 175] width 55 height 24
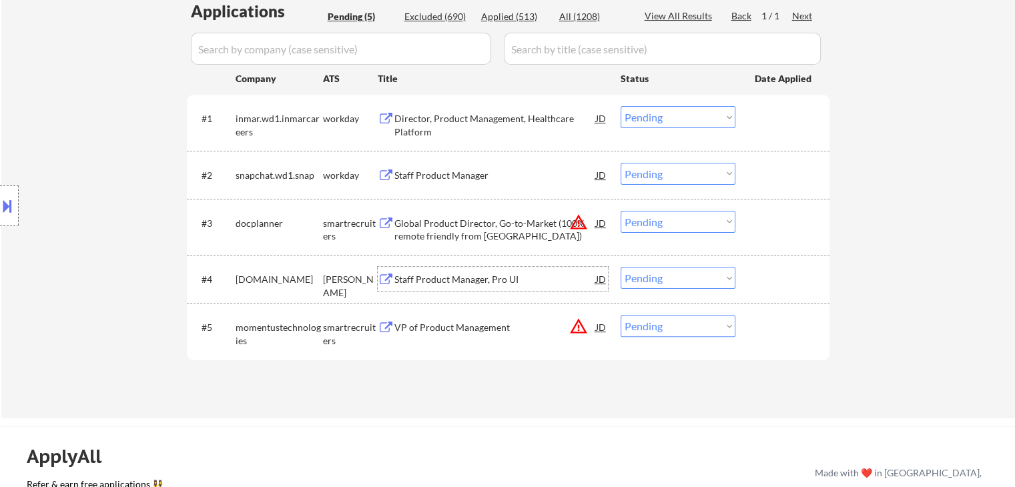
click at [473, 279] on div "Staff Product Manager, Pro UI" at bounding box center [495, 279] width 202 height 13
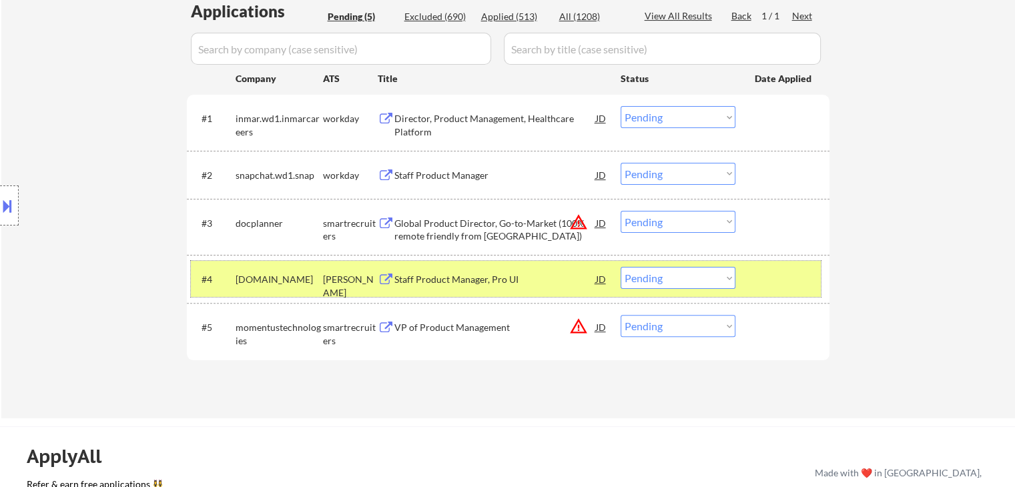
drag, startPoint x: 691, startPoint y: 266, endPoint x: 691, endPoint y: 282, distance: 16.0
click at [691, 268] on div "#4 kraken.com ashby Staff Product Manager, Pro UI JD warning_amber Choose an op…" at bounding box center [506, 279] width 630 height 36
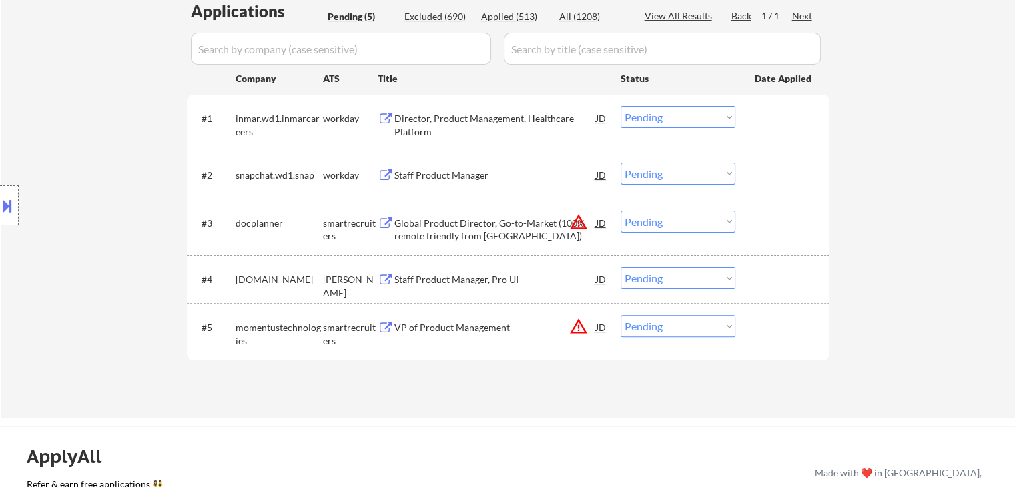
click at [695, 278] on select "Choose an option... Pending Applied Excluded (Questions) Excluded (Expired) Exc…" at bounding box center [678, 278] width 115 height 22
click at [621, 267] on select "Choose an option... Pending Applied Excluded (Questions) Excluded (Expired) Exc…" at bounding box center [678, 278] width 115 height 22
select select ""pending""
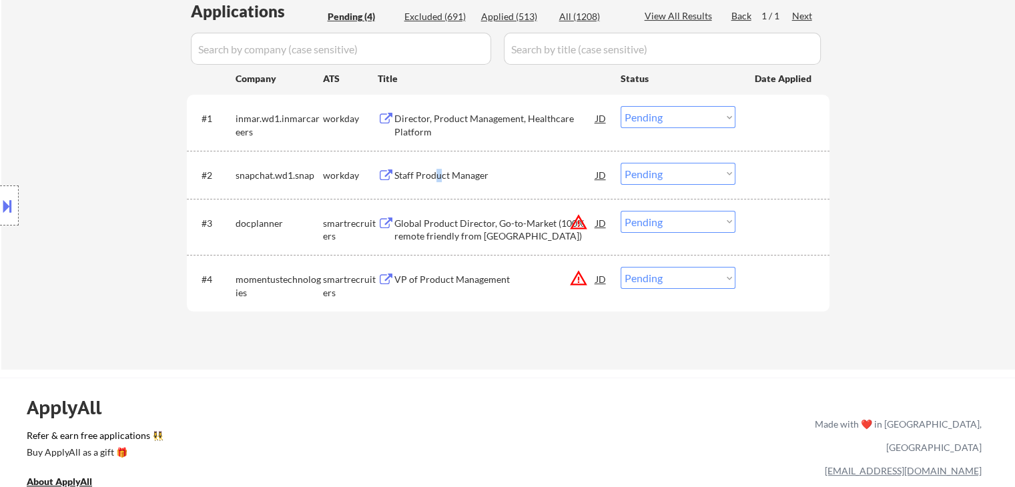
click at [444, 181] on div "Staff Product Manager" at bounding box center [495, 175] width 202 height 24
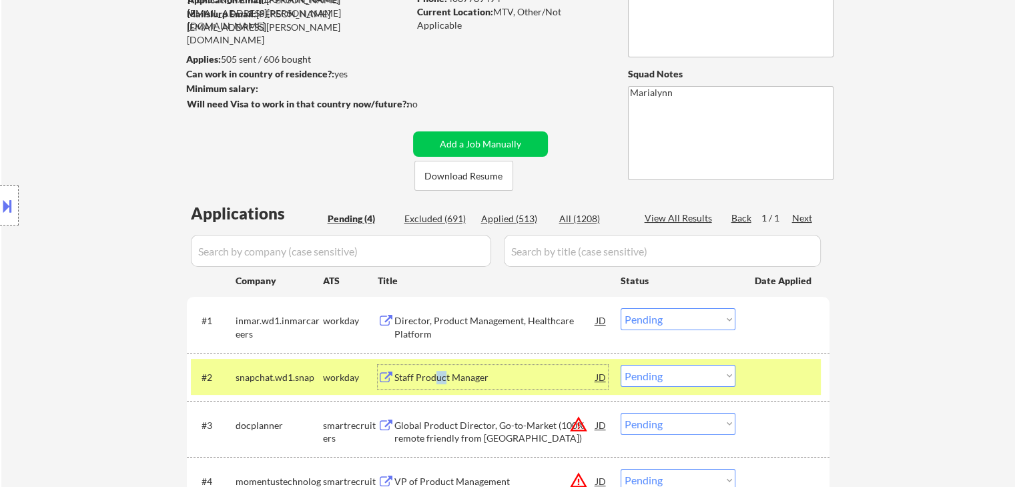
scroll to position [133, 0]
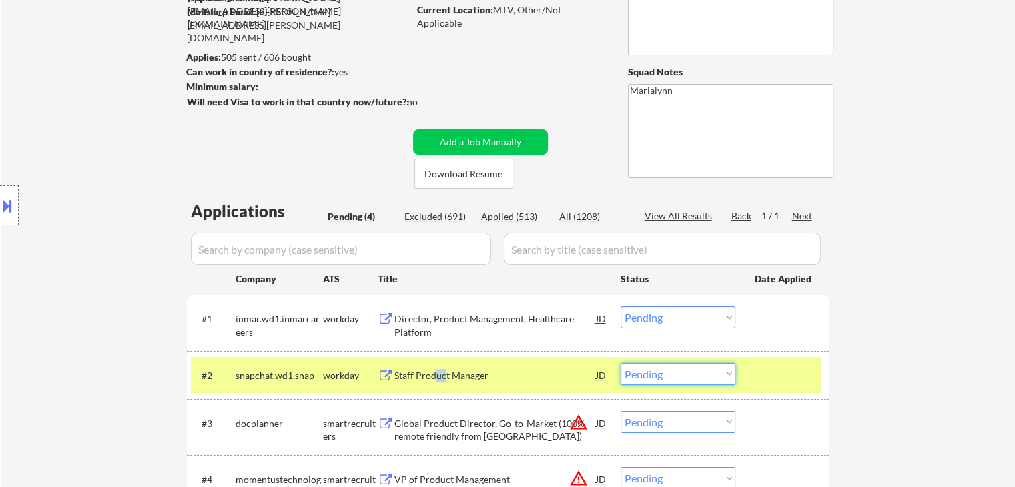
click at [665, 381] on select "Choose an option... Pending Applied Excluded (Questions) Excluded (Expired) Exc…" at bounding box center [678, 374] width 115 height 22
click at [621, 363] on select "Choose an option... Pending Applied Excluded (Questions) Excluded (Expired) Exc…" at bounding box center [678, 374] width 115 height 22
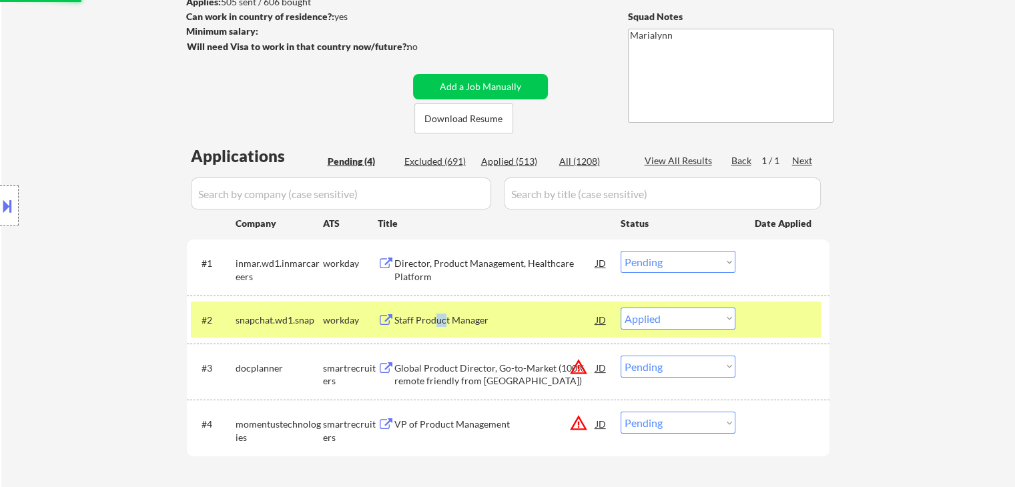
scroll to position [267, 0]
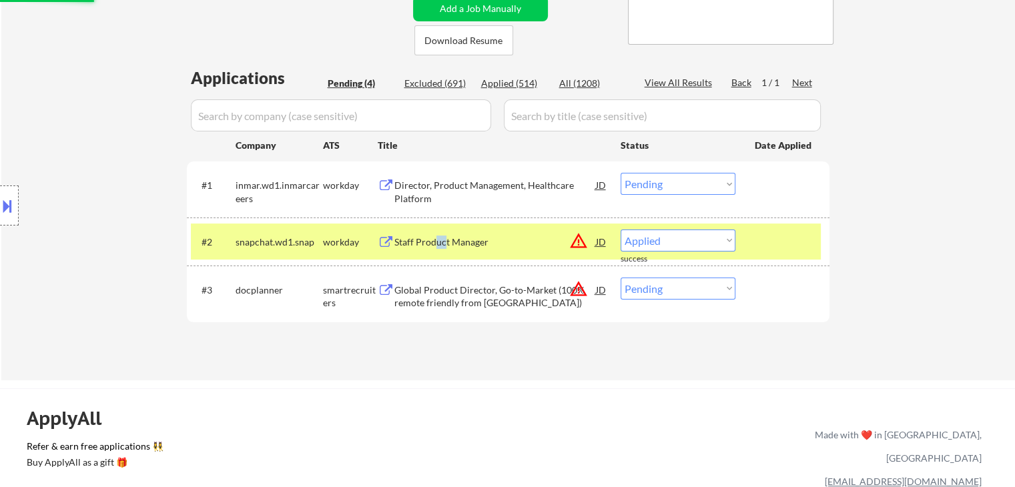
select select ""pending""
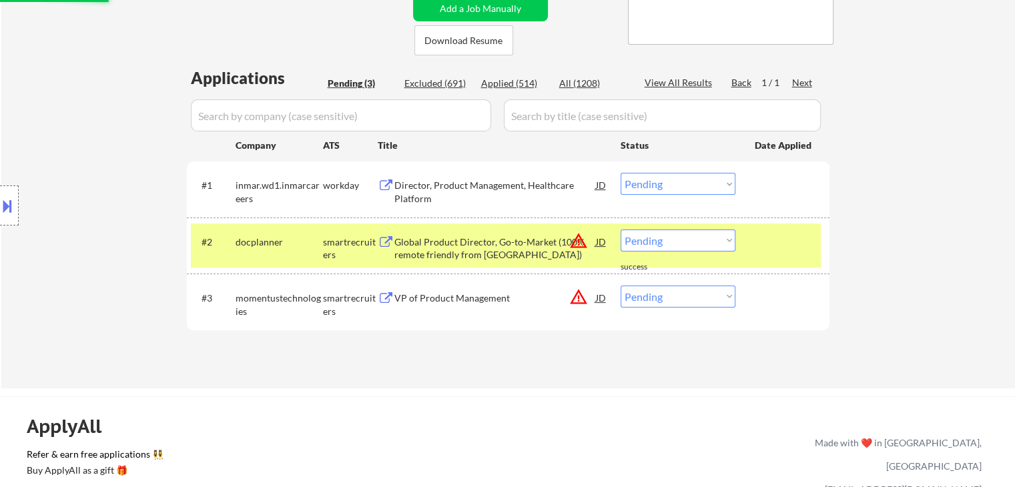
drag, startPoint x: 316, startPoint y: 244, endPoint x: 328, endPoint y: 226, distance: 22.2
click at [317, 243] on div "docplanner" at bounding box center [279, 242] width 87 height 13
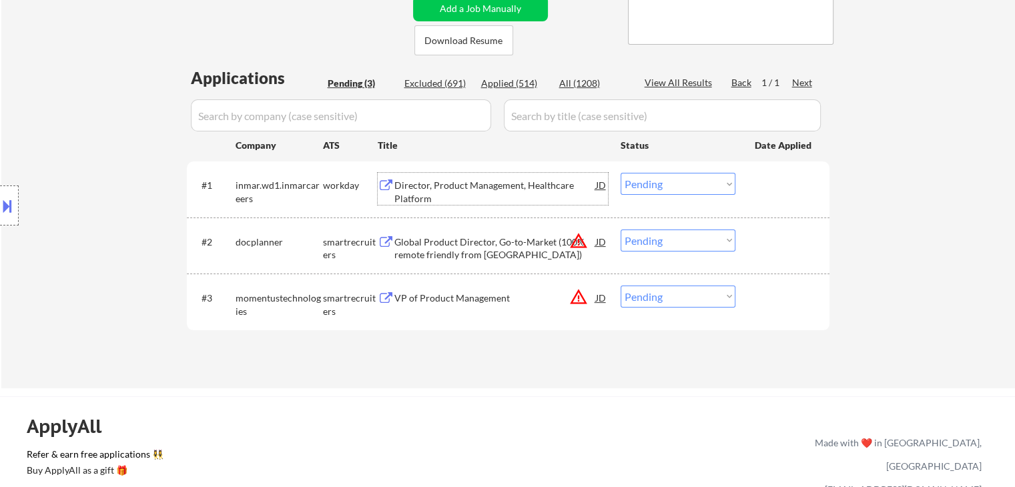
click at [426, 174] on div "Director, Product Management, Healthcare Platform" at bounding box center [495, 189] width 202 height 32
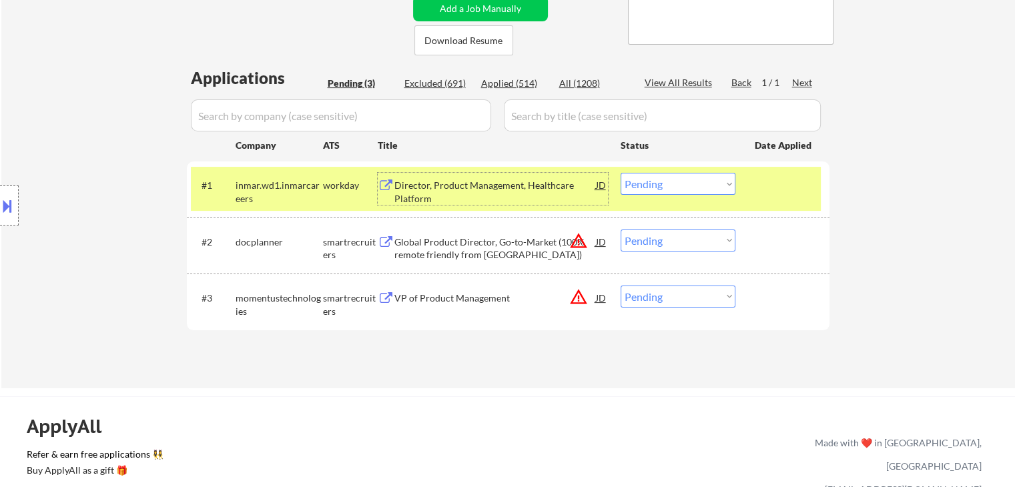
drag, startPoint x: 662, startPoint y: 184, endPoint x: 674, endPoint y: 194, distance: 15.2
click at [662, 184] on select "Choose an option... Pending Applied Excluded (Questions) Excluded (Expired) Exc…" at bounding box center [678, 184] width 115 height 22
click at [621, 173] on select "Choose an option... Pending Applied Excluded (Questions) Excluded (Expired) Exc…" at bounding box center [678, 184] width 115 height 22
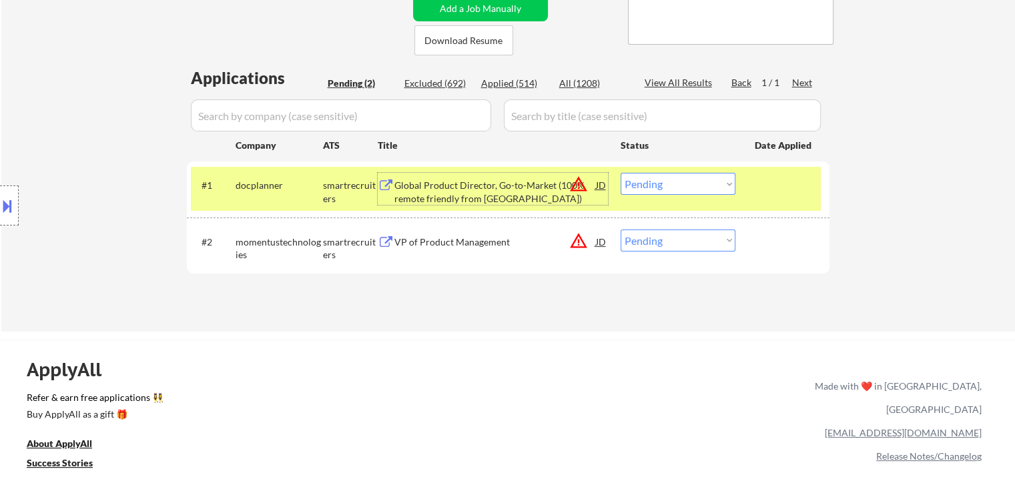
click at [464, 192] on div "Global Product Director, Go-to-Market (100% remote friendly from Spain)" at bounding box center [495, 192] width 202 height 26
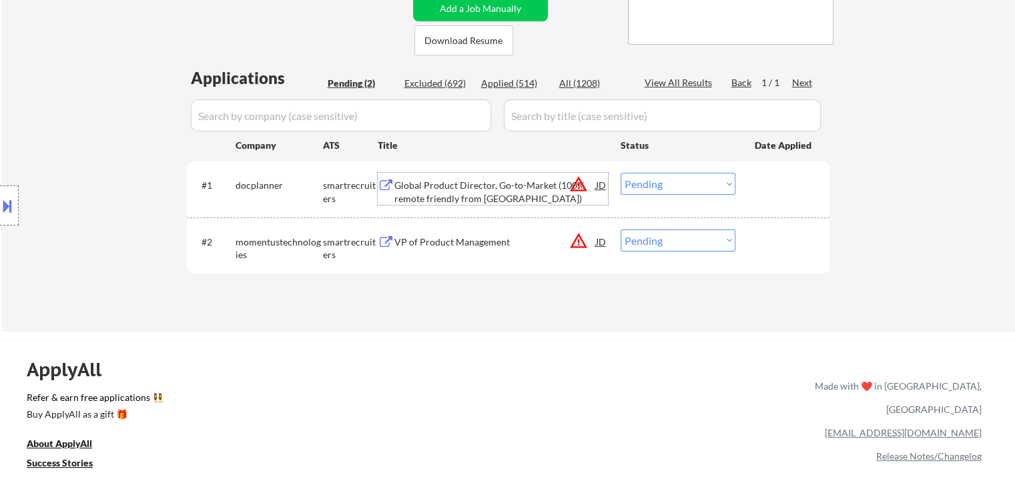
drag, startPoint x: 646, startPoint y: 185, endPoint x: 664, endPoint y: 194, distance: 20.0
click at [647, 185] on select "Choose an option... Pending Applied Excluded (Questions) Excluded (Expired) Exc…" at bounding box center [678, 184] width 115 height 22
click at [621, 173] on select "Choose an option... Pending Applied Excluded (Questions) Excluded (Expired) Exc…" at bounding box center [678, 184] width 115 height 22
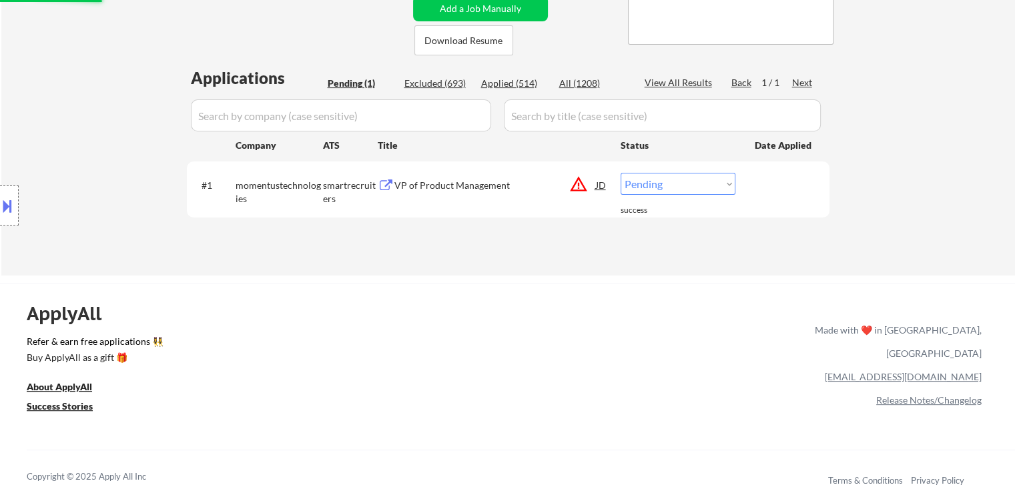
click at [420, 188] on div "VP of Product Management" at bounding box center [495, 185] width 202 height 13
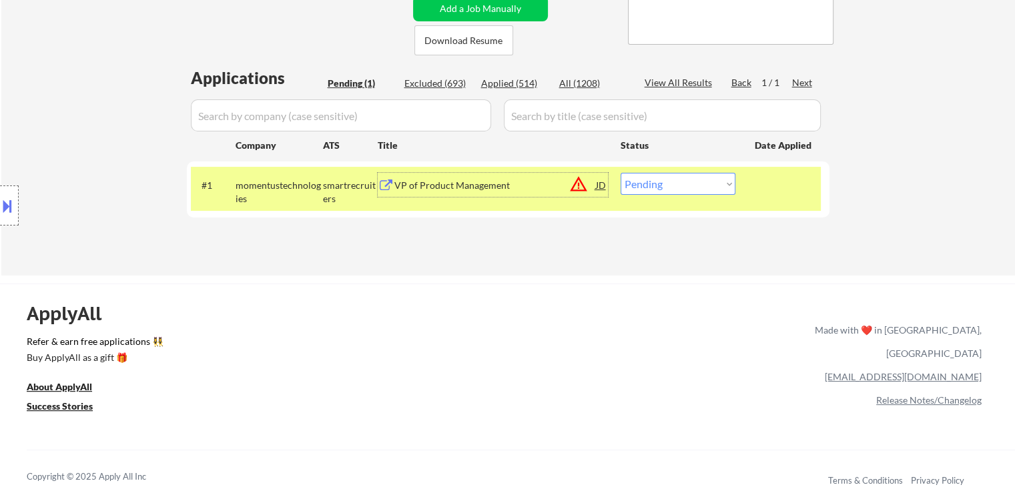
drag, startPoint x: 651, startPoint y: 175, endPoint x: 670, endPoint y: 186, distance: 21.5
click at [651, 176] on select "Choose an option... Pending Applied Excluded (Questions) Excluded (Expired) Exc…" at bounding box center [678, 184] width 115 height 22
select select ""excluded__location_""
click at [621, 173] on select "Choose an option... Pending Applied Excluded (Questions) Excluded (Expired) Exc…" at bounding box center [678, 184] width 115 height 22
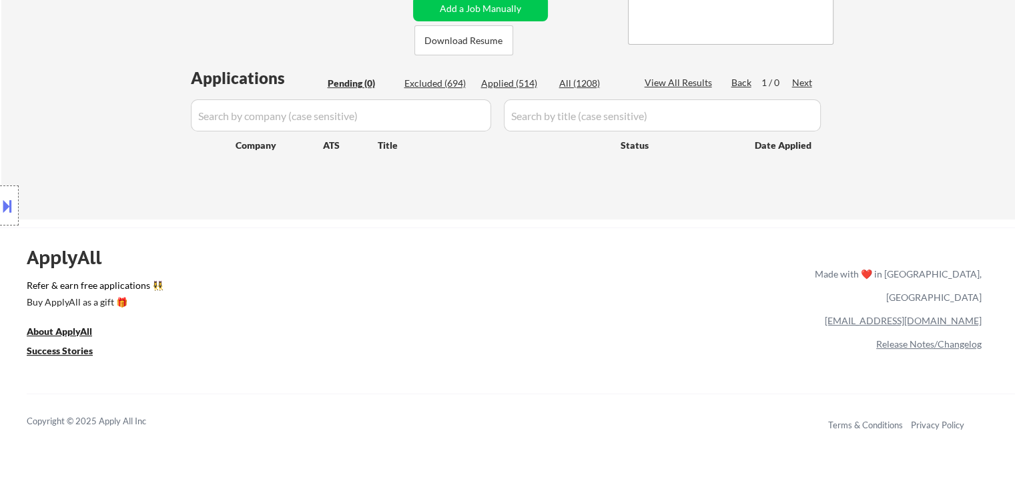
scroll to position [200, 0]
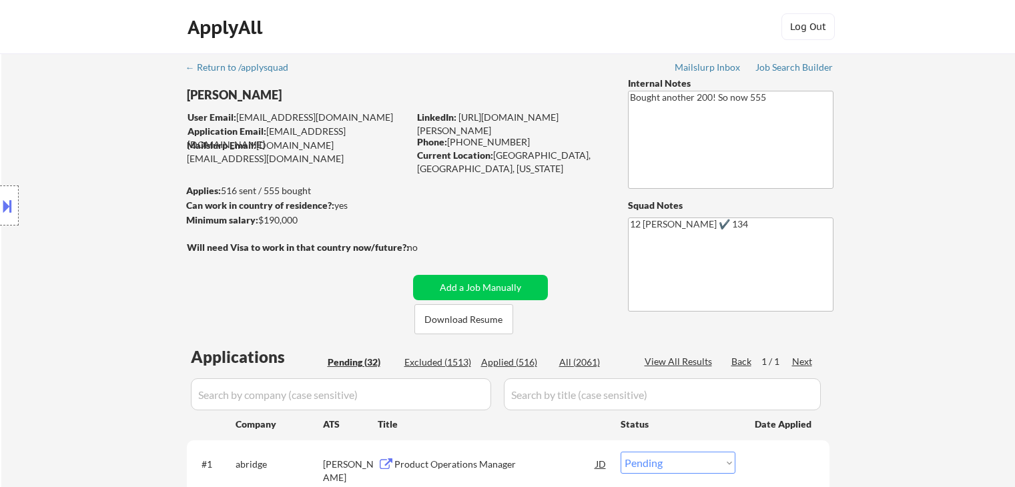
select select ""pending""
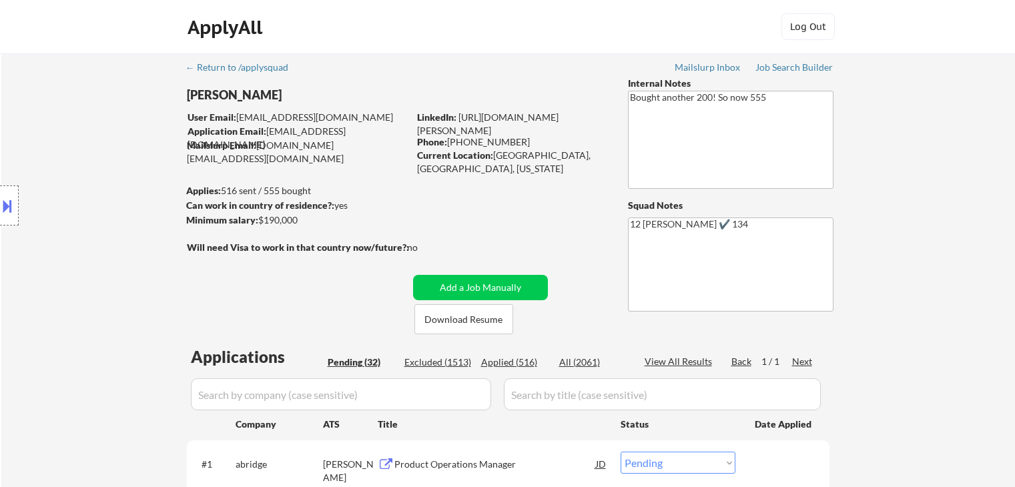
select select ""pending""
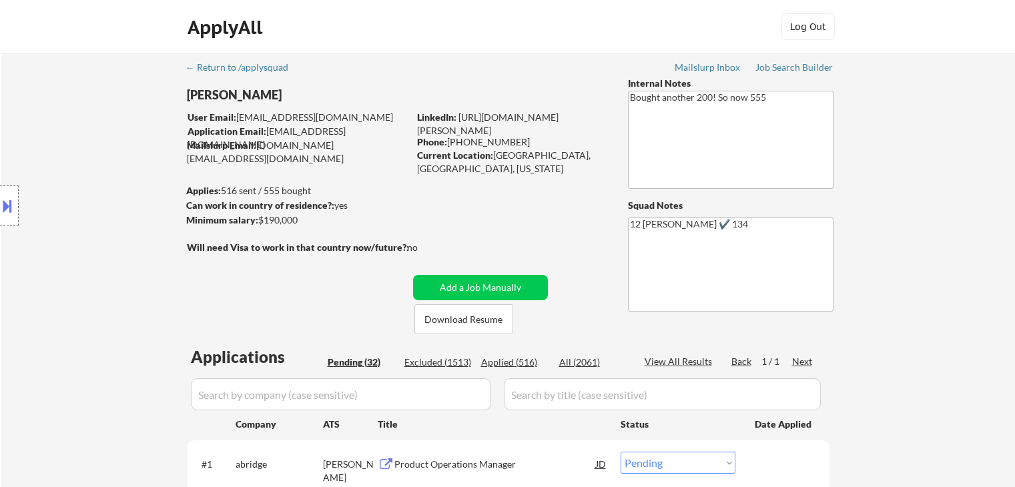
select select ""pending""
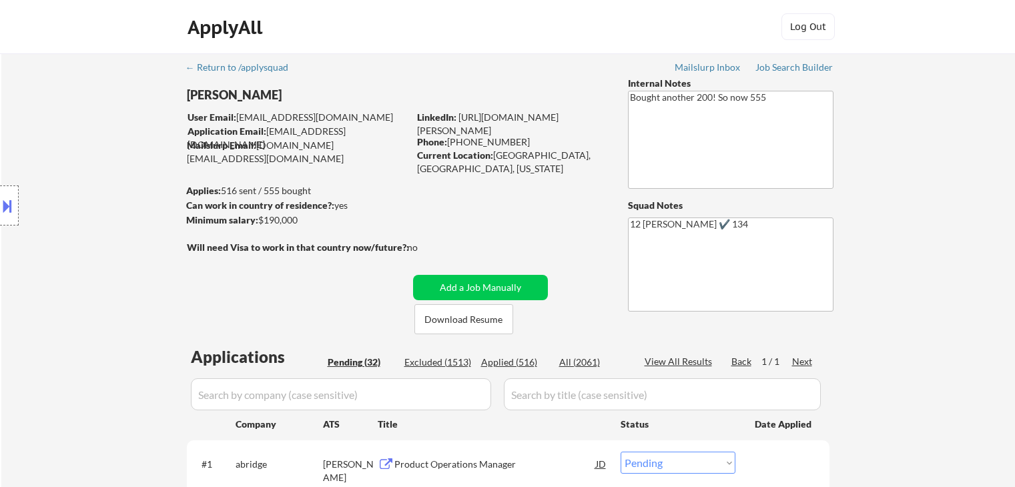
select select ""pending""
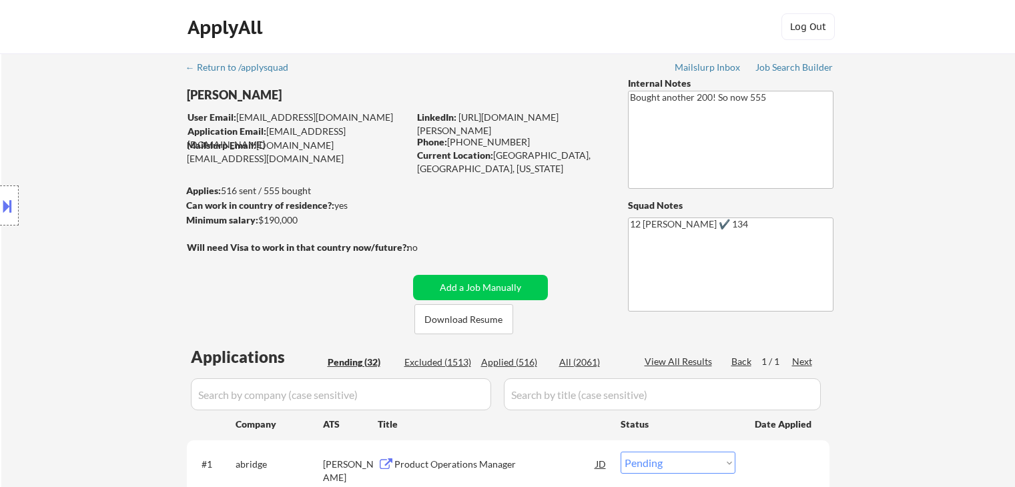
select select ""pending""
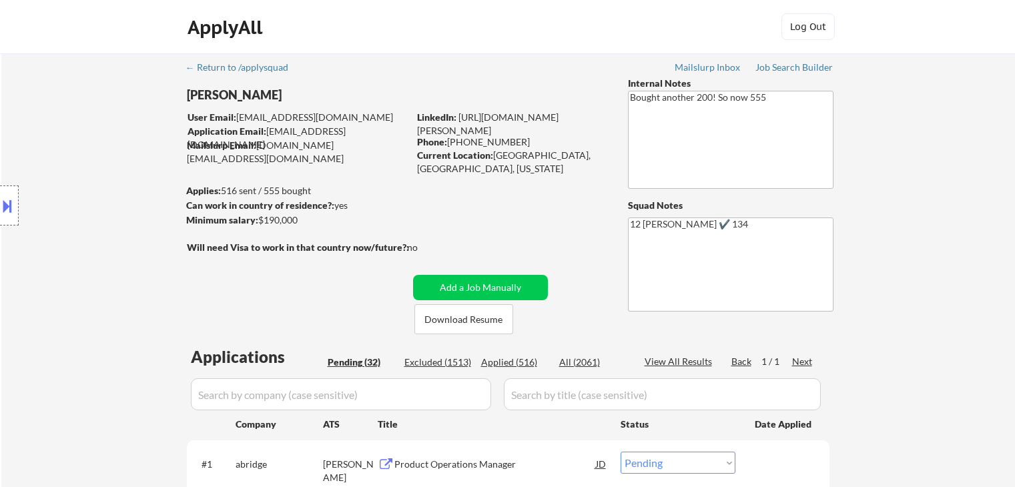
select select ""pending""
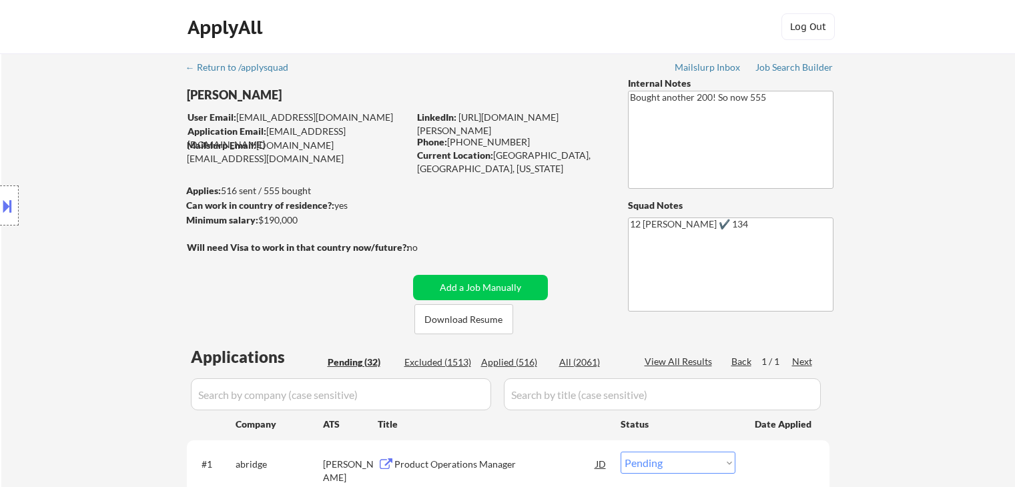
select select ""pending""
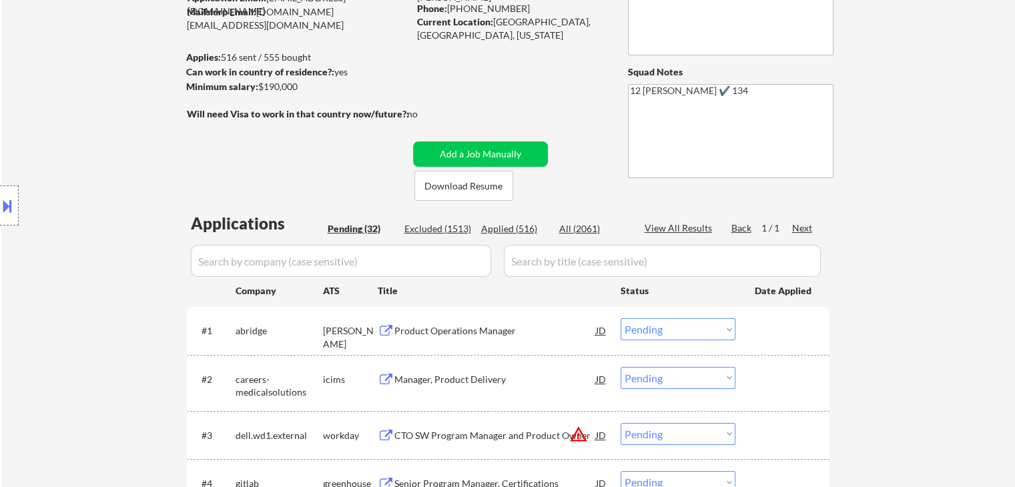
scroll to position [133, 0]
click at [492, 192] on button "Download Resume" at bounding box center [463, 186] width 99 height 30
click at [473, 332] on div "Product Operations Manager" at bounding box center [495, 330] width 202 height 13
click at [416, 334] on div "Product Operations Manager" at bounding box center [495, 330] width 202 height 13
click at [462, 329] on div "Product Operations Manager" at bounding box center [495, 330] width 202 height 13
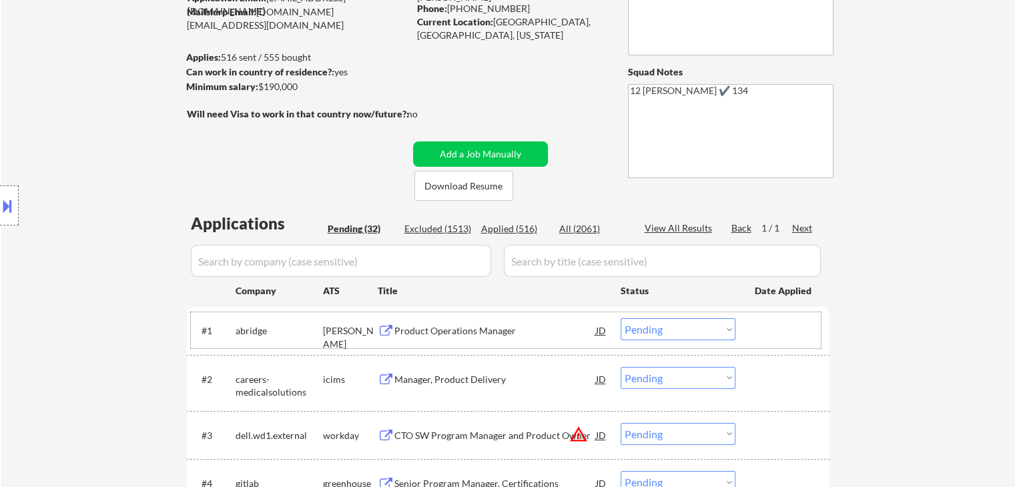
click at [669, 324] on div "#1 abridge [PERSON_NAME] Product Operations Manager JD Choose an option... Pend…" at bounding box center [506, 330] width 630 height 36
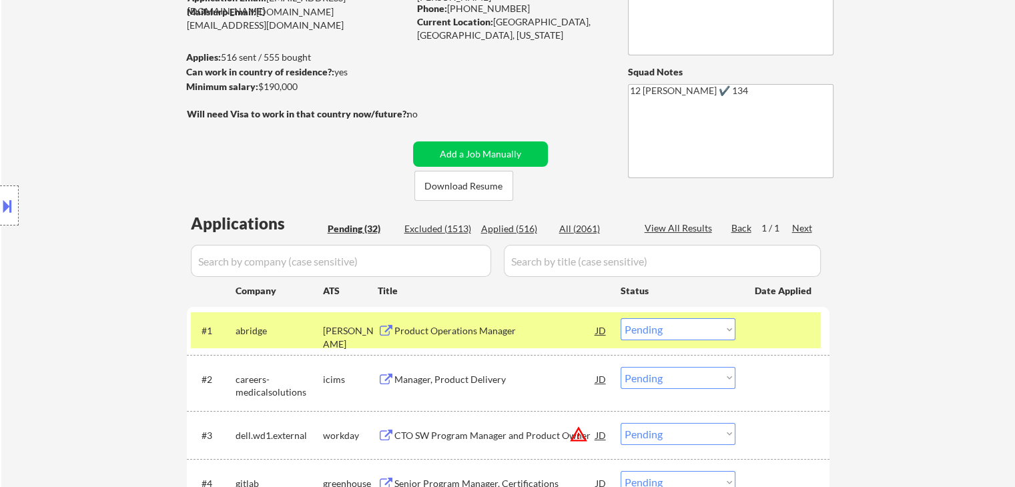
click at [669, 324] on select "Choose an option... Pending Applied Excluded (Questions) Excluded (Expired) Exc…" at bounding box center [678, 329] width 115 height 22
click at [621, 318] on select "Choose an option... Pending Applied Excluded (Questions) Excluded (Expired) Exc…" at bounding box center [678, 329] width 115 height 22
select select ""pending""
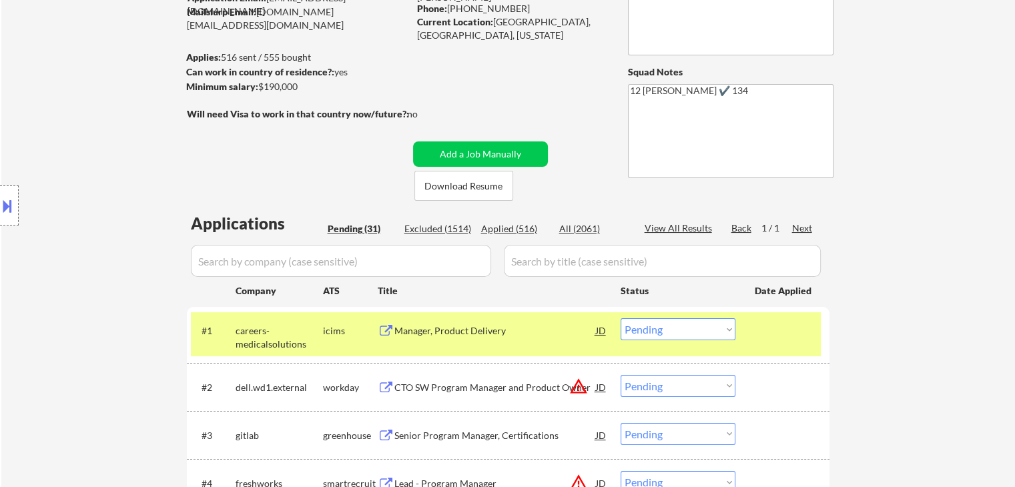
drag, startPoint x: 331, startPoint y: 334, endPoint x: 414, endPoint y: 324, distance: 84.0
click at [331, 335] on div "icims" at bounding box center [350, 330] width 55 height 13
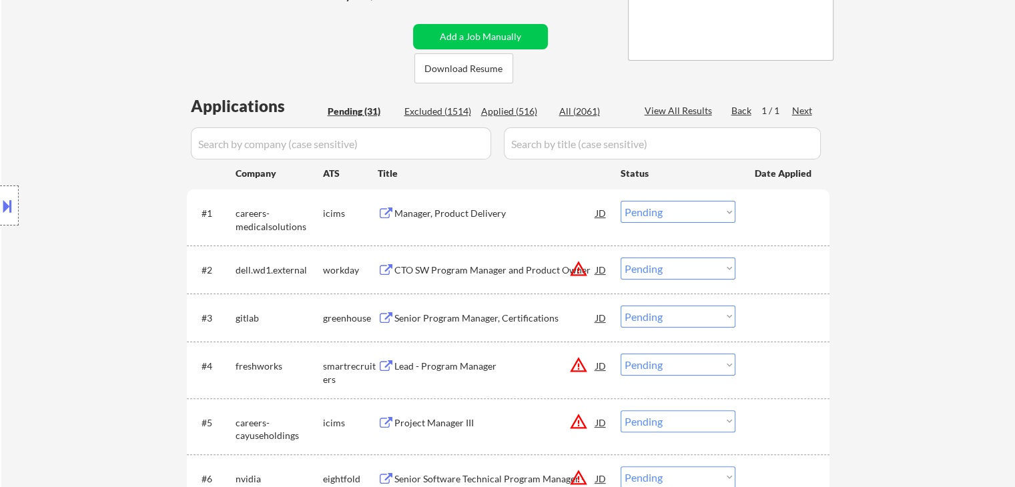
scroll to position [334, 0]
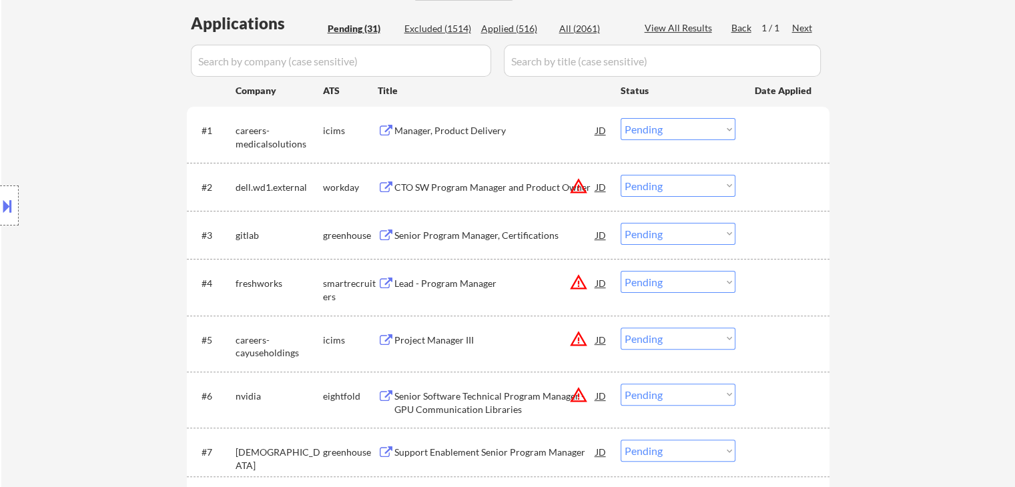
click at [470, 240] on div "Senior Program Manager, Certifications" at bounding box center [495, 235] width 202 height 13
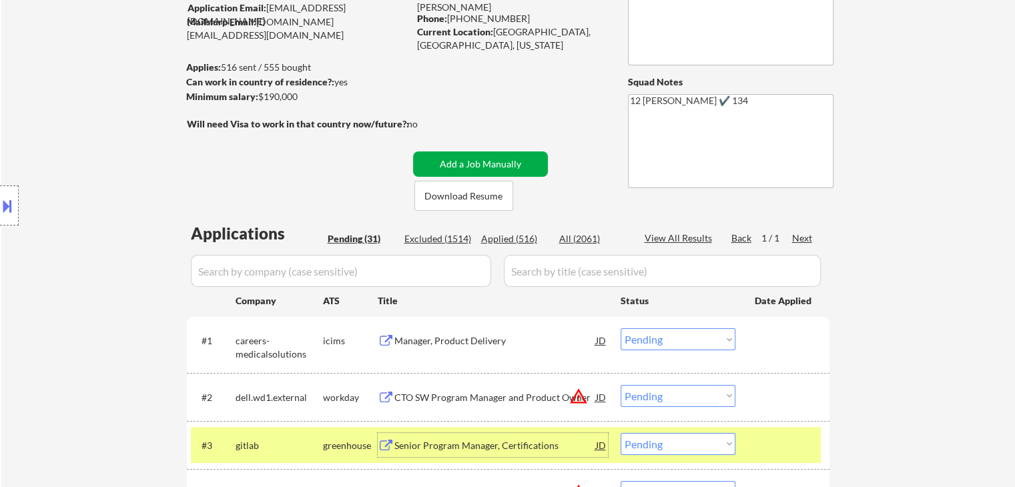
scroll to position [200, 0]
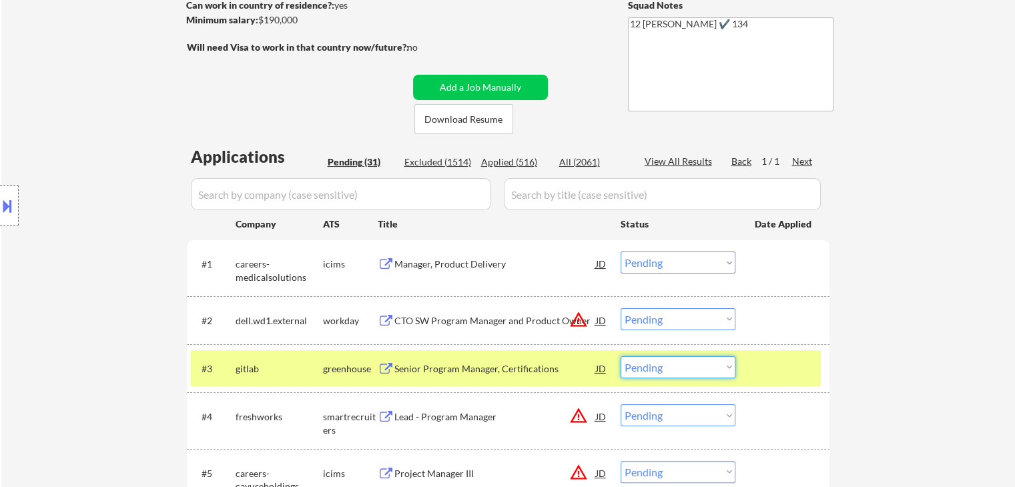
click at [657, 372] on select "Choose an option... Pending Applied Excluded (Questions) Excluded (Expired) Exc…" at bounding box center [678, 367] width 115 height 22
click at [621, 356] on select "Choose an option... Pending Applied Excluded (Questions) Excluded (Expired) Exc…" at bounding box center [678, 367] width 115 height 22
select select ""pending""
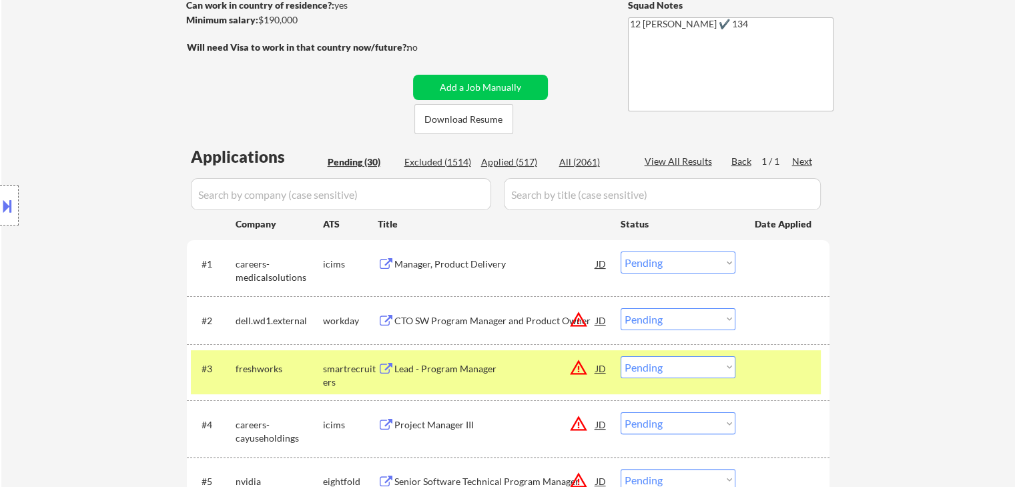
click at [370, 352] on div "#3 freshworks smartrecruiters Lead - Program Manager JD warning_amber Choose an…" at bounding box center [506, 372] width 630 height 44
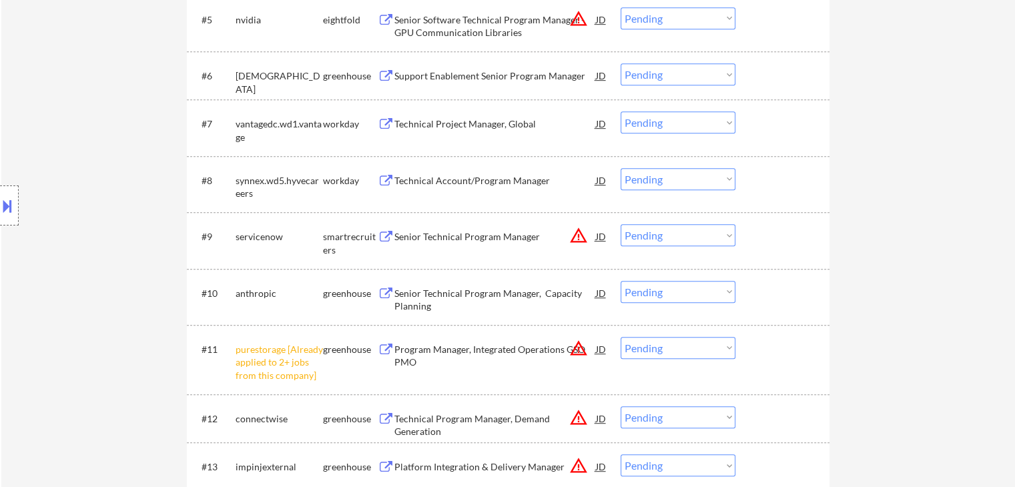
scroll to position [667, 0]
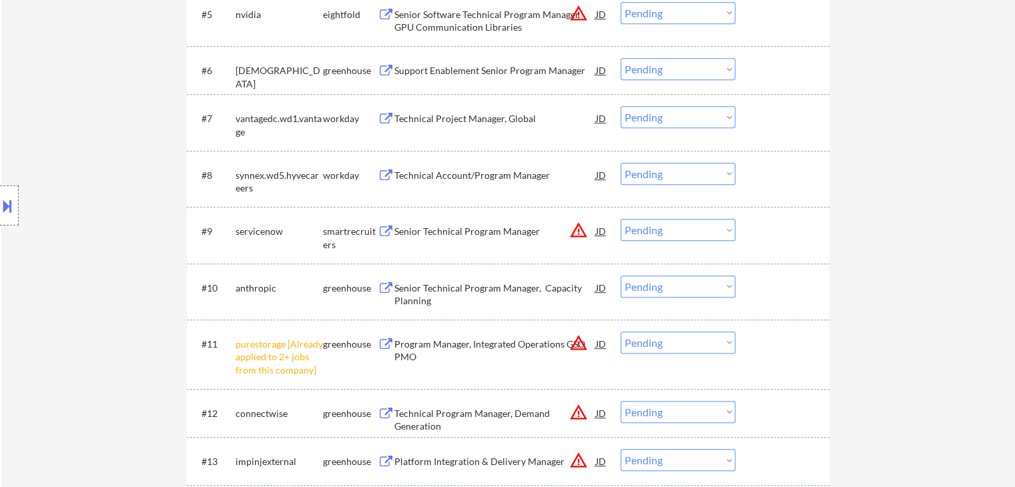
drag, startPoint x: 651, startPoint y: 347, endPoint x: 729, endPoint y: 390, distance: 88.7
click at [652, 347] on select "Choose an option... Pending Applied Excluded (Questions) Excluded (Expired) Exc…" at bounding box center [678, 343] width 115 height 22
click at [621, 332] on select "Choose an option... Pending Applied Excluded (Questions) Excluded (Expired) Exc…" at bounding box center [678, 343] width 115 height 22
select select ""pending""
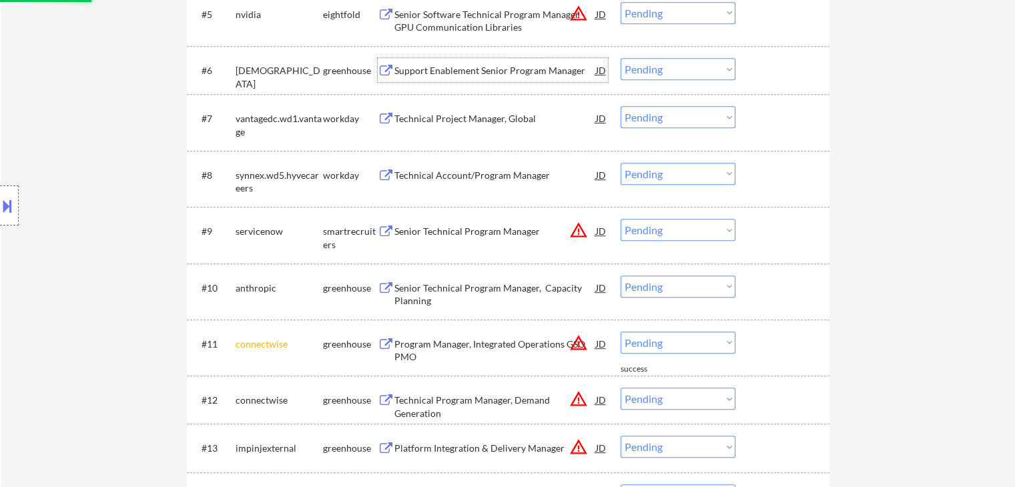
click at [472, 68] on div "Support Enablement Senior Program Manager" at bounding box center [495, 70] width 202 height 13
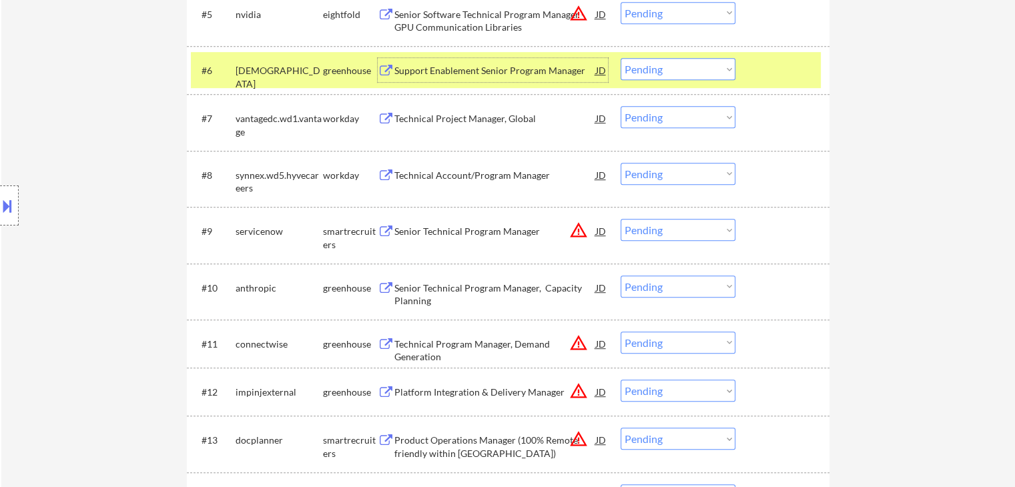
drag, startPoint x: 658, startPoint y: 67, endPoint x: 661, endPoint y: 79, distance: 11.8
click at [659, 70] on select "Choose an option... Pending Applied Excluded (Questions) Excluded (Expired) Exc…" at bounding box center [678, 69] width 115 height 22
click at [621, 58] on select "Choose an option... Pending Applied Excluded (Questions) Excluded (Expired) Exc…" at bounding box center [678, 69] width 115 height 22
select select ""pending""
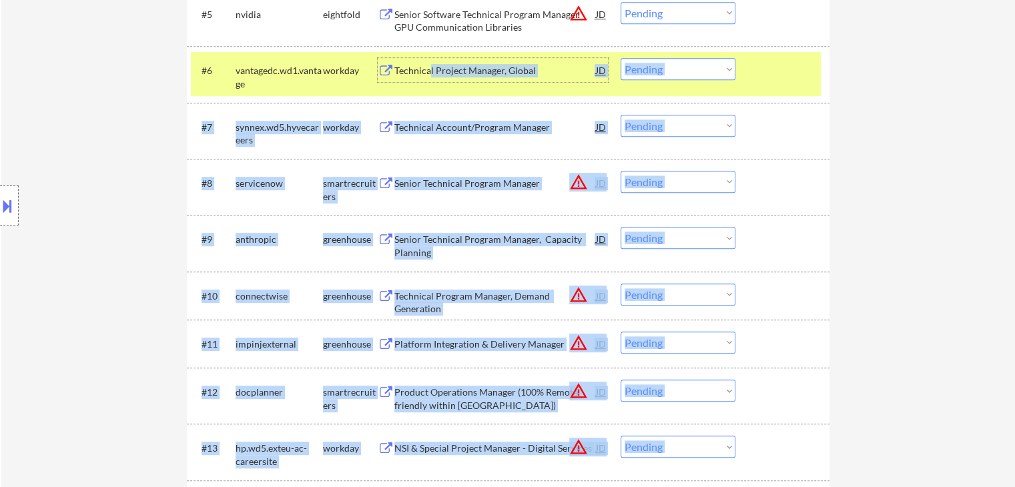
drag, startPoint x: 430, startPoint y: 72, endPoint x: 0, endPoint y: 276, distance: 475.5
drag, startPoint x: 1, startPoint y: 264, endPoint x: 12, endPoint y: 262, distance: 11.4
click at [2, 264] on div "Location Inclusions:" at bounding box center [119, 206] width 239 height 248
click at [165, 232] on div "Location Inclusions:" at bounding box center [119, 206] width 239 height 248
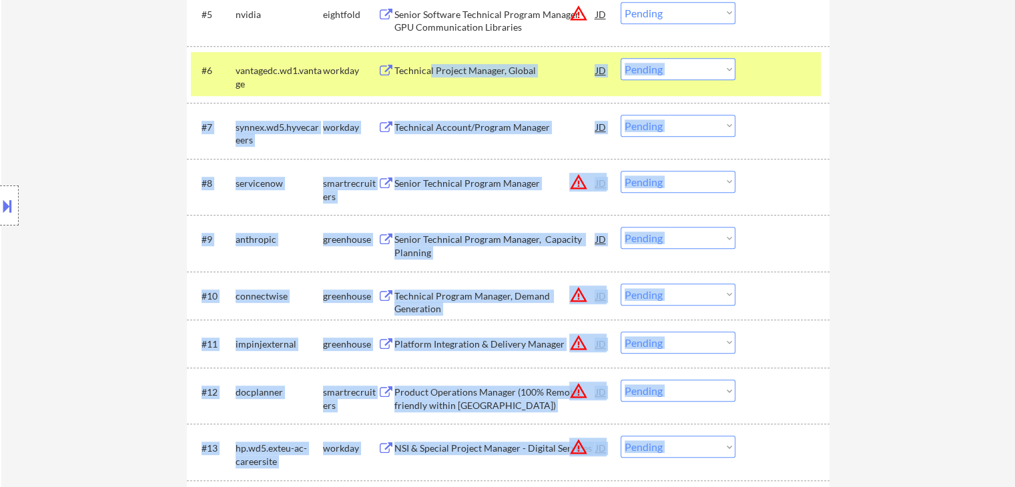
drag, startPoint x: 172, startPoint y: 242, endPoint x: 179, endPoint y: 249, distance: 9.9
click at [171, 241] on div "Location Inclusions:" at bounding box center [119, 206] width 239 height 248
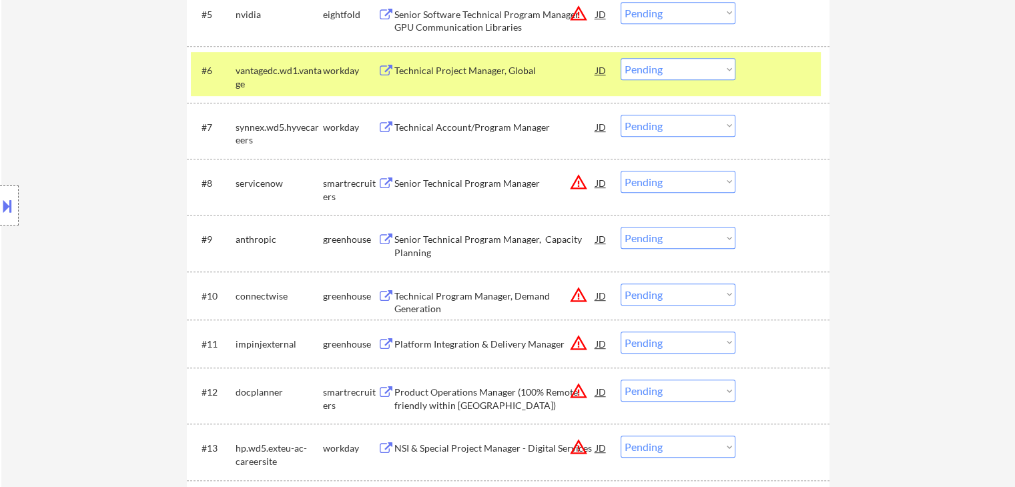
click at [901, 262] on div "← Return to /applysquad Mailslurp Inbox Job Search Builder Esther Lu User Email…" at bounding box center [508, 370] width 1014 height 1969
click at [442, 236] on div "Senior Technical Program Manager, Capacity Planning" at bounding box center [495, 246] width 202 height 26
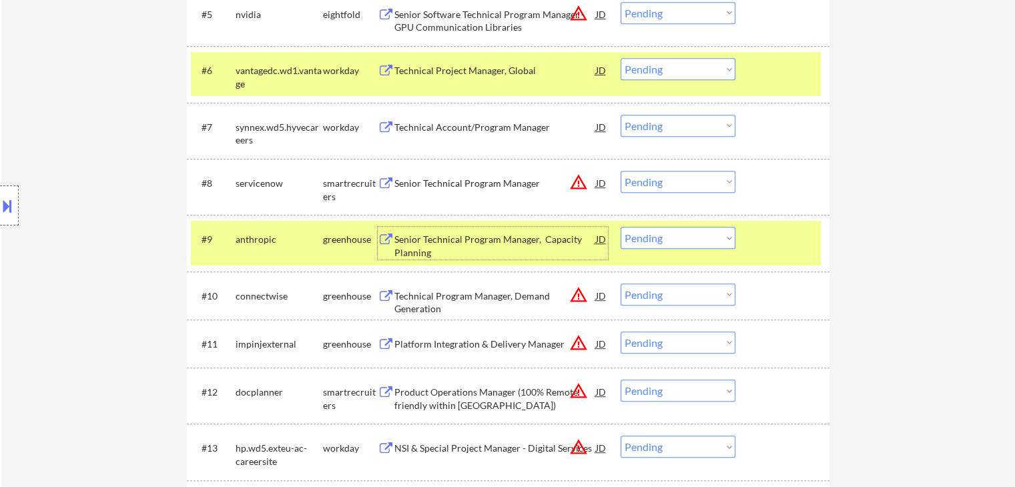
click at [354, 77] on div "workday" at bounding box center [350, 70] width 55 height 24
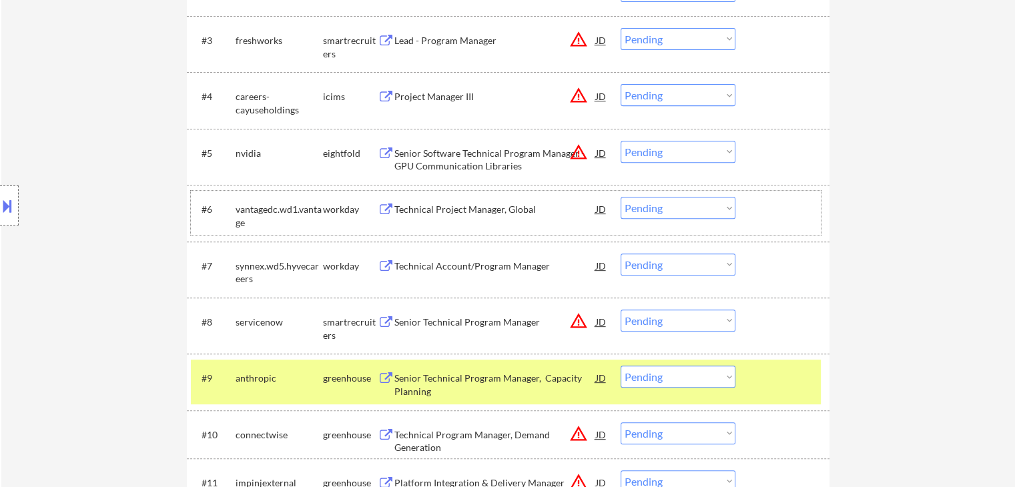
scroll to position [601, 0]
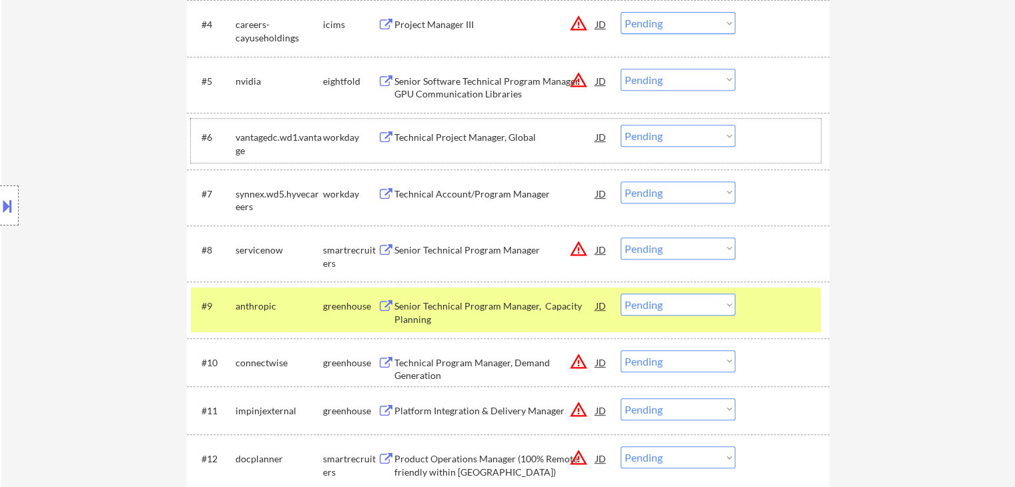
click at [711, 298] on select "Choose an option... Pending Applied Excluded (Questions) Excluded (Expired) Exc…" at bounding box center [678, 305] width 115 height 22
click at [621, 294] on select "Choose an option... Pending Applied Excluded (Questions) Excluded (Expired) Exc…" at bounding box center [678, 305] width 115 height 22
select select ""pending""
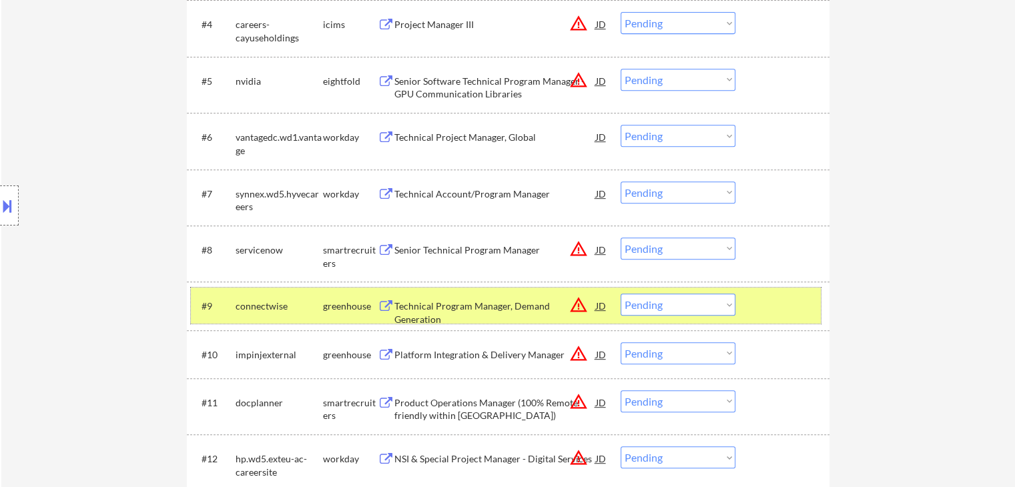
drag, startPoint x: 268, startPoint y: 314, endPoint x: 429, endPoint y: 260, distance: 170.1
click at [271, 314] on div "connectwise" at bounding box center [279, 306] width 87 height 24
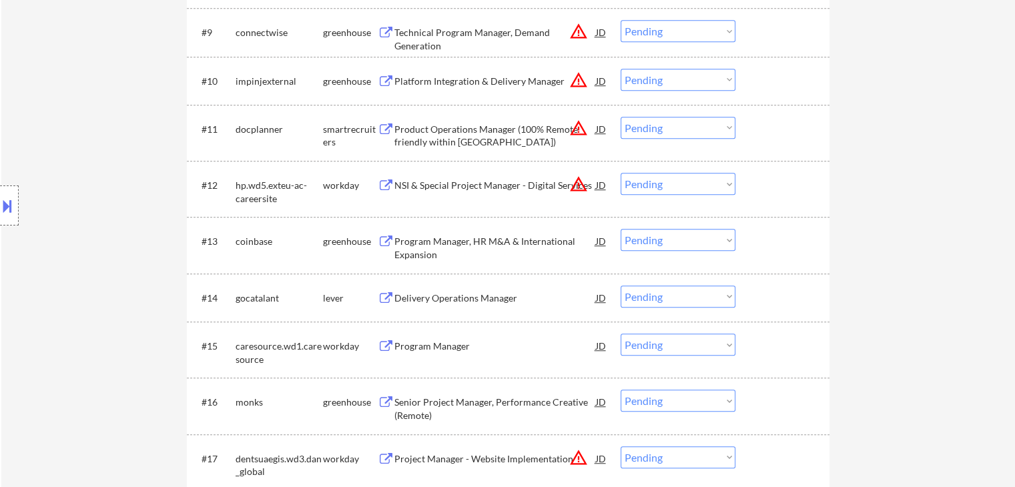
scroll to position [934, 0]
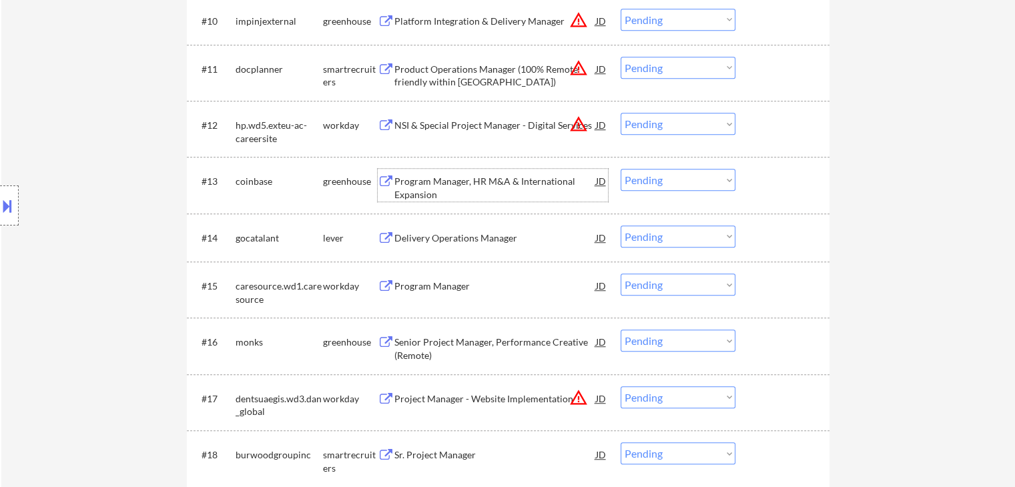
click at [496, 177] on div "Program Manager, HR M&A & International Expansion" at bounding box center [495, 188] width 202 height 26
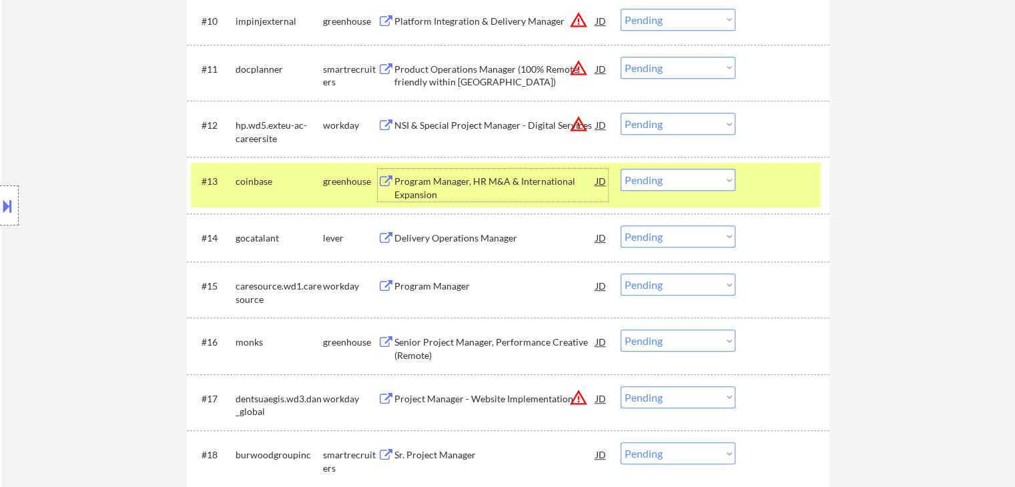
drag, startPoint x: 665, startPoint y: 180, endPoint x: 675, endPoint y: 190, distance: 14.2
click at [671, 186] on select "Choose an option... Pending Applied Excluded (Questions) Excluded (Expired) Exc…" at bounding box center [678, 180] width 115 height 22
click at [621, 169] on select "Choose an option... Pending Applied Excluded (Questions) Excluded (Expired) Exc…" at bounding box center [678, 180] width 115 height 22
click at [474, 241] on div "Delivery Operations Manager" at bounding box center [495, 238] width 202 height 13
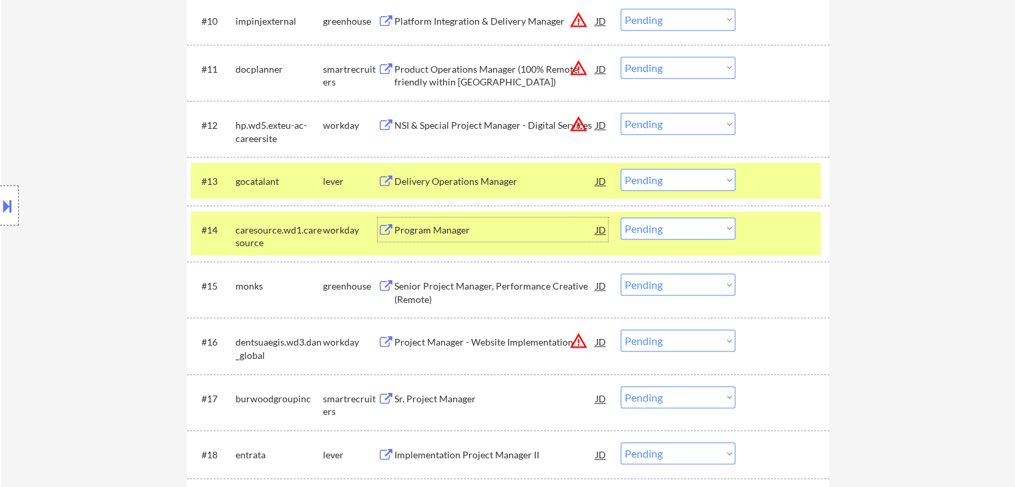
drag, startPoint x: 331, startPoint y: 228, endPoint x: 349, endPoint y: 224, distance: 18.5
click at [332, 228] on div "workday" at bounding box center [350, 230] width 55 height 13
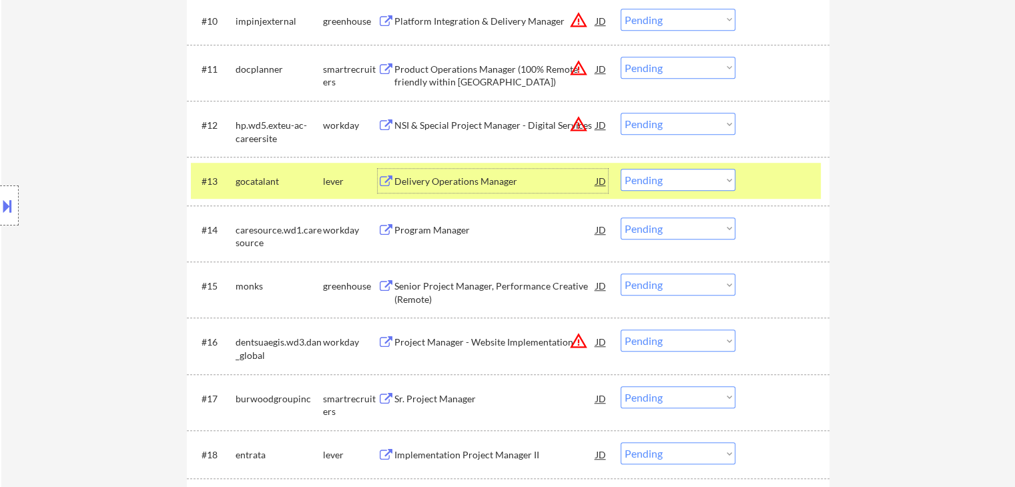
click at [464, 173] on div "Delivery Operations Manager" at bounding box center [495, 181] width 202 height 24
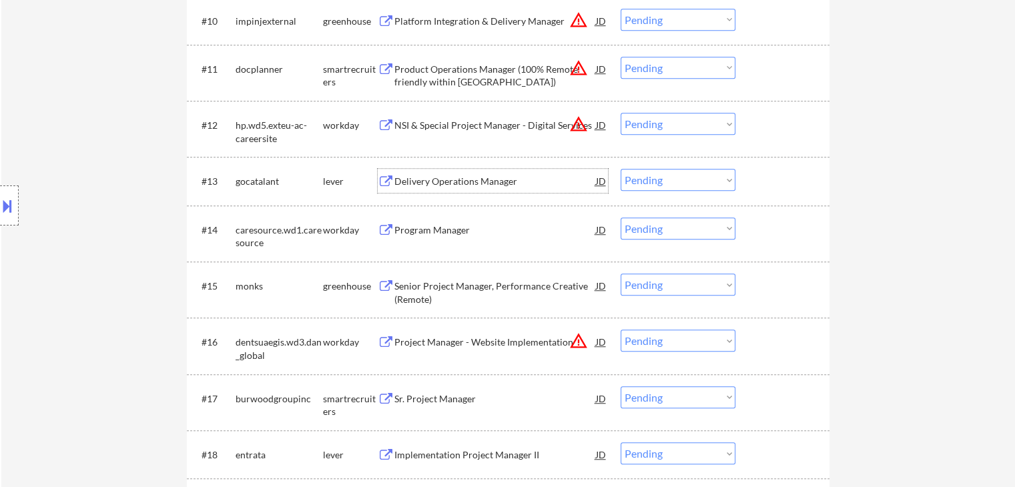
click at [671, 185] on select "Choose an option... Pending Applied Excluded (Questions) Excluded (Expired) Exc…" at bounding box center [678, 180] width 115 height 22
click at [621, 169] on select "Choose an option... Pending Applied Excluded (Questions) Excluded (Expired) Exc…" at bounding box center [678, 180] width 115 height 22
select select ""pending""
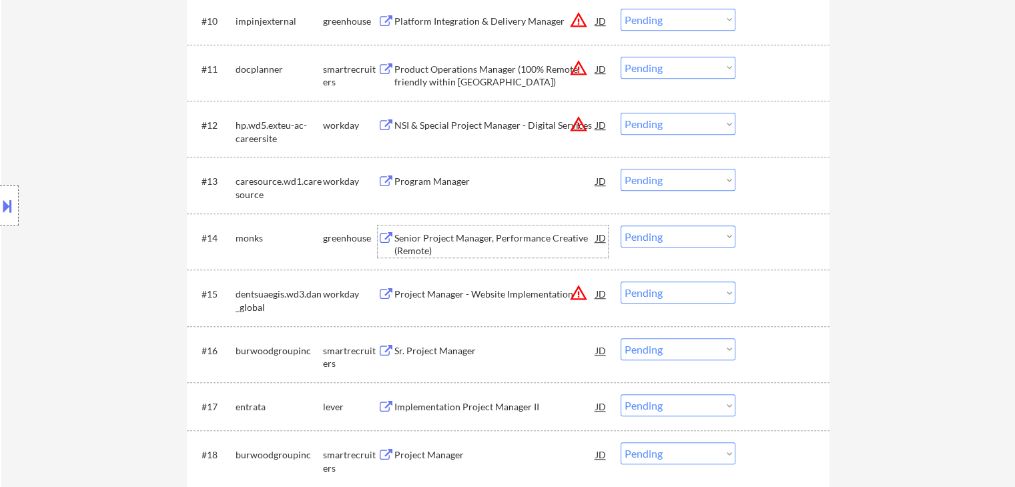
click at [446, 234] on div "Senior Project Manager, Performance Creative (Remote)" at bounding box center [495, 245] width 202 height 26
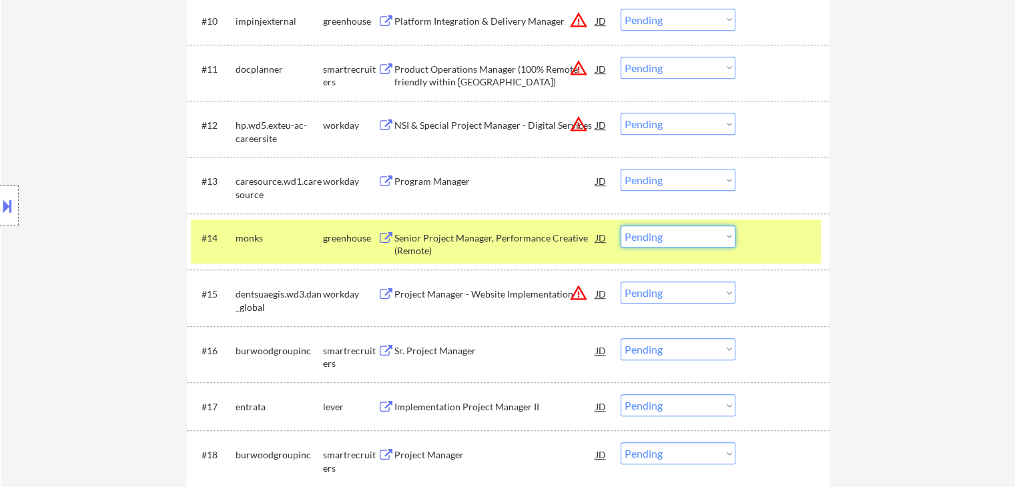
drag, startPoint x: 699, startPoint y: 234, endPoint x: 706, endPoint y: 241, distance: 9.9
click at [699, 234] on select "Choose an option... Pending Applied Excluded (Questions) Excluded (Expired) Exc…" at bounding box center [678, 237] width 115 height 22
click at [621, 226] on select "Choose an option... Pending Applied Excluded (Questions) Excluded (Expired) Exc…" at bounding box center [678, 237] width 115 height 22
select select ""pending""
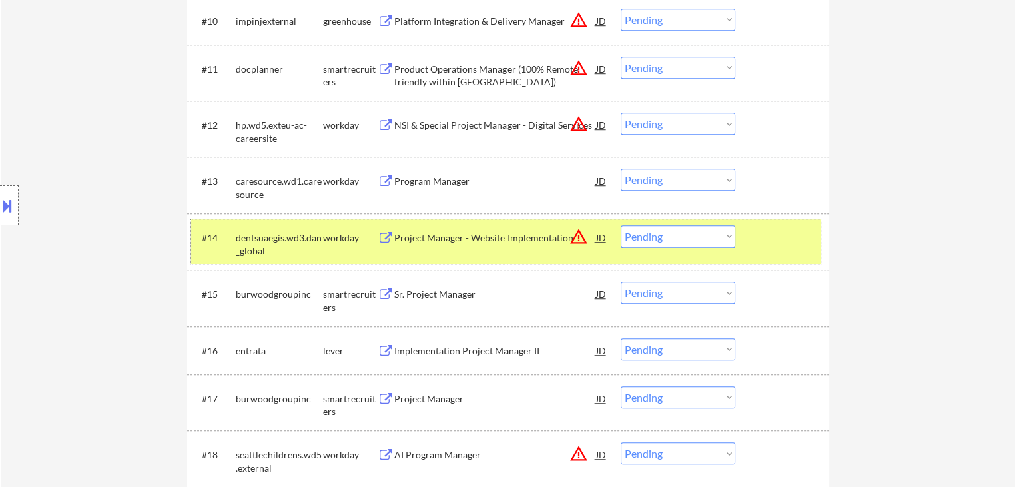
click at [349, 241] on div "workday" at bounding box center [350, 238] width 55 height 13
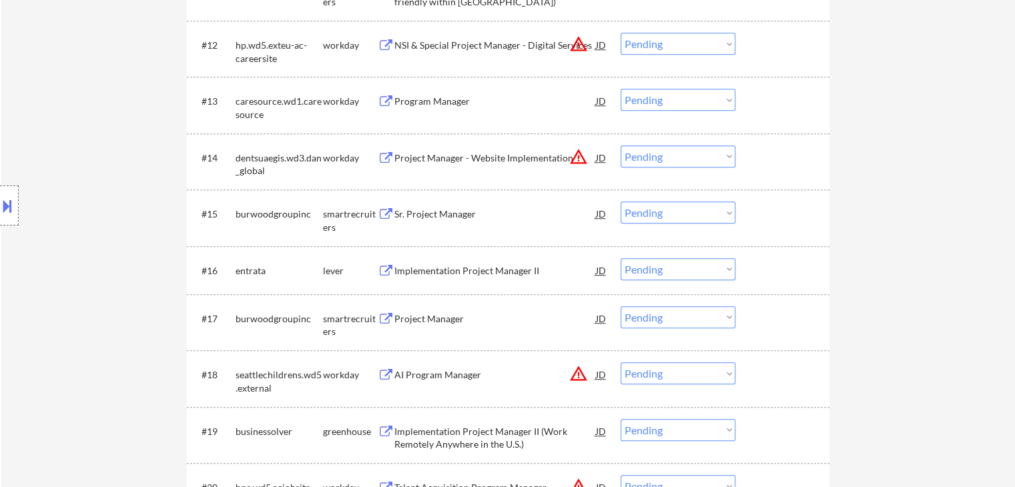
scroll to position [1134, 0]
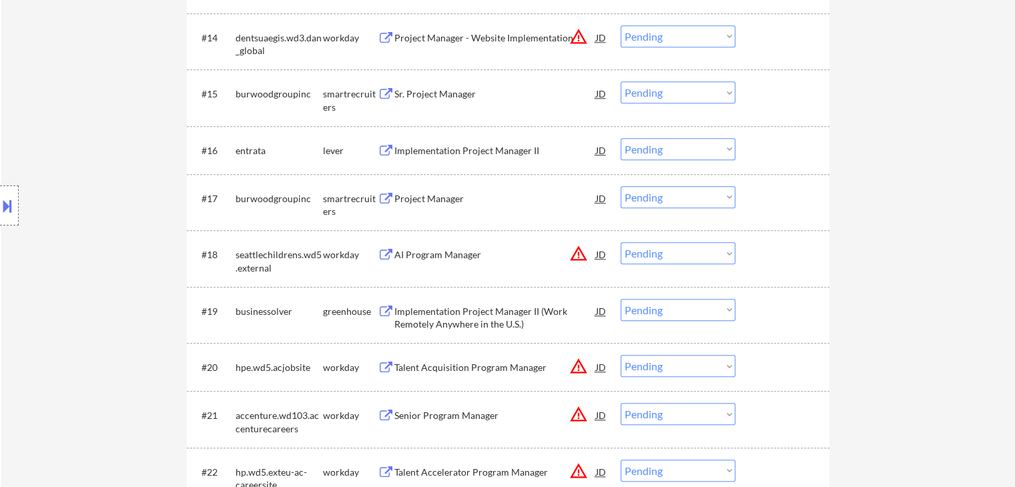
click at [452, 99] on div "Sr. Project Manager" at bounding box center [495, 93] width 202 height 13
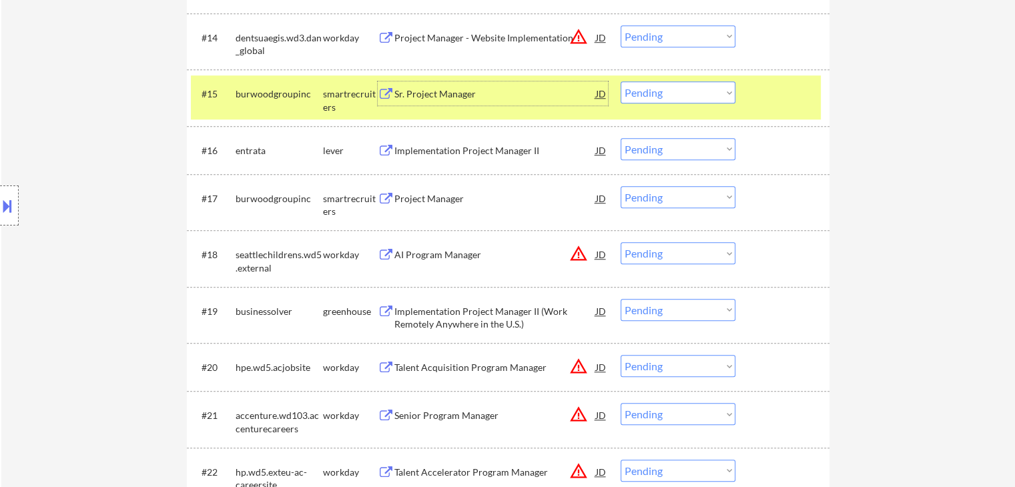
click at [658, 89] on select "Choose an option... Pending Applied Excluded (Questions) Excluded (Expired) Exc…" at bounding box center [678, 92] width 115 height 22
click at [621, 81] on select "Choose an option... Pending Applied Excluded (Questions) Excluded (Expired) Exc…" at bounding box center [678, 92] width 115 height 22
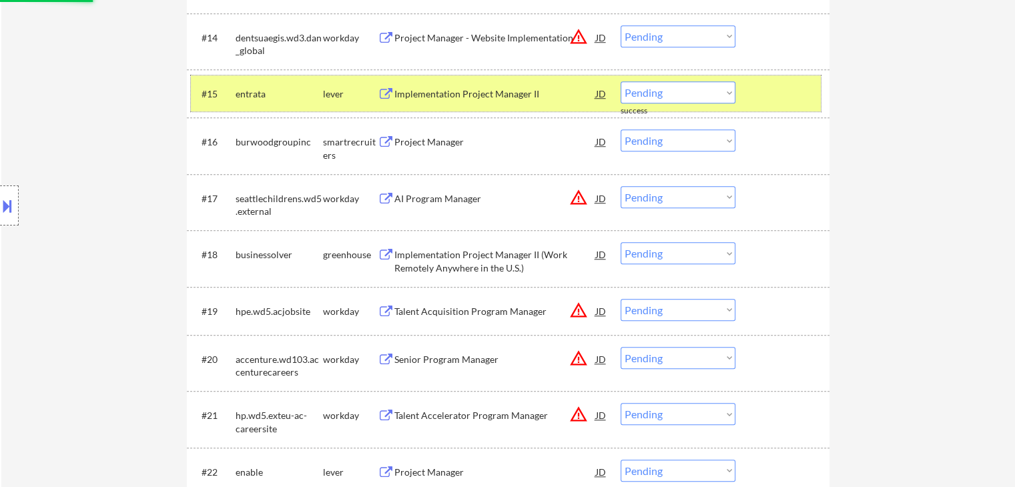
click at [336, 88] on div "lever" at bounding box center [350, 93] width 55 height 13
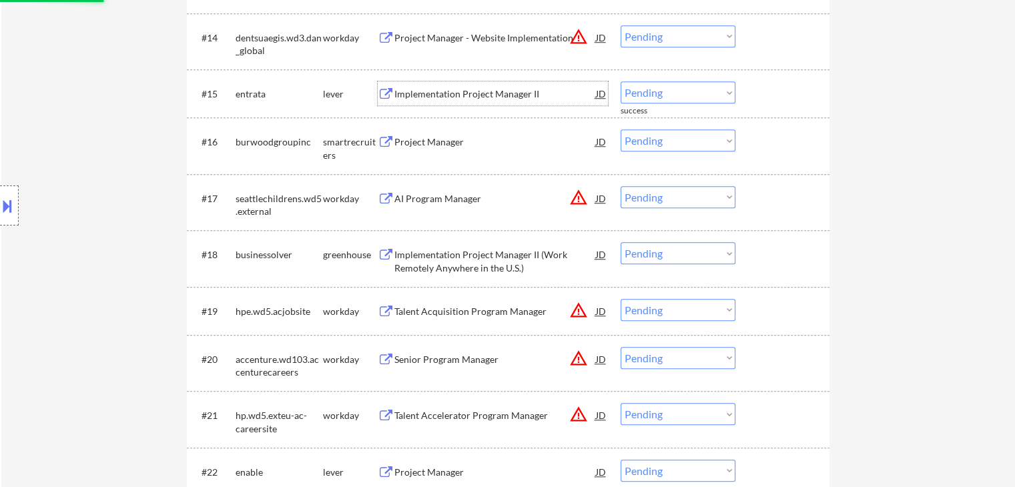
click at [483, 95] on div "Implementation Project Manager II" at bounding box center [495, 93] width 202 height 13
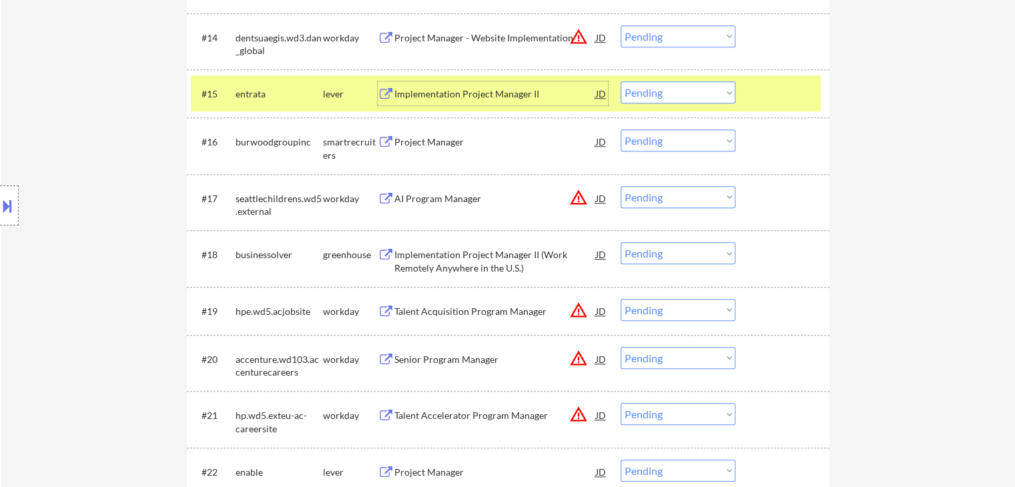
drag, startPoint x: 673, startPoint y: 90, endPoint x: 678, endPoint y: 102, distance: 13.1
click at [674, 90] on select "Choose an option... Pending Applied Excluded (Questions) Excluded (Expired) Exc…" at bounding box center [678, 92] width 115 height 22
click at [621, 81] on select "Choose an option... Pending Applied Excluded (Questions) Excluded (Expired) Exc…" at bounding box center [678, 92] width 115 height 22
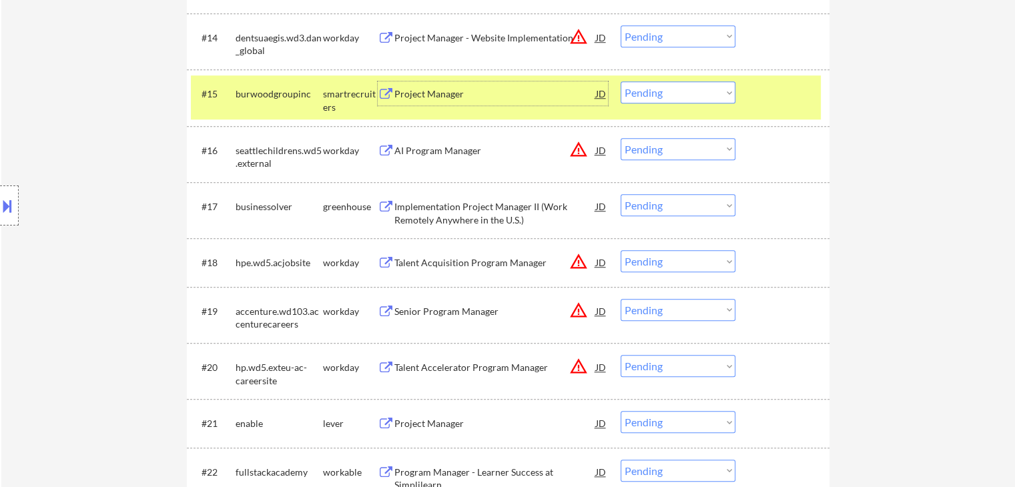
click at [412, 95] on div "Project Manager" at bounding box center [495, 93] width 202 height 13
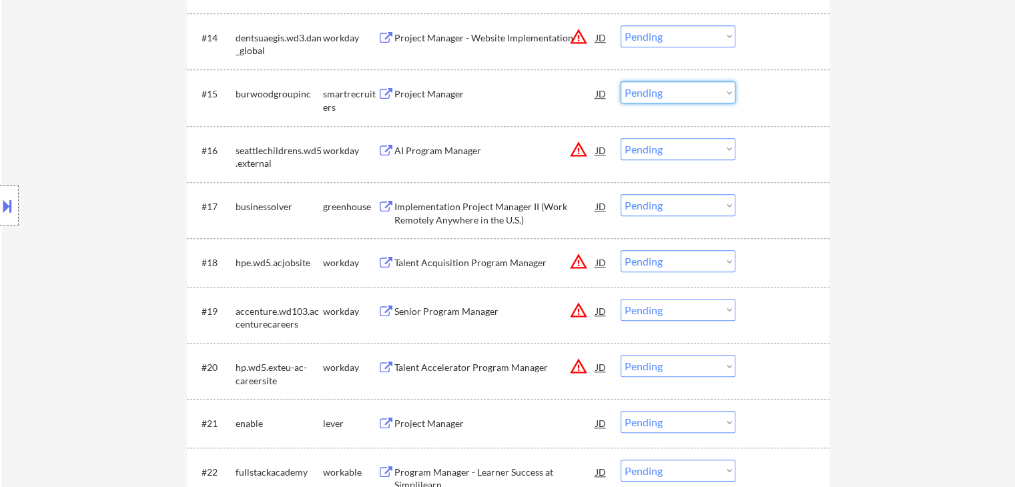
drag, startPoint x: 649, startPoint y: 87, endPoint x: 682, endPoint y: 102, distance: 36.7
click at [658, 91] on select "Choose an option... Pending Applied Excluded (Questions) Excluded (Expired) Exc…" at bounding box center [678, 92] width 115 height 22
click at [621, 81] on select "Choose an option... Pending Applied Excluded (Questions) Excluded (Expired) Exc…" at bounding box center [678, 92] width 115 height 22
select select ""pending""
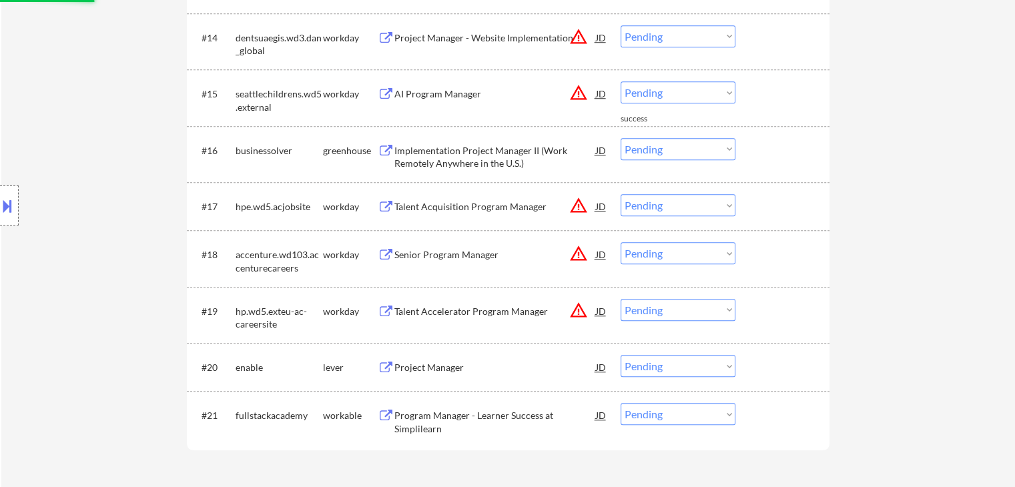
click at [452, 155] on div "Implementation Project Manager II (Work Remotely Anywhere in the U.S.)" at bounding box center [495, 157] width 202 height 26
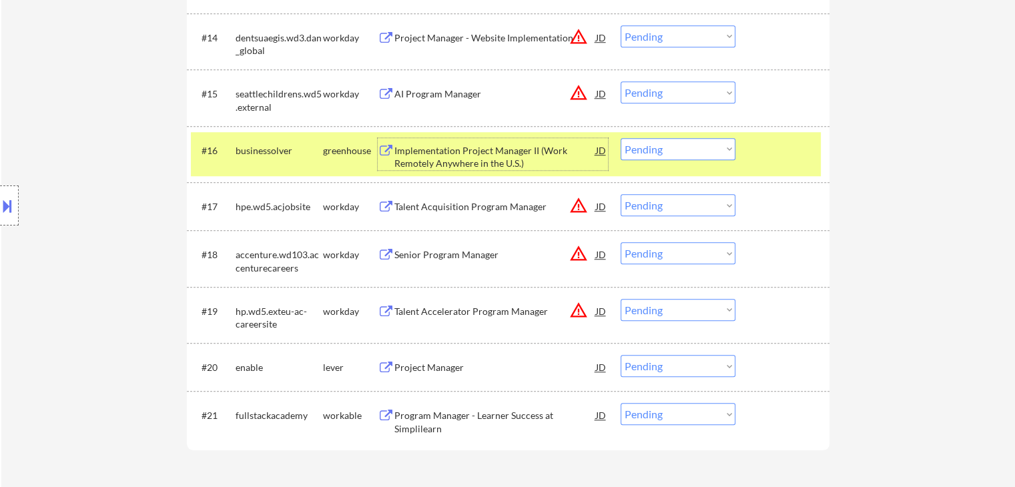
drag, startPoint x: 667, startPoint y: 143, endPoint x: 678, endPoint y: 159, distance: 18.7
click at [669, 147] on select "Choose an option... Pending Applied Excluded (Questions) Excluded (Expired) Exc…" at bounding box center [678, 149] width 115 height 22
click at [621, 138] on select "Choose an option... Pending Applied Excluded (Questions) Excluded (Expired) Exc…" at bounding box center [678, 149] width 115 height 22
select select ""pending""
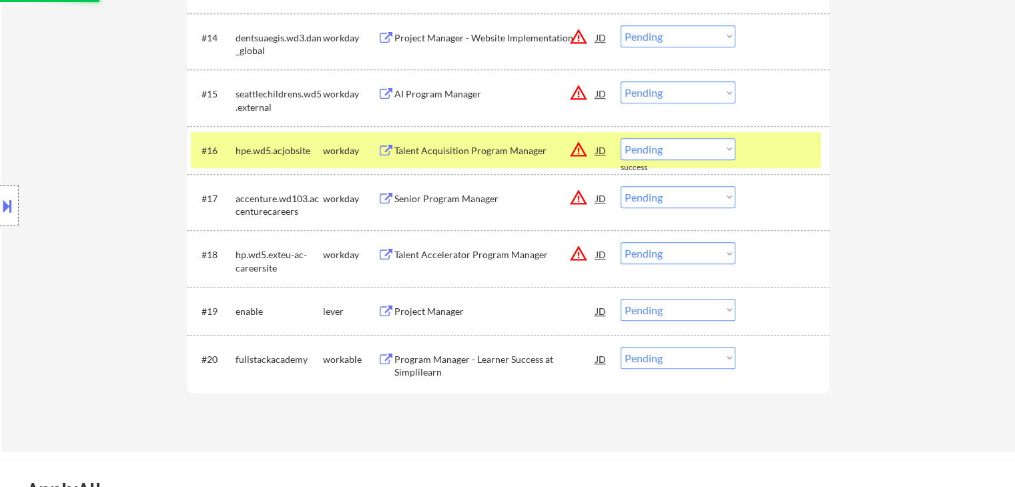
drag, startPoint x: 324, startPoint y: 147, endPoint x: 361, endPoint y: 208, distance: 71.9
click at [325, 149] on div "workday" at bounding box center [350, 150] width 55 height 13
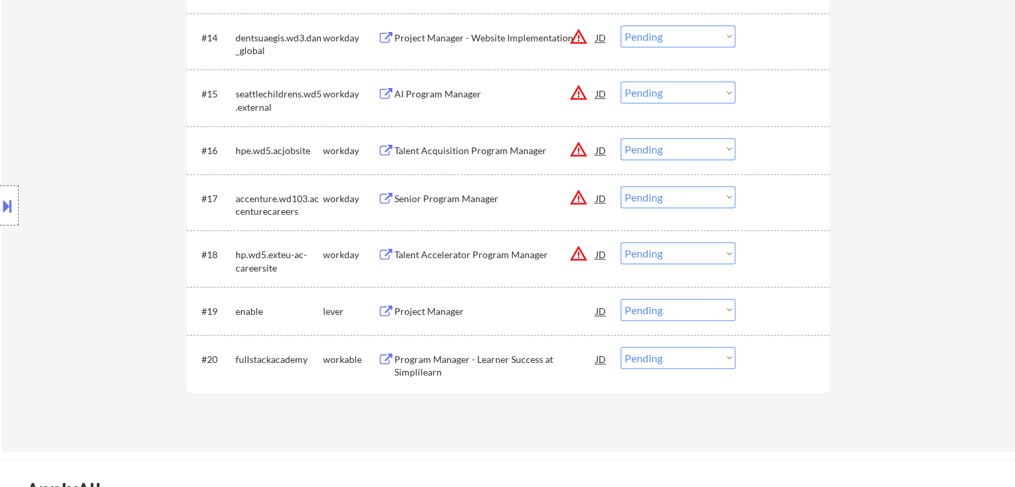
click at [440, 312] on div "Project Manager" at bounding box center [495, 311] width 202 height 13
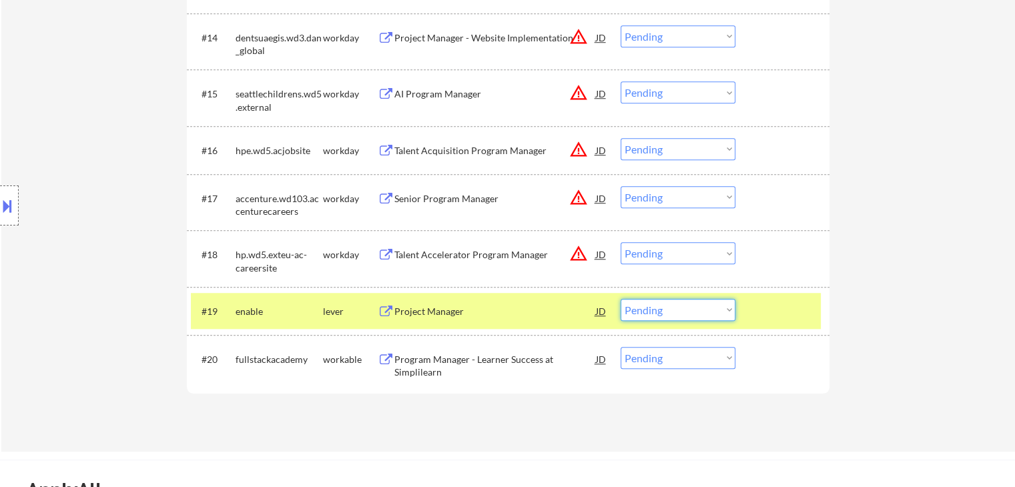
drag, startPoint x: 659, startPoint y: 314, endPoint x: 665, endPoint y: 319, distance: 7.1
click at [660, 315] on select "Choose an option... Pending Applied Excluded (Questions) Excluded (Expired) Exc…" at bounding box center [678, 310] width 115 height 22
click at [621, 299] on select "Choose an option... Pending Applied Excluded (Questions) Excluded (Expired) Exc…" at bounding box center [678, 310] width 115 height 22
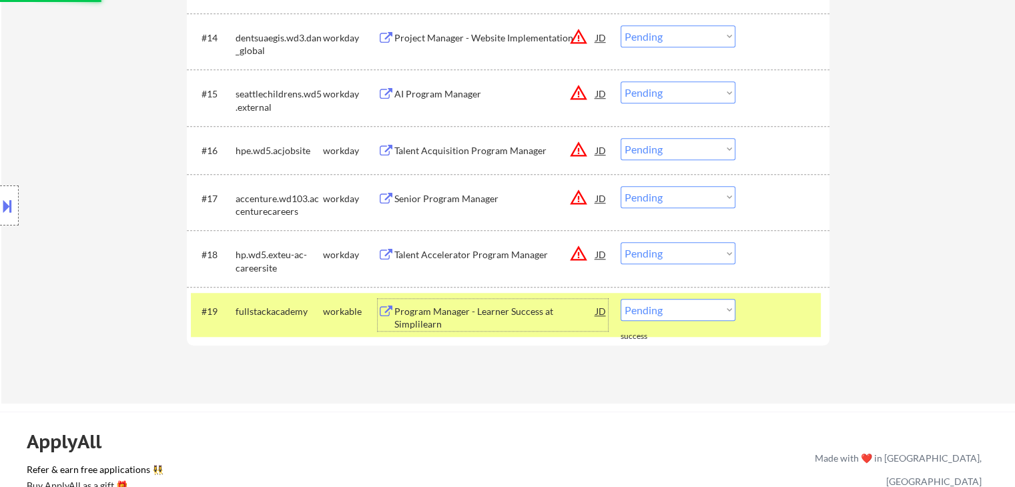
click at [430, 315] on div "Program Manager - Learner Success at Simplilearn" at bounding box center [495, 318] width 202 height 26
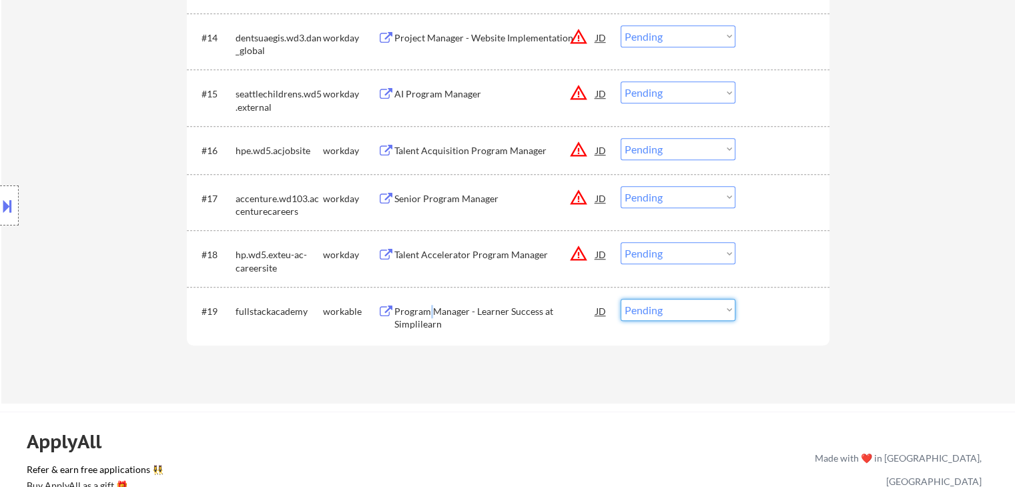
click at [668, 307] on select "Choose an option... Pending Applied Excluded (Questions) Excluded (Expired) Exc…" at bounding box center [678, 310] width 115 height 22
select select ""excluded__blocklist_""
click at [621, 299] on select "Choose an option... Pending Applied Excluded (Questions) Excluded (Expired) Exc…" at bounding box center [678, 310] width 115 height 22
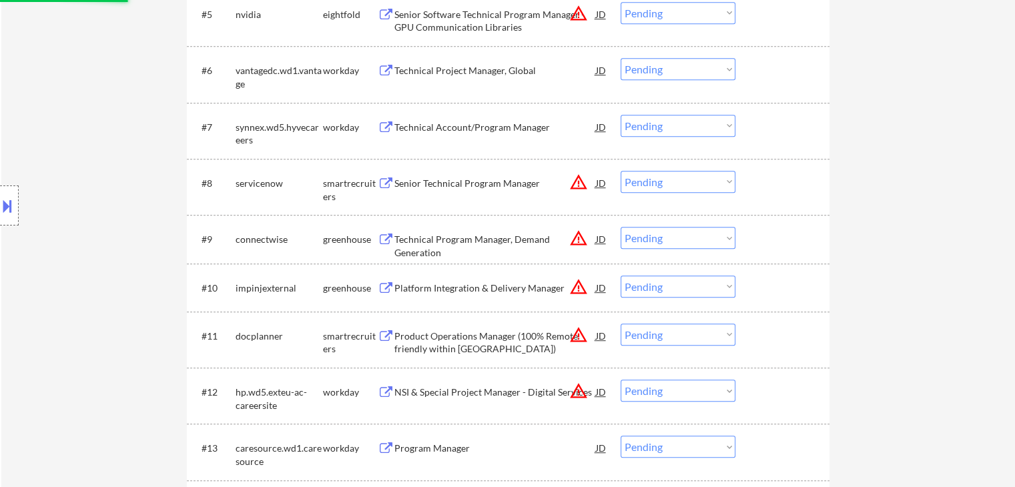
scroll to position [801, 0]
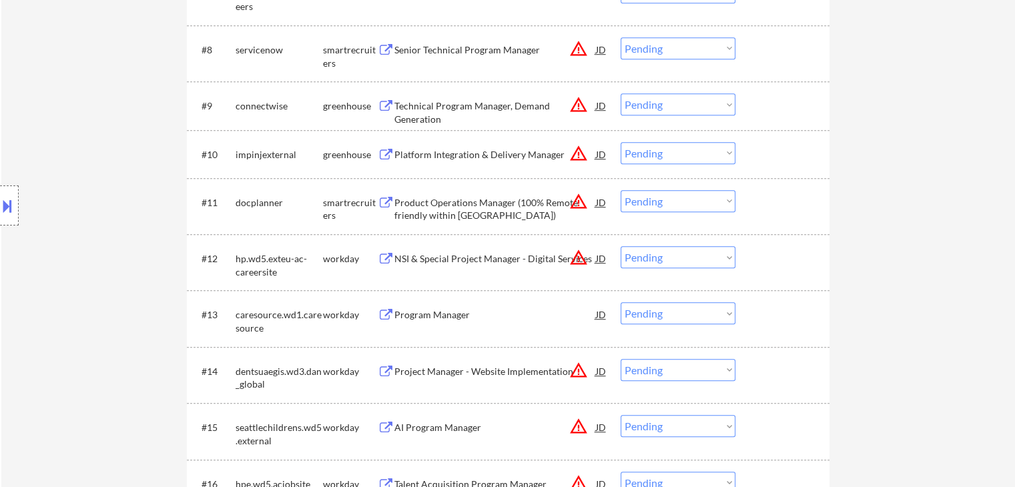
click at [422, 312] on div "Program Manager" at bounding box center [495, 314] width 202 height 13
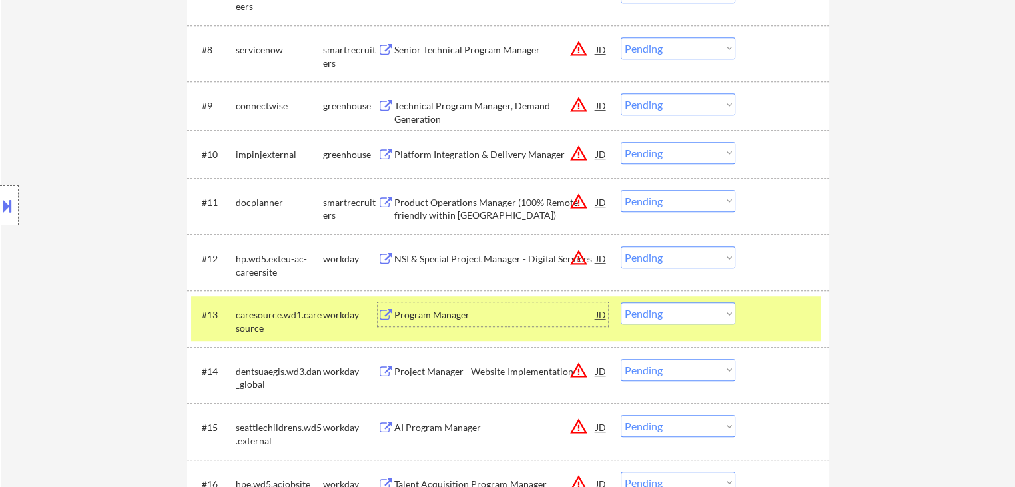
click at [655, 320] on select "Choose an option... Pending Applied Excluded (Questions) Excluded (Expired) Exc…" at bounding box center [678, 313] width 115 height 22
click at [621, 302] on select "Choose an option... Pending Applied Excluded (Questions) Excluded (Expired) Exc…" at bounding box center [678, 313] width 115 height 22
click at [675, 313] on select "Choose an option... Pending Applied Excluded (Questions) Excluded (Expired) Exc…" at bounding box center [678, 313] width 115 height 22
click at [621, 302] on select "Choose an option... Pending Applied Excluded (Questions) Excluded (Expired) Exc…" at bounding box center [678, 313] width 115 height 22
select select ""pending""
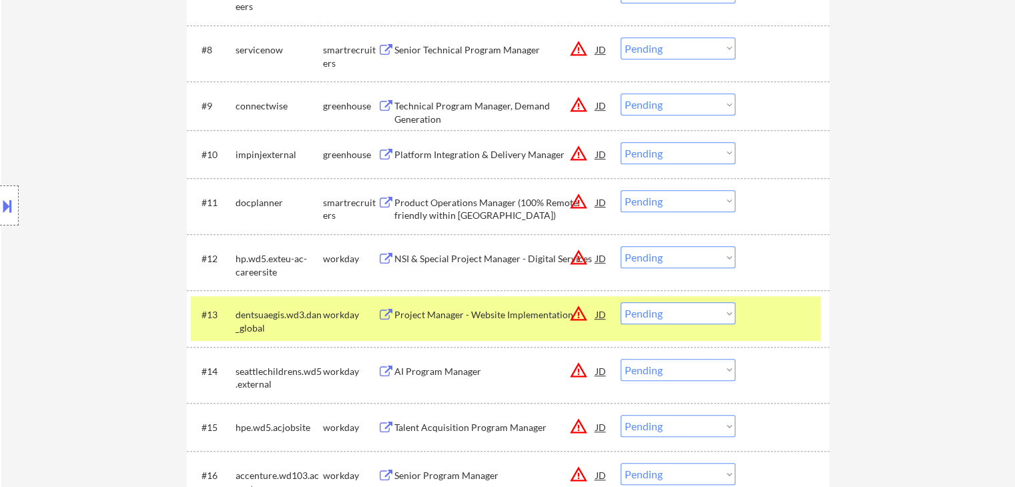
drag, startPoint x: 322, startPoint y: 316, endPoint x: 379, endPoint y: 283, distance: 65.5
click at [324, 316] on div "workday" at bounding box center [350, 314] width 55 height 13
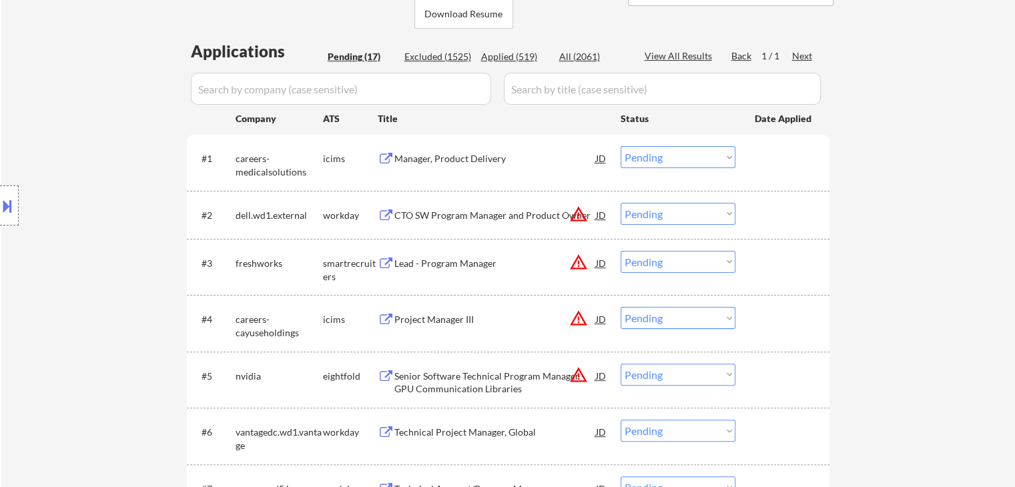
scroll to position [133, 0]
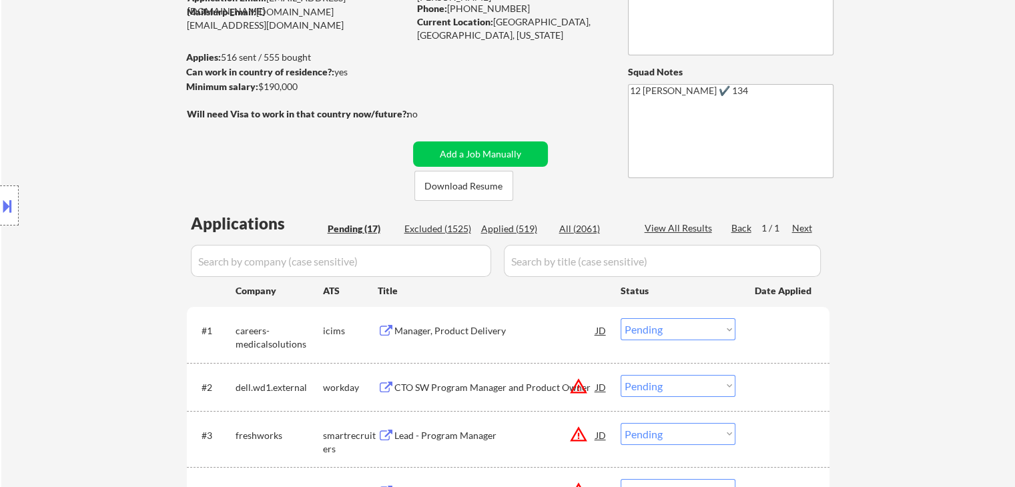
click at [446, 323] on div "Manager, Product Delivery" at bounding box center [495, 330] width 202 height 24
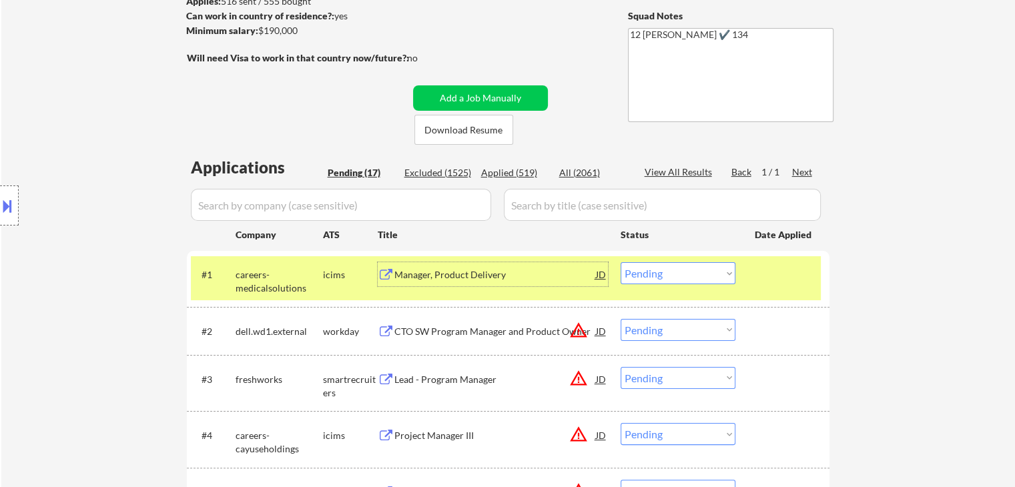
scroll to position [267, 0]
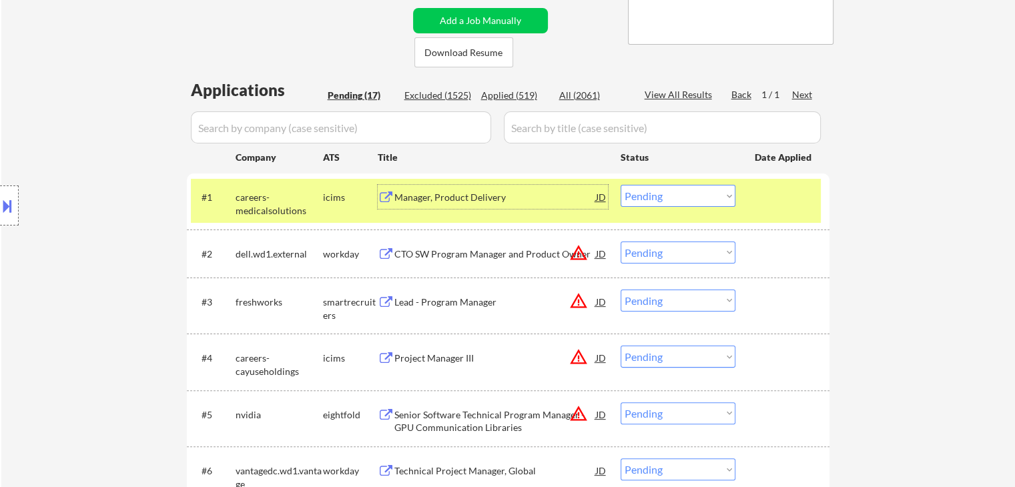
click at [501, 192] on div "Manager, Product Delivery" at bounding box center [495, 197] width 202 height 13
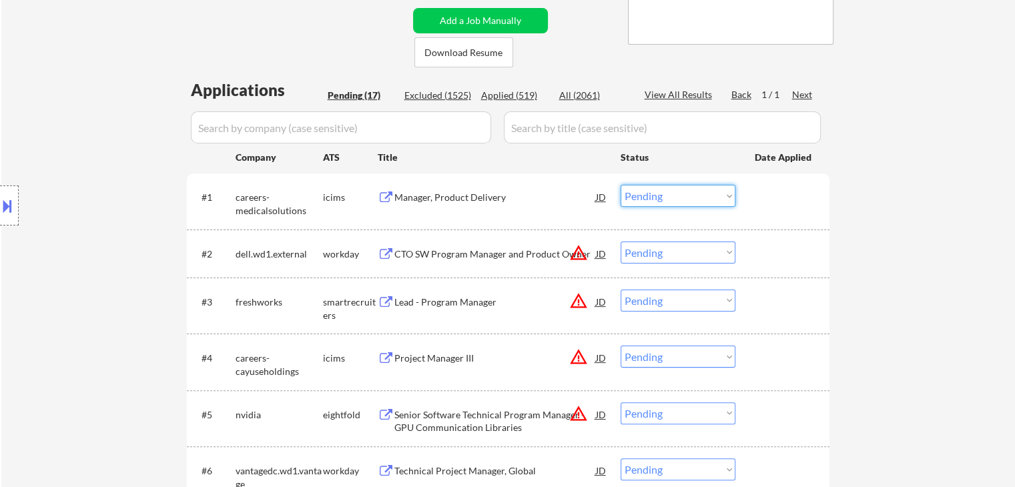
click at [655, 194] on select "Choose an option... Pending Applied Excluded (Questions) Excluded (Expired) Exc…" at bounding box center [678, 196] width 115 height 22
click at [621, 185] on select "Choose an option... Pending Applied Excluded (Questions) Excluded (Expired) Exc…" at bounding box center [678, 196] width 115 height 22
select select ""pending""
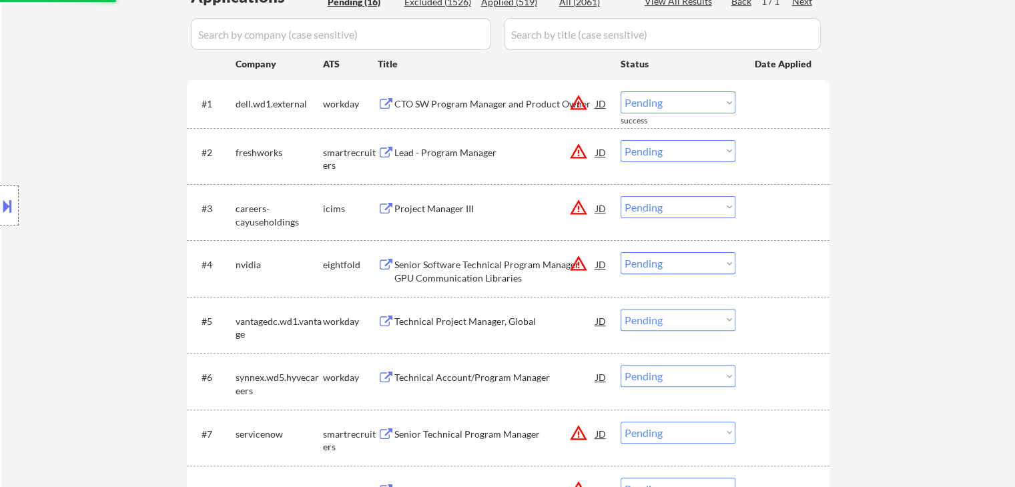
scroll to position [467, 0]
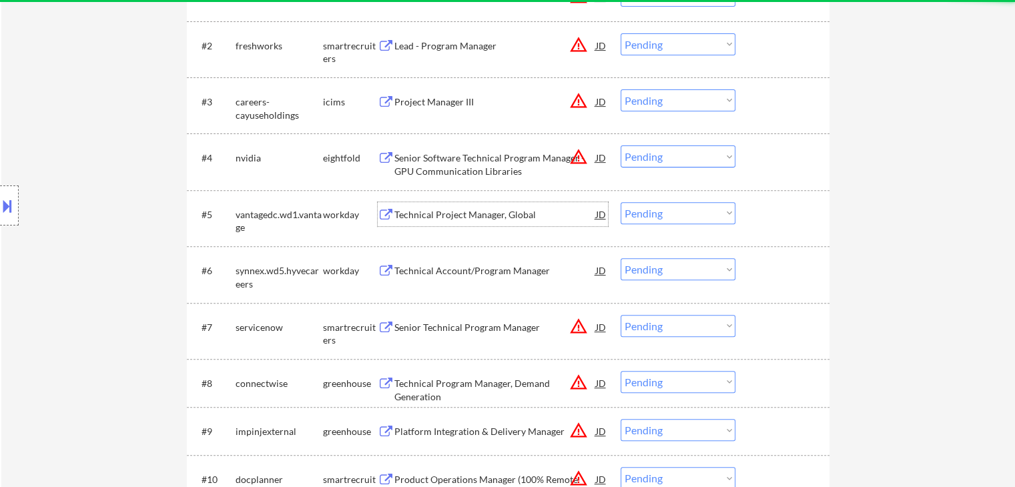
click at [467, 213] on div "Technical Project Manager, Global" at bounding box center [495, 214] width 202 height 13
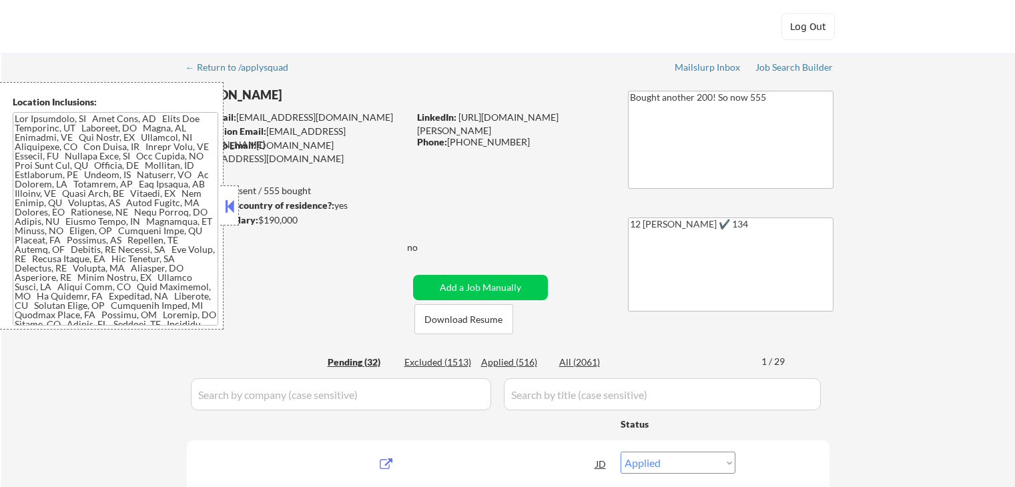
select select ""applied""
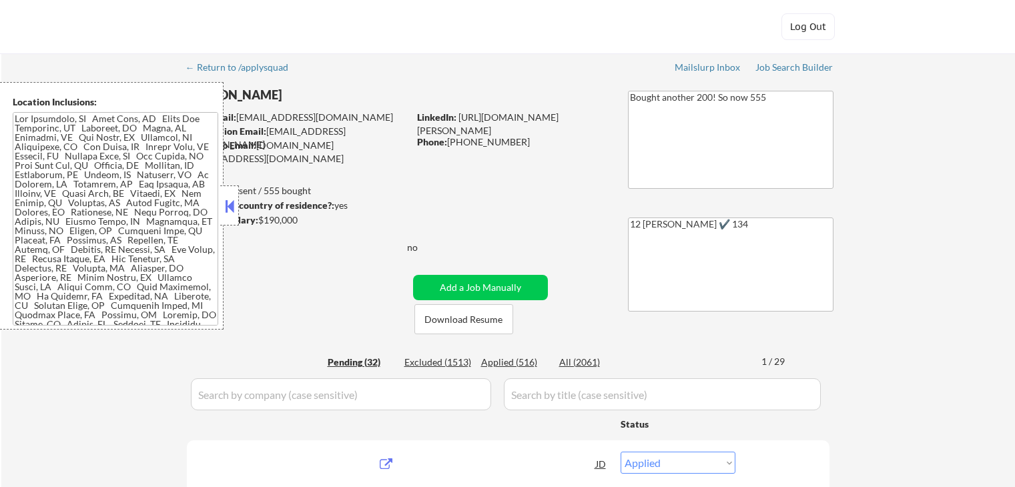
select select ""applied""
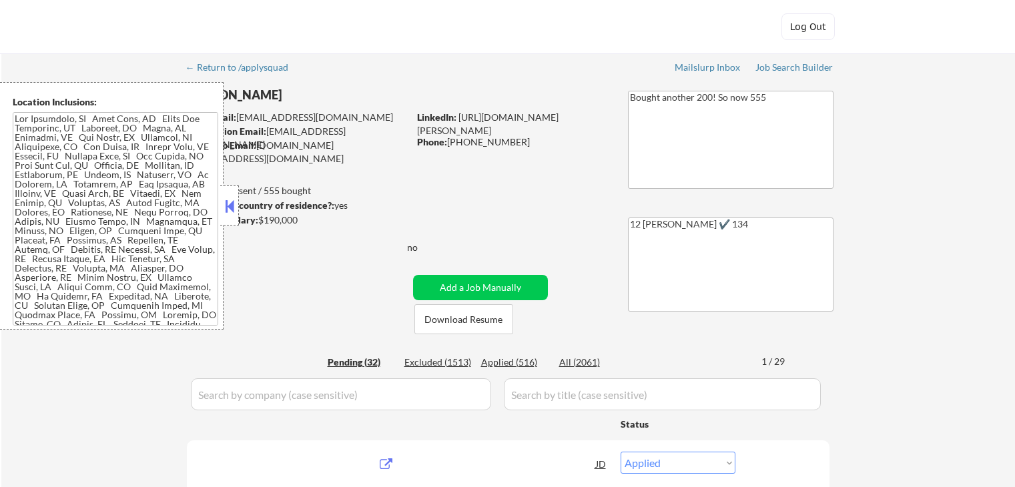
select select ""applied""
select select ""excluded__other_""
select select ""applied""
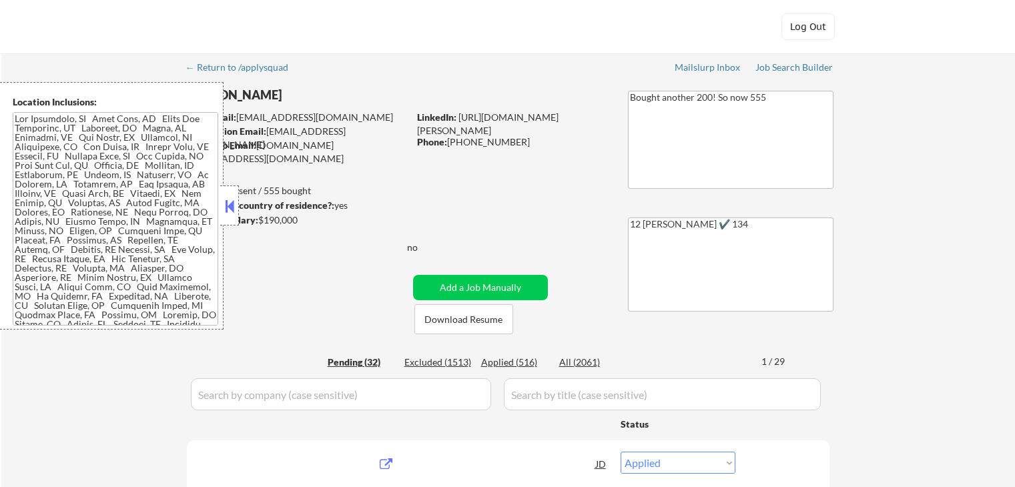
select select ""applied""
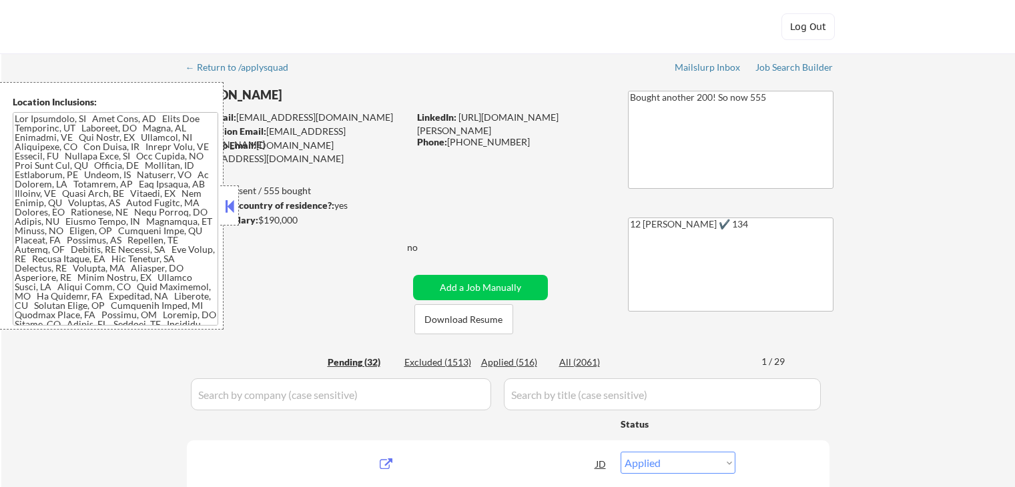
select select ""applied""
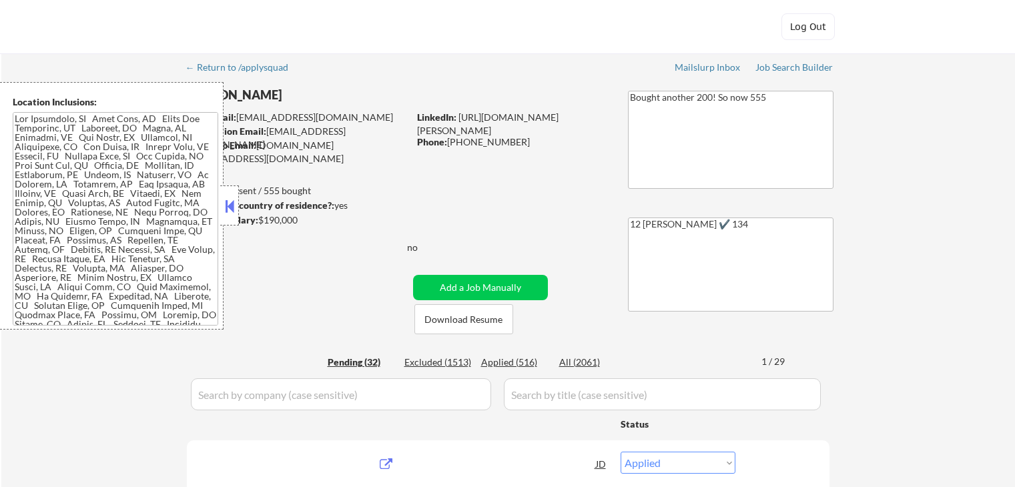
select select ""applied""
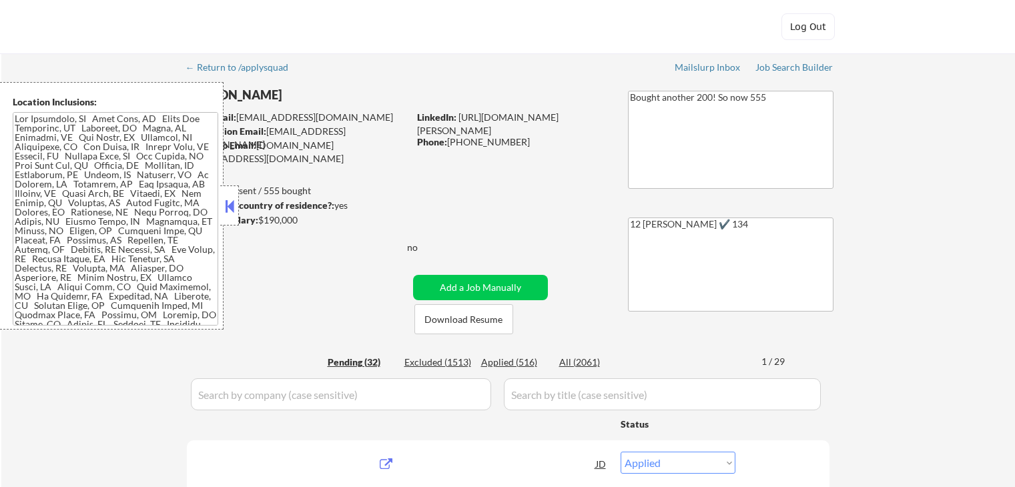
select select ""applied""
select select ""pending""
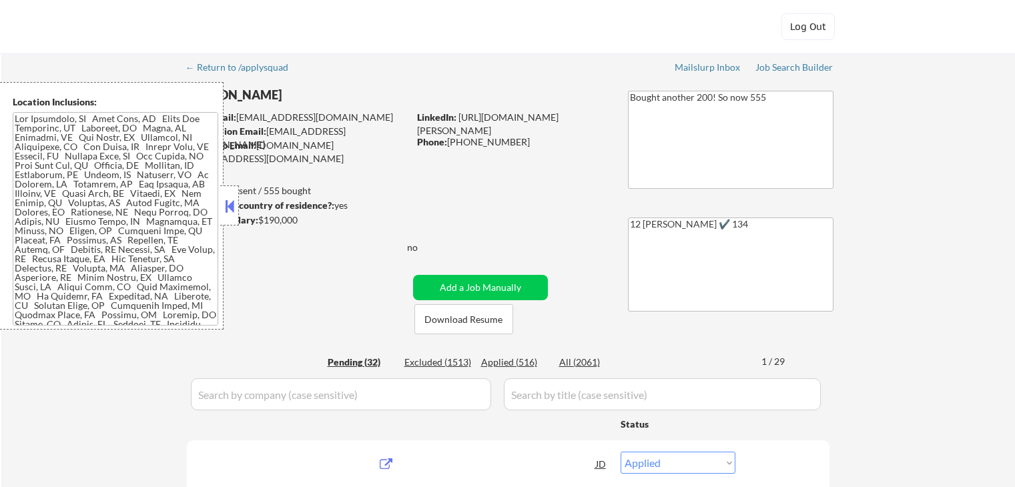
select select ""pending""
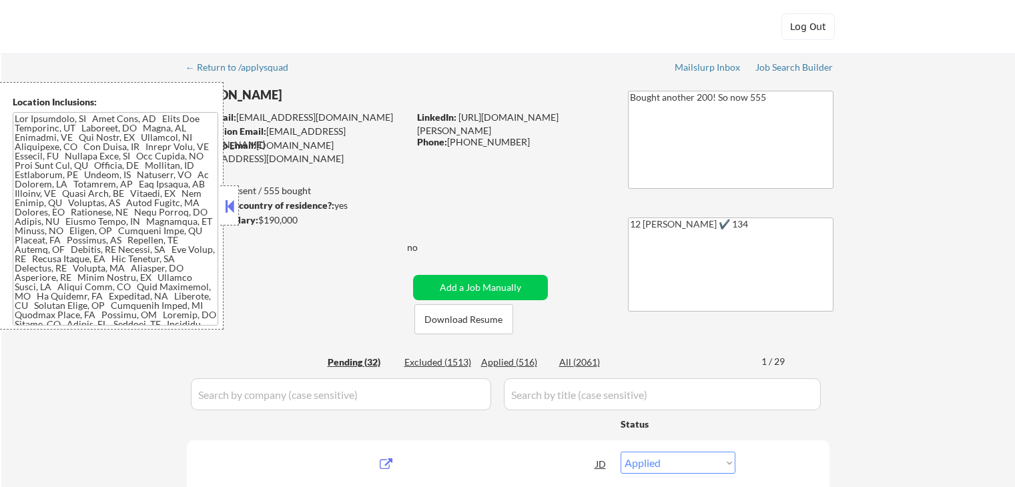
select select ""pending""
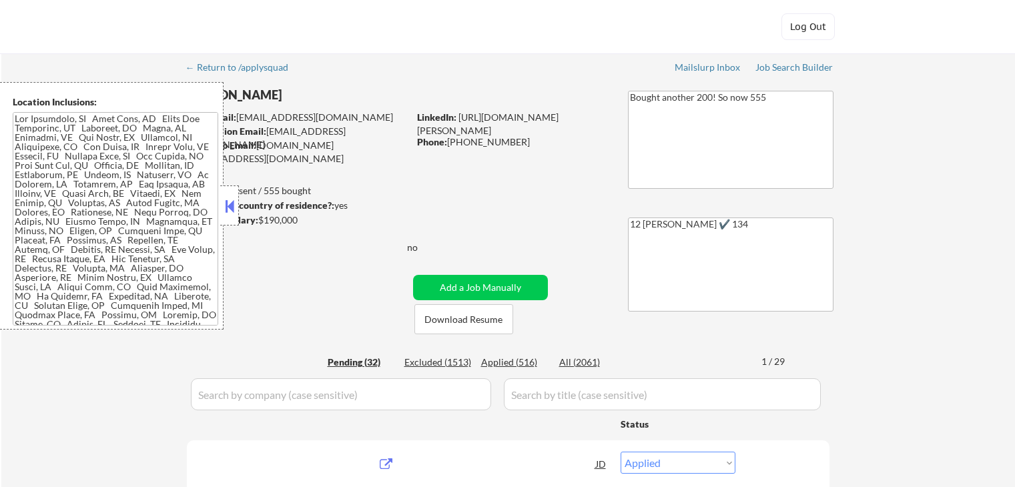
select select ""pending""
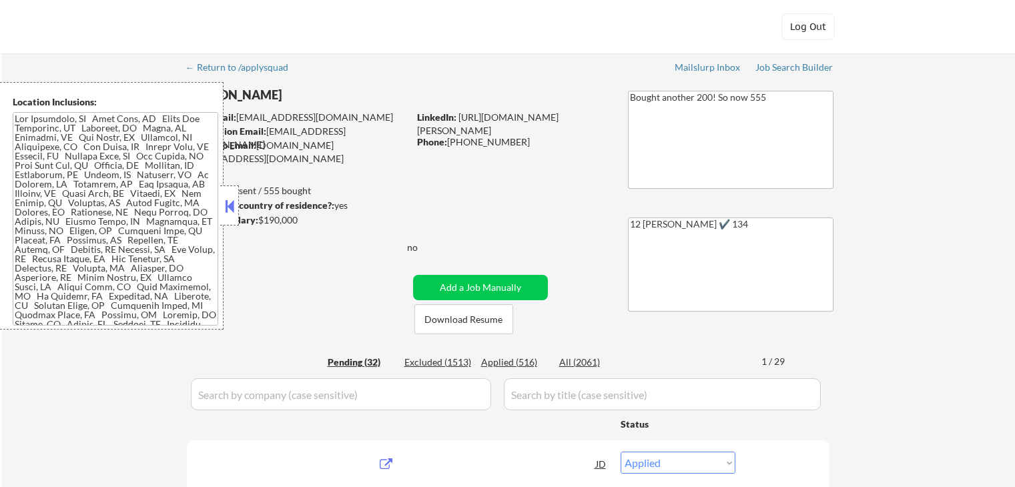
select select ""pending""
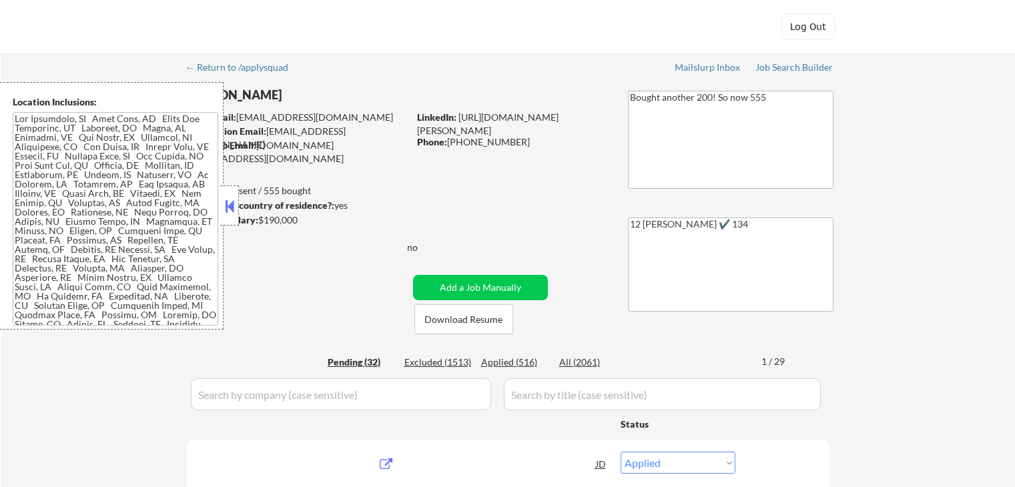
select select ""pending""
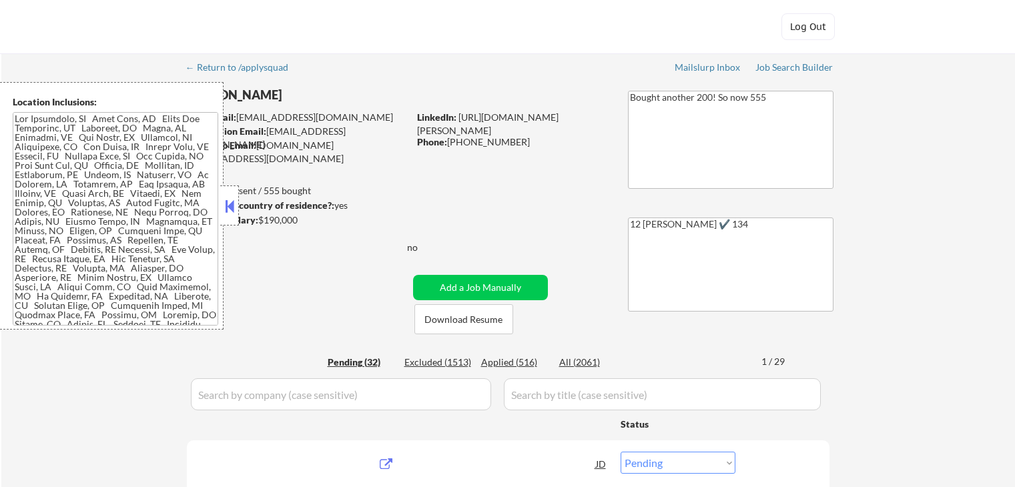
select select ""pending""
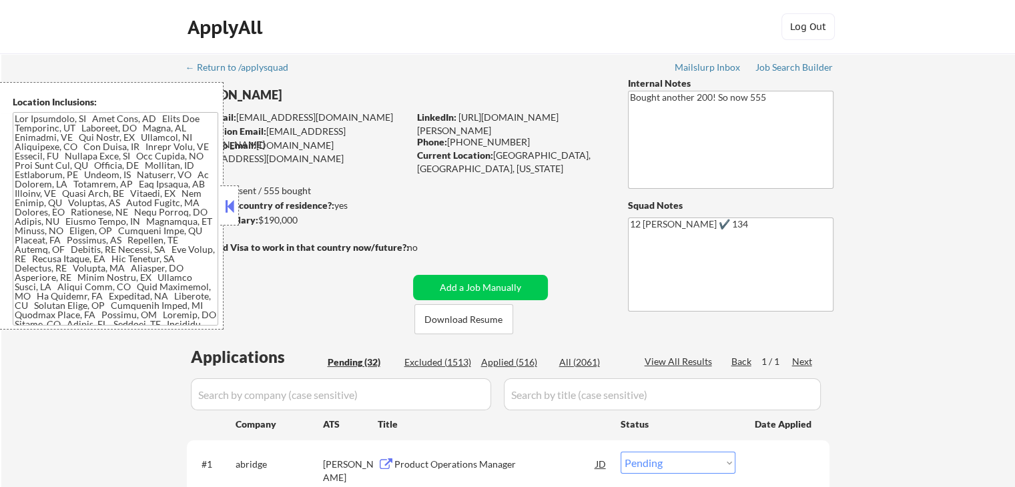
drag, startPoint x: 512, startPoint y: 357, endPoint x: 501, endPoint y: 348, distance: 14.3
click at [512, 357] on div "Applied (516)" at bounding box center [514, 362] width 67 height 13
select select ""applied""
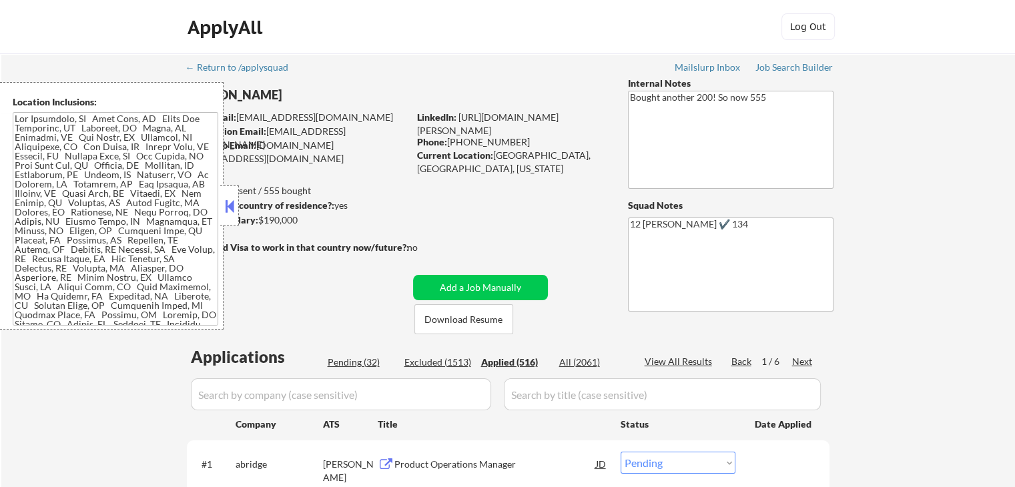
select select ""applied""
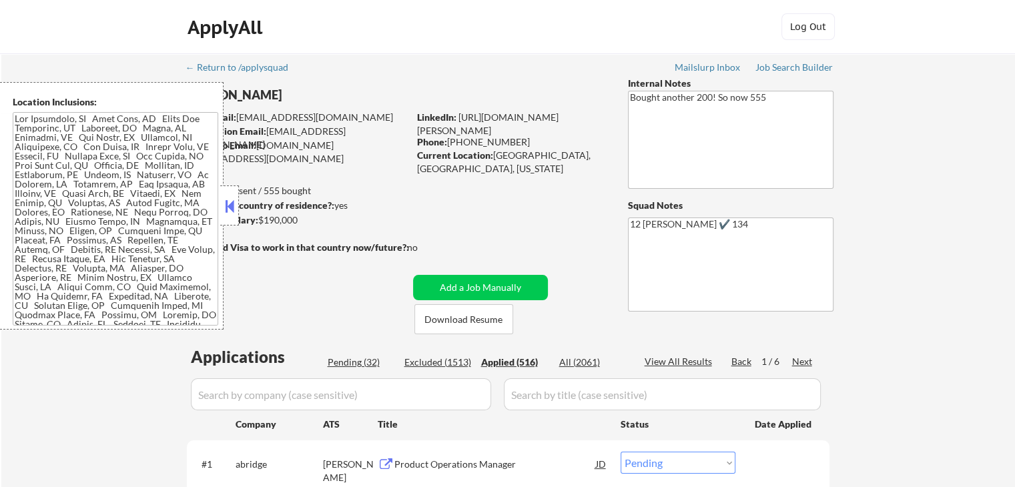
select select ""applied""
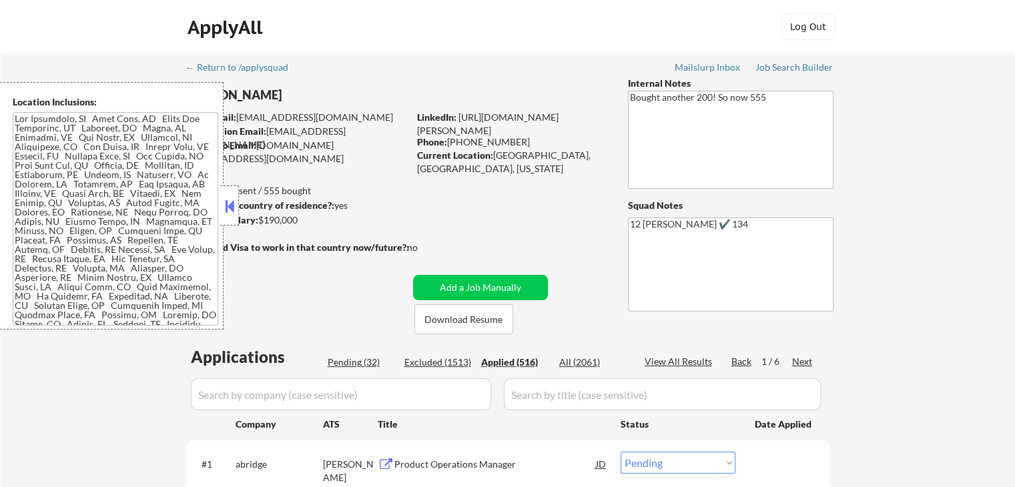
select select ""applied""
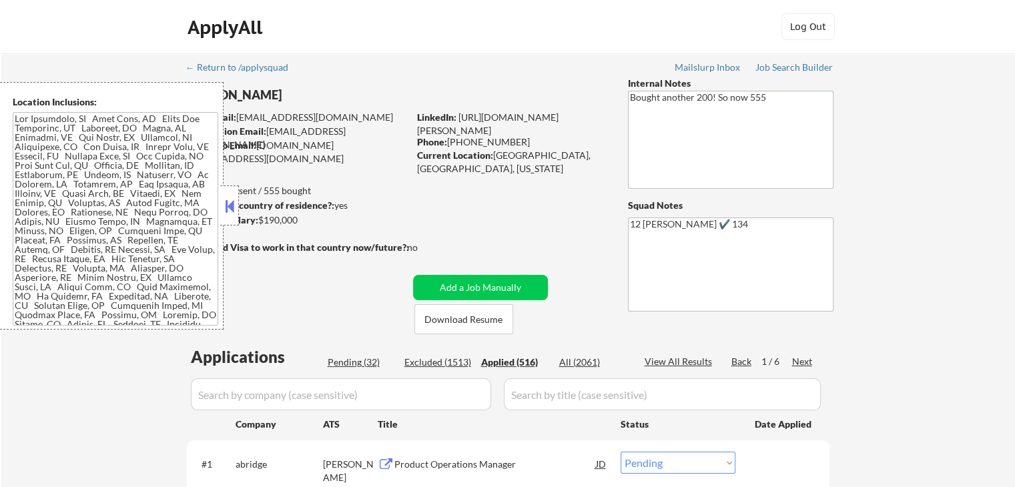
select select ""applied""
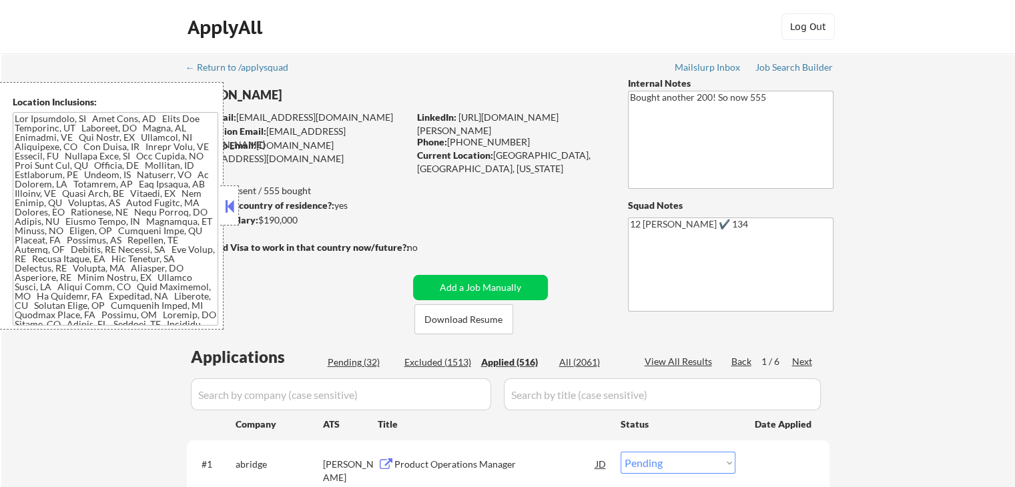
select select ""applied""
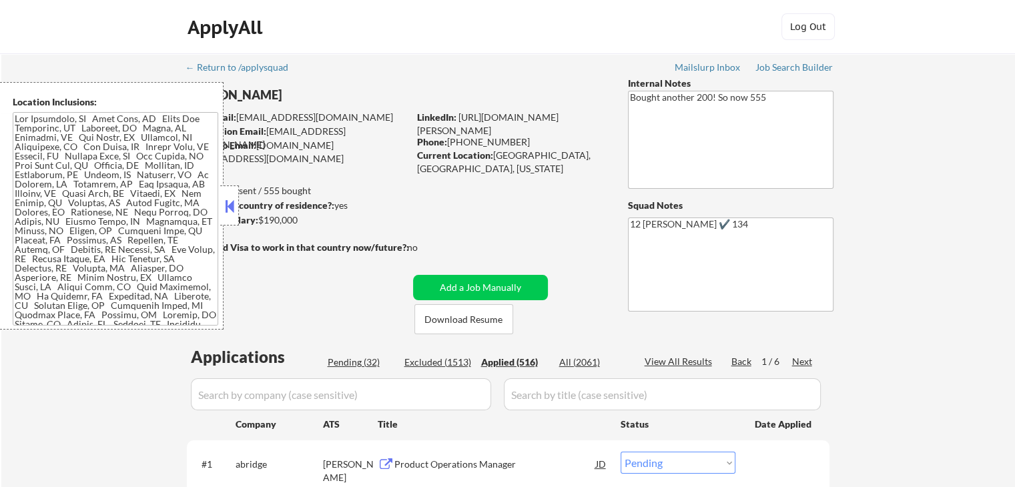
select select ""applied""
click at [230, 200] on button at bounding box center [229, 206] width 15 height 20
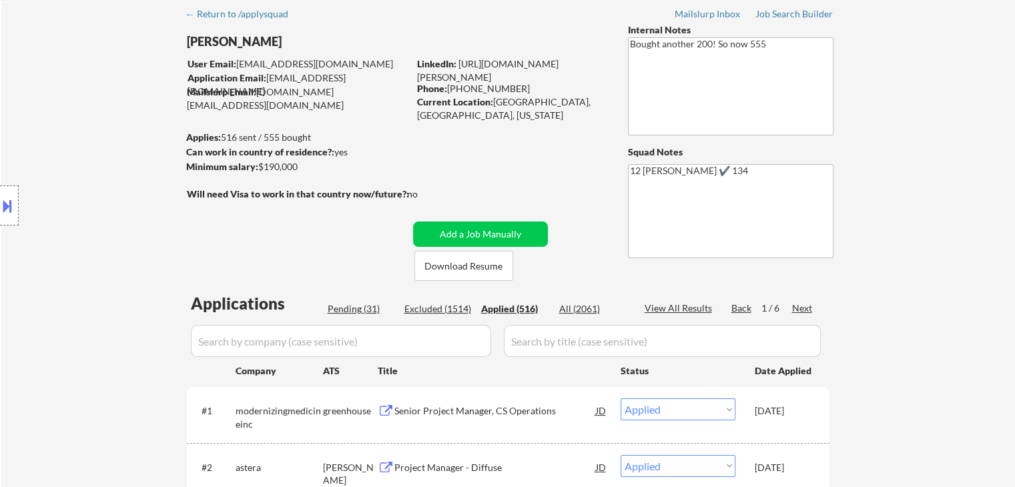
scroll to position [133, 0]
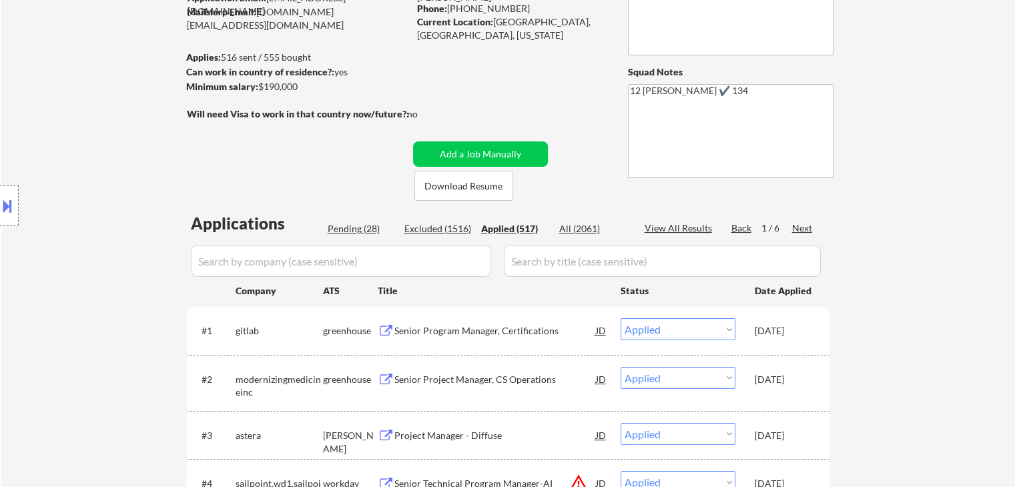
click at [504, 228] on div "Applied (517)" at bounding box center [514, 228] width 67 height 13
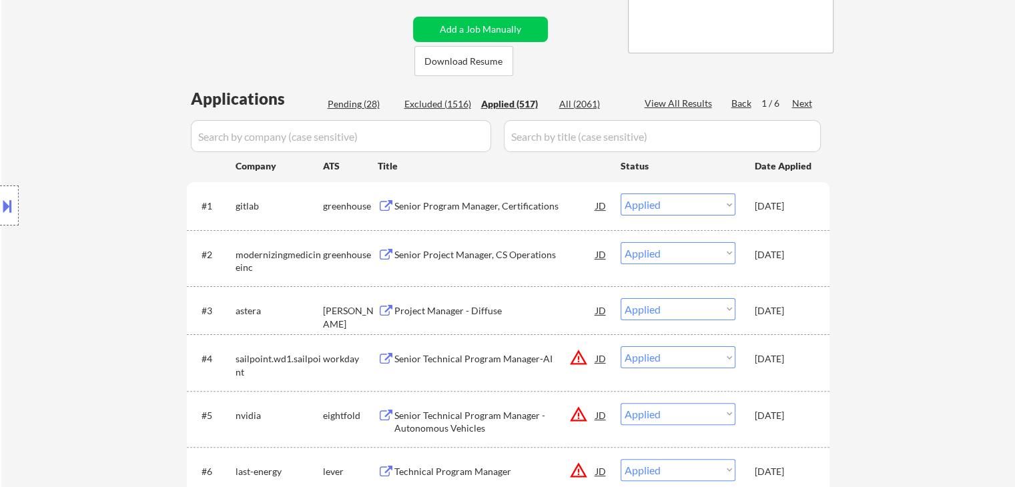
scroll to position [267, 0]
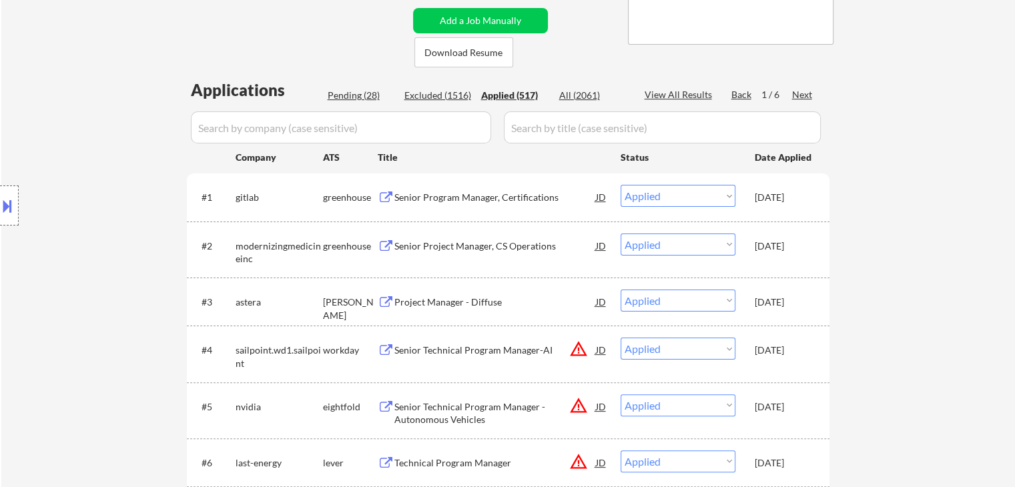
drag, startPoint x: 749, startPoint y: 193, endPoint x: 742, endPoint y: 186, distance: 9.9
click at [749, 194] on div "#1 gitlab greenhouse Senior Program Manager, Certifications JD Choose an option…" at bounding box center [506, 197] width 630 height 36
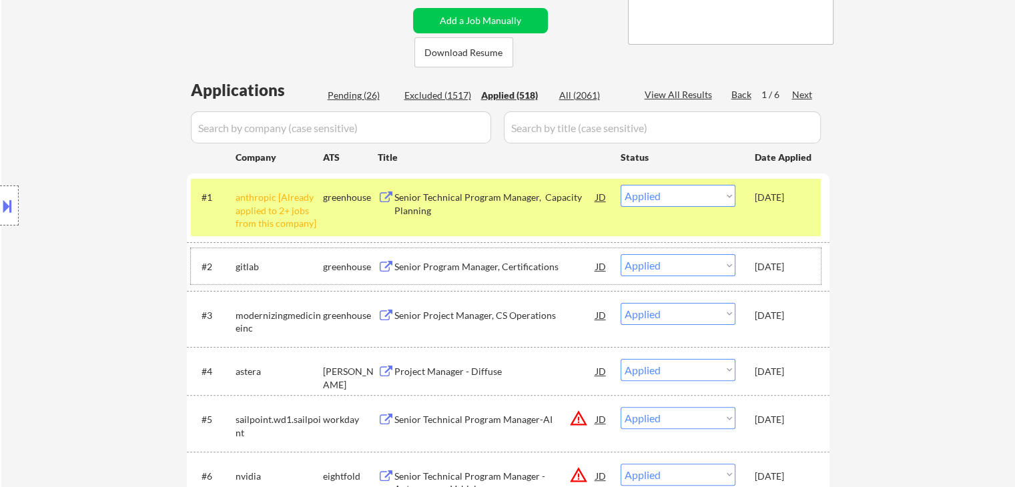
click at [769, 277] on div "[DATE]" at bounding box center [784, 266] width 59 height 24
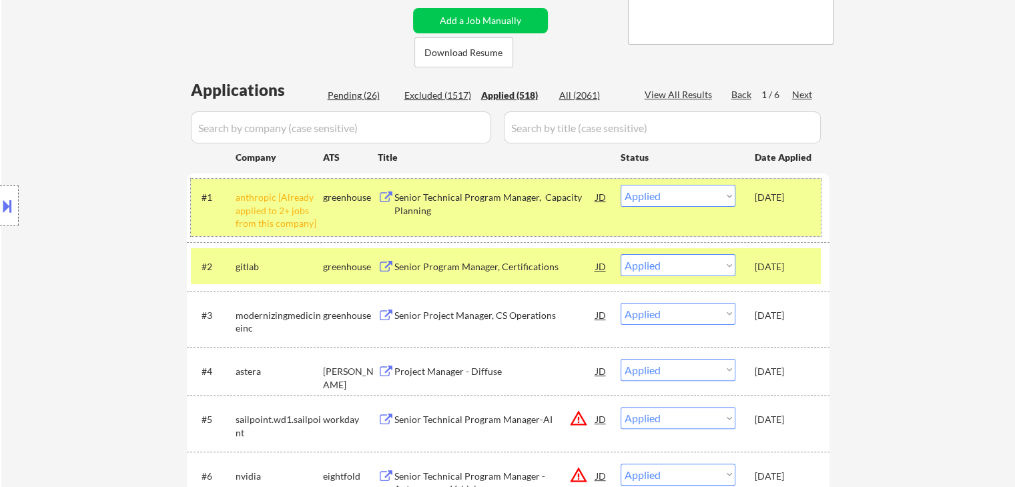
drag, startPoint x: 766, startPoint y: 206, endPoint x: 748, endPoint y: 218, distance: 21.7
click at [769, 209] on div "[DATE]" at bounding box center [784, 197] width 59 height 24
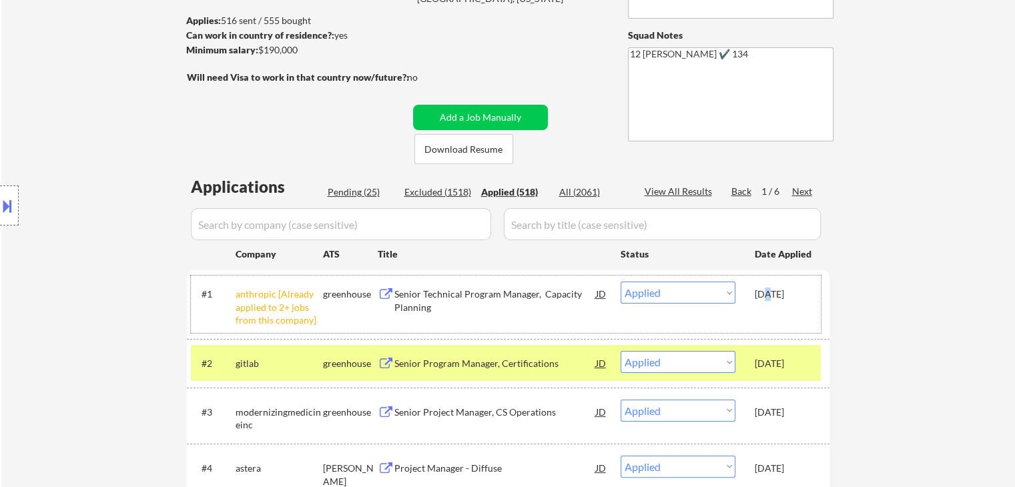
scroll to position [67, 0]
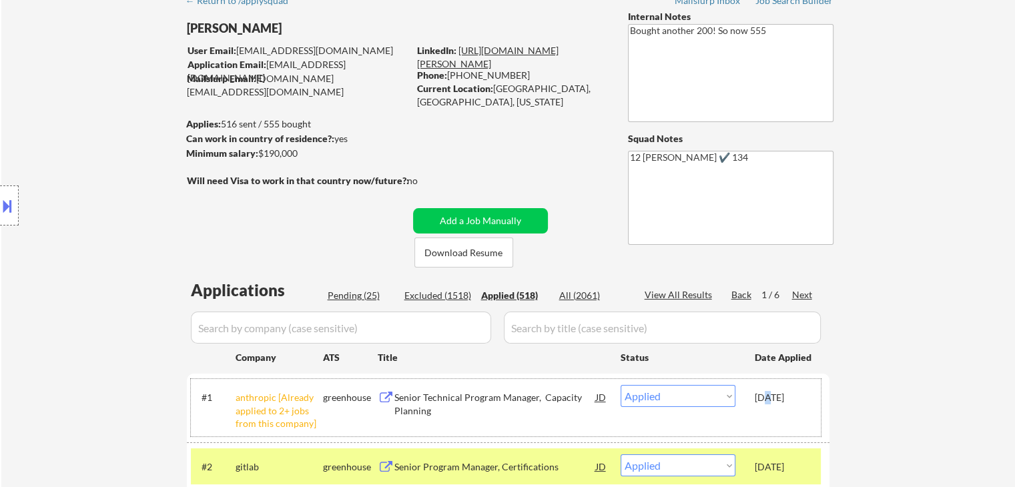
click at [555, 51] on link "[URL][DOMAIN_NAME][PERSON_NAME]" at bounding box center [487, 57] width 141 height 25
click at [10, 206] on button at bounding box center [7, 206] width 15 height 22
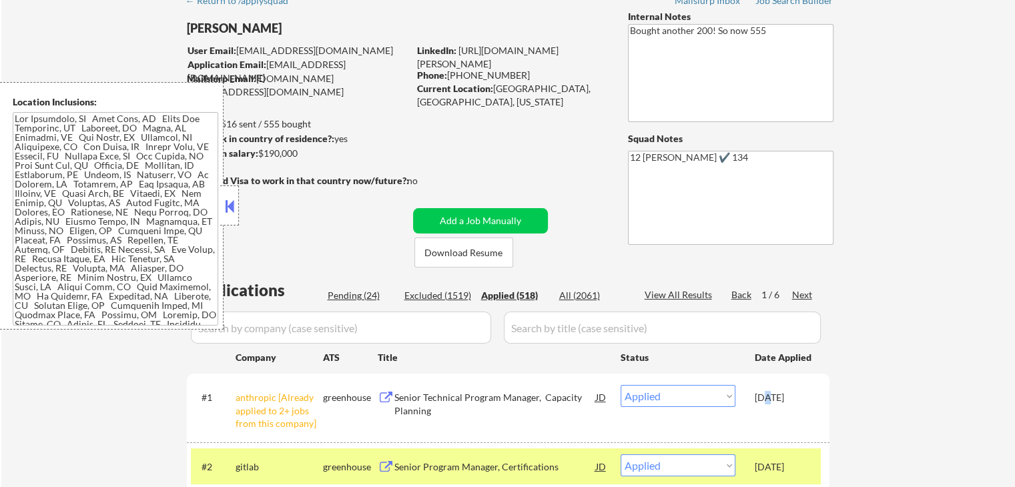
click at [230, 198] on button at bounding box center [229, 206] width 15 height 20
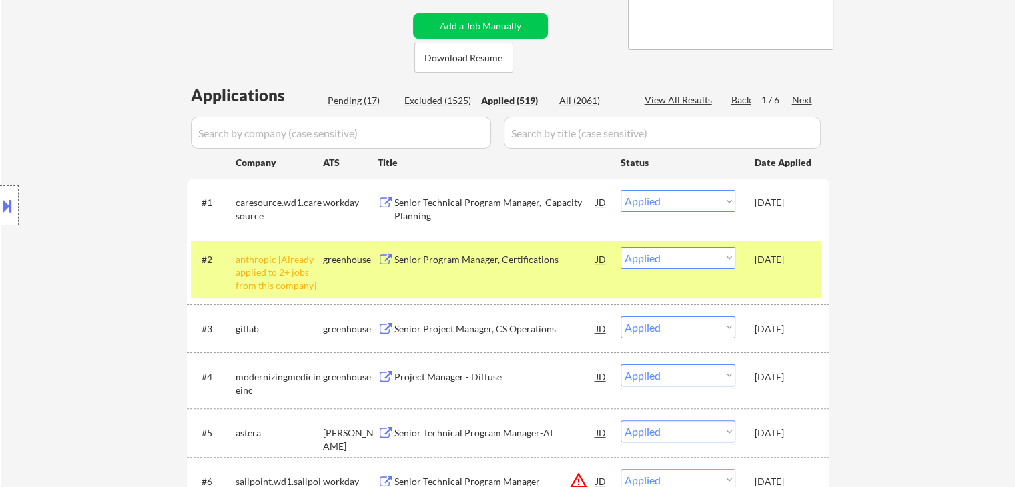
scroll to position [400, 0]
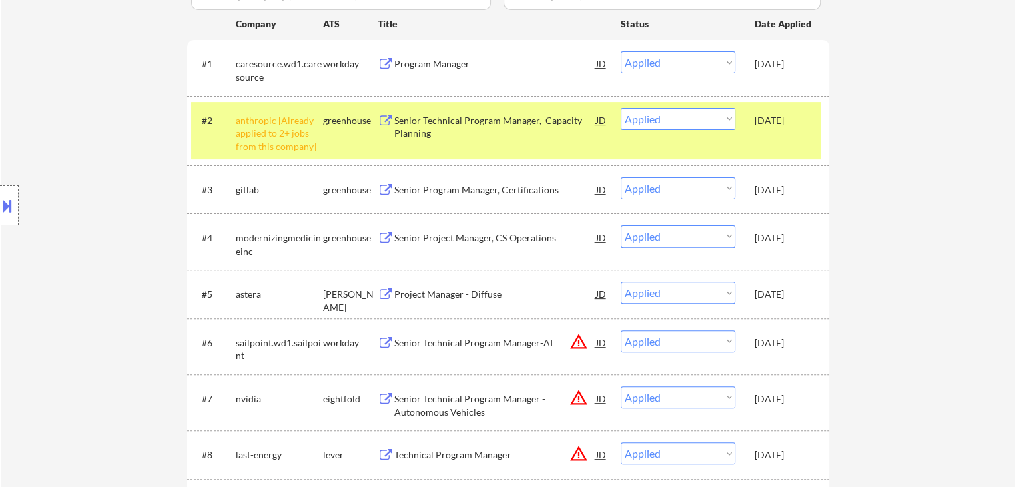
drag, startPoint x: 771, startPoint y: 185, endPoint x: 800, endPoint y: 144, distance: 50.2
click at [771, 184] on div "[DATE]" at bounding box center [784, 190] width 59 height 13
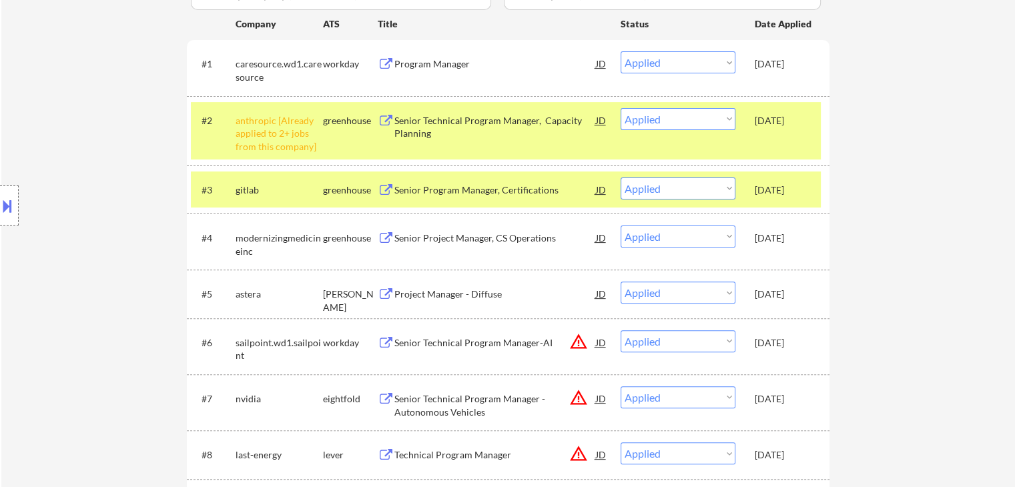
click at [780, 119] on div "[DATE]" at bounding box center [784, 120] width 59 height 13
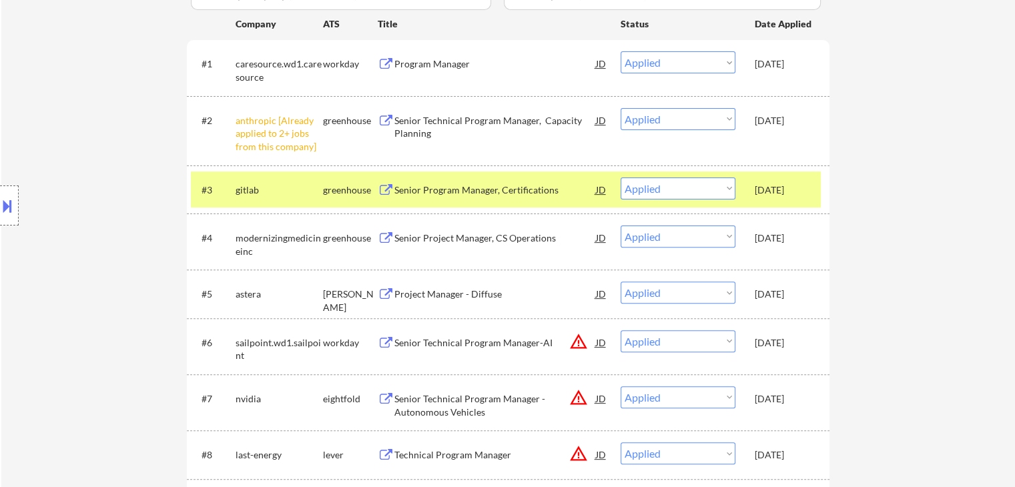
drag, startPoint x: 772, startPoint y: 68, endPoint x: 773, endPoint y: 93, distance: 25.4
click at [772, 69] on div "[DATE]" at bounding box center [784, 63] width 59 height 13
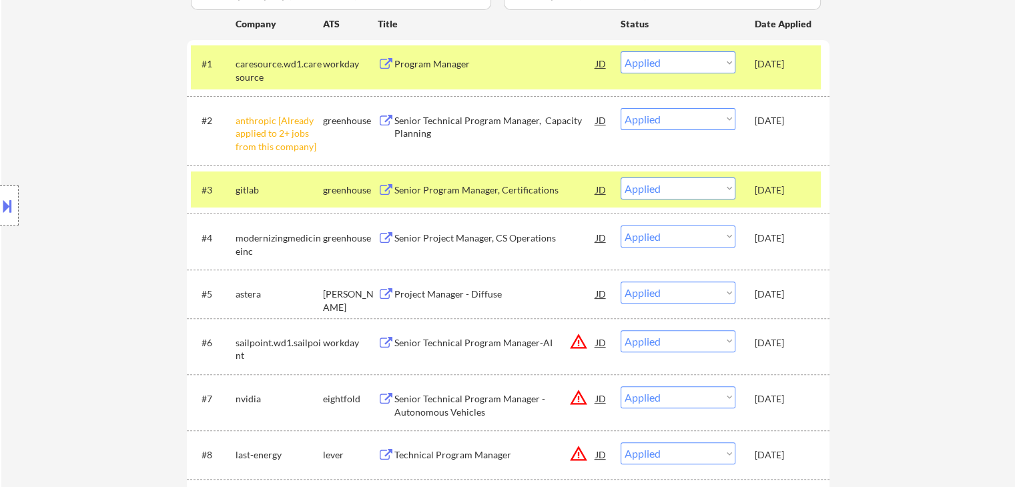
click at [763, 121] on div "[DATE]" at bounding box center [784, 120] width 59 height 13
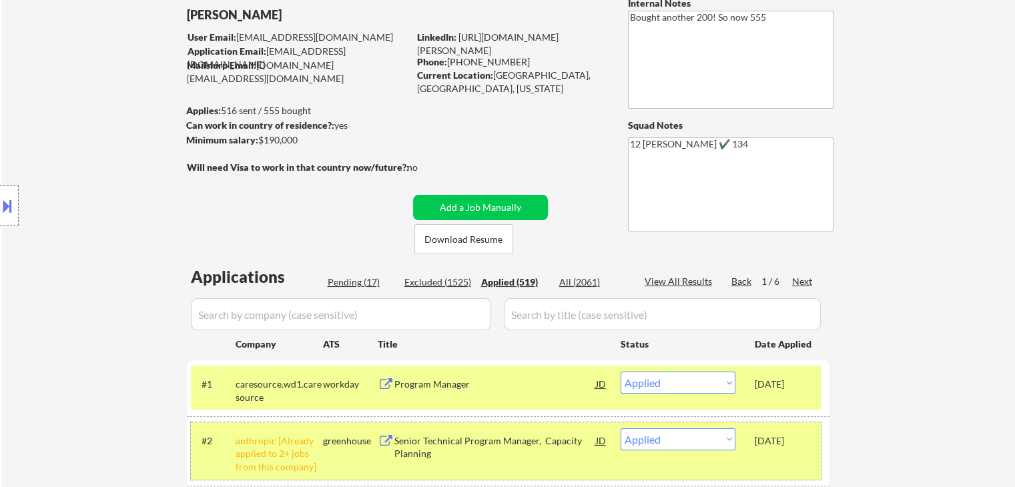
scroll to position [200, 0]
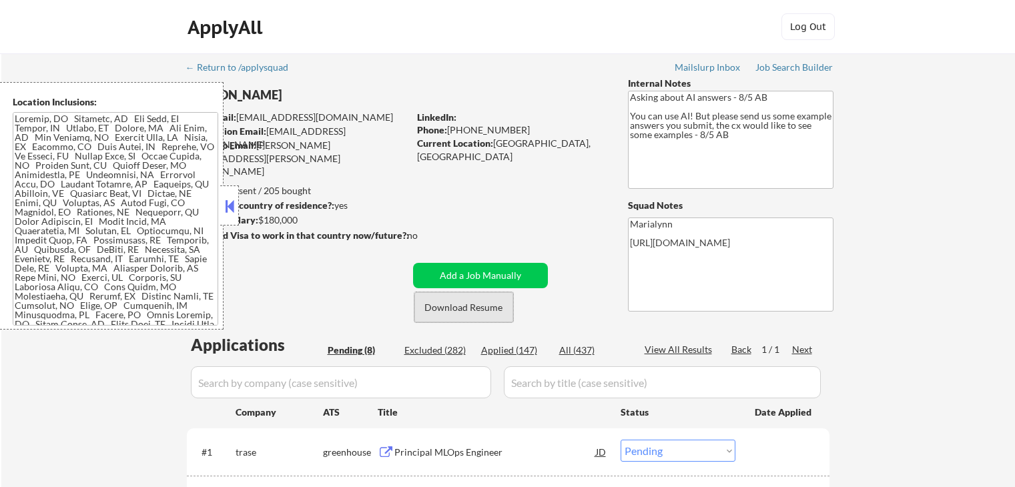
select select ""pending""
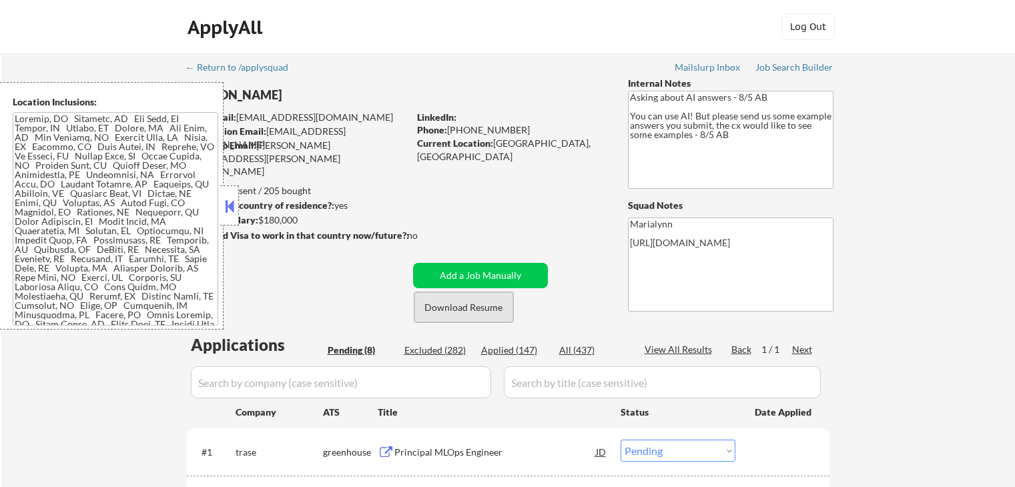
select select ""pending""
click at [481, 306] on button "Download Resume" at bounding box center [463, 307] width 99 height 30
click at [228, 208] on button at bounding box center [229, 206] width 15 height 20
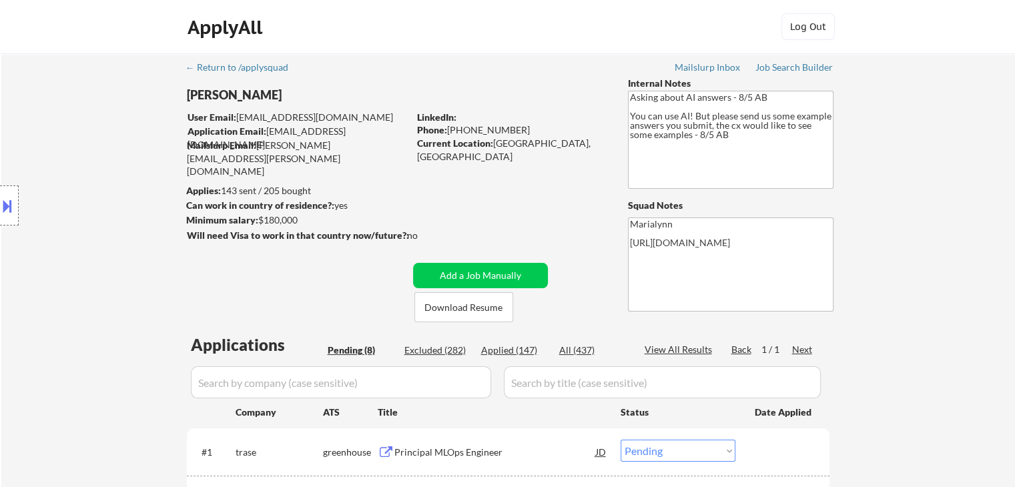
click at [522, 348] on div "Applied (147)" at bounding box center [514, 350] width 67 height 13
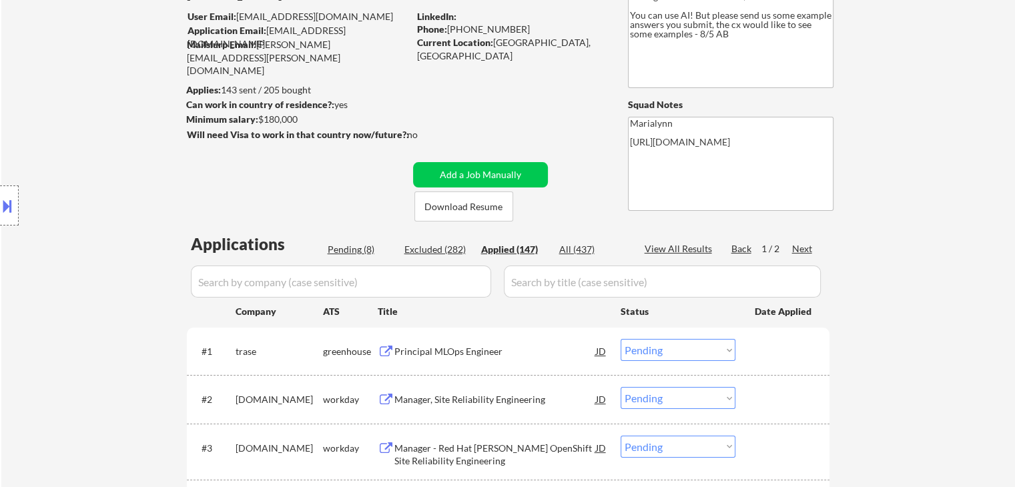
scroll to position [267, 0]
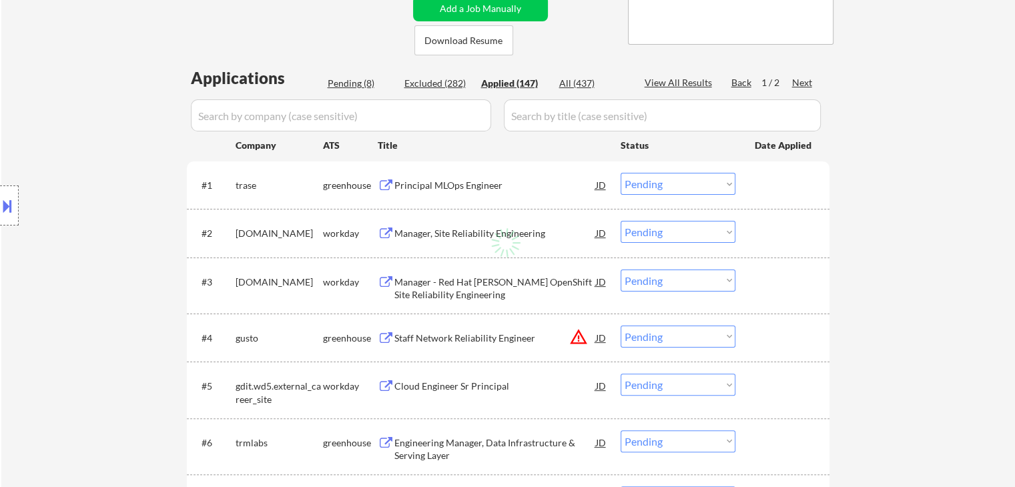
select select ""applied""
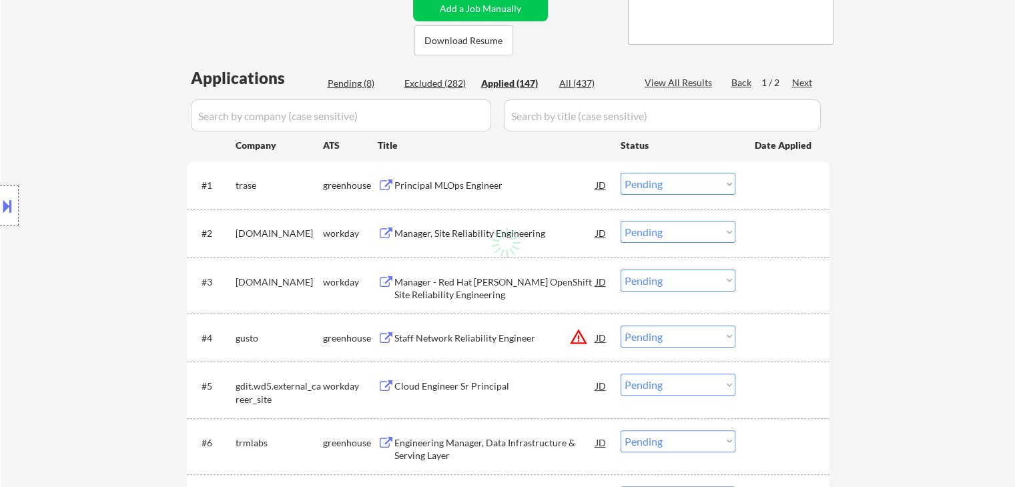
select select ""applied""
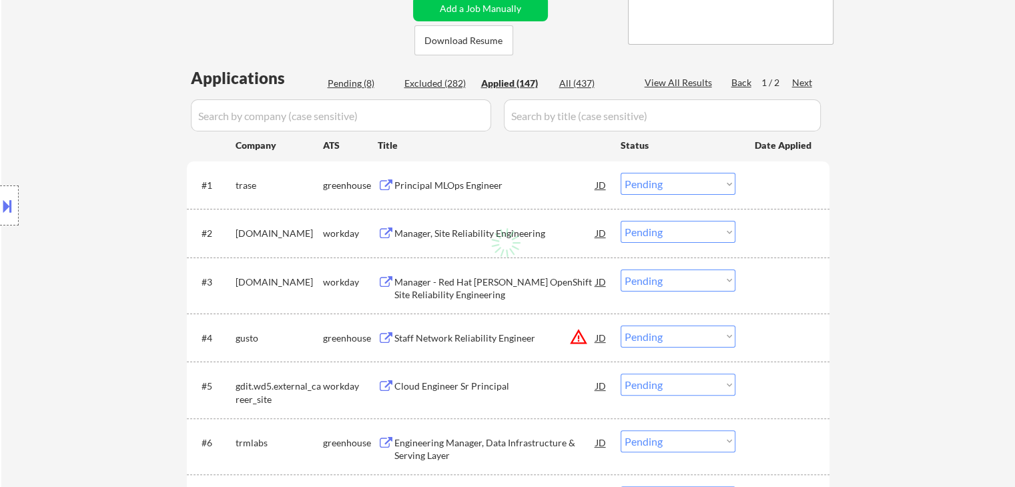
select select ""applied""
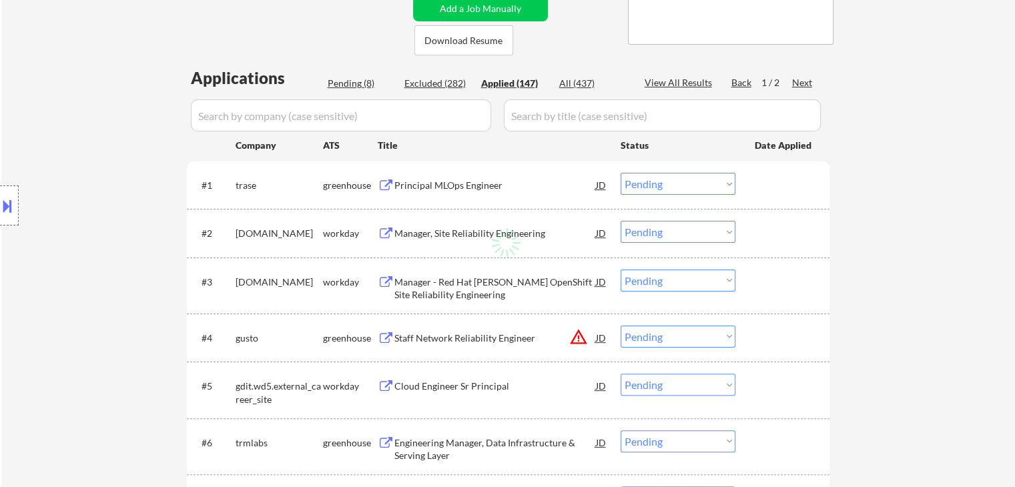
select select ""applied""
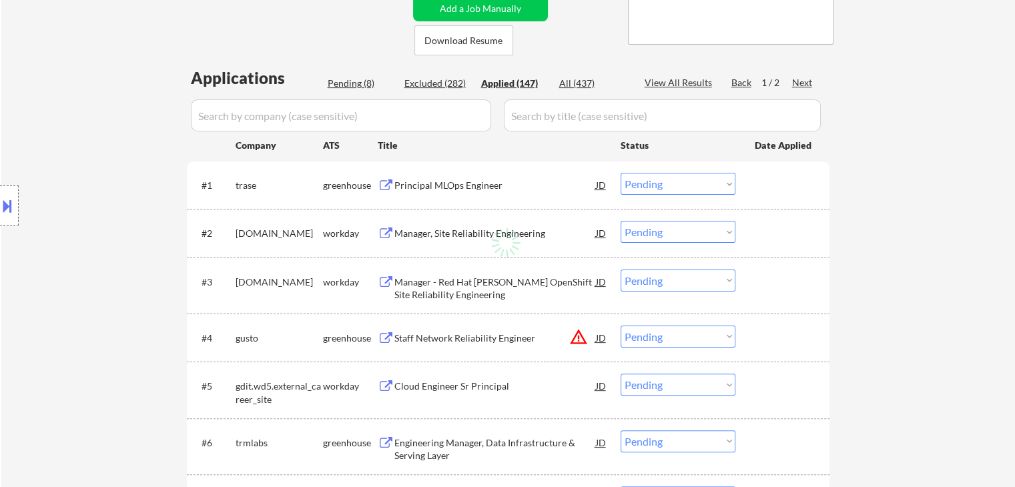
select select ""applied""
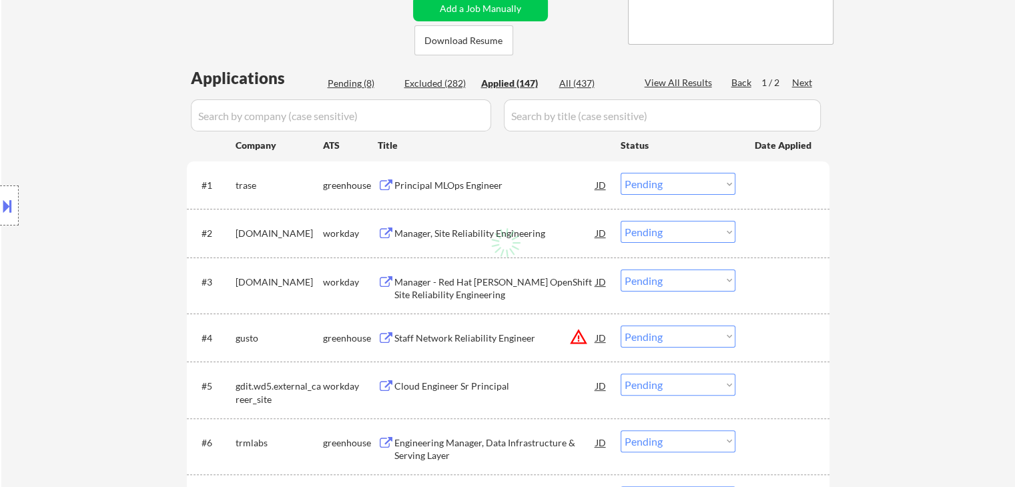
select select ""applied""
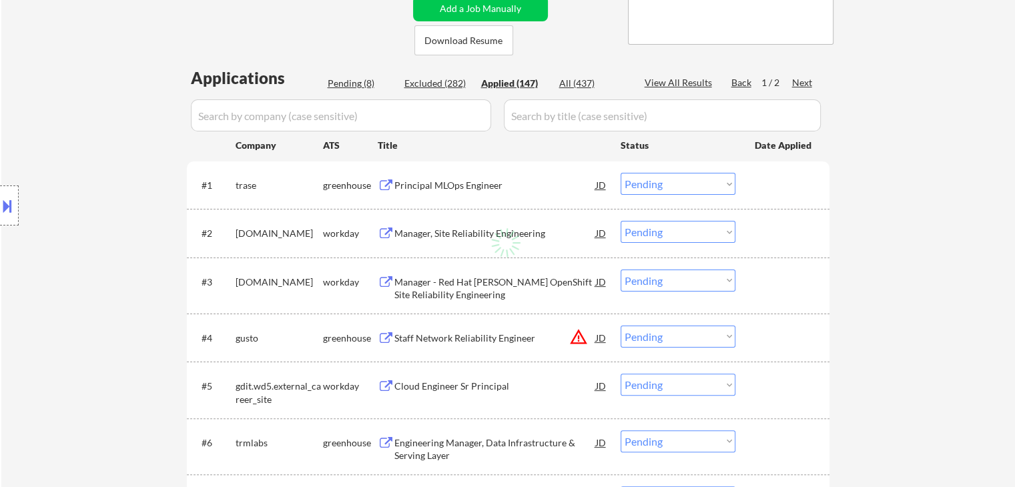
select select ""applied""
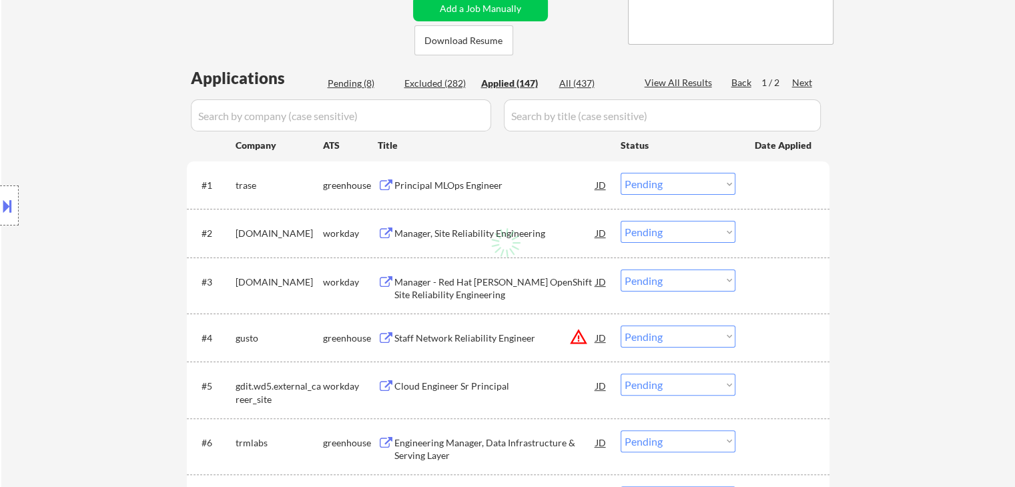
select select ""applied""
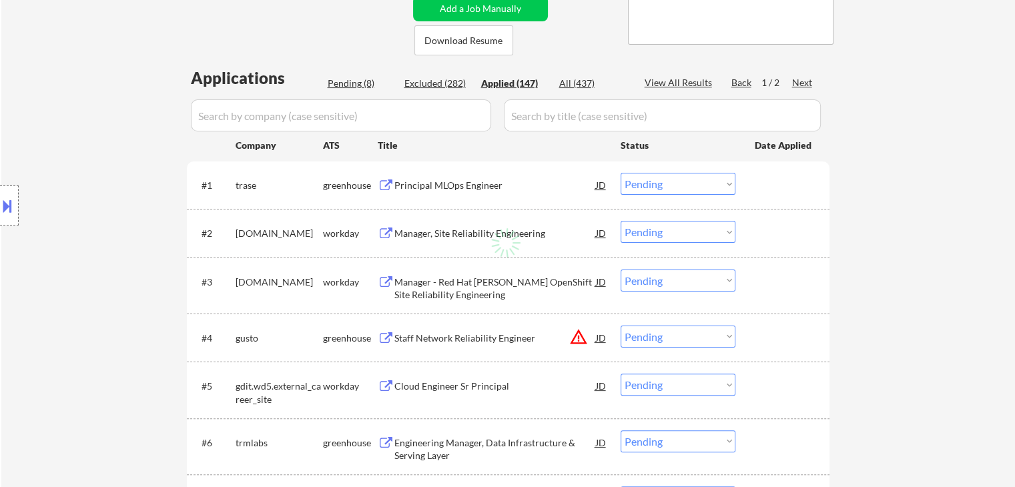
select select ""applied""
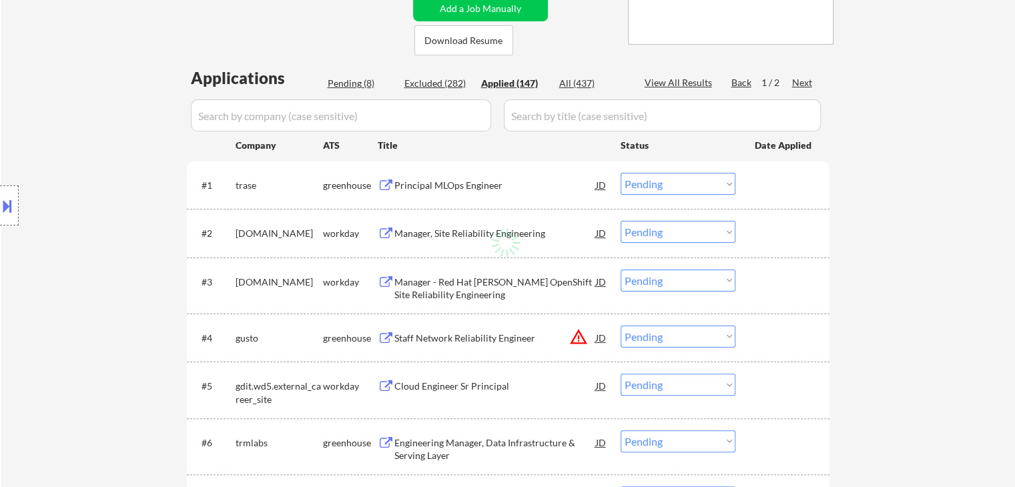
select select ""applied""
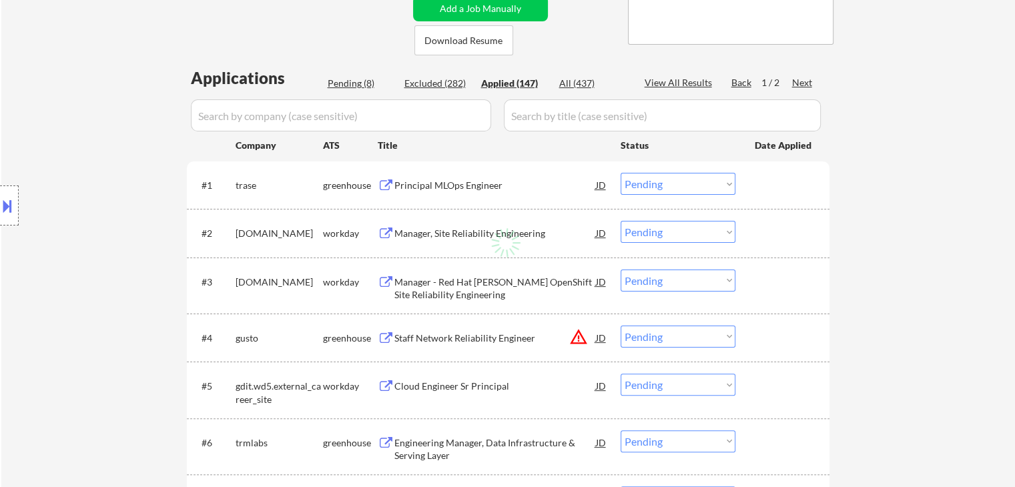
select select ""applied""
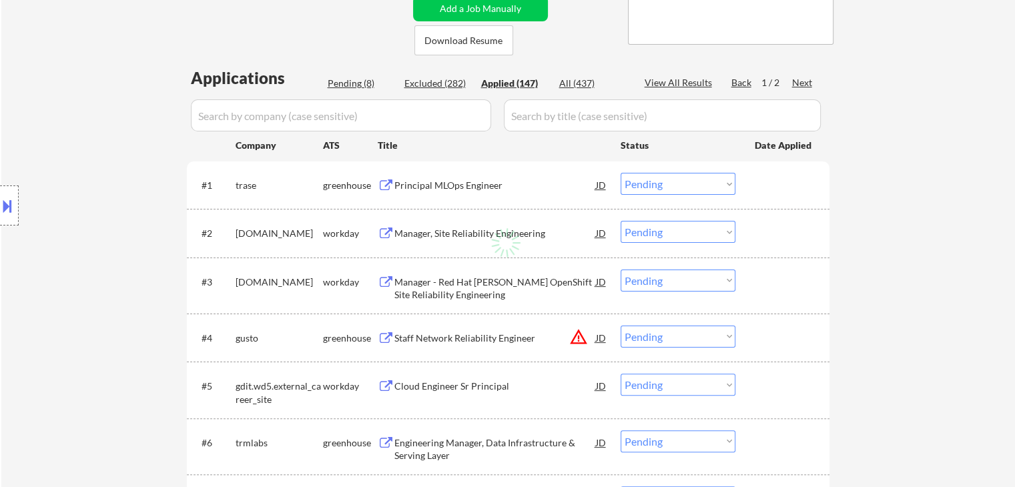
select select ""applied""
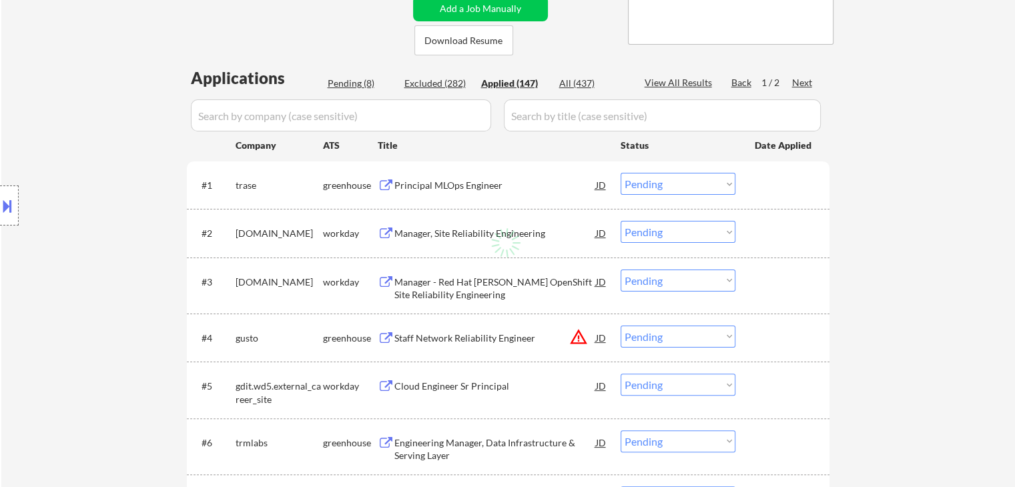
select select ""applied""
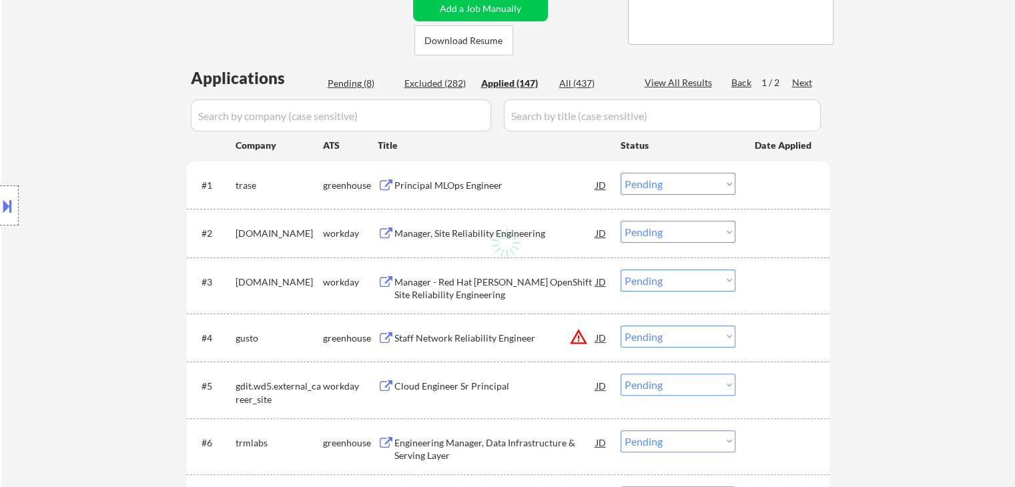
select select ""applied""
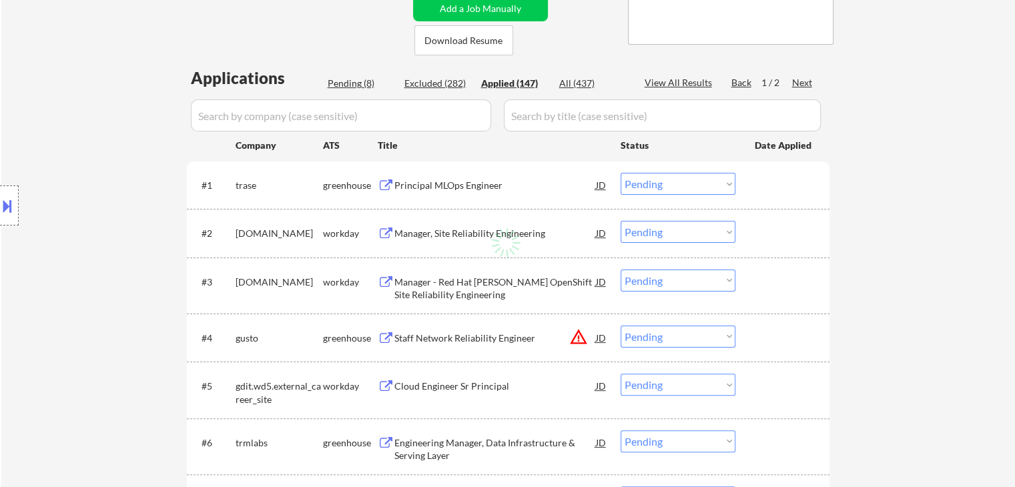
select select ""applied""
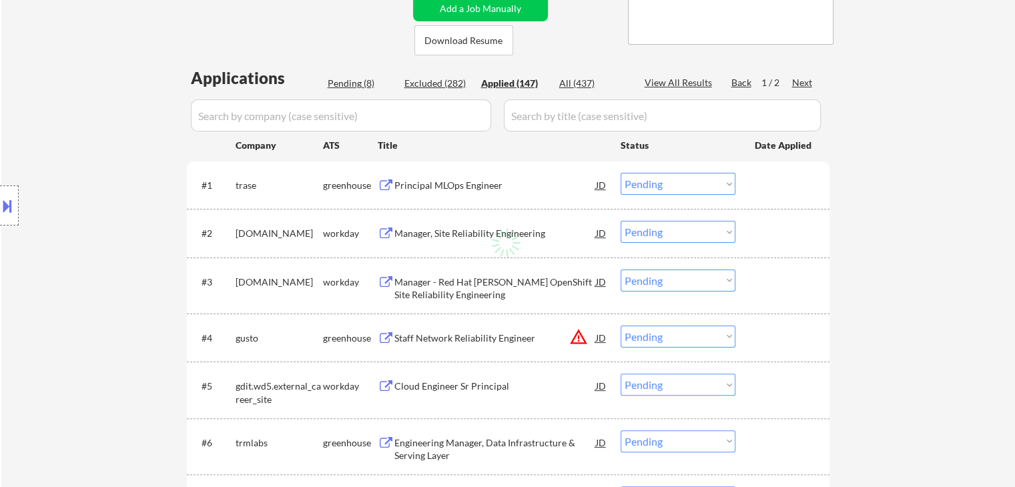
select select ""applied""
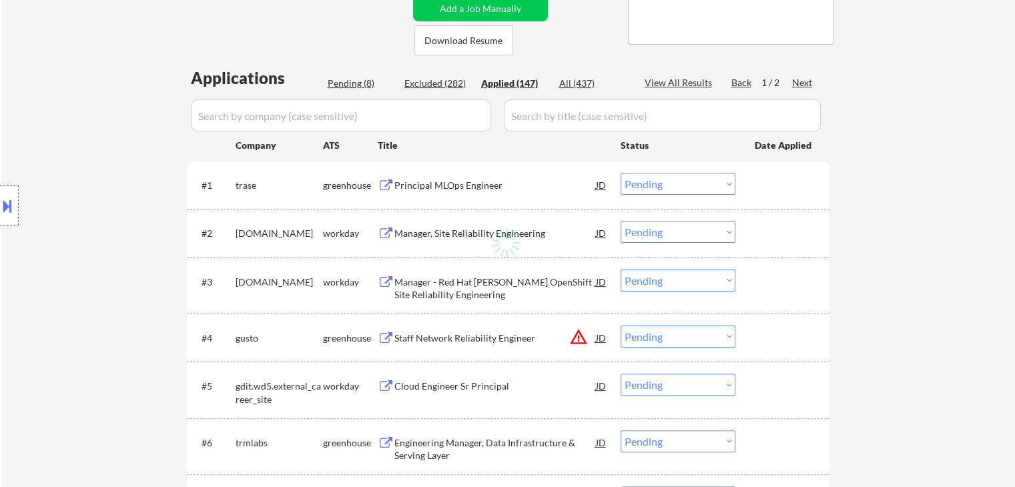
select select ""applied""
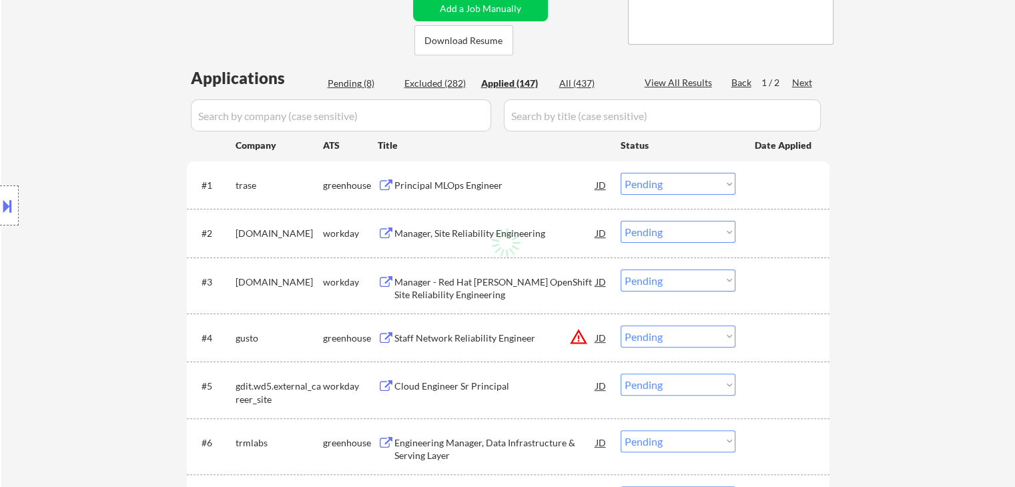
select select ""applied""
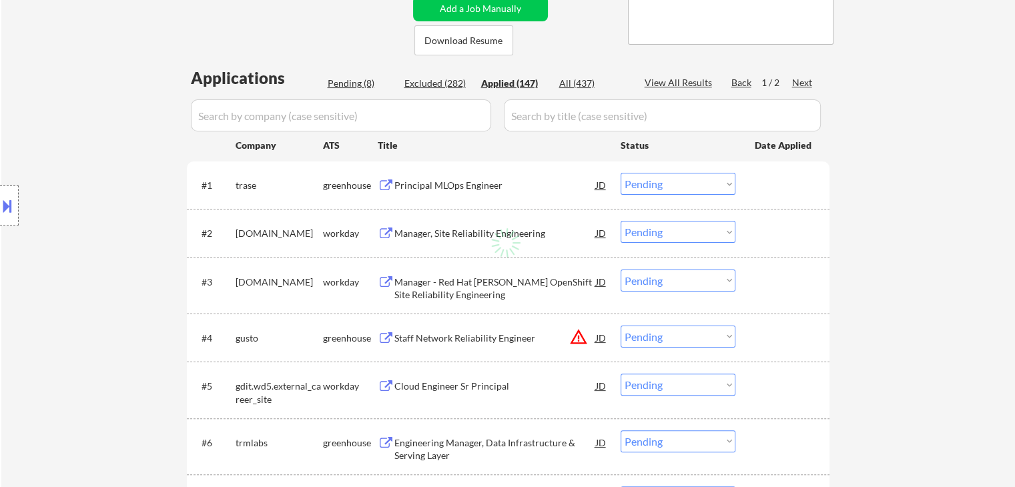
select select ""applied""
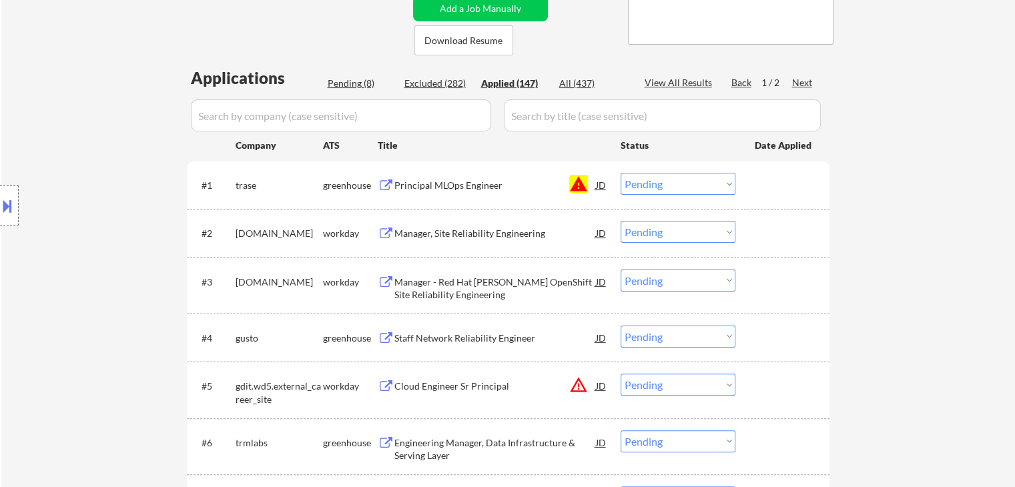
select select ""applied""
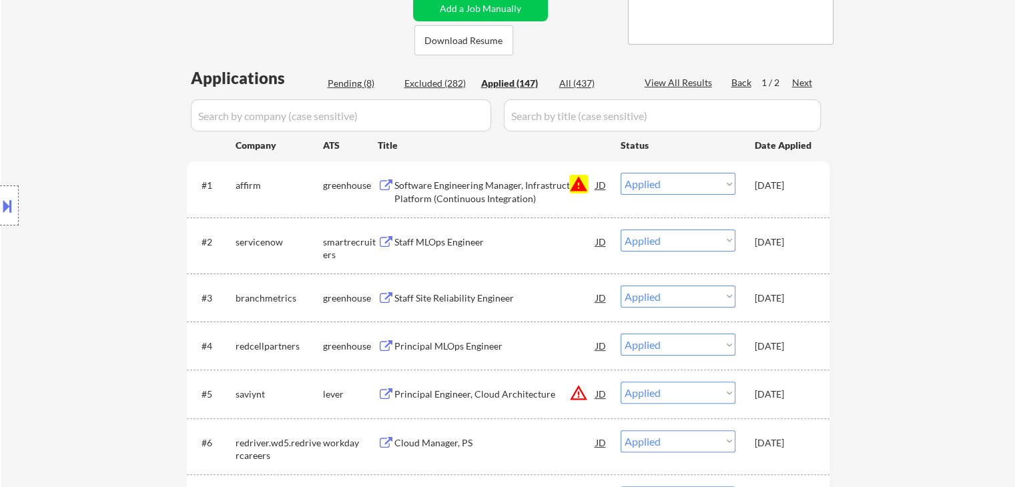
click at [675, 182] on select "Choose an option... Pending Applied Excluded (Questions) Excluded (Expired) Exc…" at bounding box center [678, 184] width 115 height 22
click at [621, 173] on select "Choose an option... Pending Applied Excluded (Questions) Excluded (Expired) Exc…" at bounding box center [678, 184] width 115 height 22
select select ""applied""
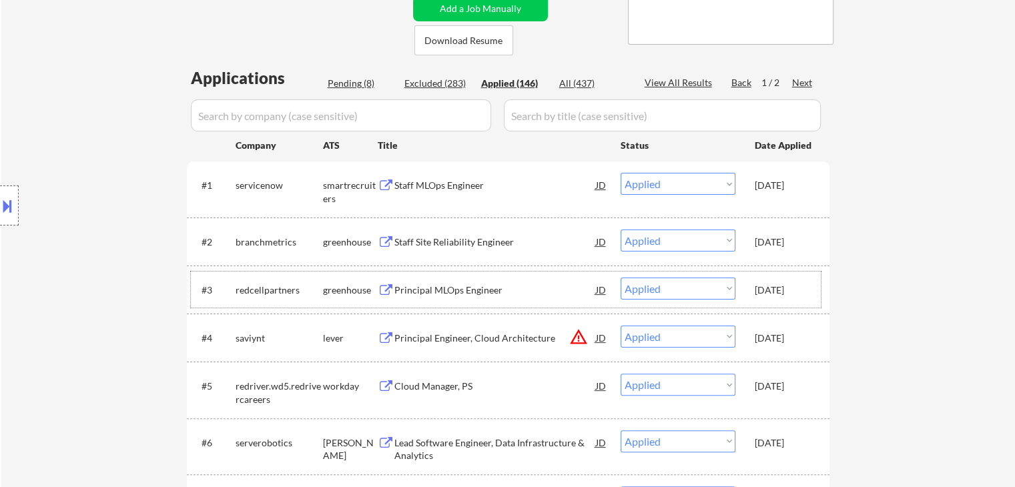
click at [785, 292] on div "[DATE]" at bounding box center [784, 290] width 59 height 13
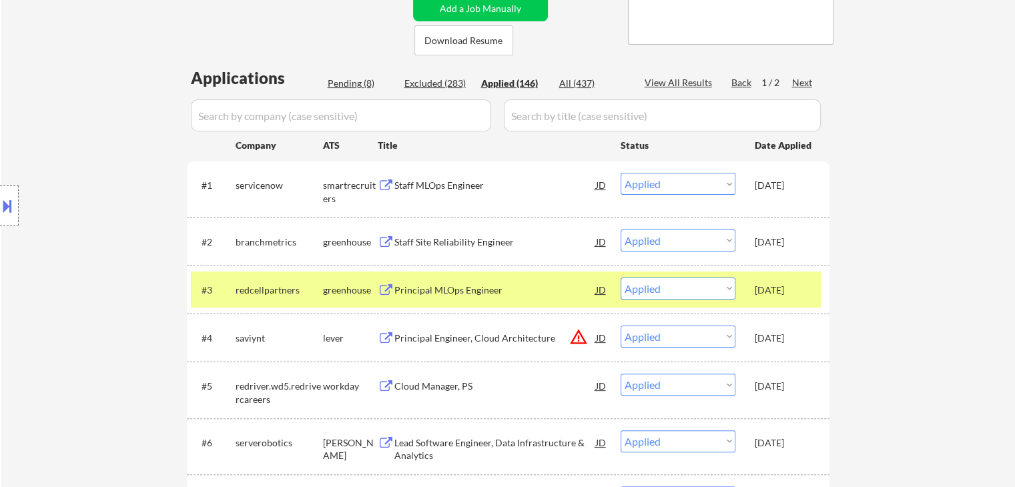
click at [795, 248] on div "[DATE]" at bounding box center [784, 242] width 59 height 13
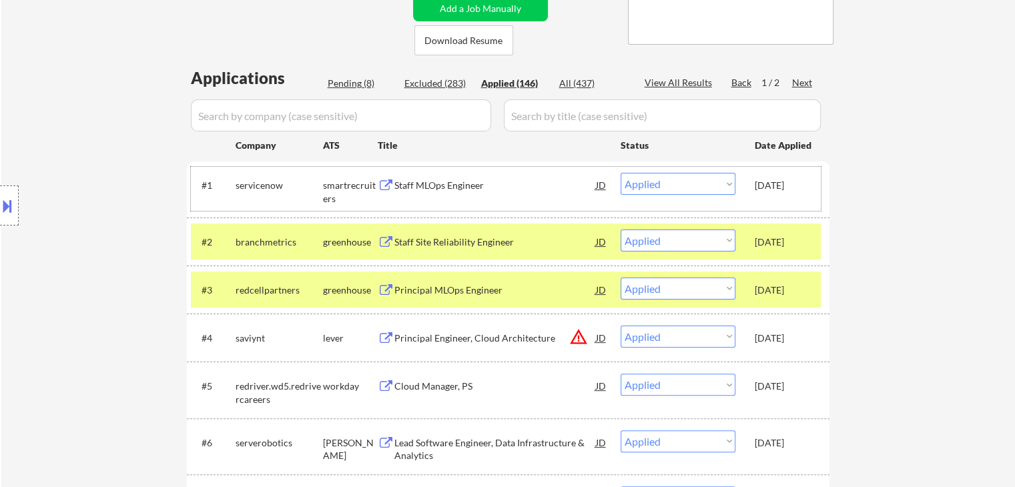
click at [800, 182] on div "[DATE]" at bounding box center [784, 185] width 59 height 13
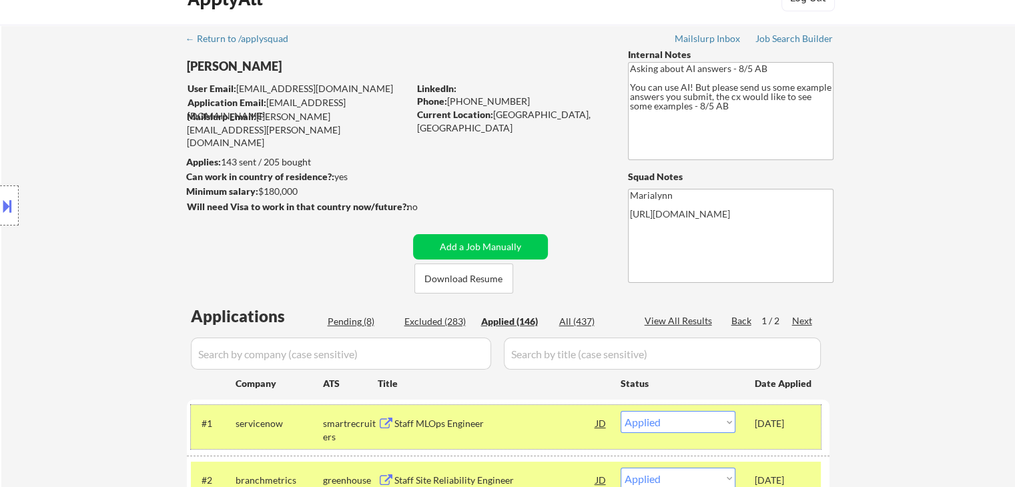
scroll to position [0, 0]
